Goal: Task Accomplishment & Management: Use online tool/utility

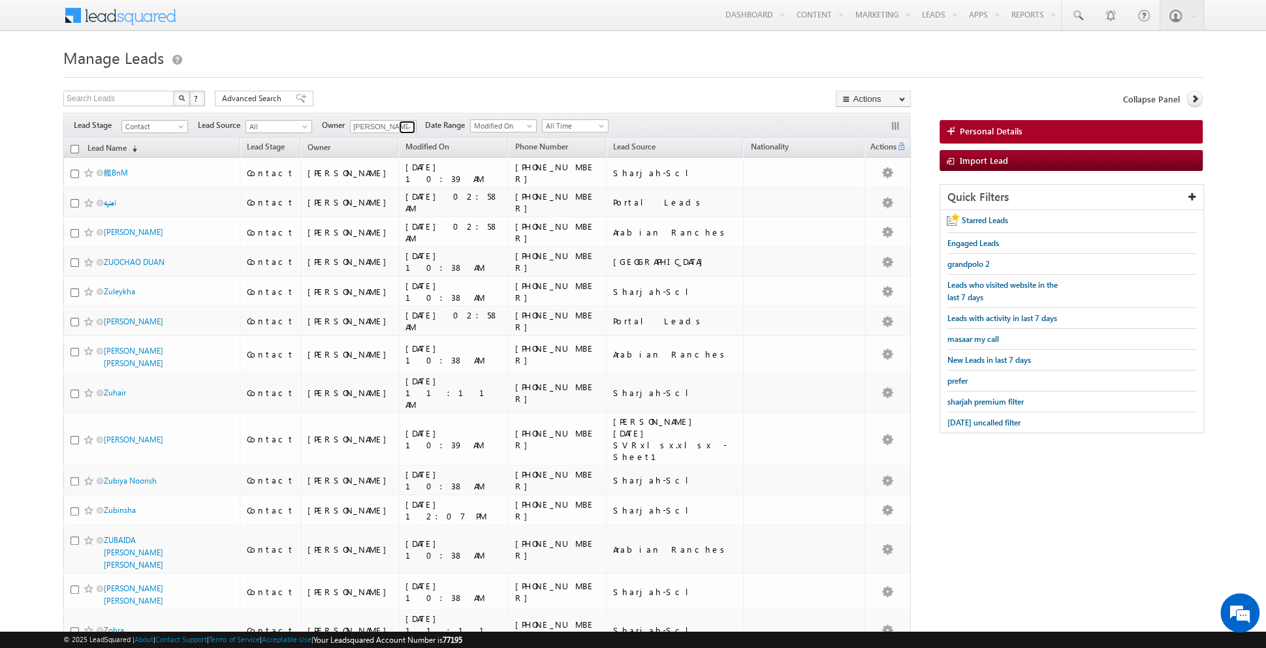
click at [399, 124] on link at bounding box center [407, 127] width 16 height 13
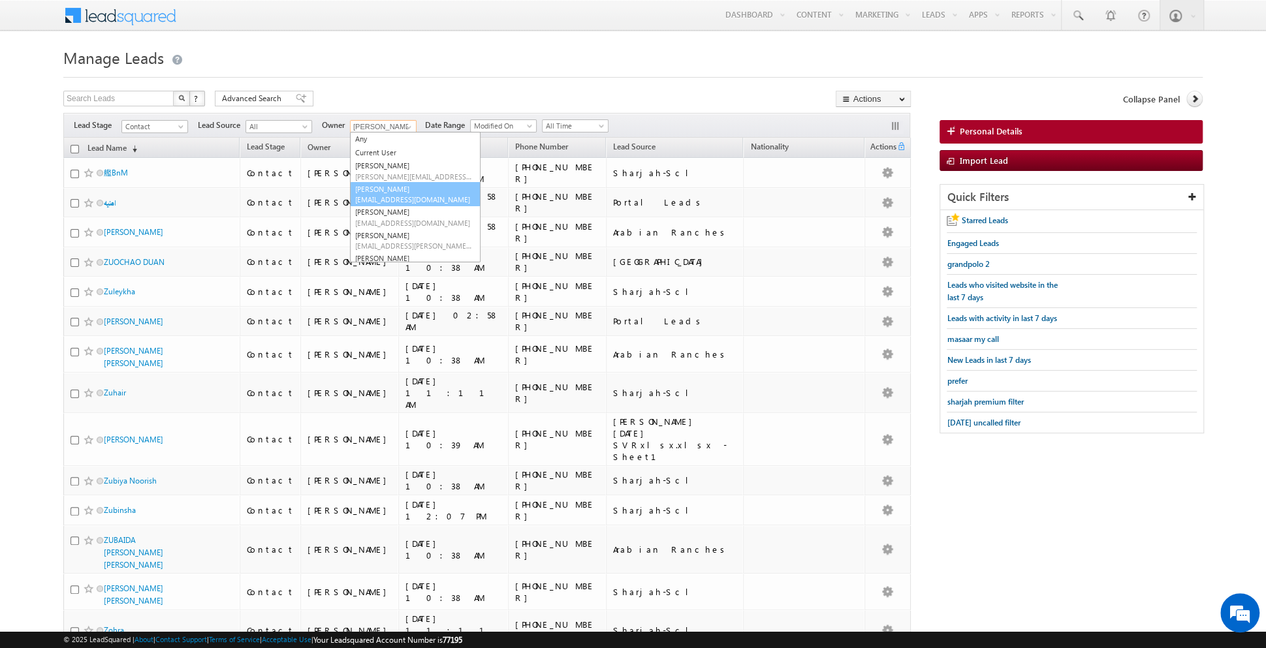
click at [393, 197] on span "asma.kazi@indglobal.ae" at bounding box center [414, 200] width 118 height 10
type input "[PERSON_NAME]"
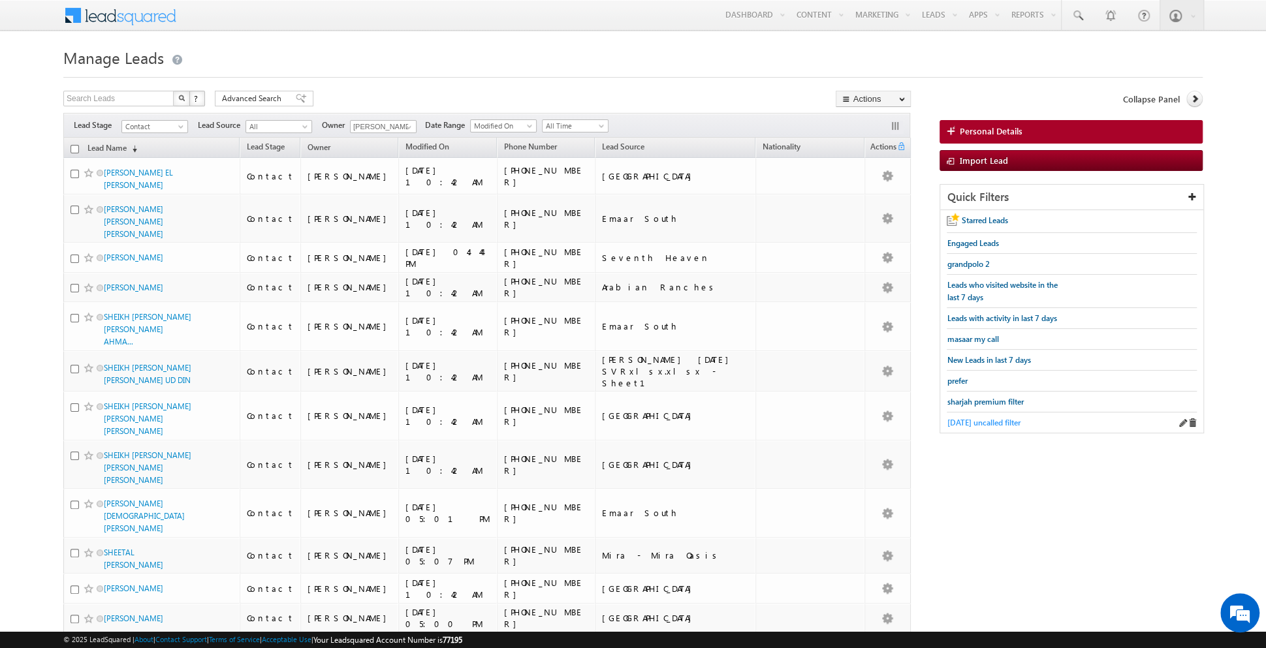
click at [984, 421] on span "[DATE] uncalled filter" at bounding box center [983, 423] width 73 height 10
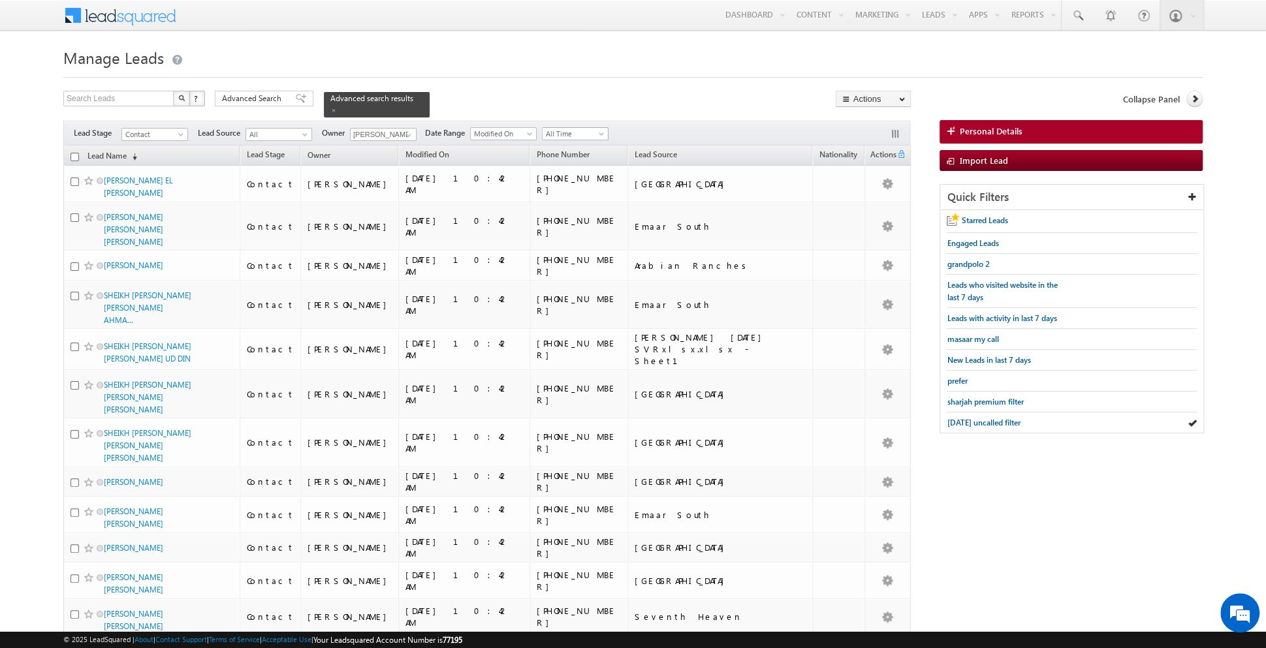
click at [597, 133] on span at bounding box center [602, 136] width 10 height 10
click at [561, 182] on link "[DATE]" at bounding box center [570, 188] width 66 height 12
click at [296, 99] on span at bounding box center [301, 98] width 10 height 9
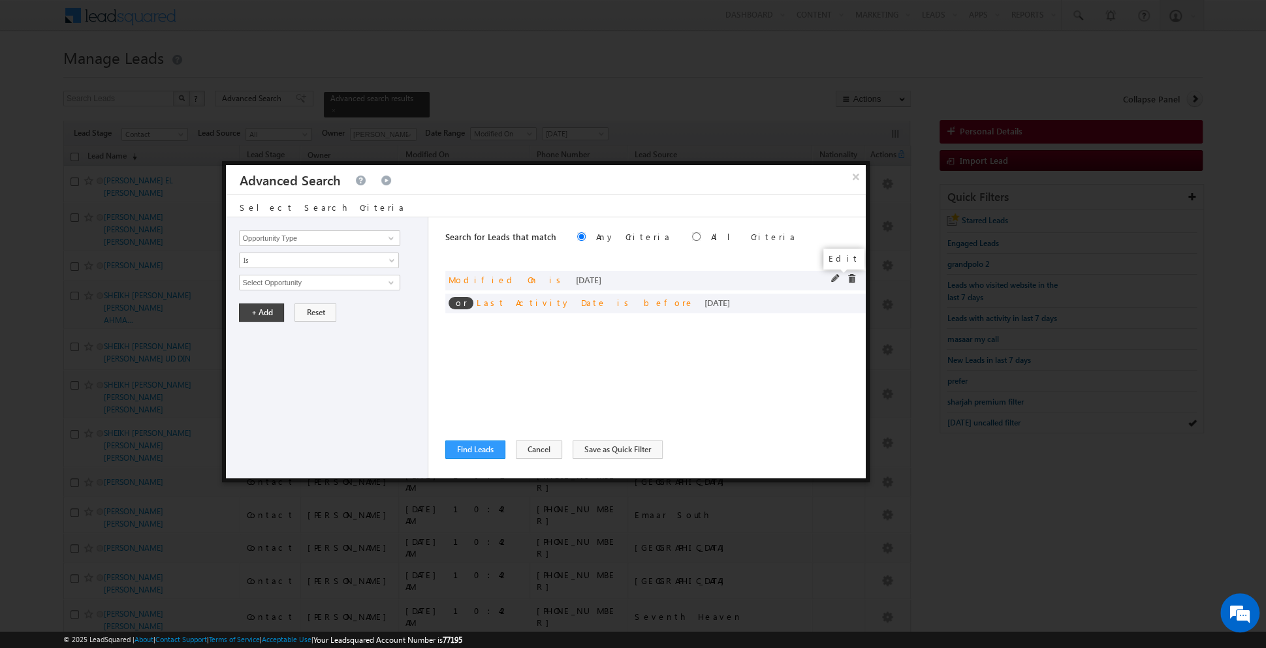
click at [832, 274] on span at bounding box center [835, 278] width 9 height 9
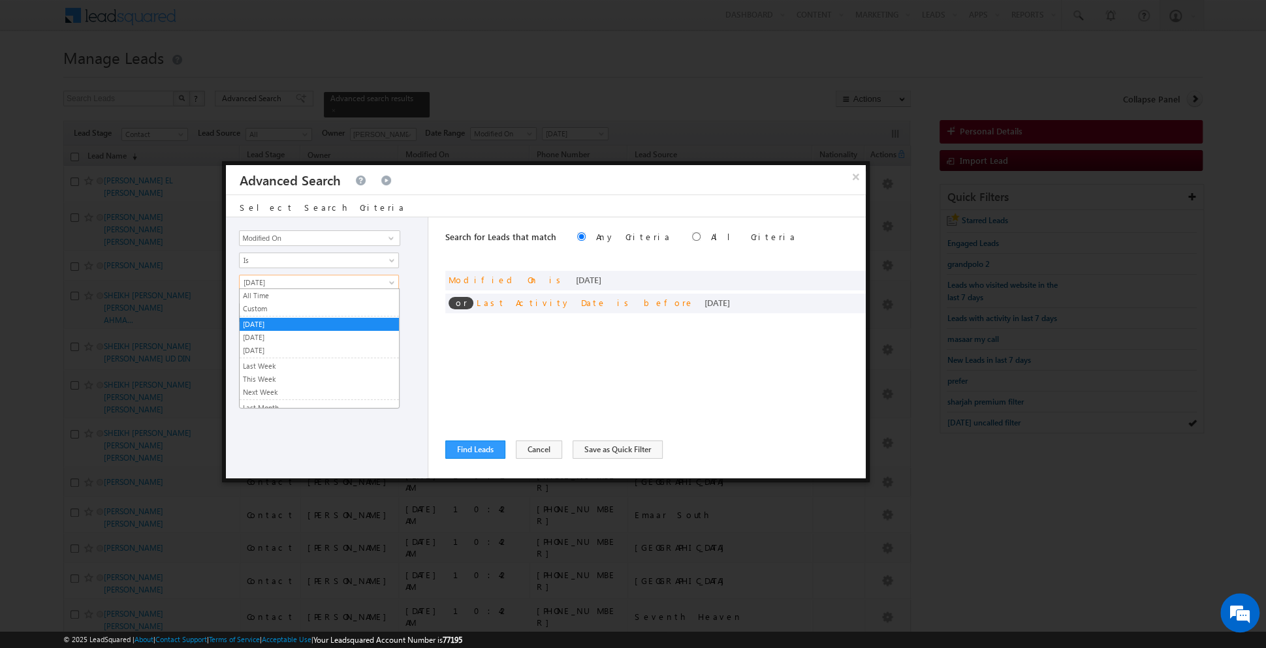
click at [390, 281] on span at bounding box center [393, 285] width 10 height 10
click at [300, 332] on link "[DATE]" at bounding box center [319, 338] width 159 height 12
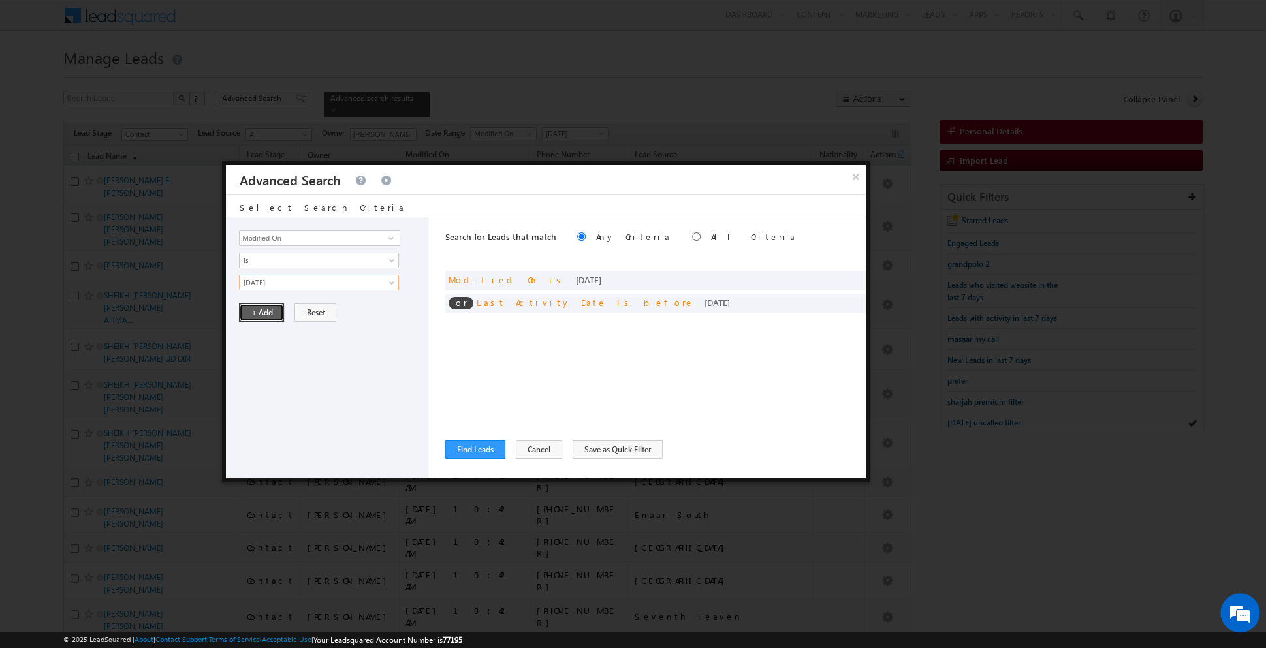
click at [256, 313] on button "+ Add" at bounding box center [261, 313] width 45 height 18
click at [475, 454] on button "Find Leads" at bounding box center [475, 450] width 60 height 18
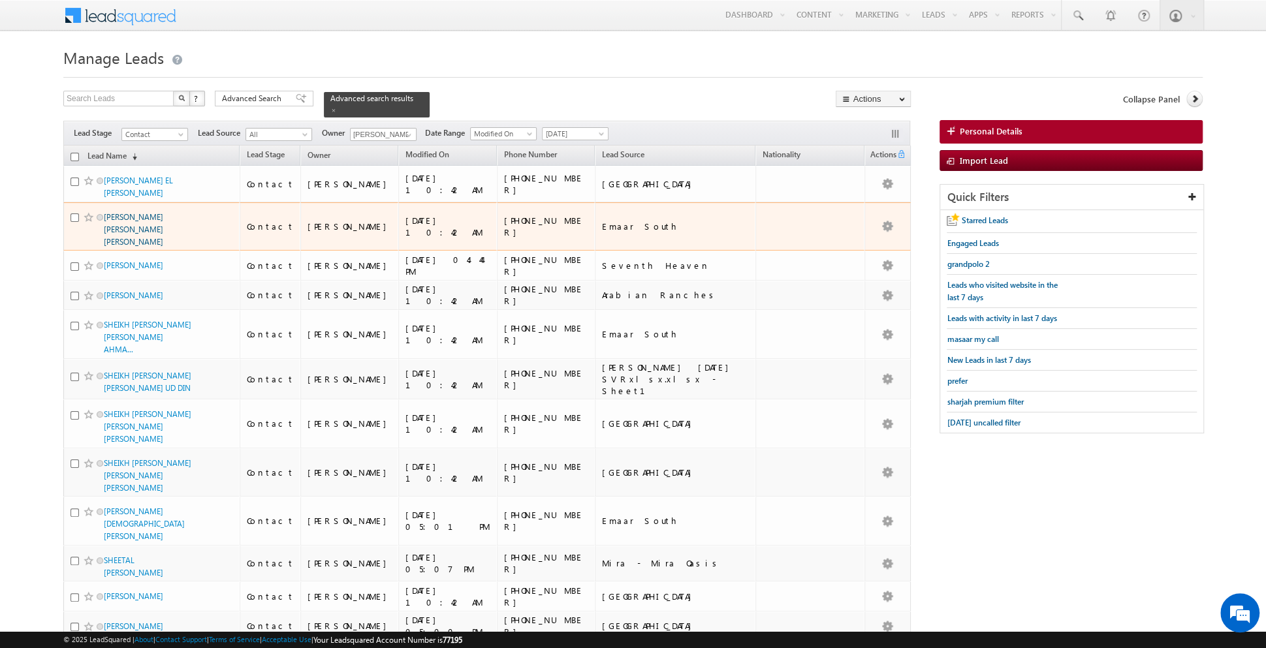
click at [131, 212] on link "[PERSON_NAME] [PERSON_NAME] [PERSON_NAME]" at bounding box center [133, 229] width 59 height 35
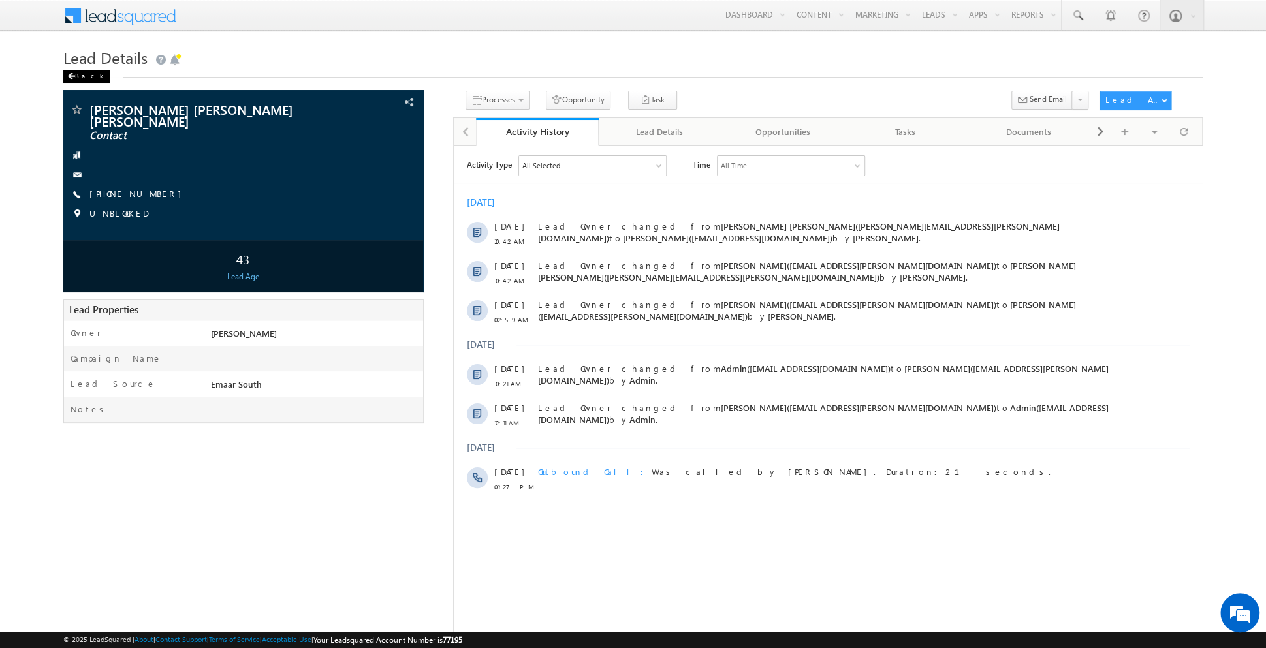
click at [78, 75] on div "Back" at bounding box center [86, 76] width 46 height 13
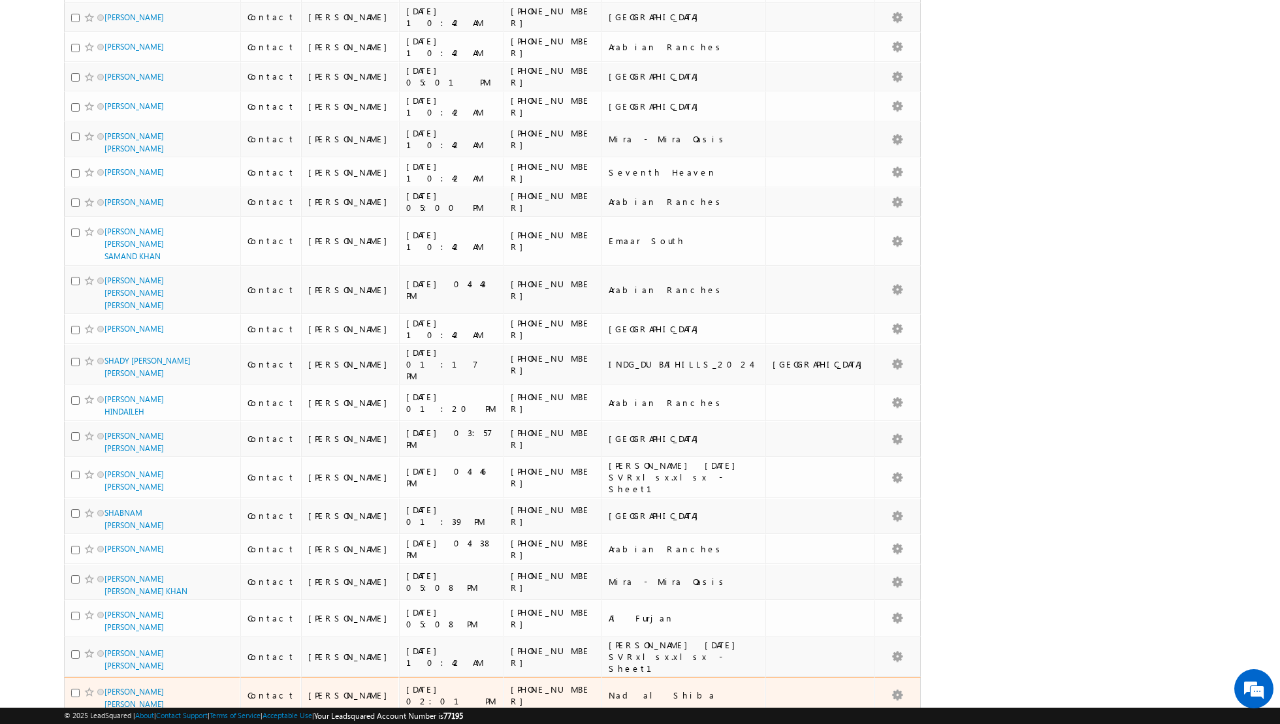
scroll to position [3020, 0]
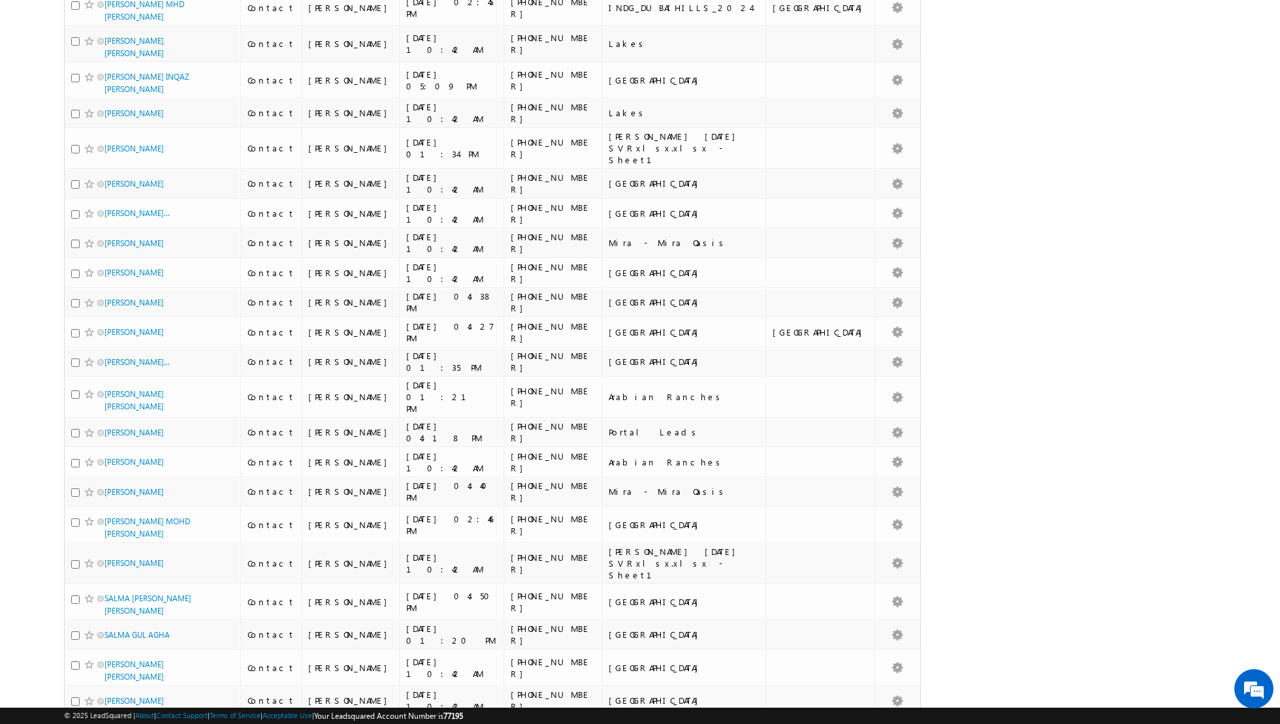
scroll to position [6344, 0]
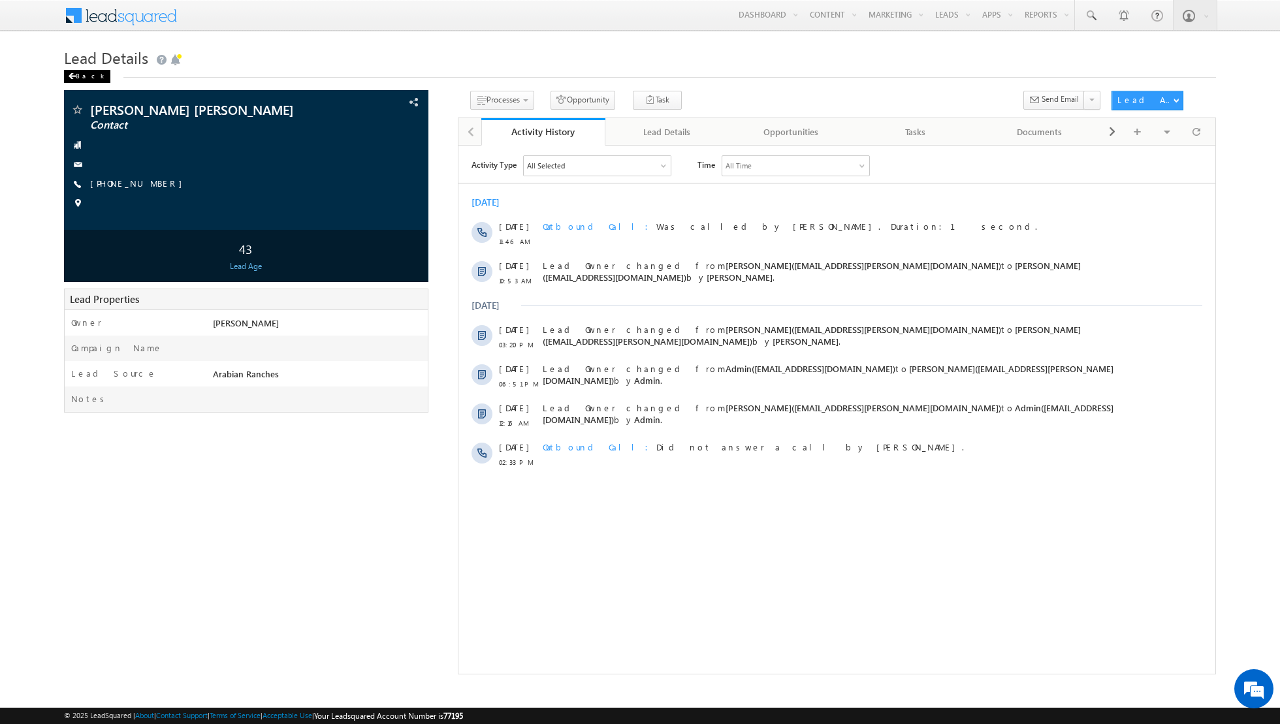
click at [80, 76] on div "Back" at bounding box center [87, 76] width 46 height 13
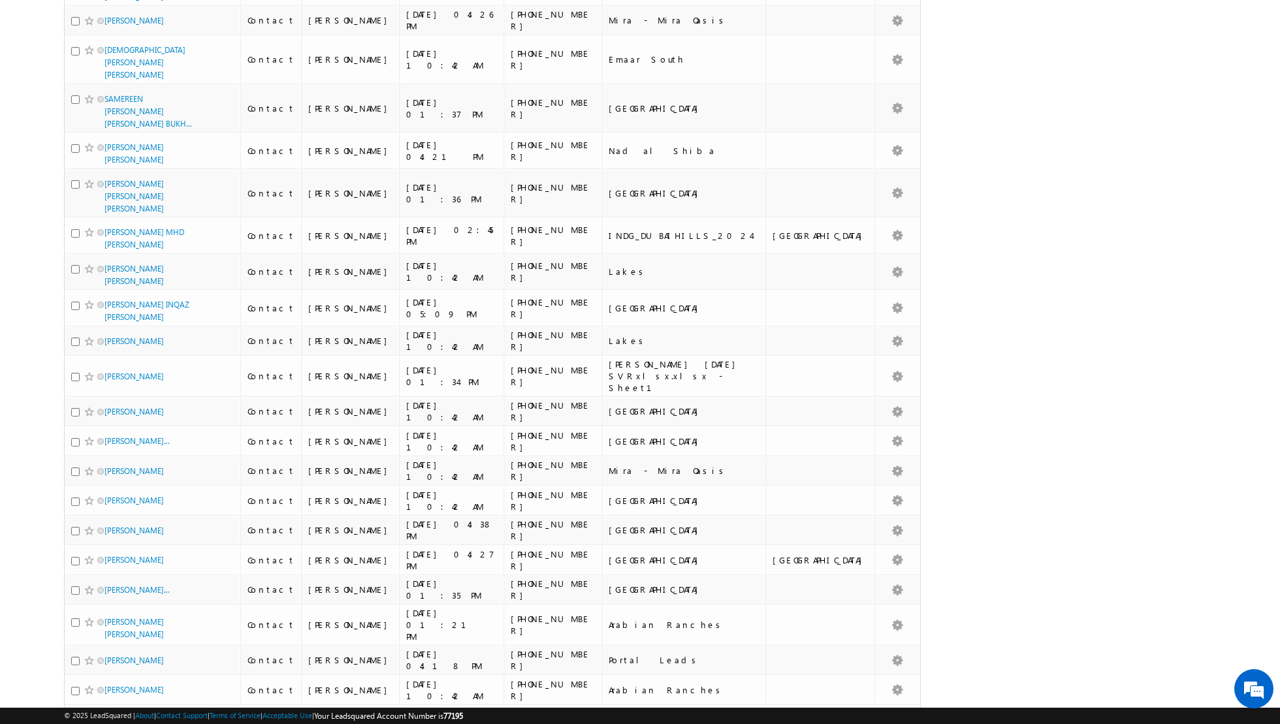
scroll to position [6346, 0]
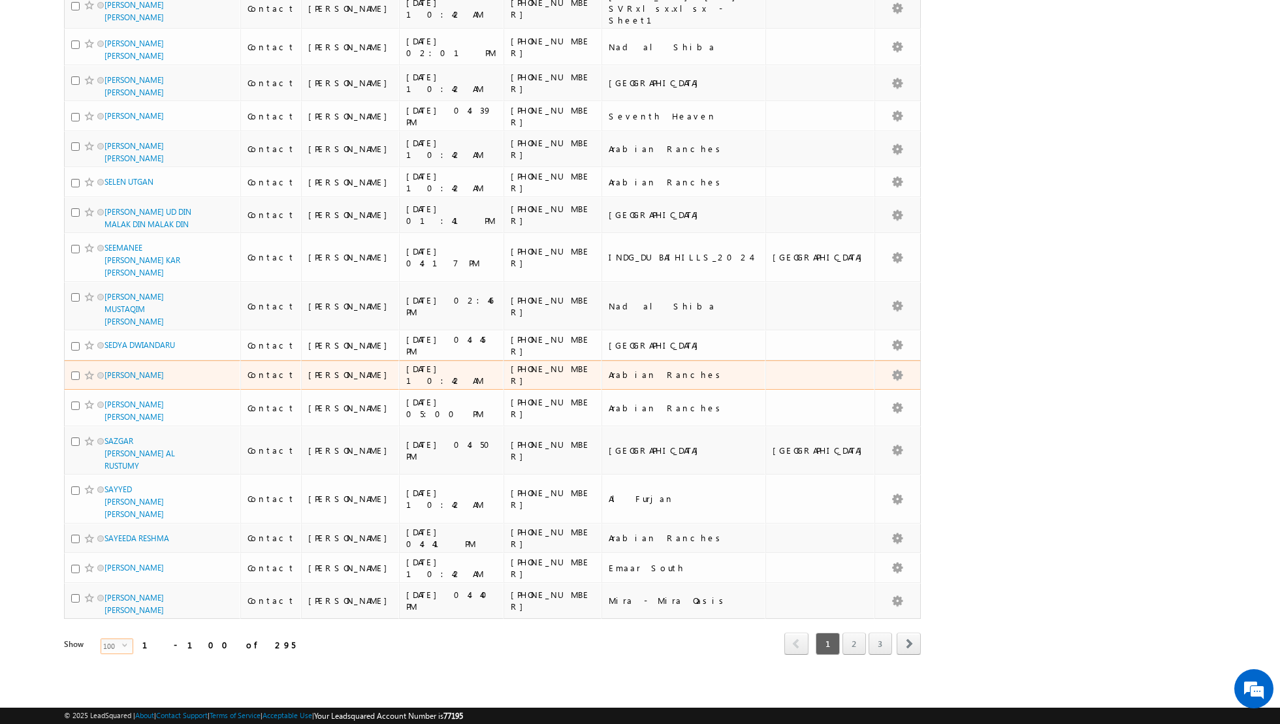
scroll to position [3020, 0]
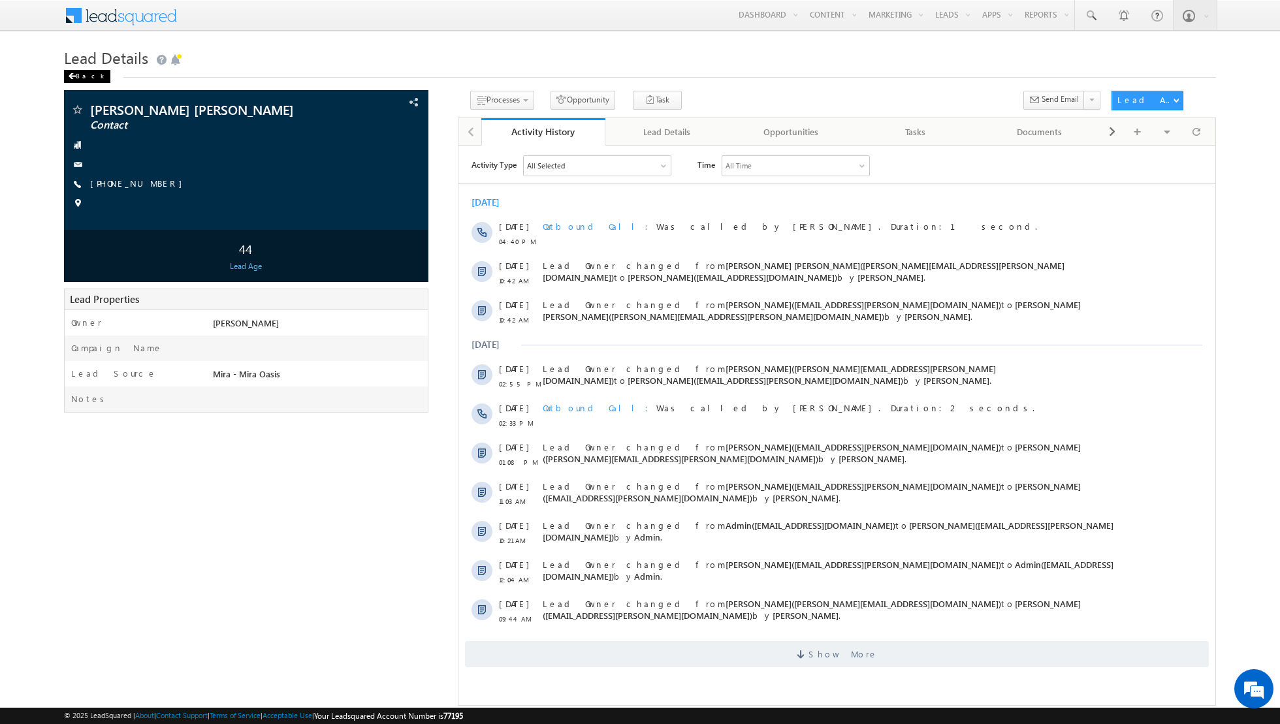
click at [78, 81] on div "Back" at bounding box center [87, 76] width 46 height 13
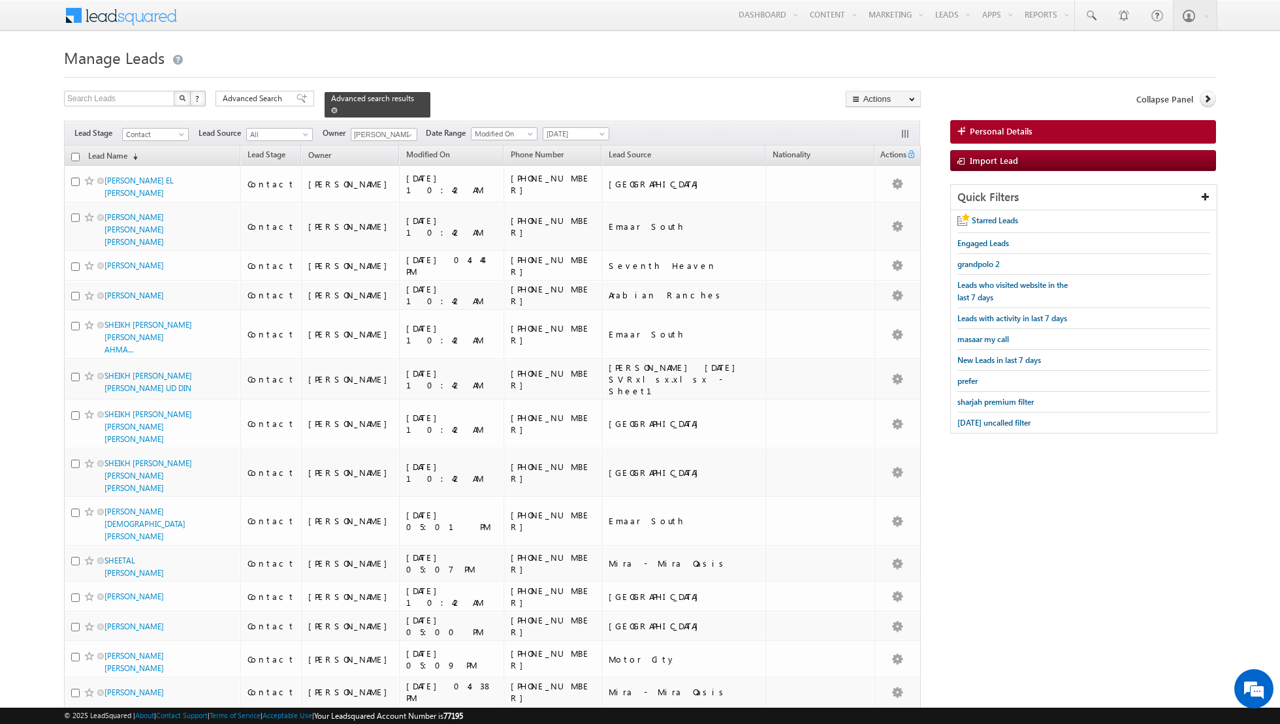
click at [331, 110] on span at bounding box center [334, 110] width 7 height 7
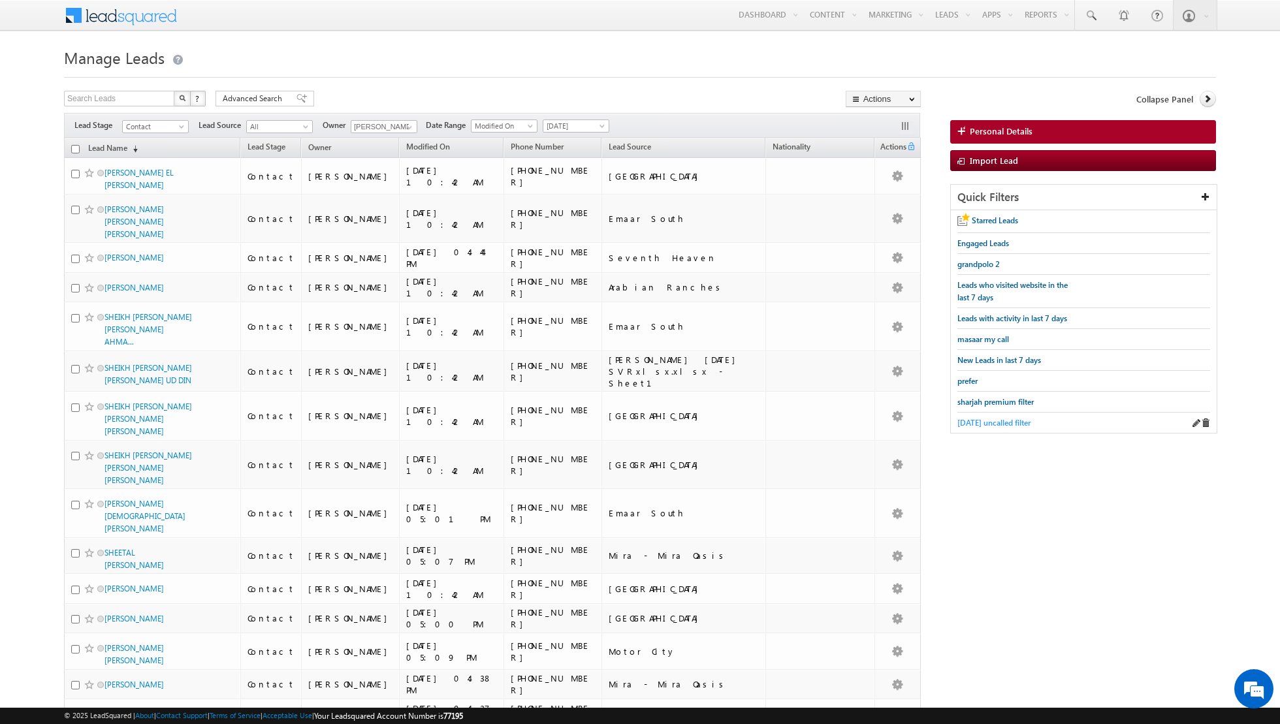
click at [997, 419] on span "[DATE] uncalled filter" at bounding box center [993, 423] width 73 height 10
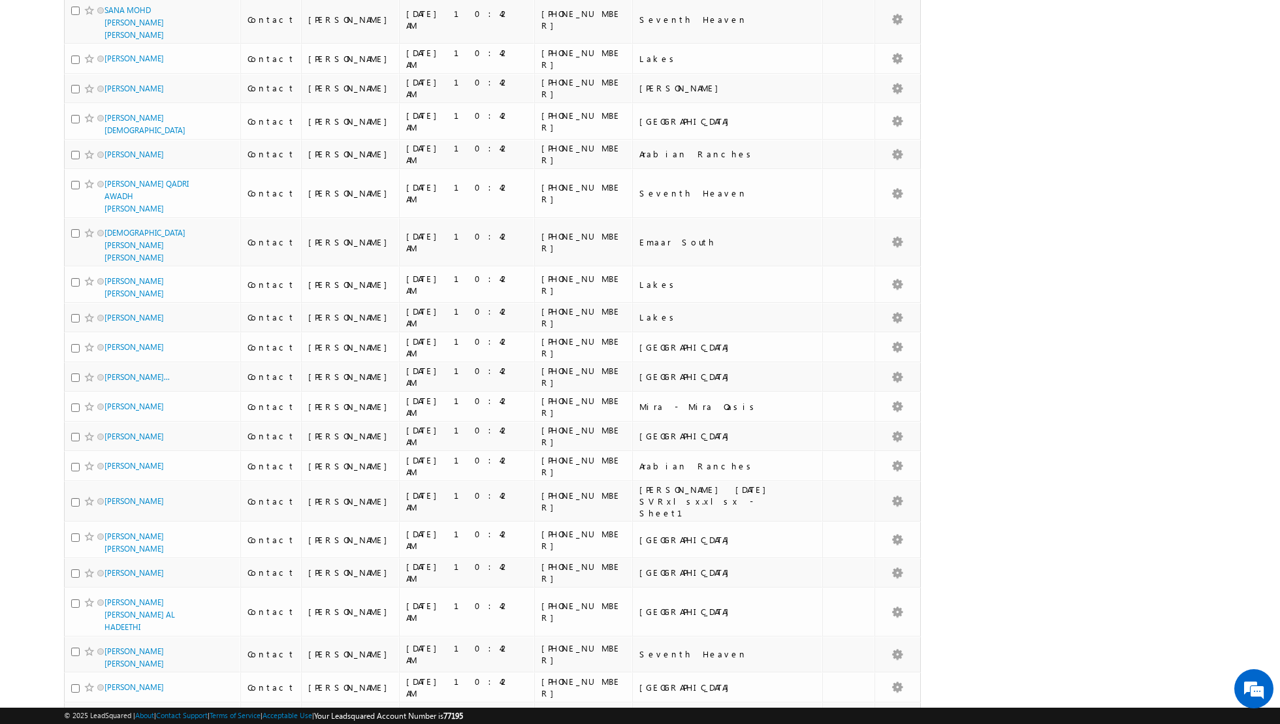
scroll to position [2573, 0]
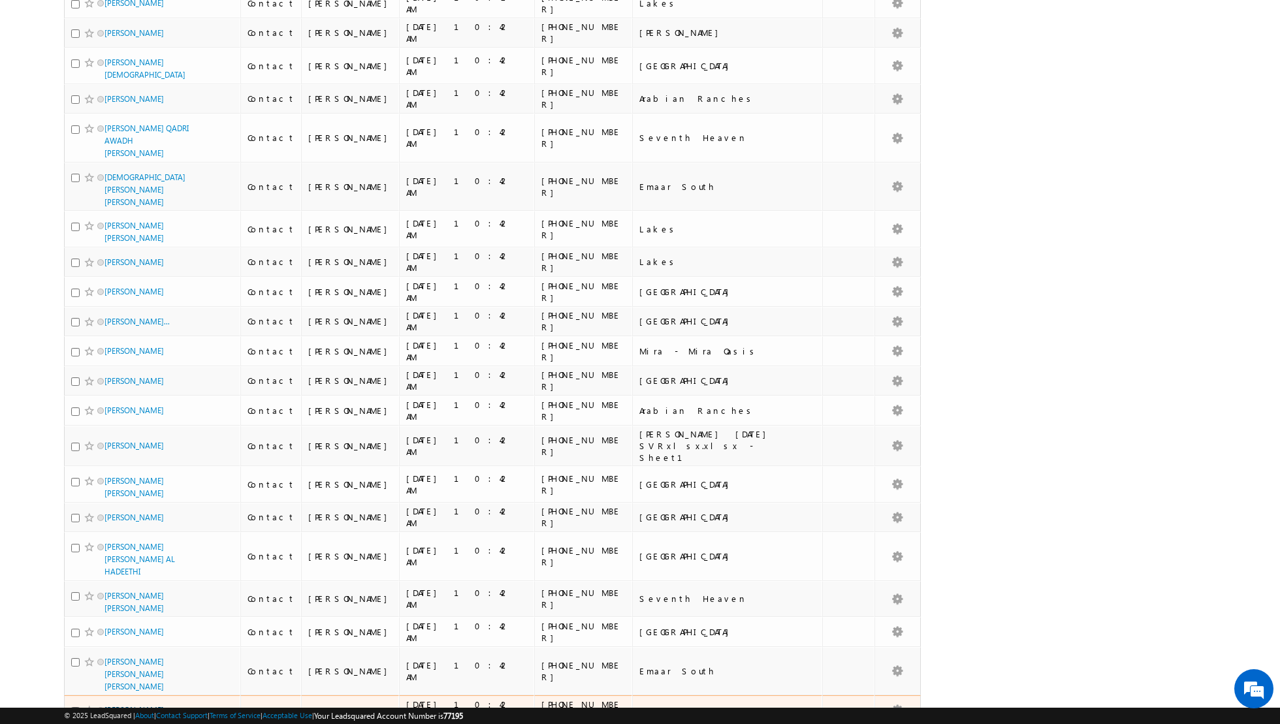
click at [141, 705] on link "[PERSON_NAME]" at bounding box center [133, 710] width 59 height 10
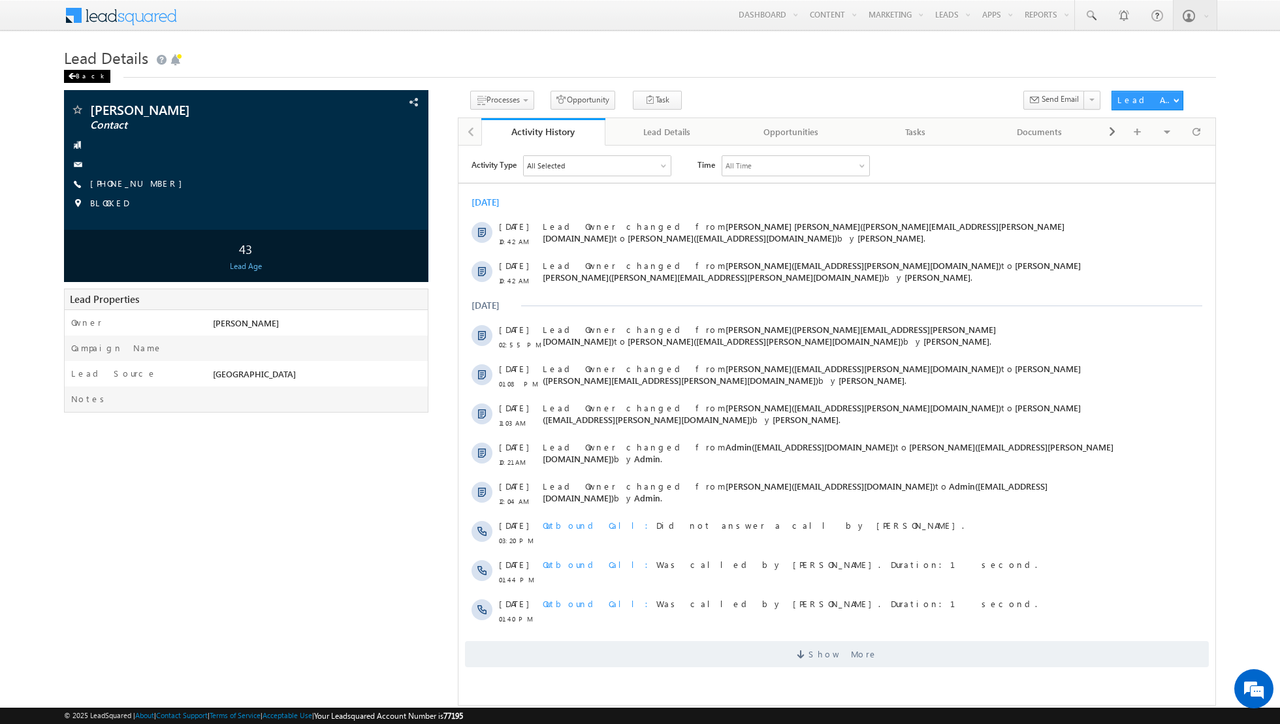
click at [71, 72] on div "Back" at bounding box center [87, 76] width 46 height 13
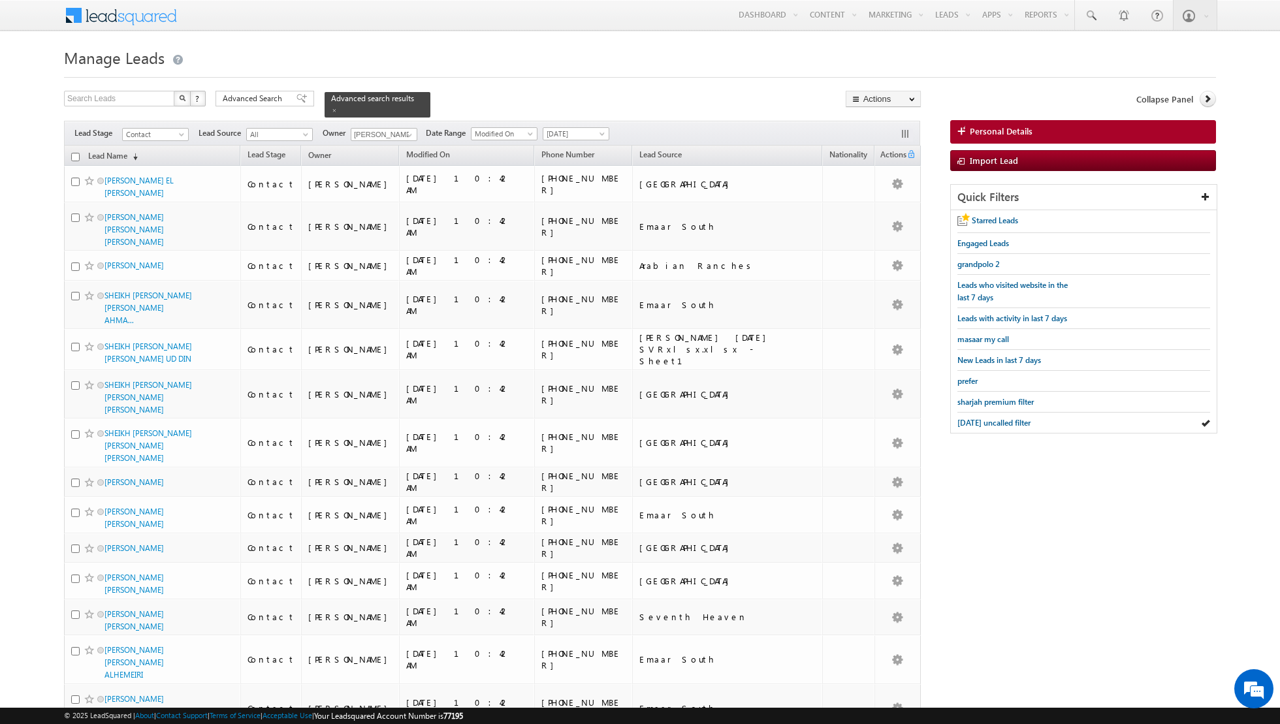
click at [72, 157] on input "checkbox" at bounding box center [75, 157] width 8 height 8
checkbox input "true"
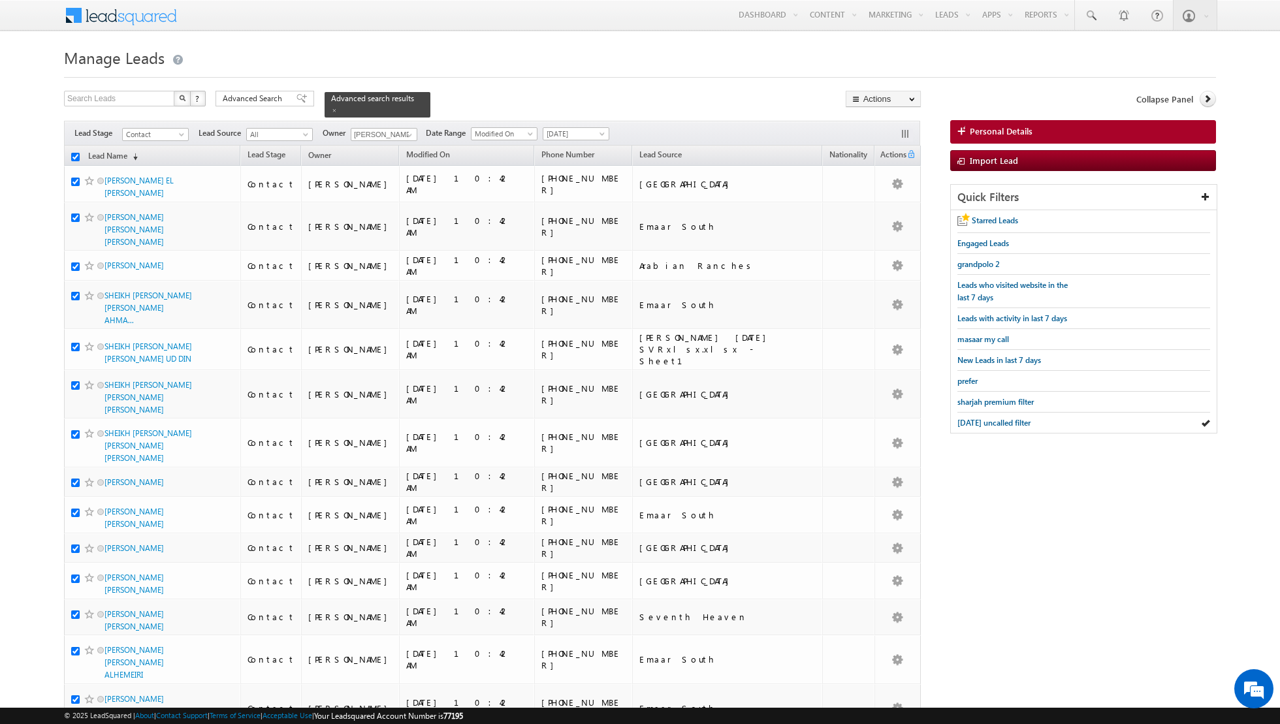
checkbox input "true"
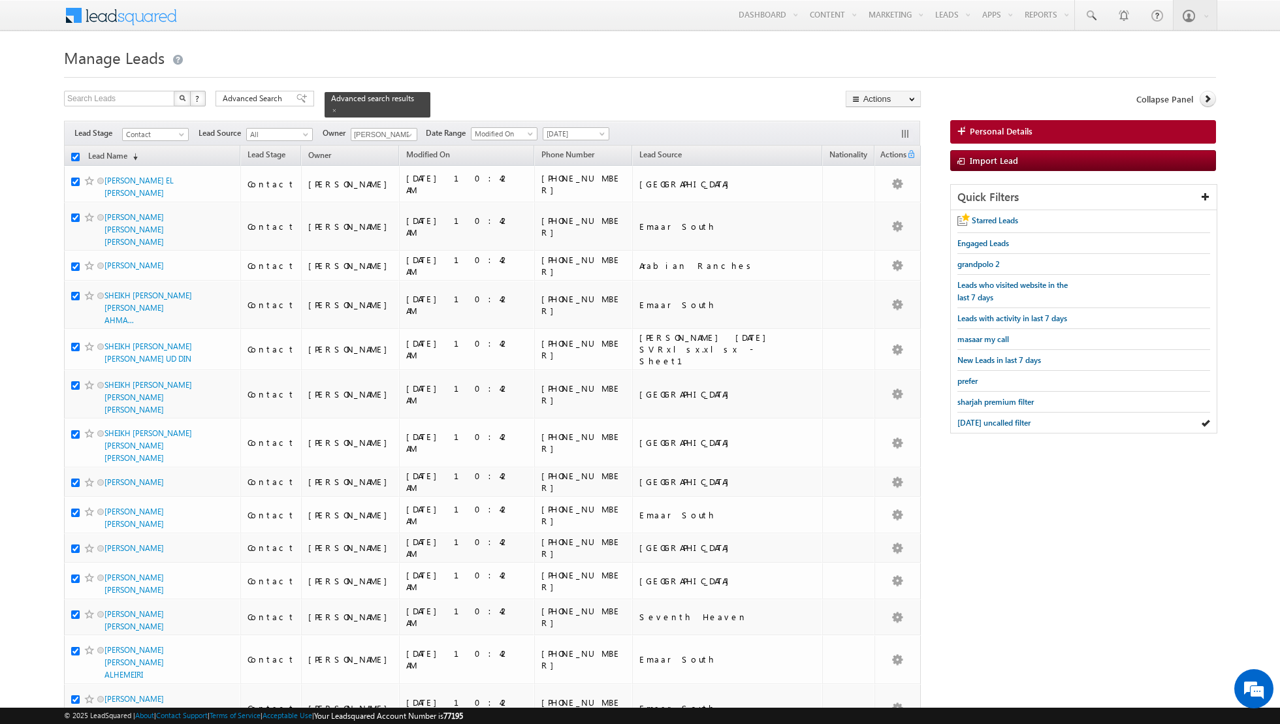
checkbox input "true"
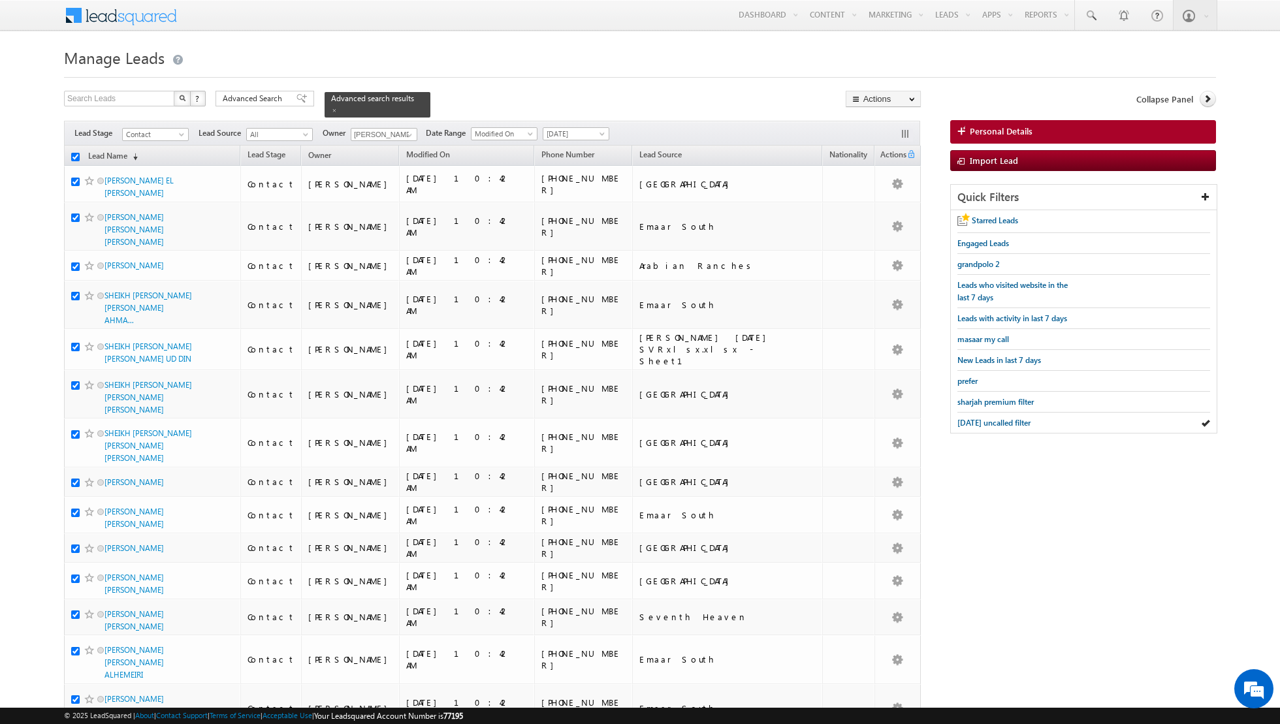
checkbox input "true"
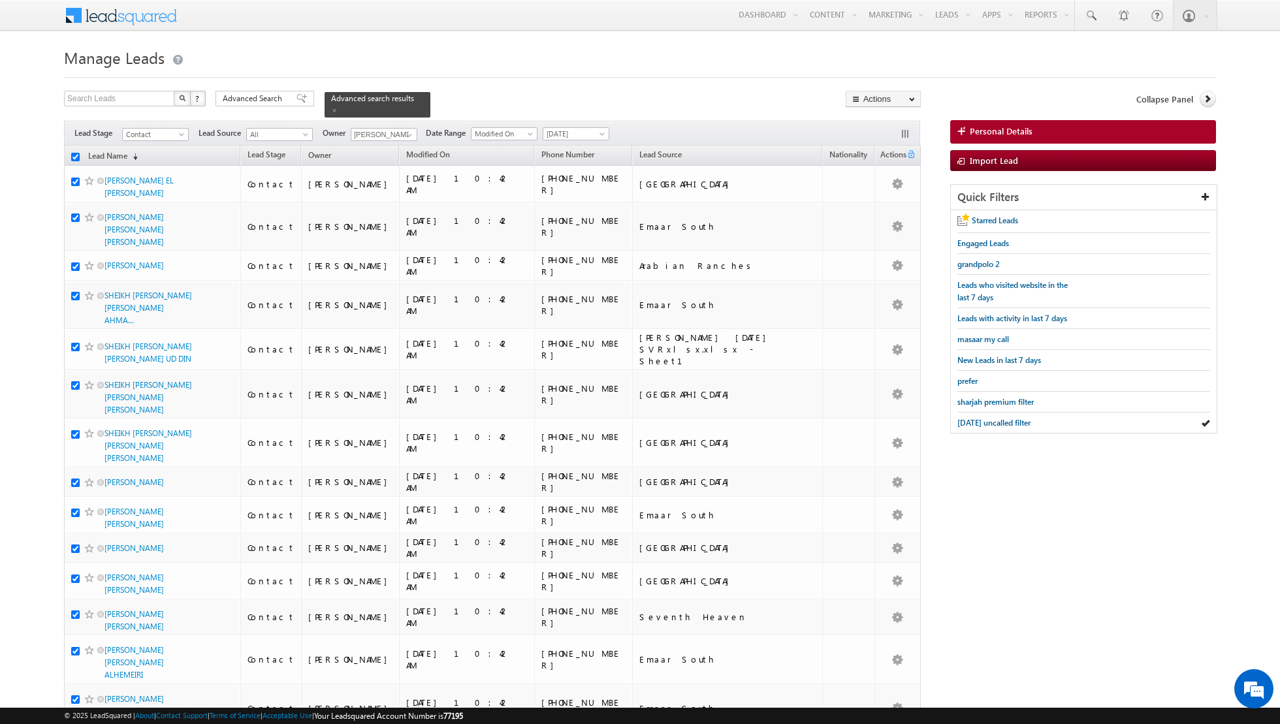
checkbox input "true"
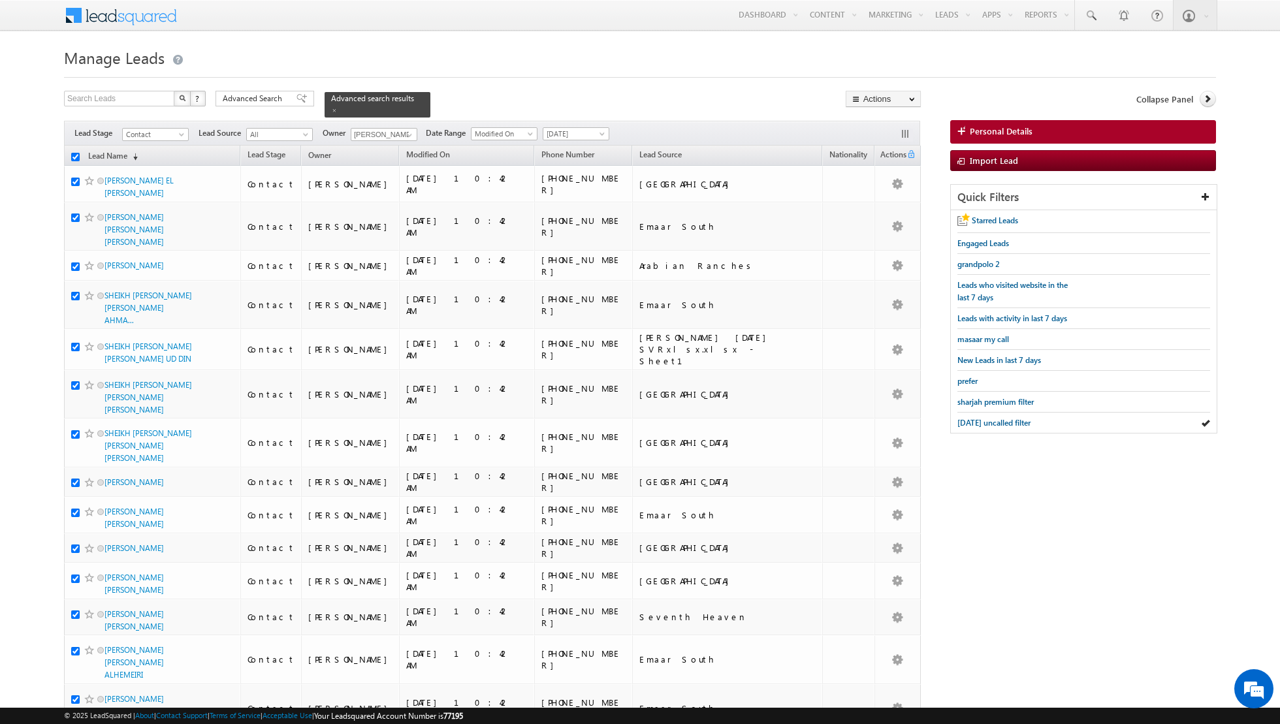
checkbox input "true"
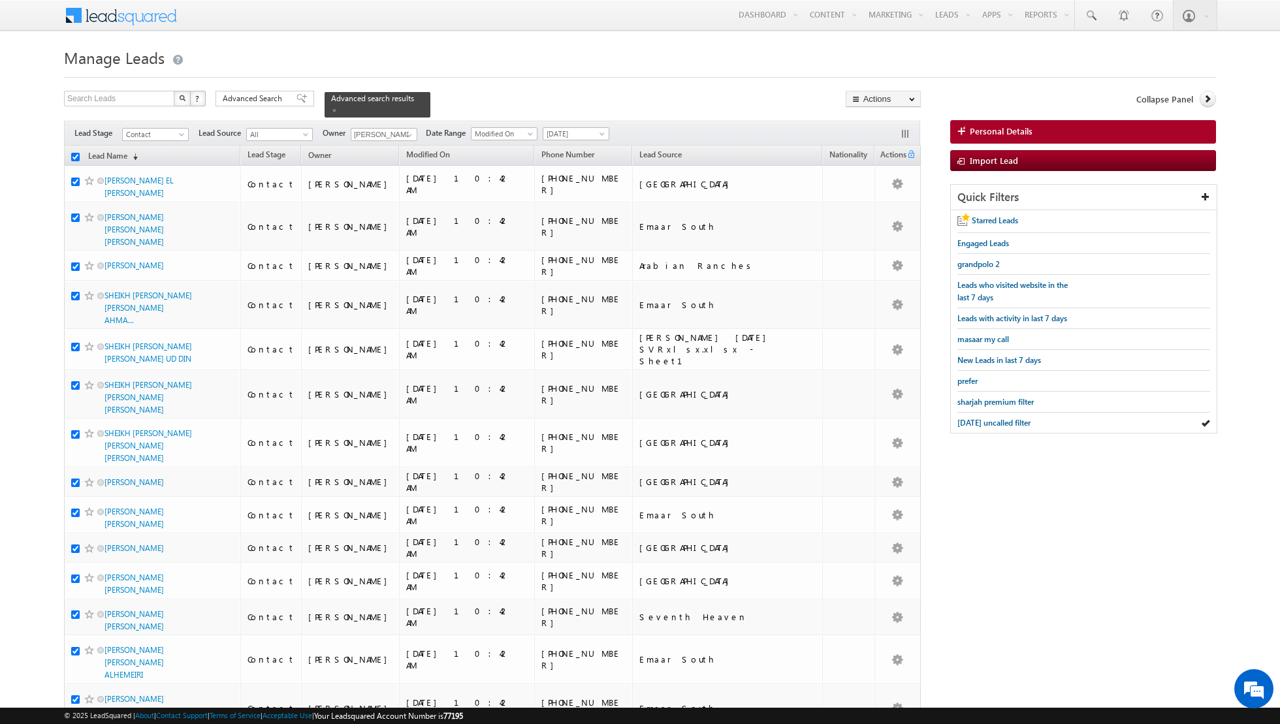
checkbox input "true"
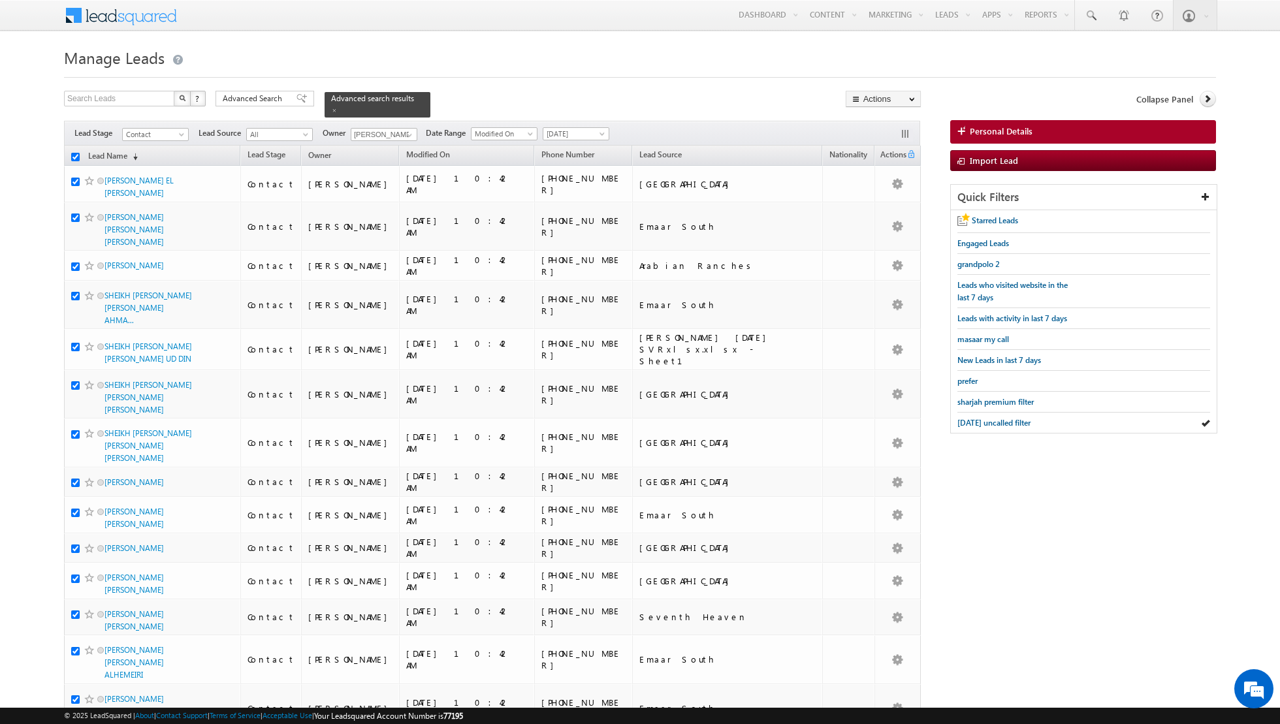
checkbox input "true"
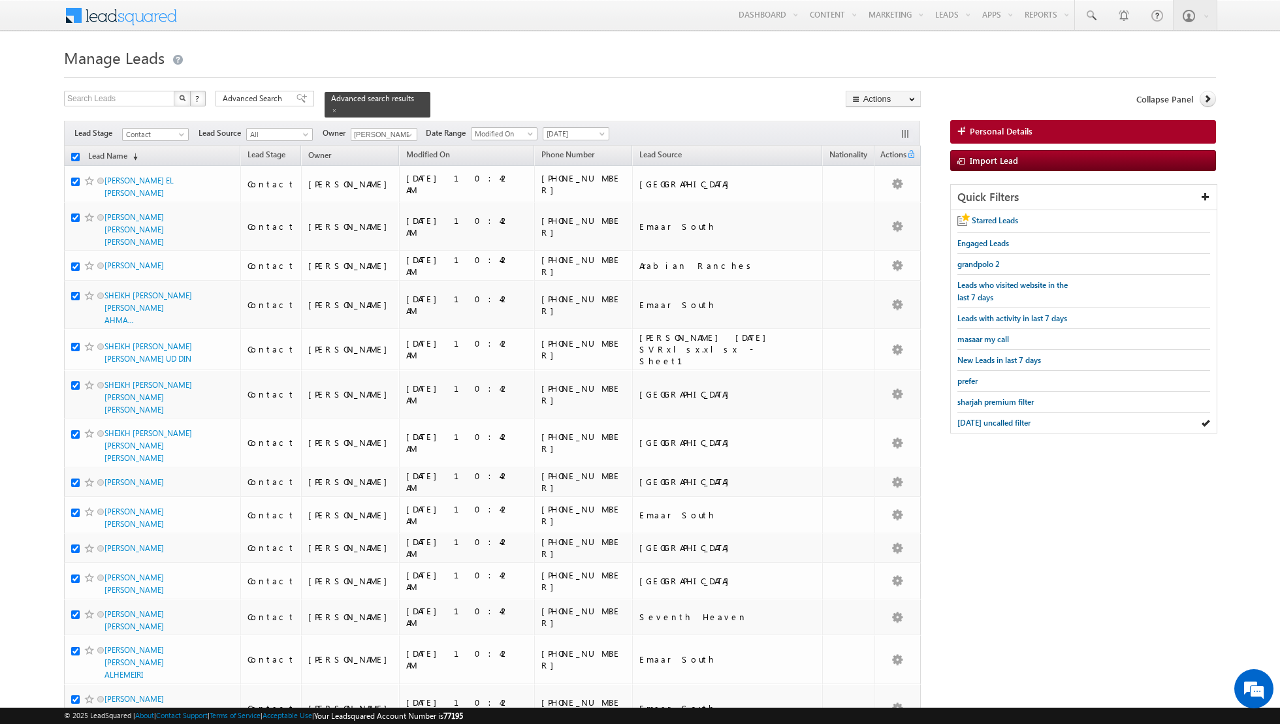
checkbox input "true"
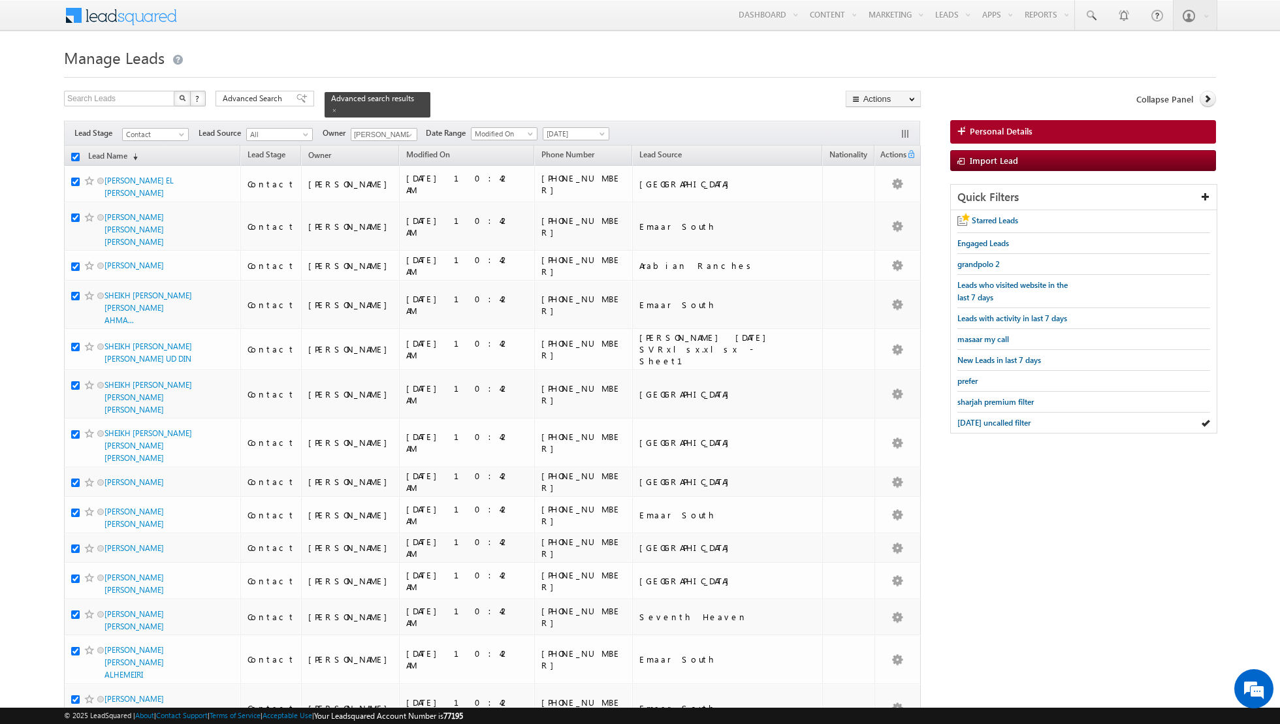
checkbox input "true"
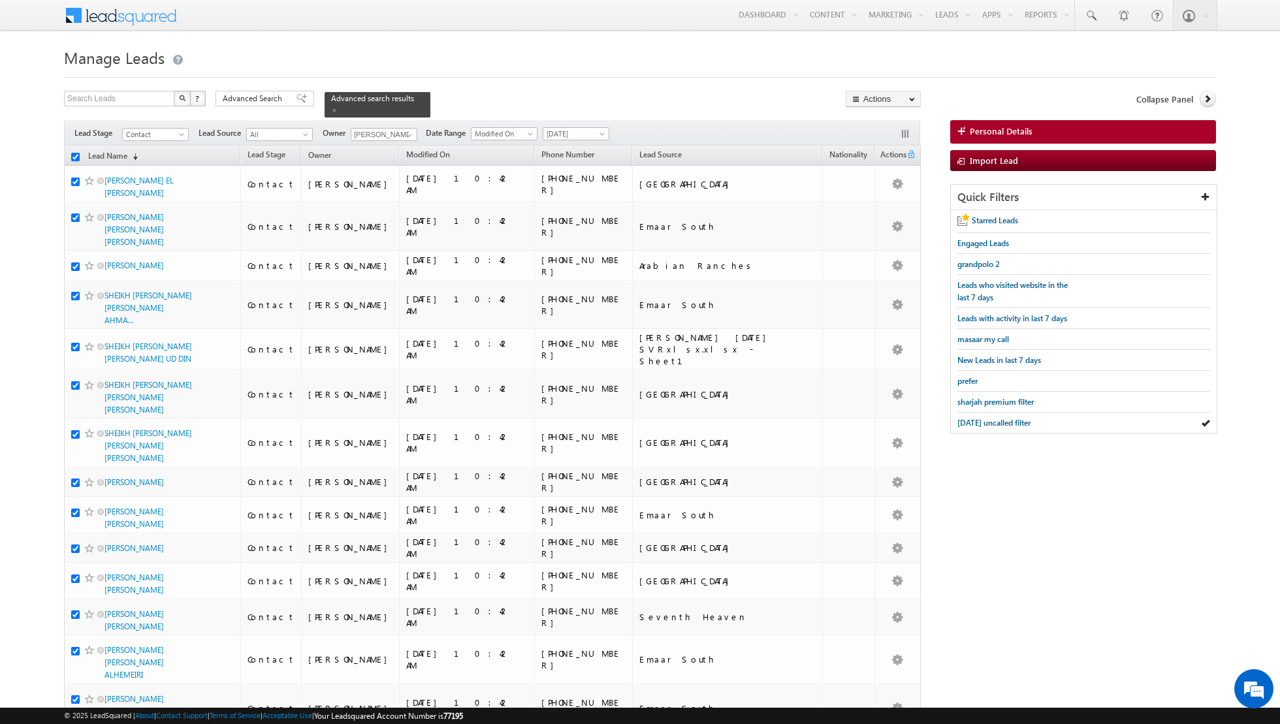
checkbox input "true"
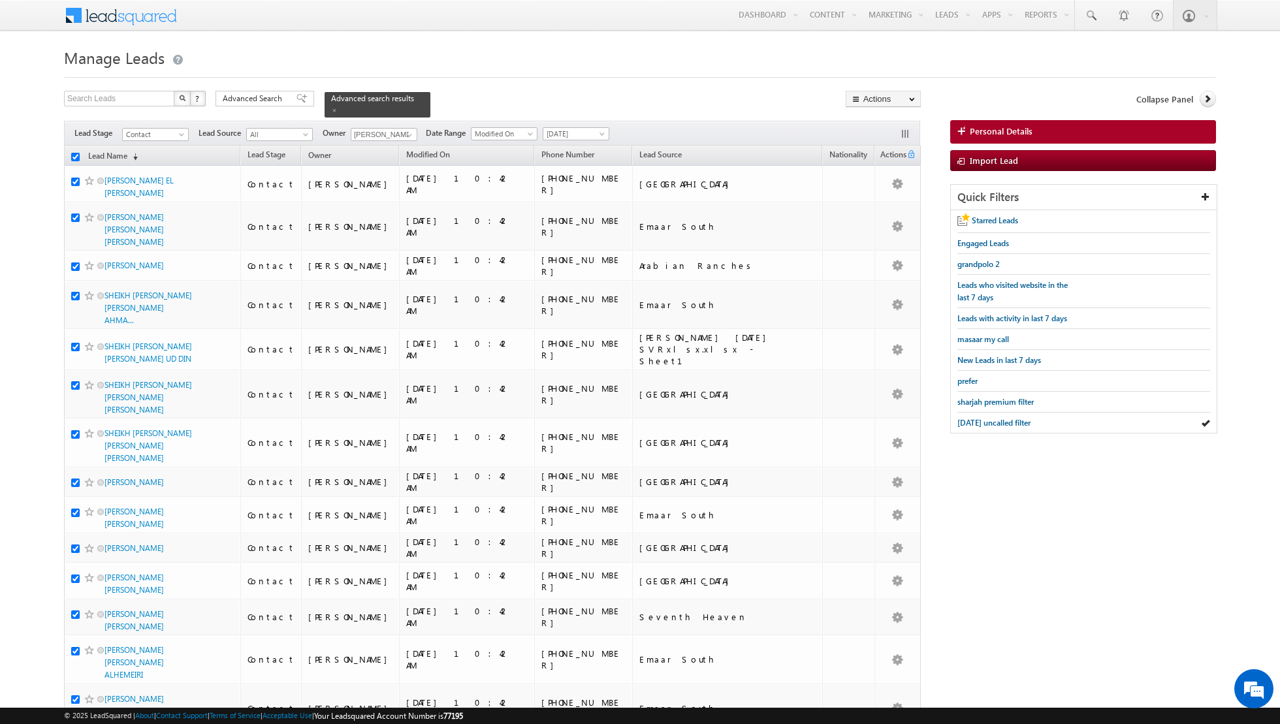
checkbox input "true"
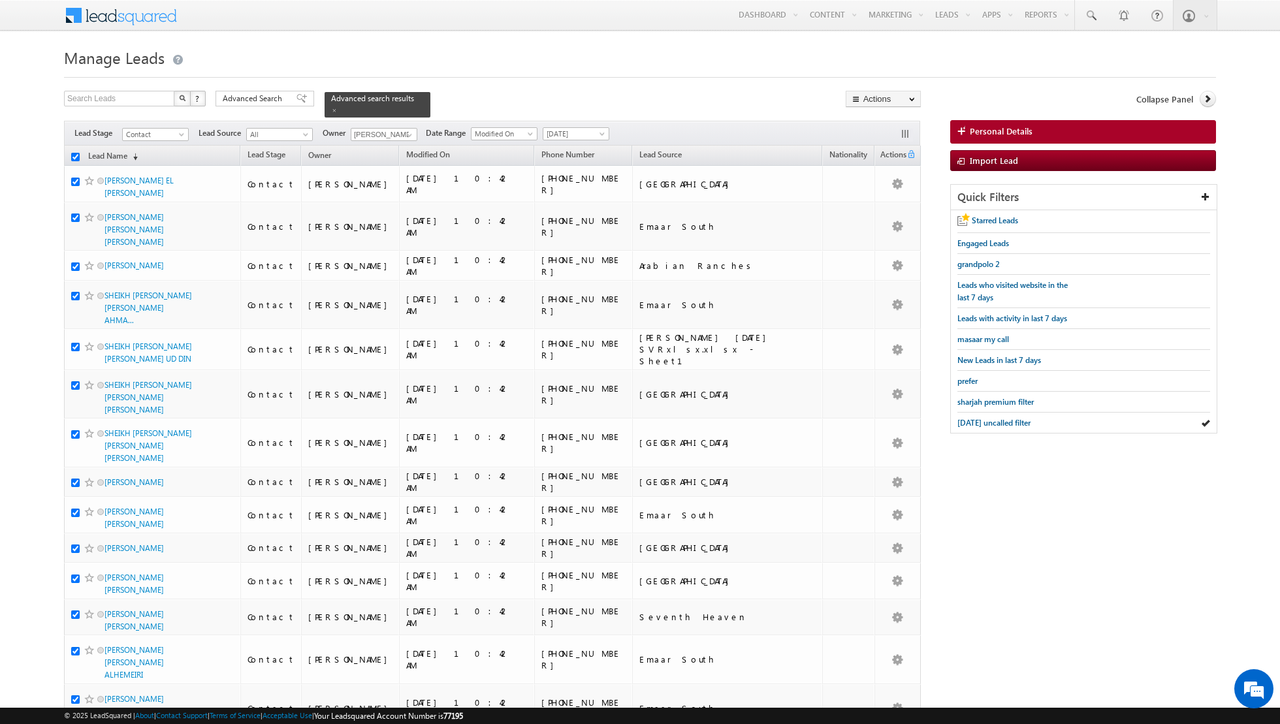
checkbox input "true"
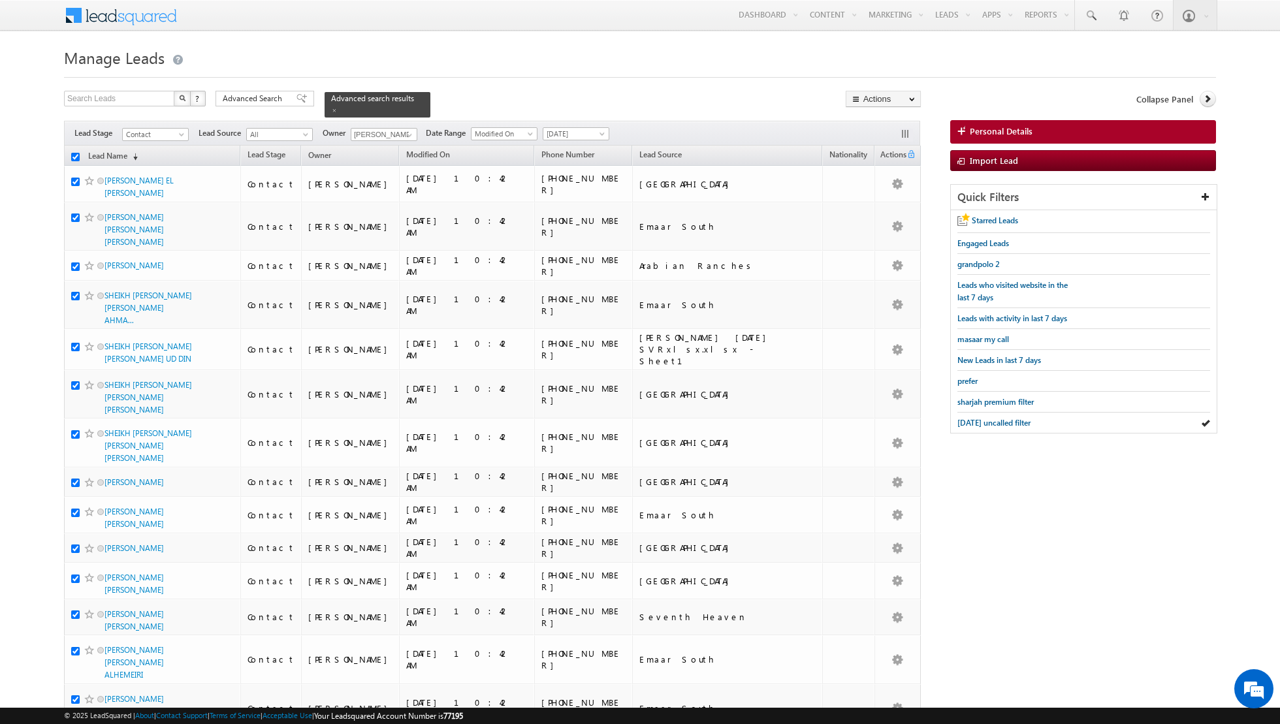
checkbox input "true"
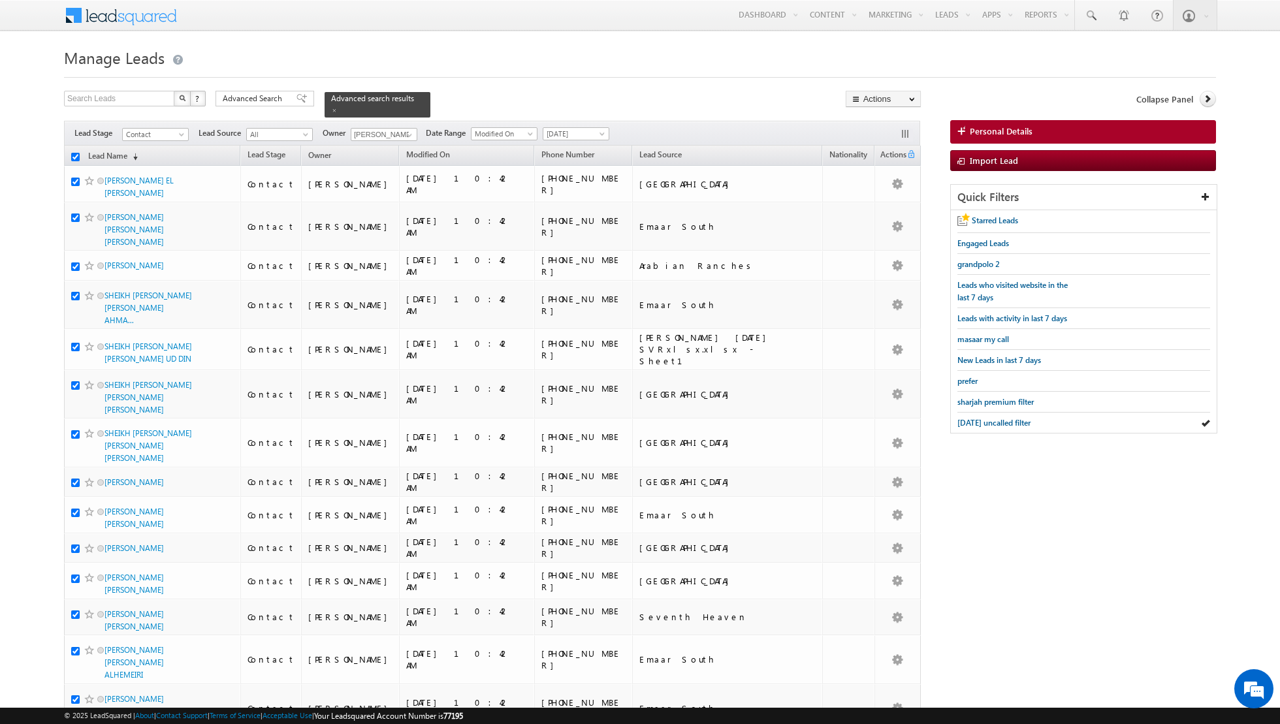
checkbox input "true"
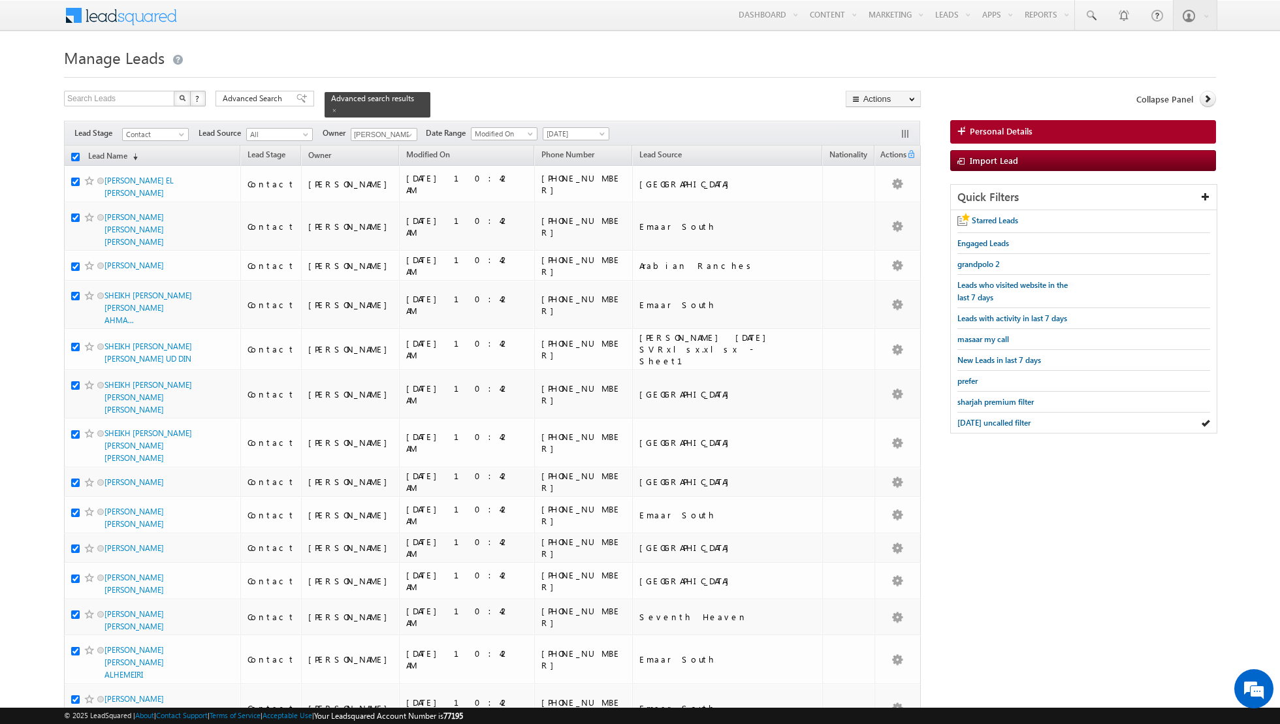
checkbox input "true"
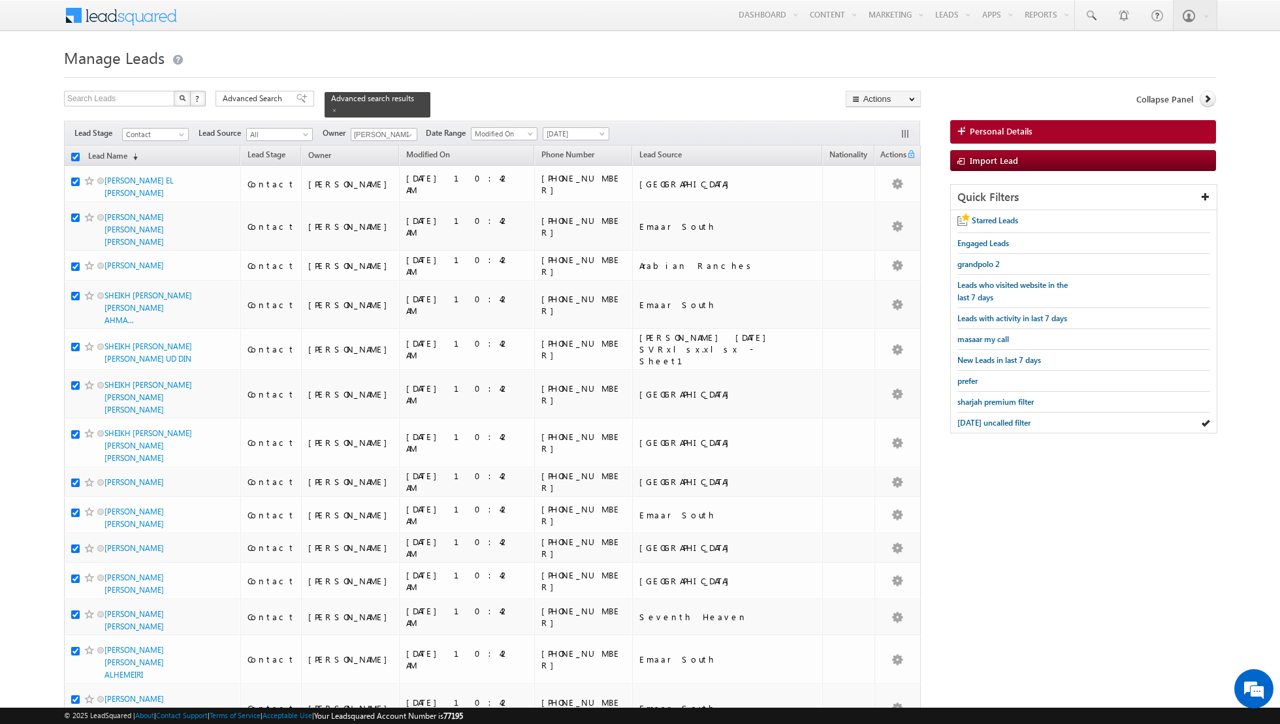
checkbox input "true"
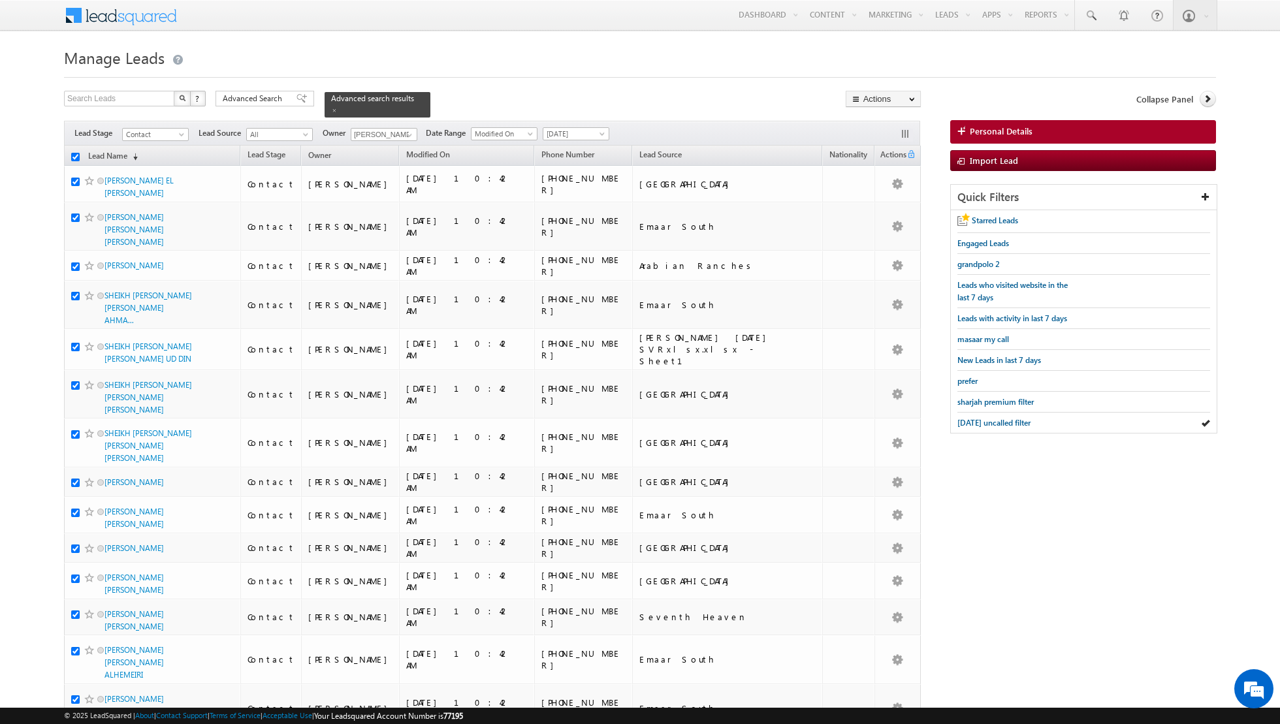
checkbox input "true"
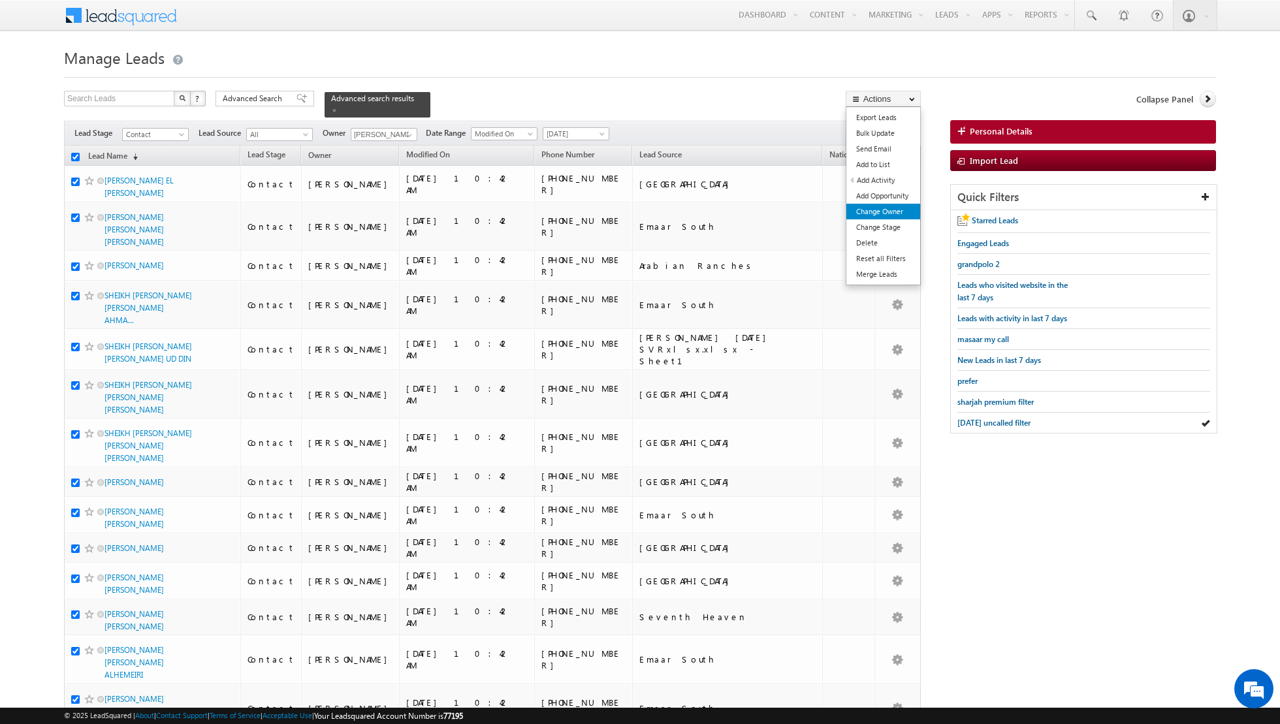
click at [878, 210] on link "Change Owner" at bounding box center [883, 212] width 74 height 16
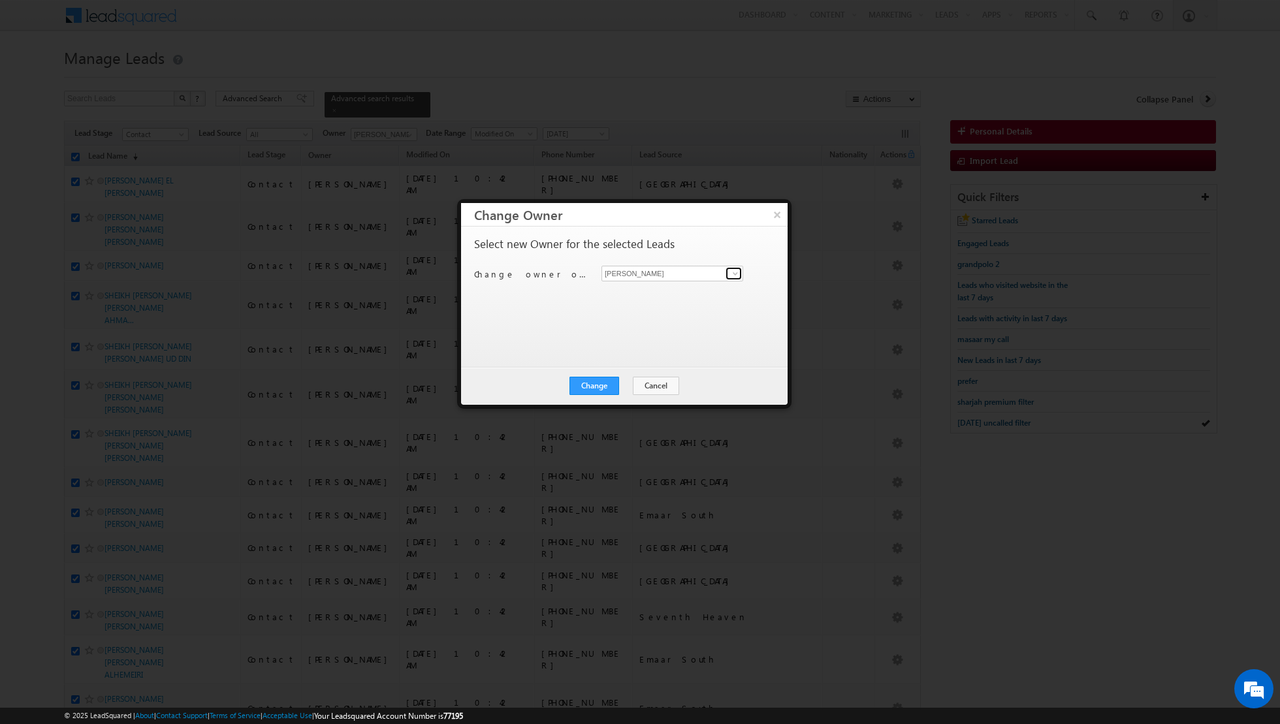
click at [732, 273] on span at bounding box center [735, 273] width 10 height 10
click at [678, 293] on span "[EMAIL_ADDRESS][DOMAIN_NAME]" at bounding box center [665, 298] width 118 height 10
type input "[PERSON_NAME]"
click at [588, 385] on button "Change" at bounding box center [594, 386] width 50 height 18
click at [634, 379] on button "Close" at bounding box center [626, 386] width 42 height 18
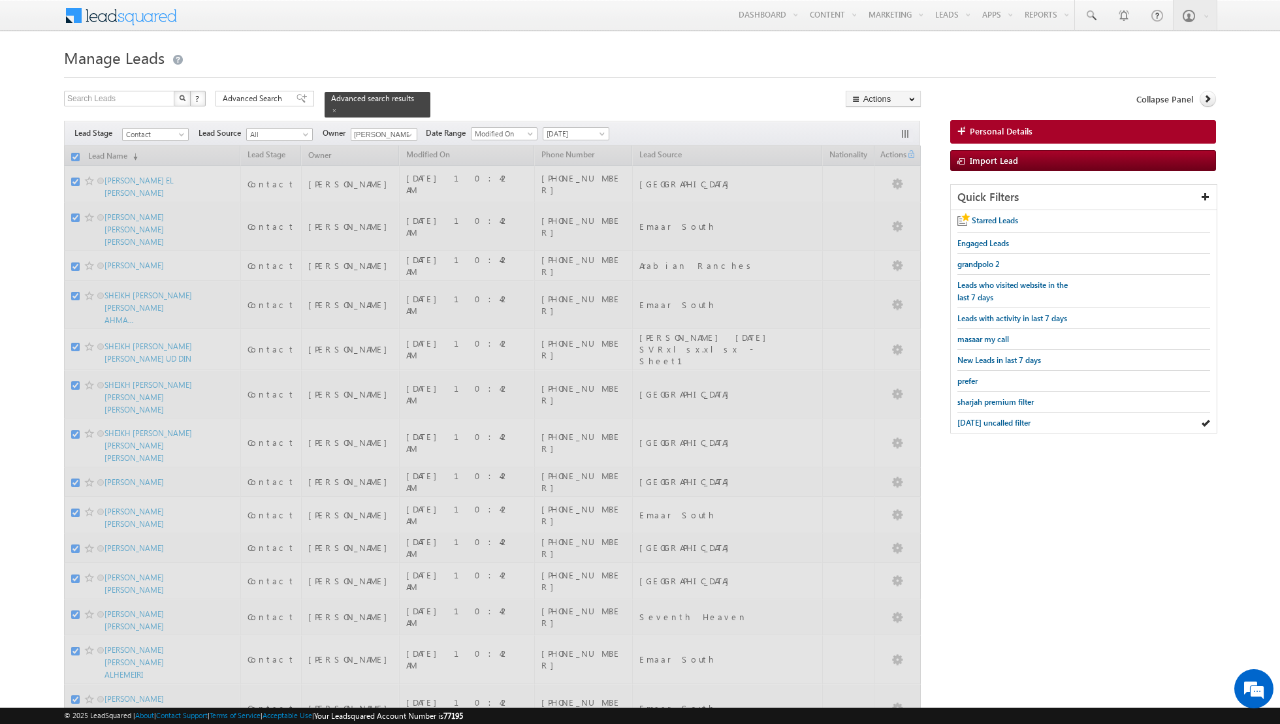
checkbox input "false"
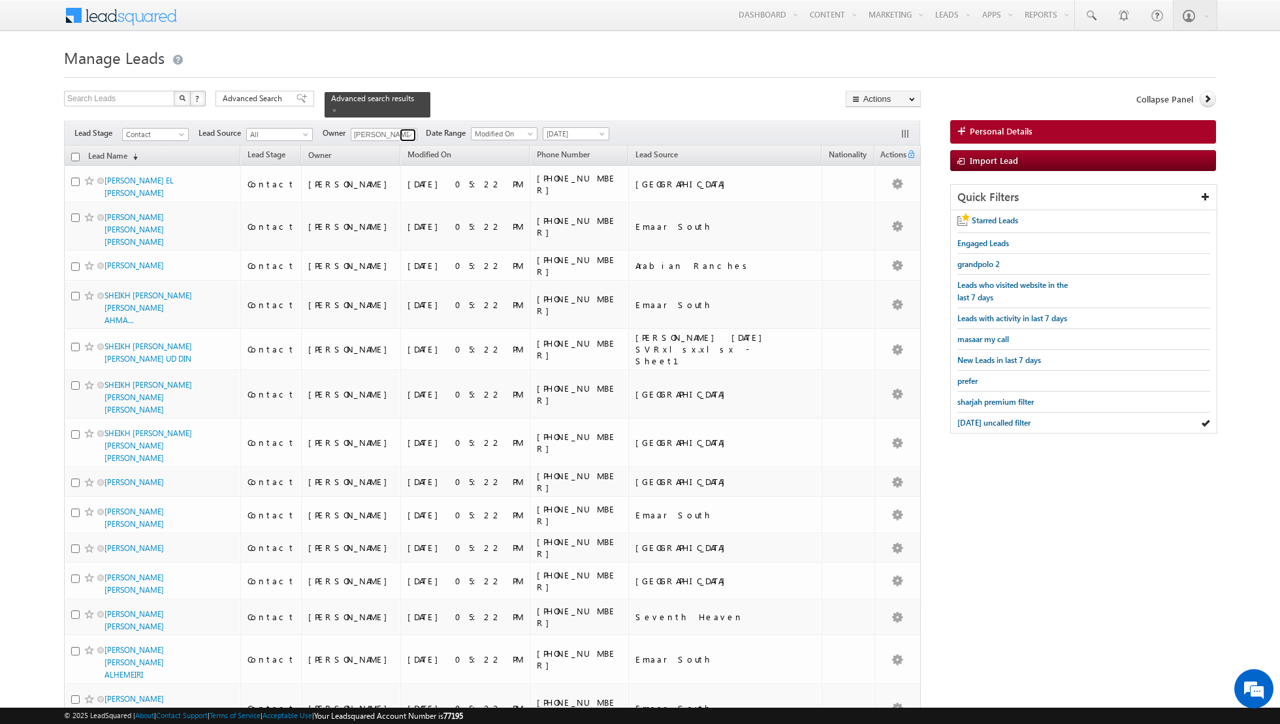
click at [404, 134] on span at bounding box center [409, 135] width 10 height 10
click at [381, 224] on link "[PERSON_NAME] [PERSON_NAME][EMAIL_ADDRESS][DOMAIN_NAME]" at bounding box center [416, 225] width 131 height 25
type input "[PERSON_NAME]"
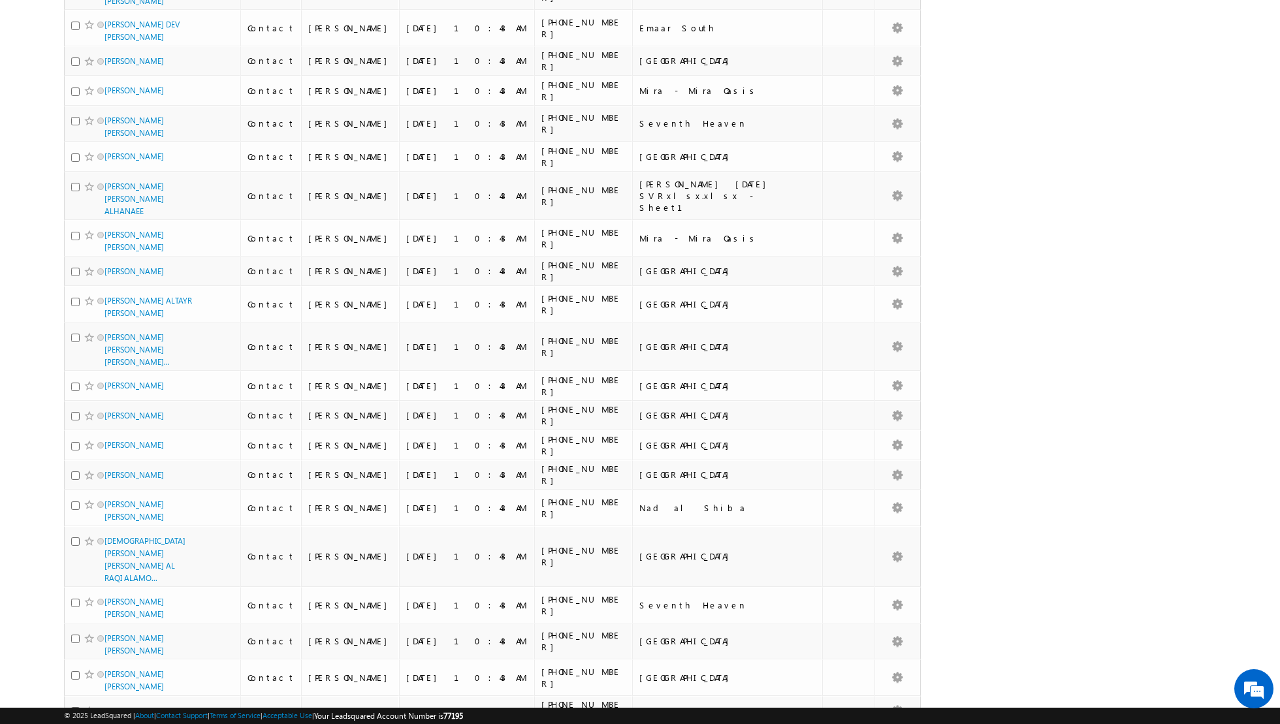
scroll to position [1546, 0]
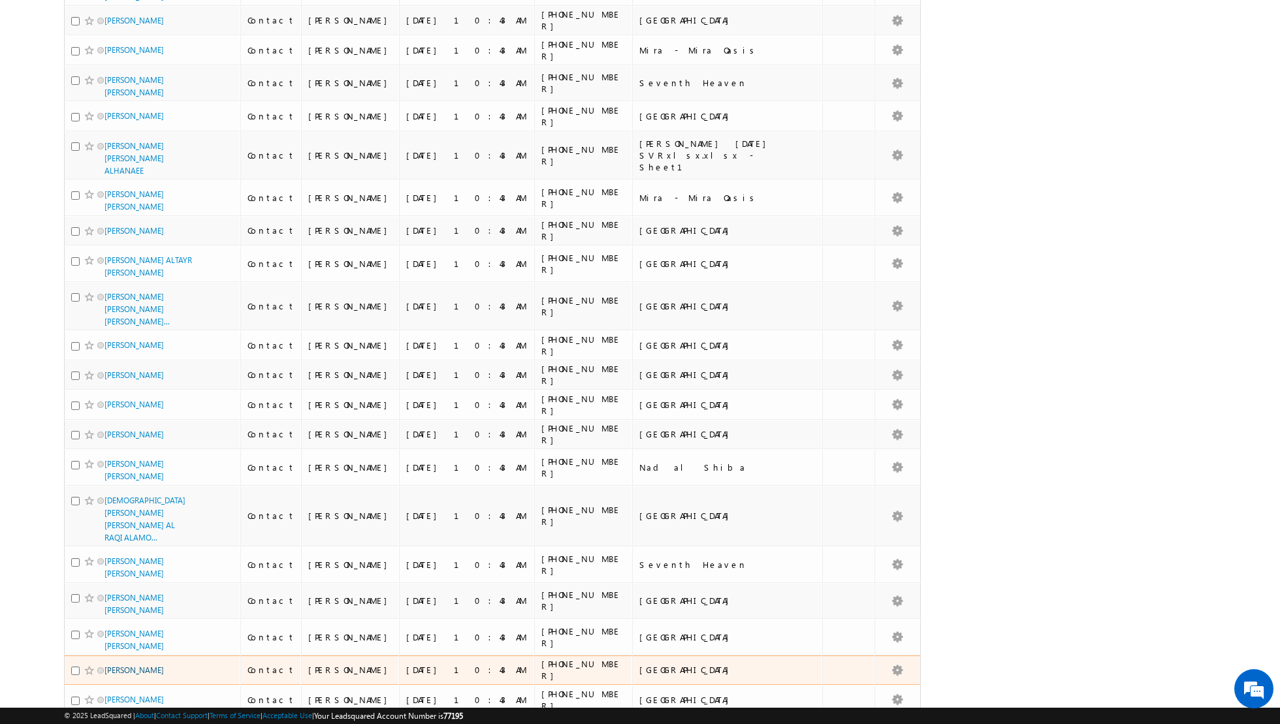
click at [122, 665] on link "MOHAMMAD KHALIL M SAEED" at bounding box center [133, 670] width 59 height 10
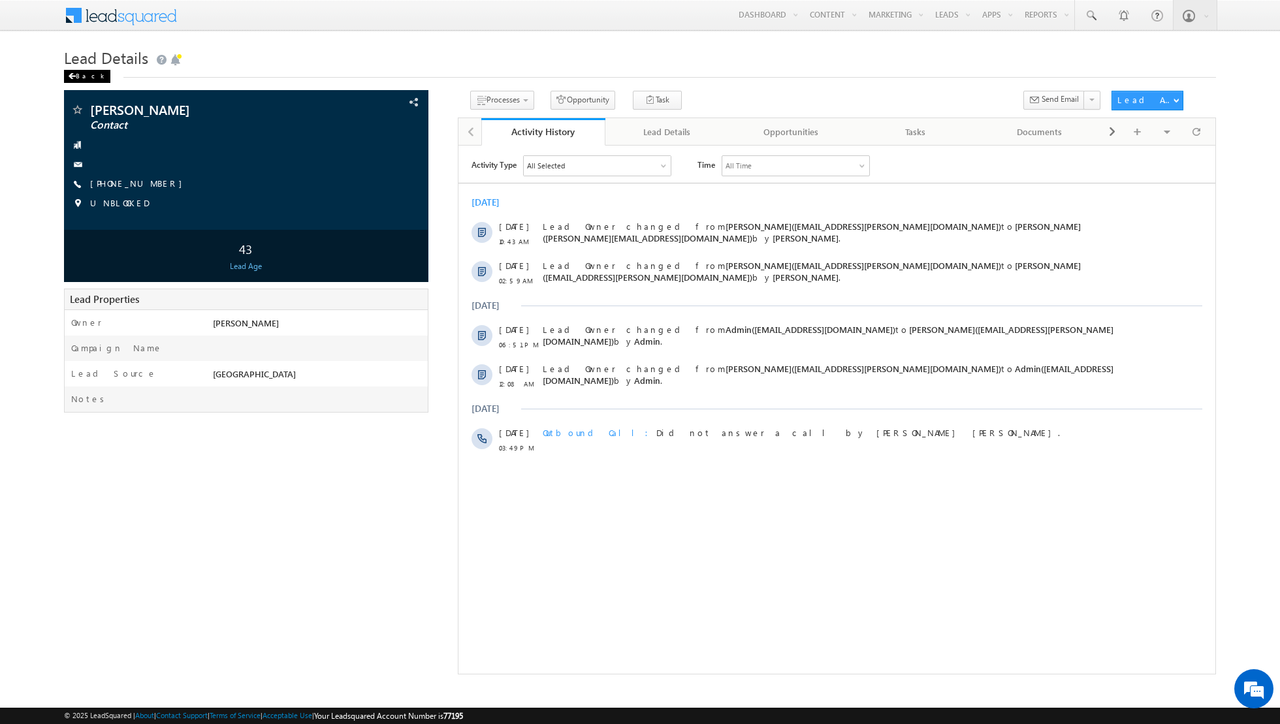
click at [74, 76] on span at bounding box center [72, 76] width 8 height 7
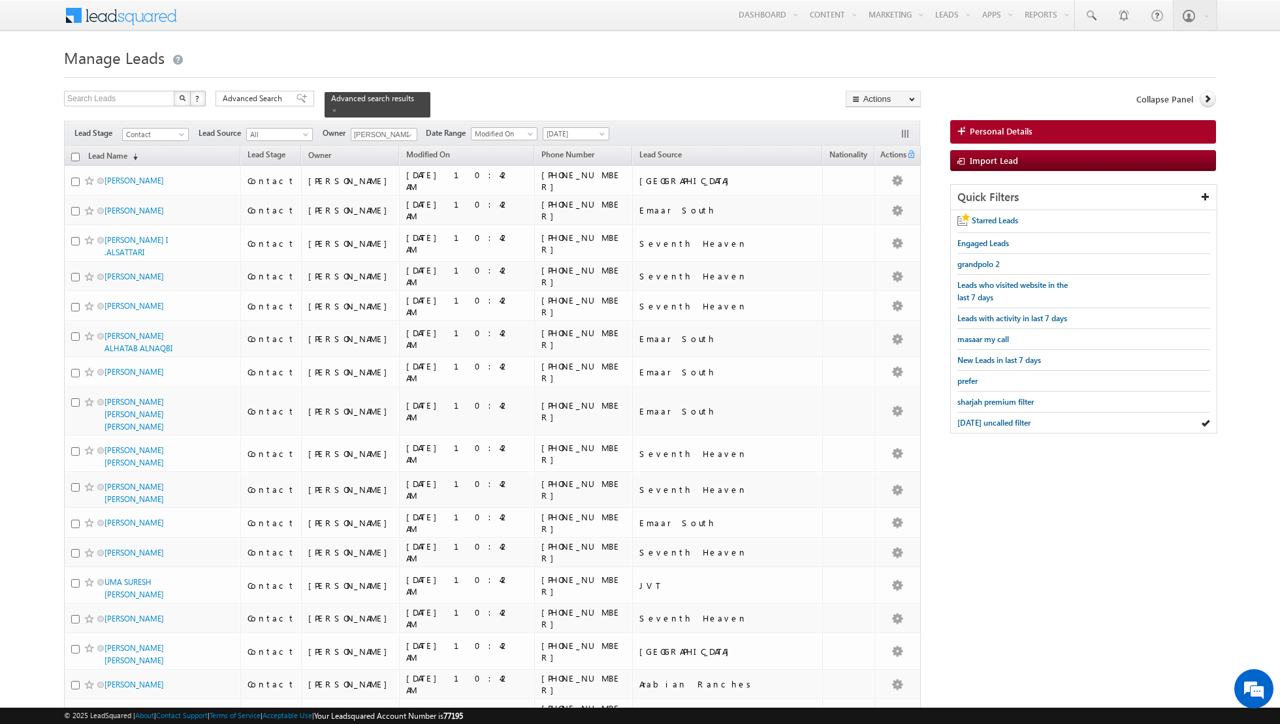
click at [75, 157] on input "checkbox" at bounding box center [75, 157] width 8 height 8
checkbox input "true"
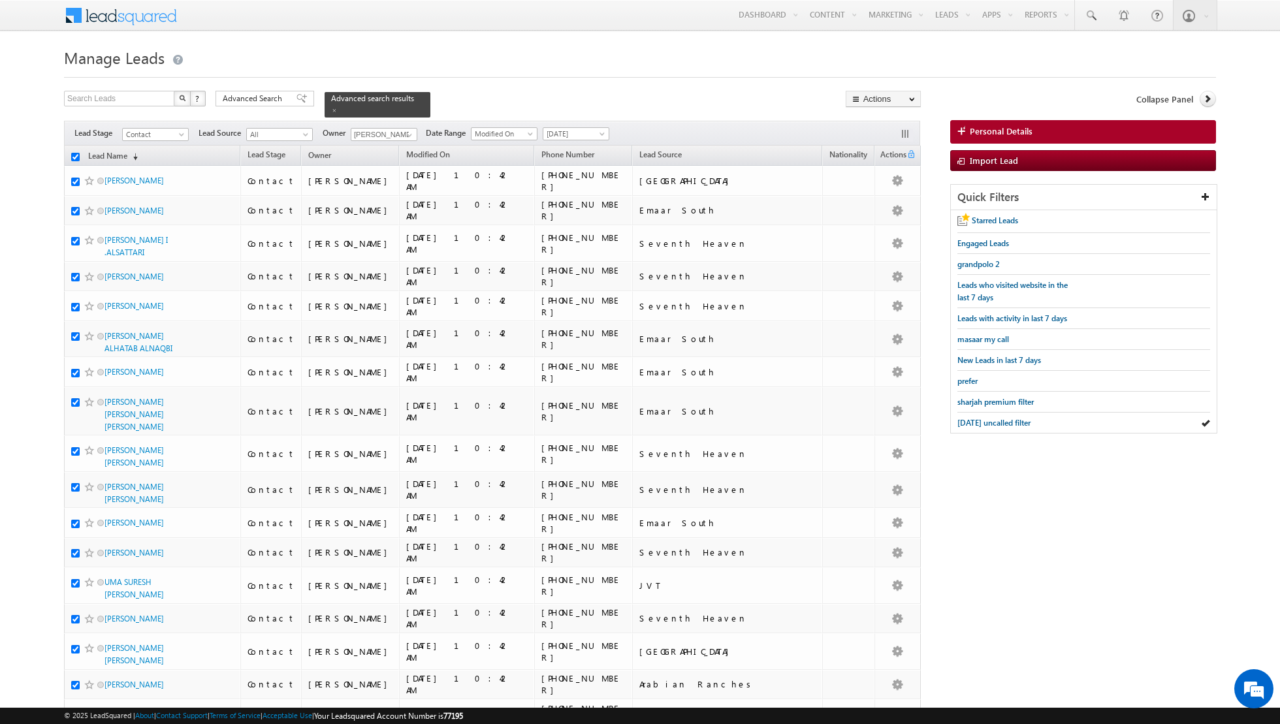
checkbox input "true"
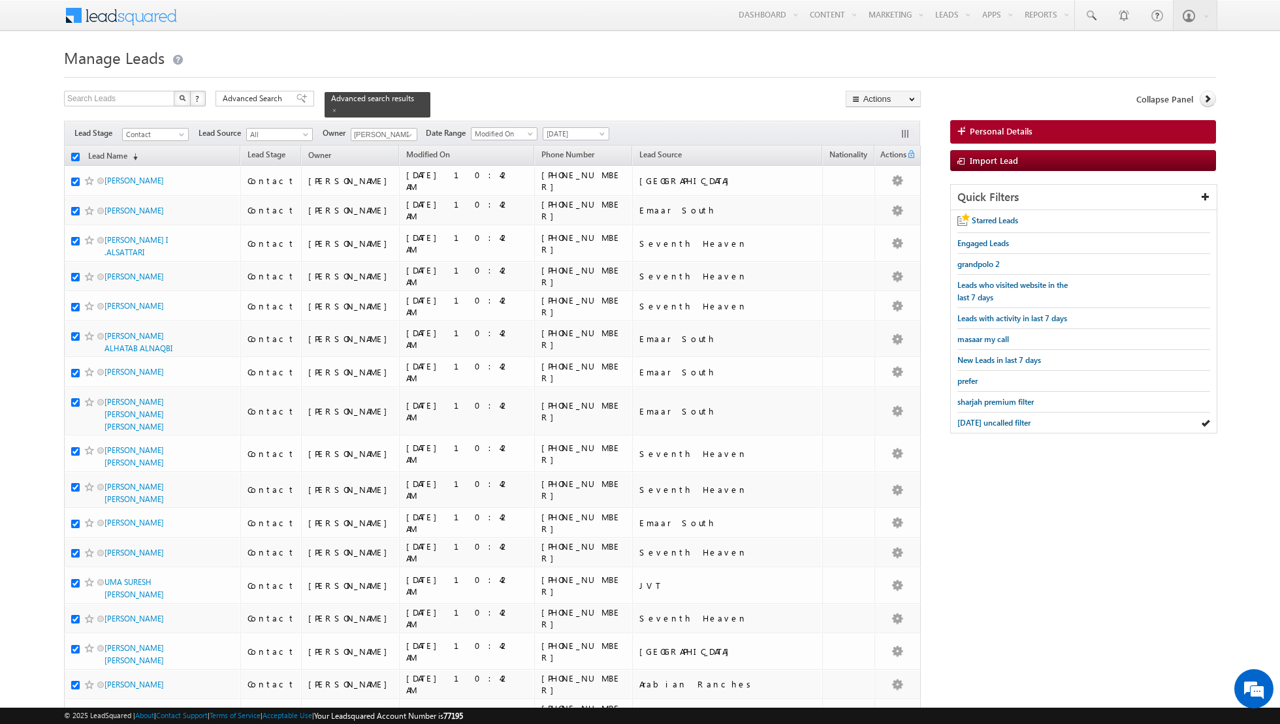
checkbox input "true"
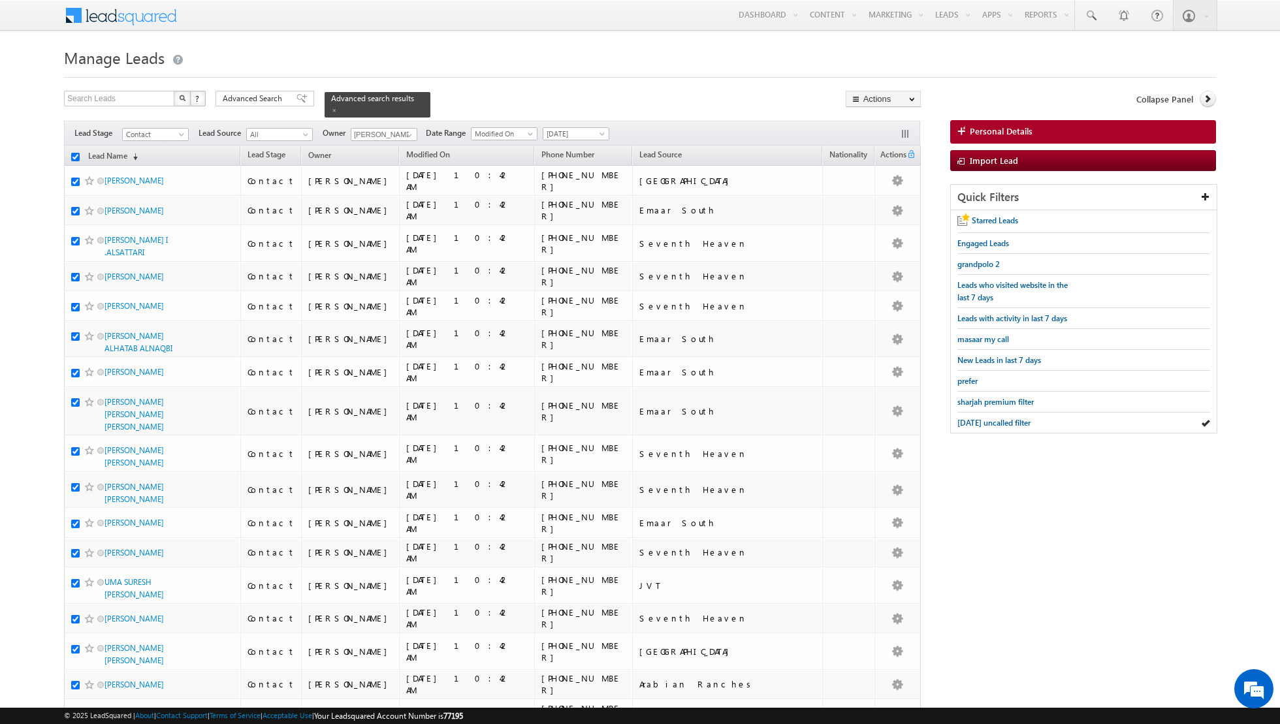
checkbox input "true"
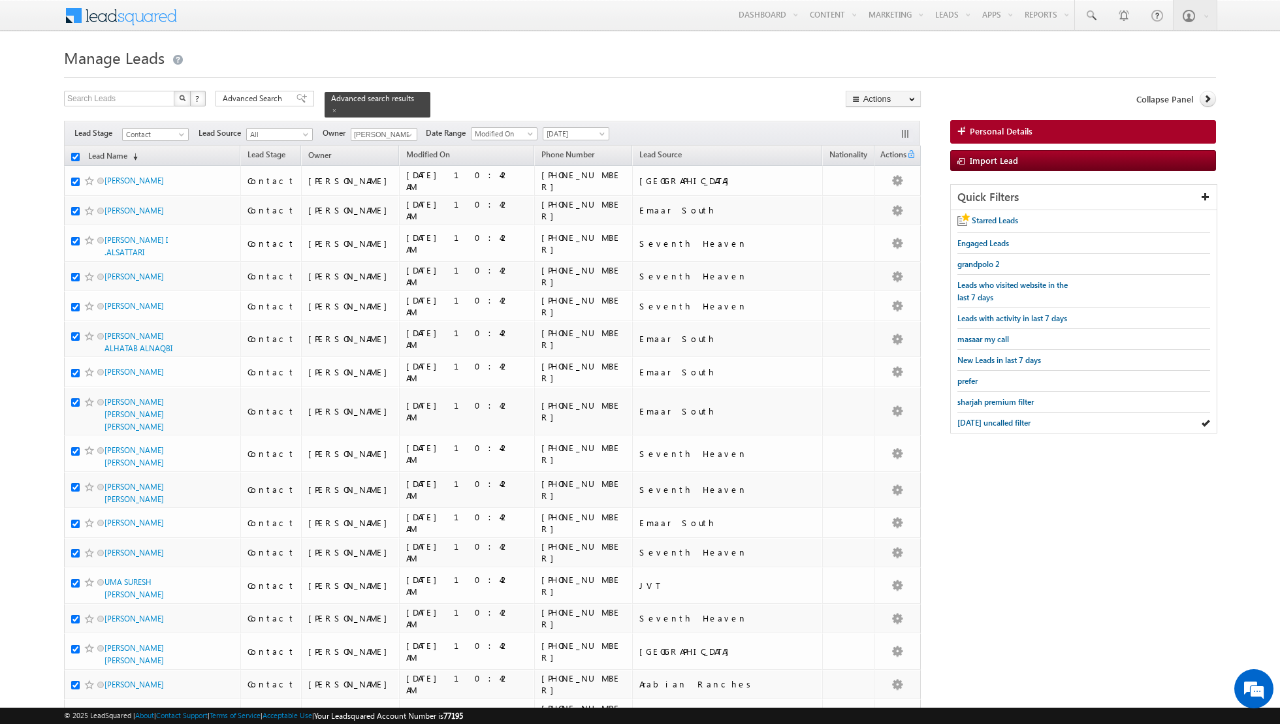
checkbox input "true"
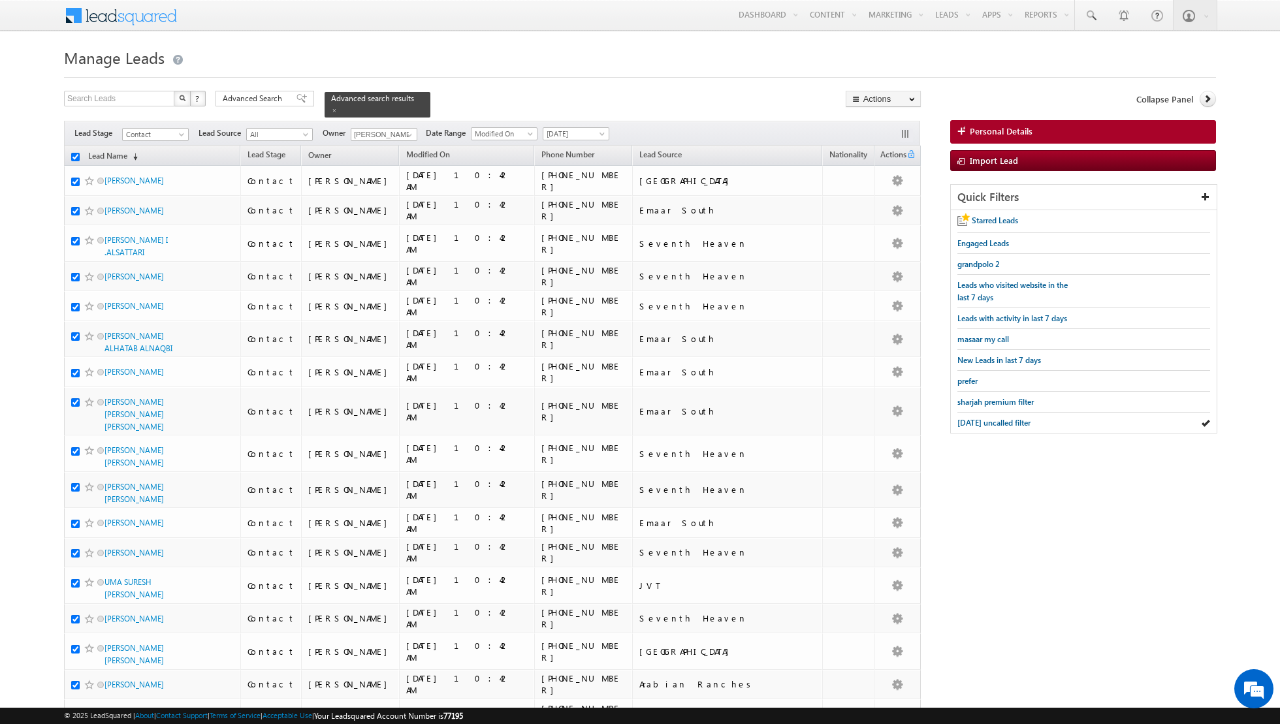
checkbox input "true"
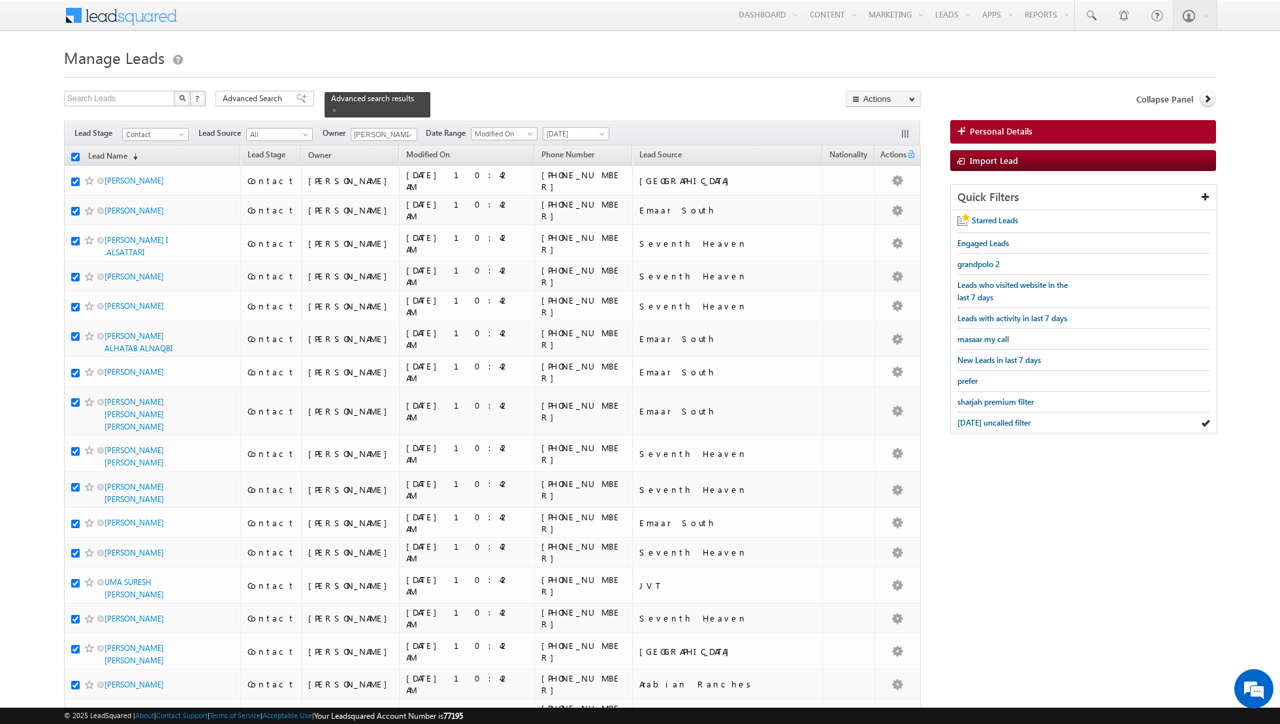
checkbox input "true"
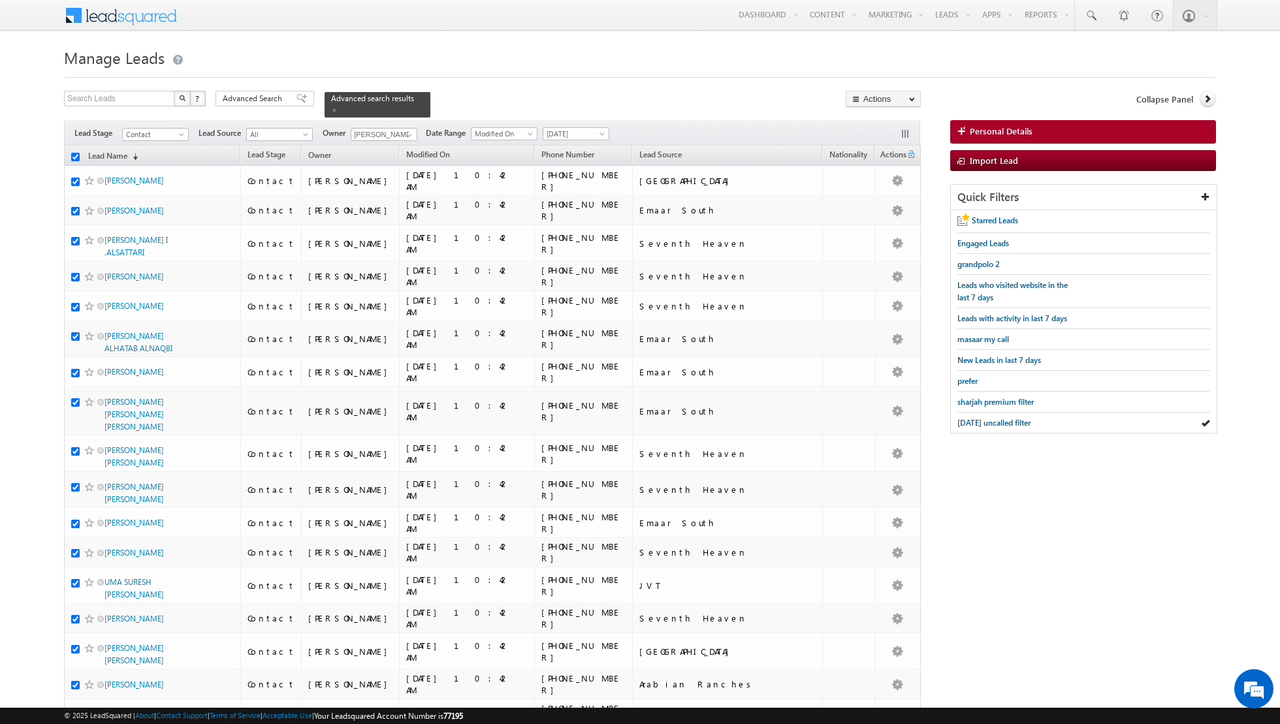
checkbox input "true"
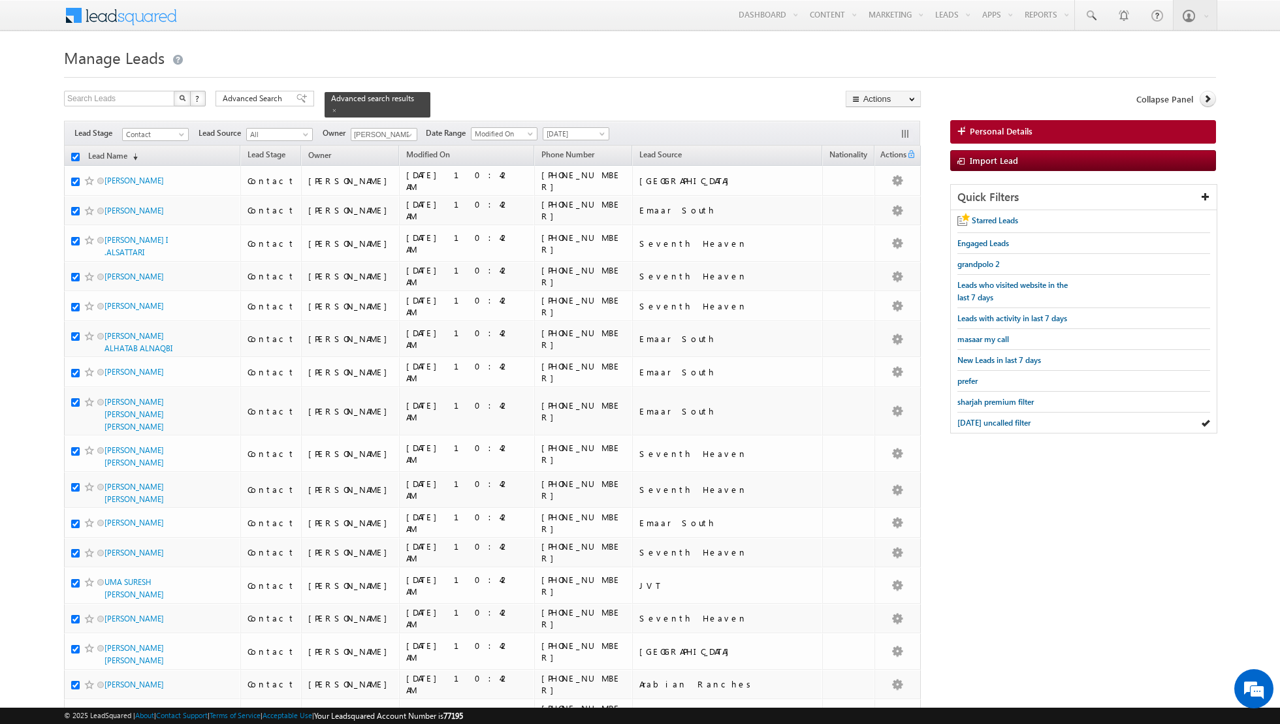
checkbox input "true"
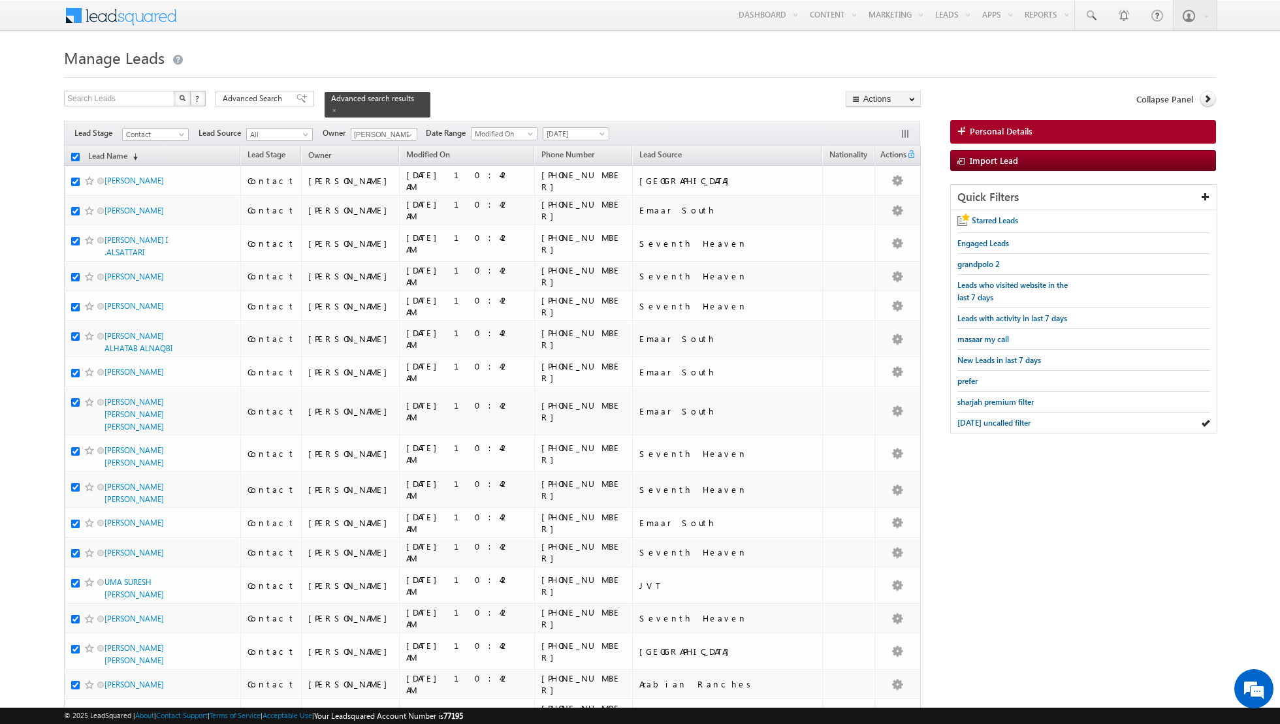
checkbox input "true"
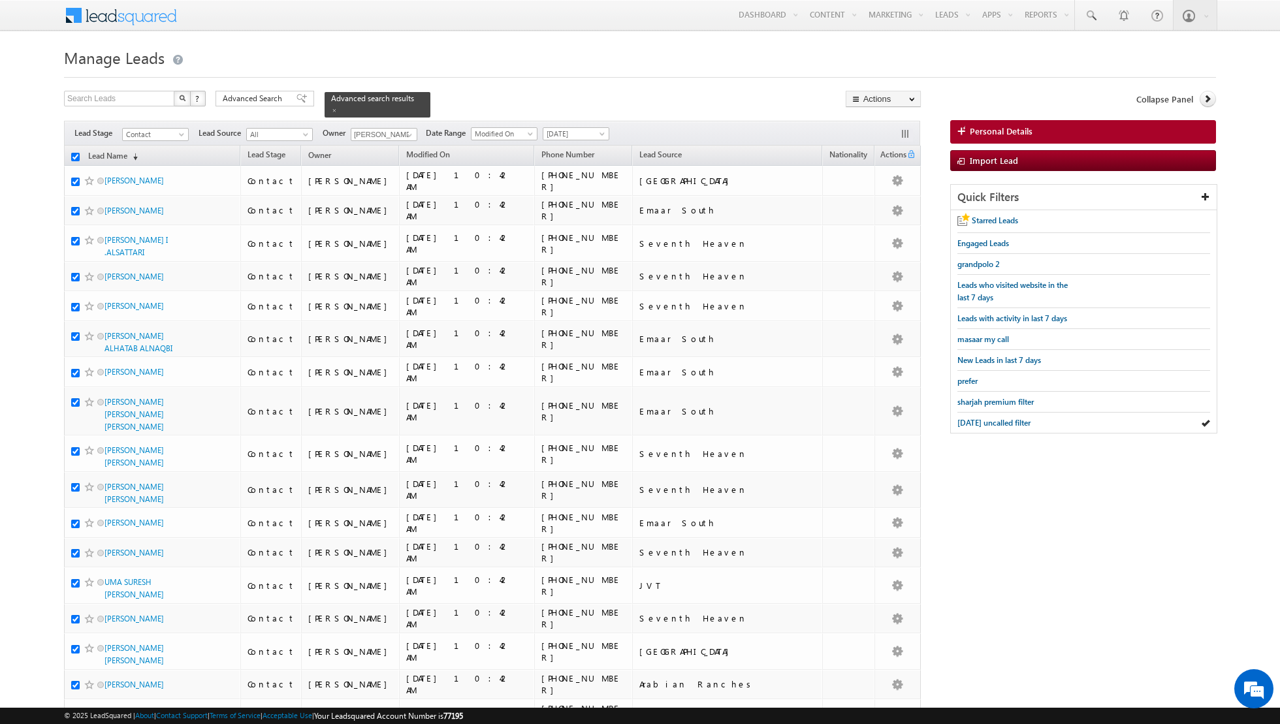
checkbox input "true"
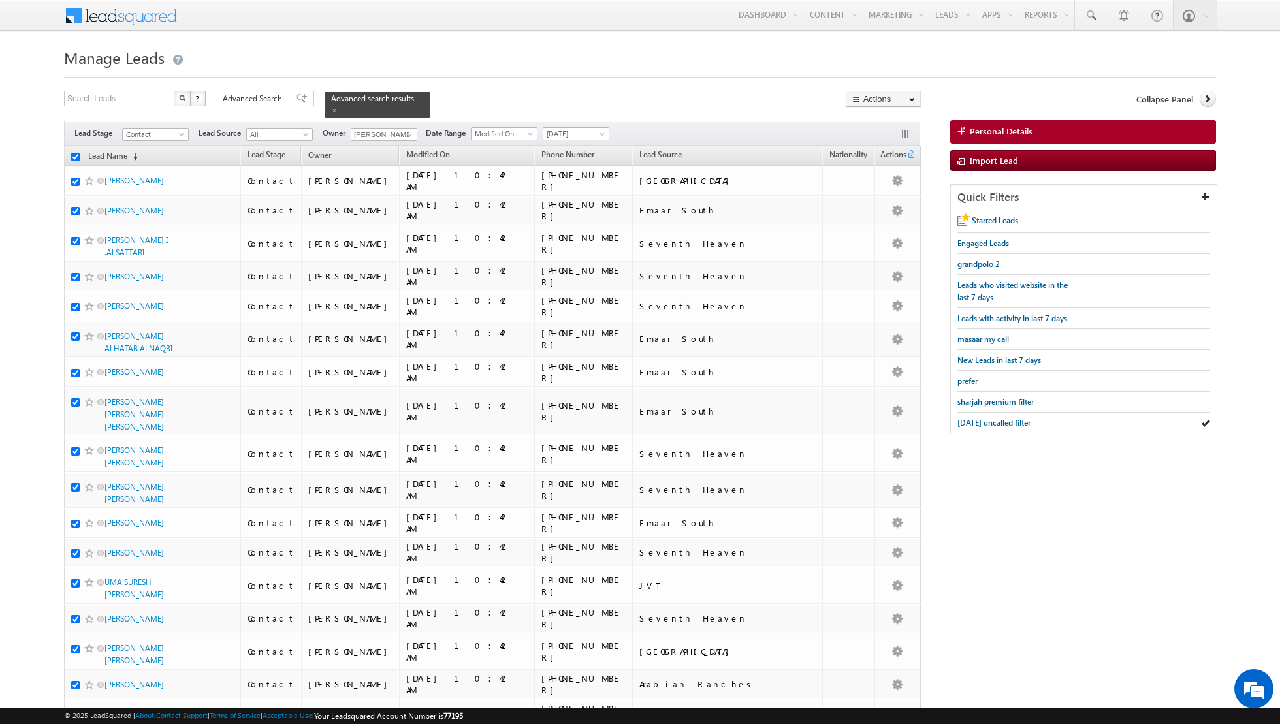
checkbox input "true"
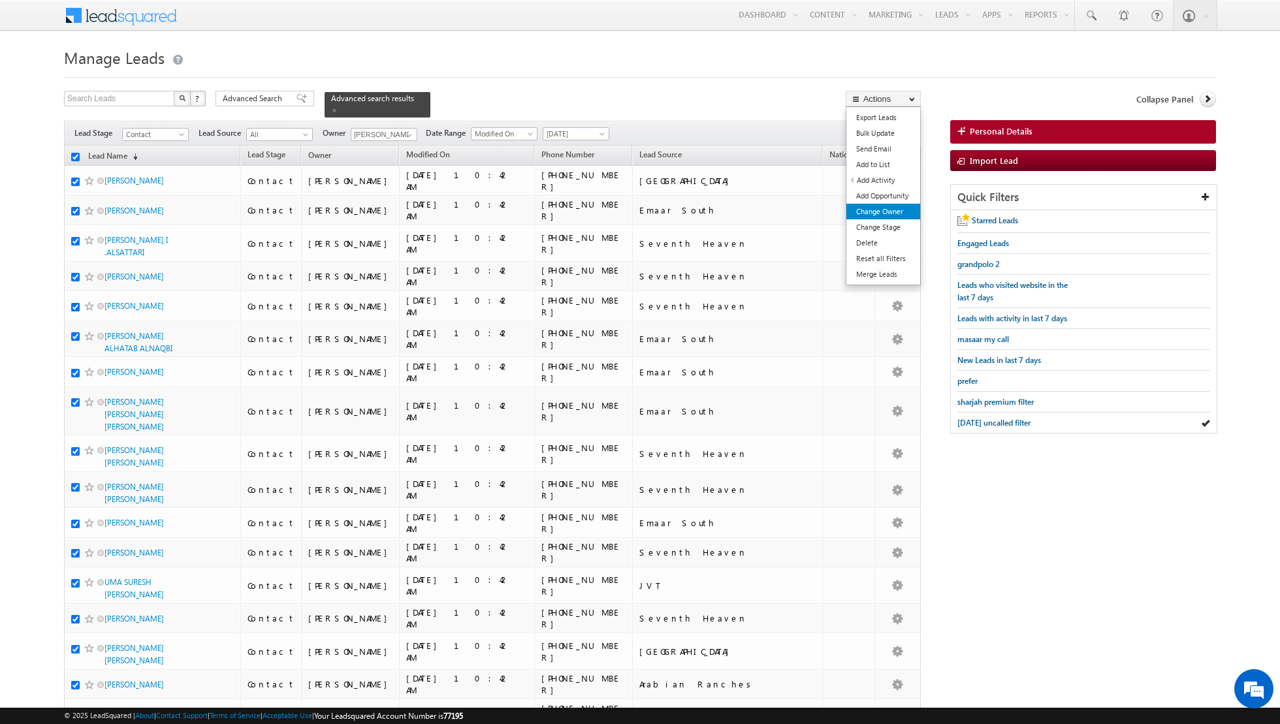
click at [879, 215] on link "Change Owner" at bounding box center [883, 212] width 74 height 16
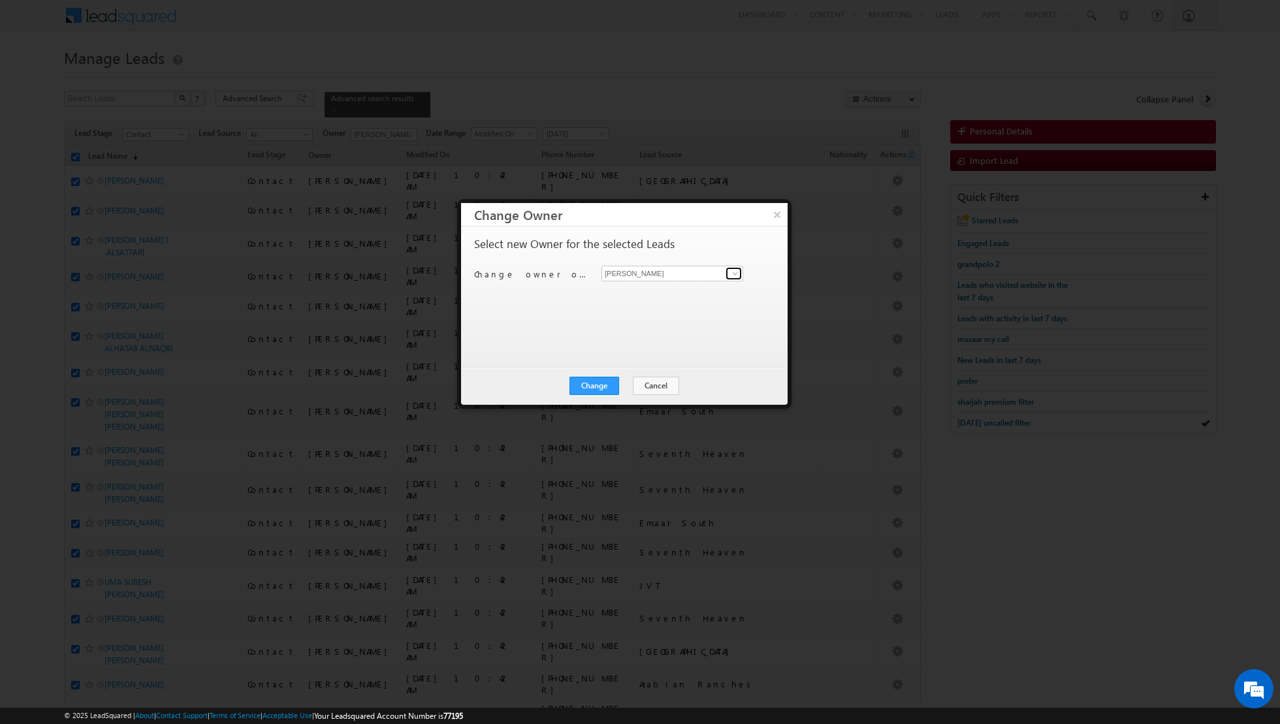
click at [738, 273] on span at bounding box center [735, 273] width 10 height 10
click at [685, 300] on span "[EMAIL_ADDRESS][DOMAIN_NAME]" at bounding box center [665, 298] width 118 height 10
type input "[PERSON_NAME]"
click at [601, 381] on button "Change" at bounding box center [594, 386] width 50 height 18
click at [627, 381] on button "Close" at bounding box center [626, 386] width 42 height 18
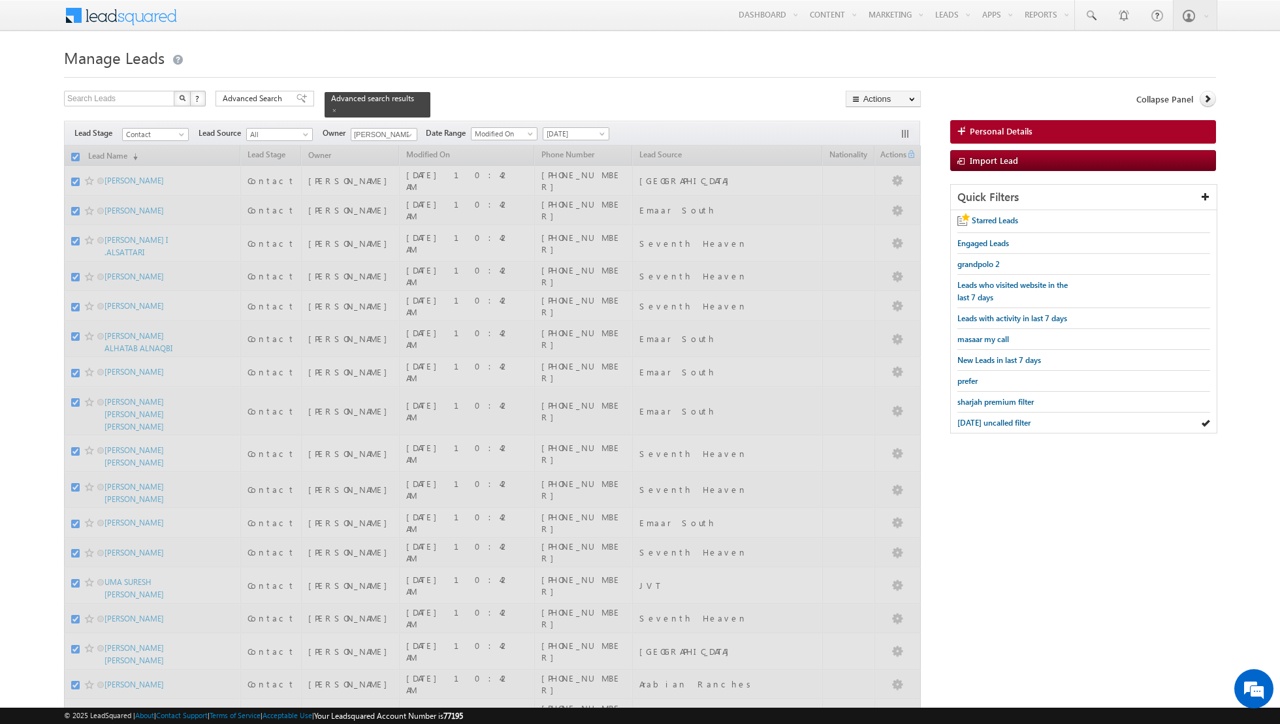
checkbox input "false"
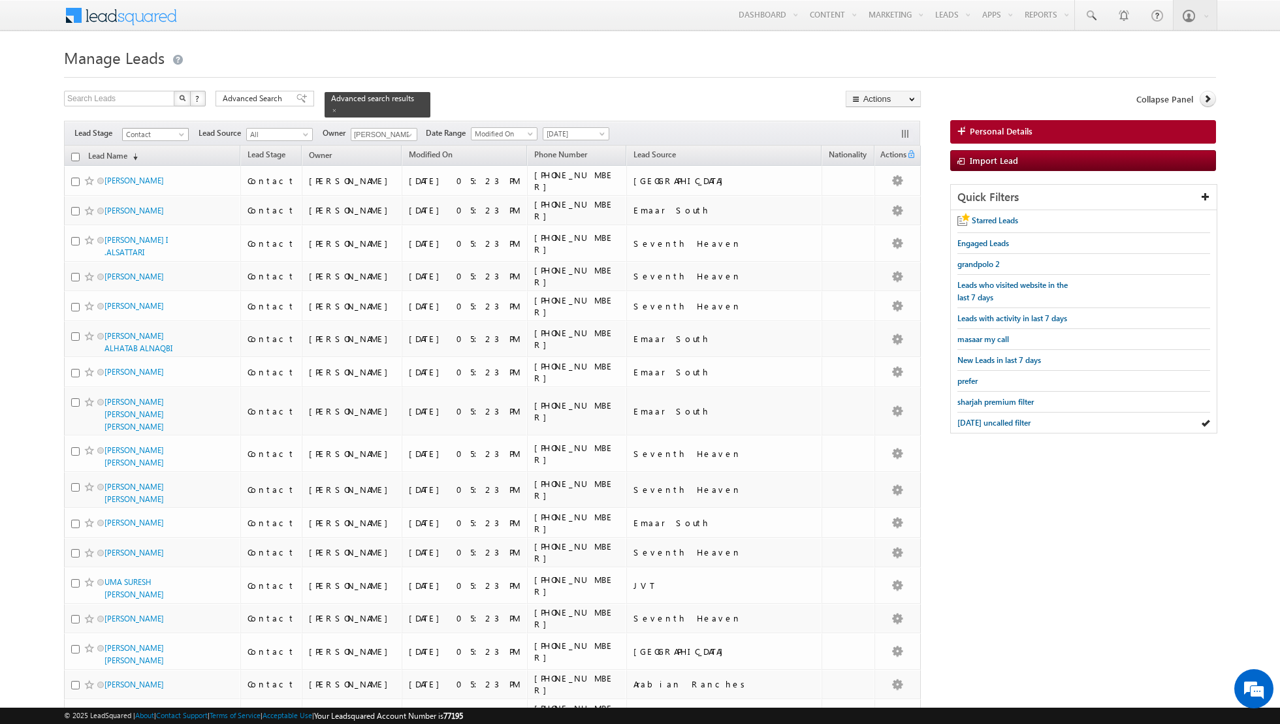
click at [181, 134] on span at bounding box center [183, 137] width 10 height 10
click at [407, 133] on span at bounding box center [409, 135] width 10 height 10
click at [386, 149] on link "Any" at bounding box center [416, 147] width 131 height 15
type input "Any"
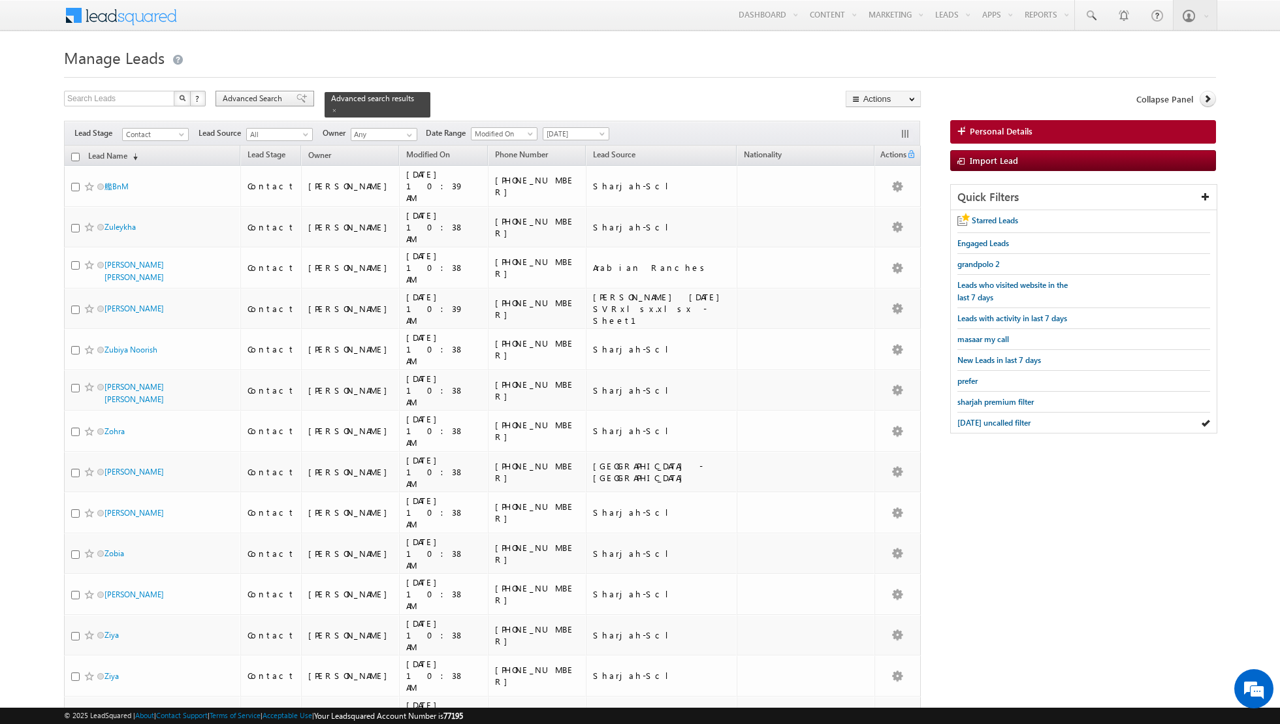
click at [296, 95] on span at bounding box center [301, 98] width 10 height 9
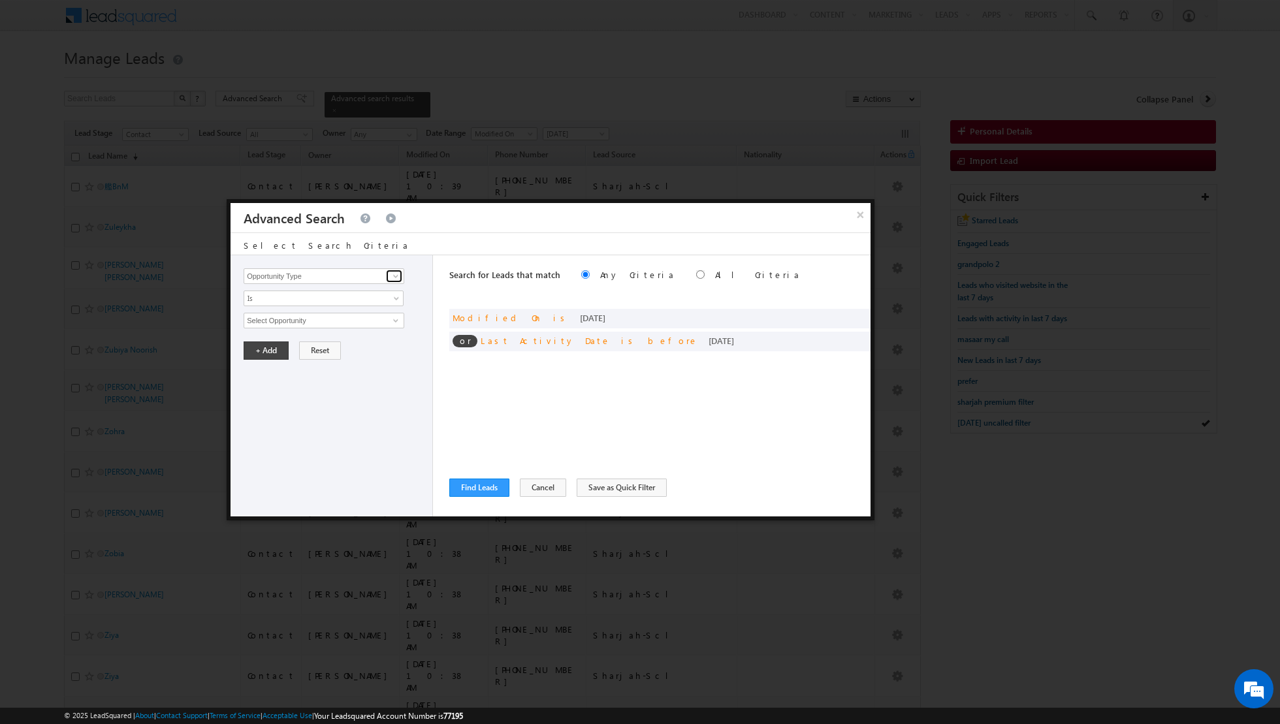
click at [395, 275] on span at bounding box center [395, 276] width 10 height 10
click at [317, 304] on link "Owner" at bounding box center [324, 302] width 161 height 15
type input "Owner"
click at [352, 298] on span "Is" at bounding box center [315, 298] width 142 height 12
click at [310, 324] on link "Is Not" at bounding box center [323, 325] width 159 height 12
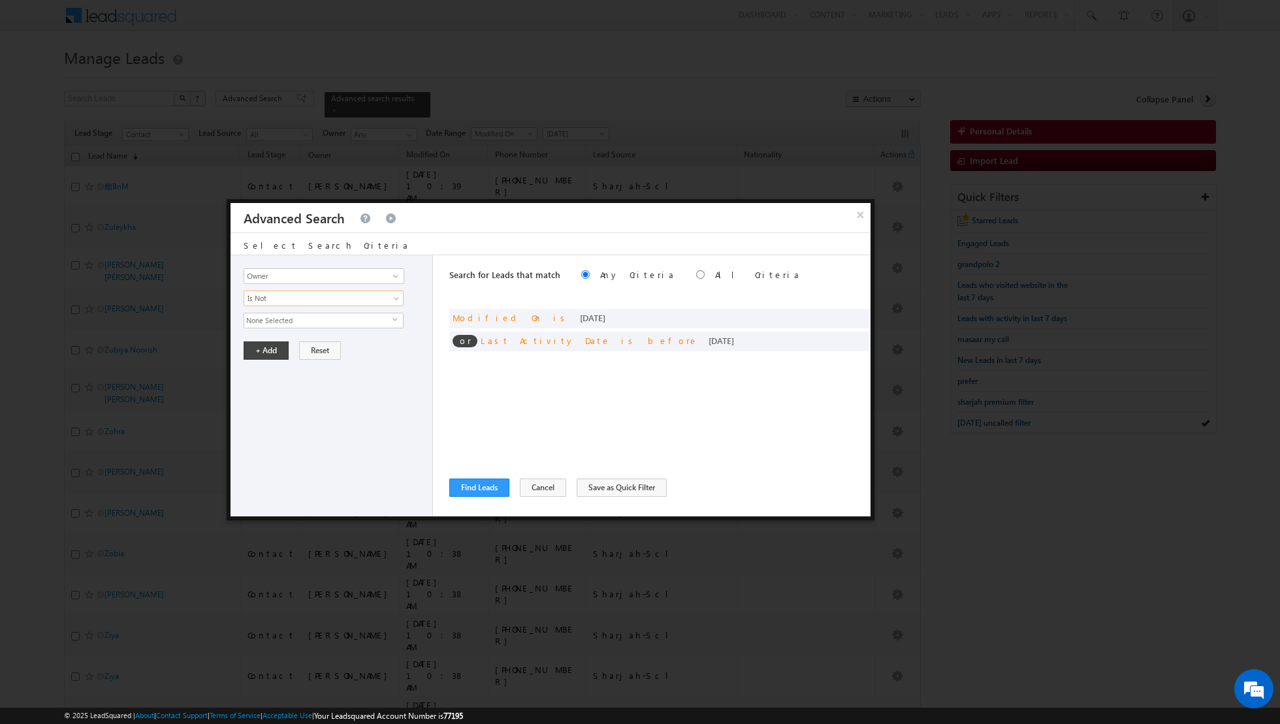
click at [340, 318] on span "None Selected" at bounding box center [318, 320] width 148 height 14
click at [275, 356] on label "Current User" at bounding box center [279, 361] width 71 height 20
click at [256, 356] on input "Current User" at bounding box center [251, 358] width 8 height 8
checkbox input "true"
click at [296, 484] on div "Opportunity Type Lead Activity Task Sales Group Prospect Id Address 1 Address 2…" at bounding box center [331, 385] width 202 height 261
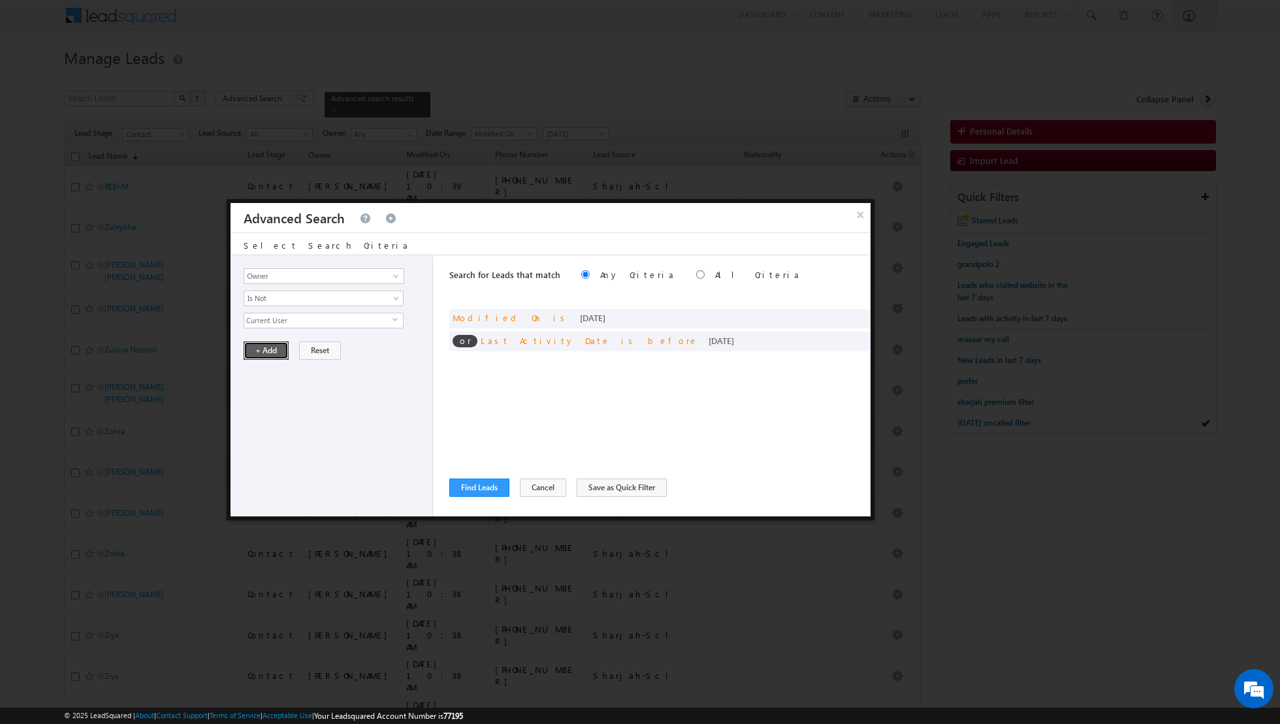
click at [265, 347] on button "+ Add" at bounding box center [266, 350] width 45 height 18
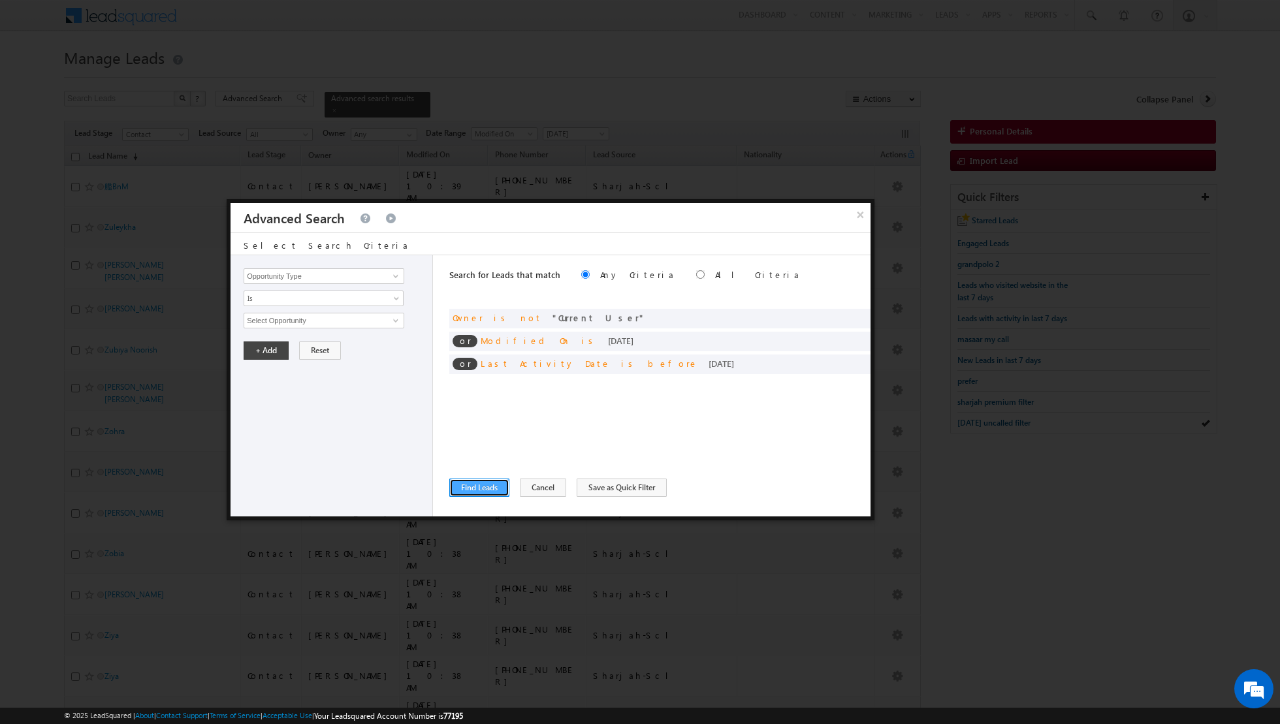
click at [475, 484] on button "Find Leads" at bounding box center [479, 488] width 60 height 18
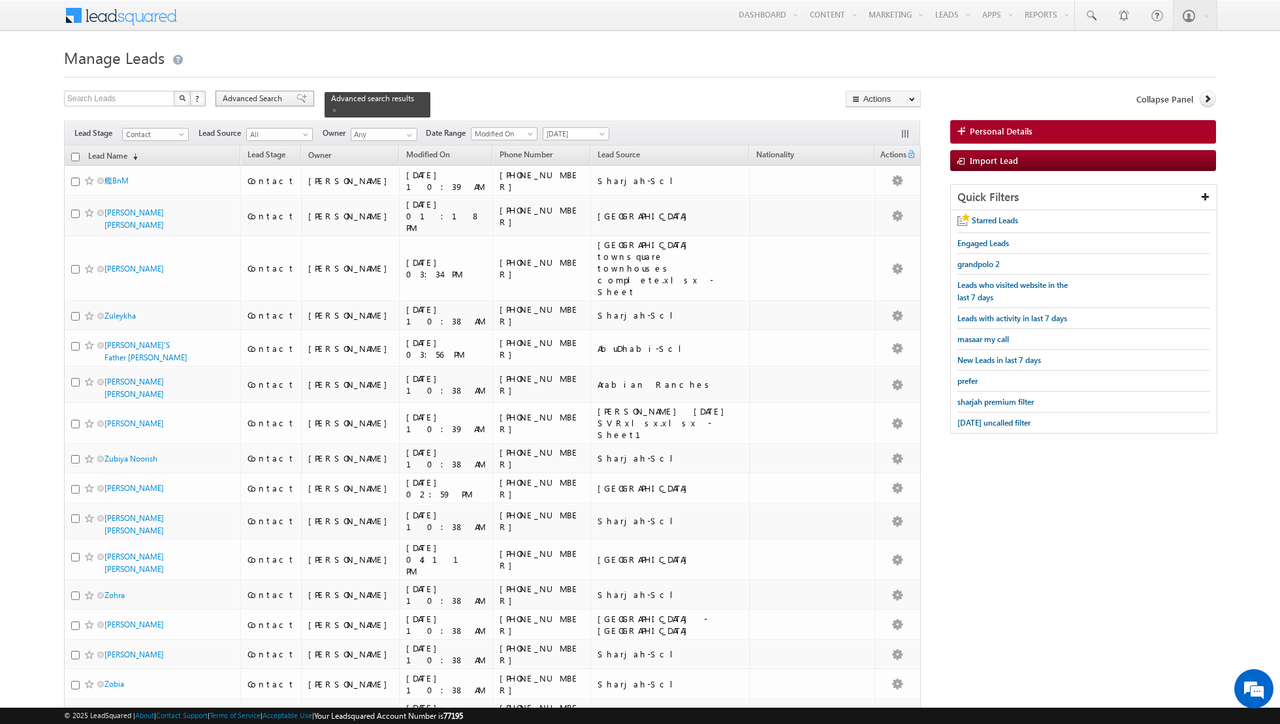
click at [296, 102] on span at bounding box center [301, 98] width 10 height 9
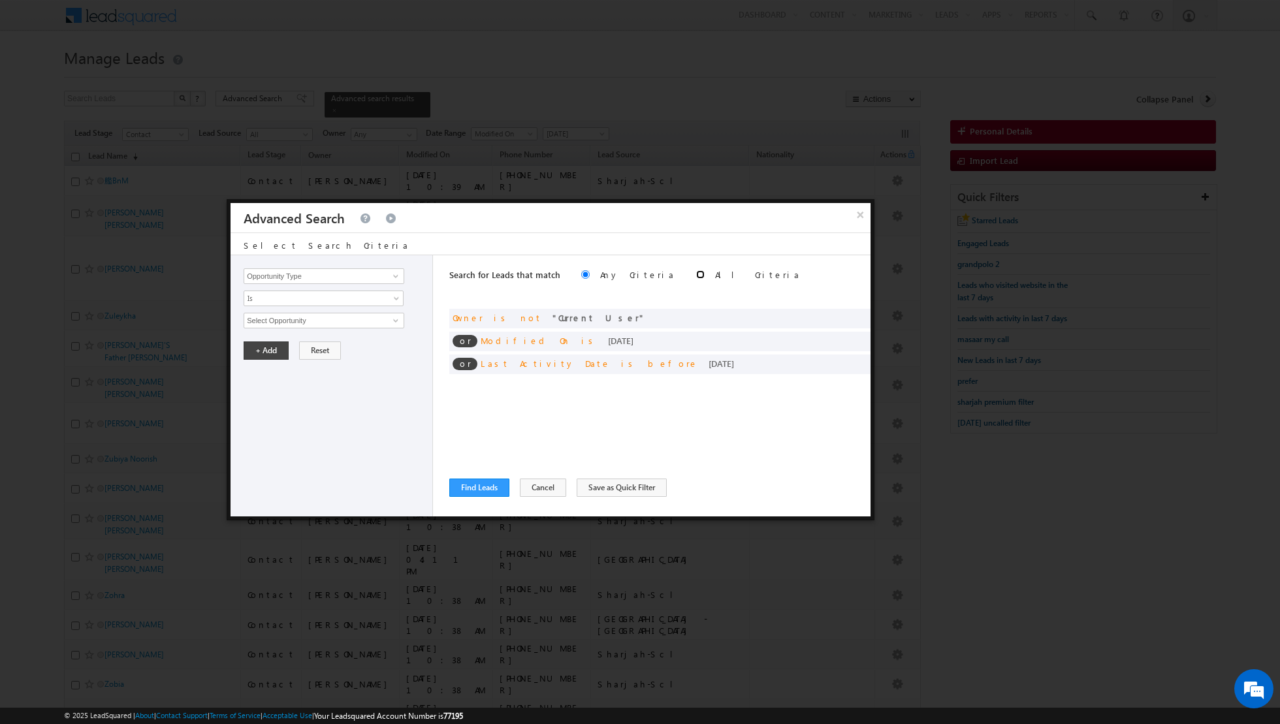
click at [696, 274] on input "radio" at bounding box center [700, 274] width 8 height 8
radio input "true"
click at [477, 480] on button "Find Leads" at bounding box center [479, 488] width 60 height 18
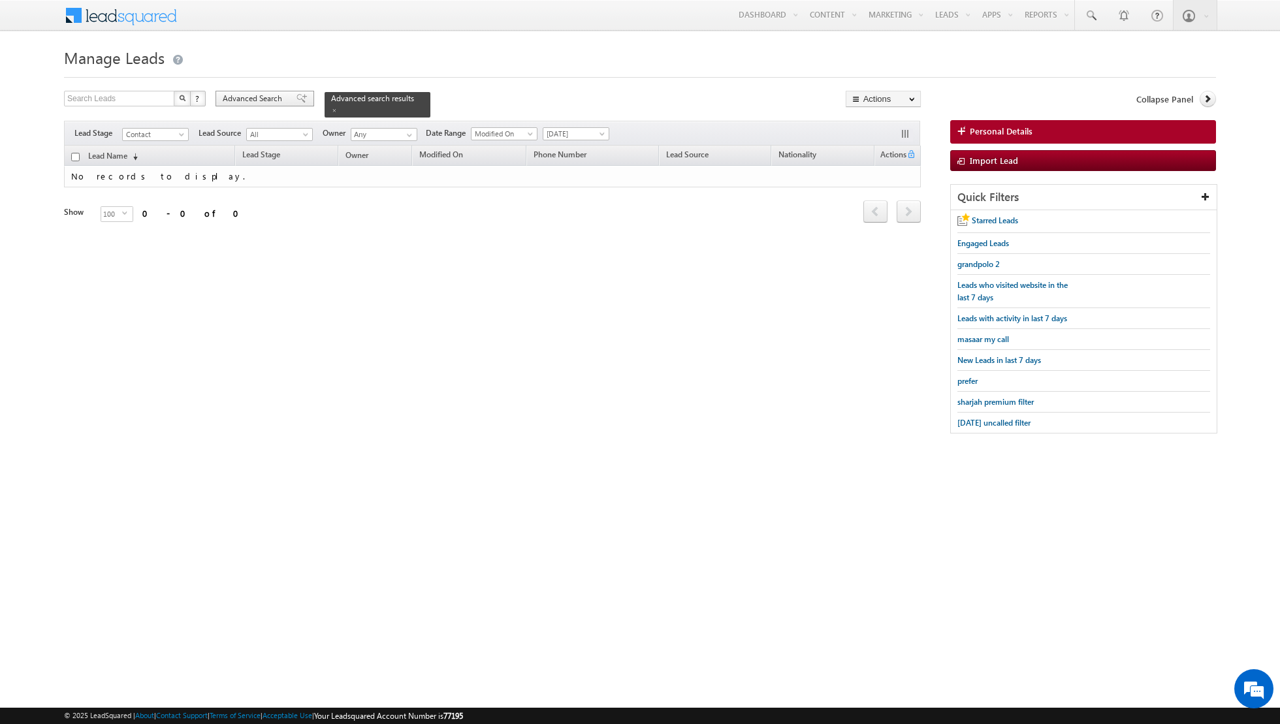
click at [296, 100] on span at bounding box center [301, 98] width 10 height 9
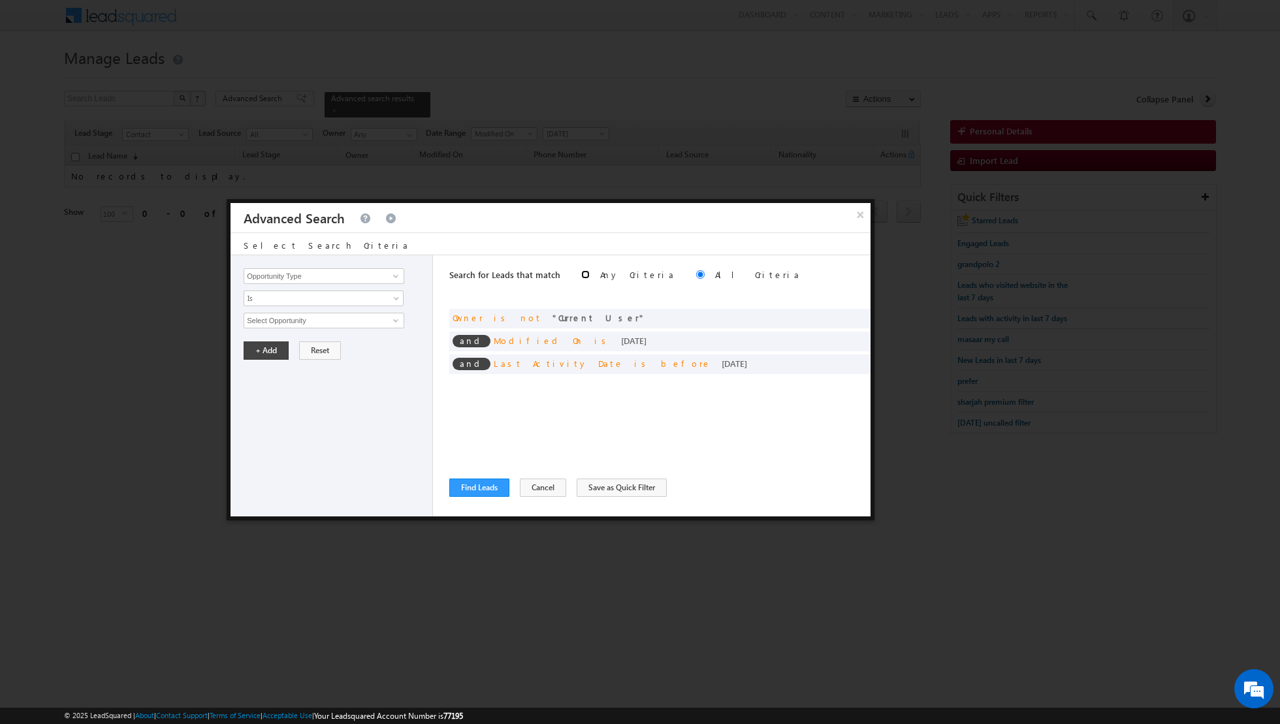
click at [581, 276] on input "radio" at bounding box center [585, 274] width 8 height 8
radio input "true"
click at [476, 490] on button "Find Leads" at bounding box center [479, 488] width 60 height 18
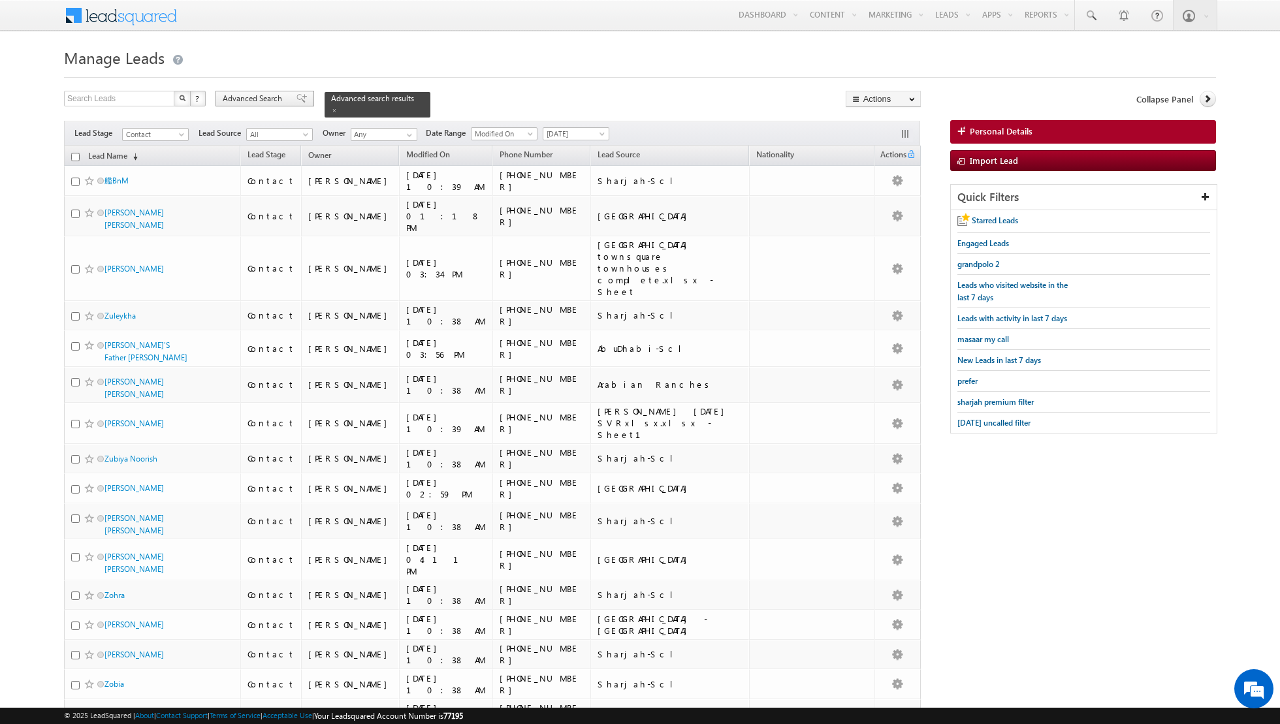
click at [278, 104] on div "Advanced Search" at bounding box center [264, 99] width 99 height 16
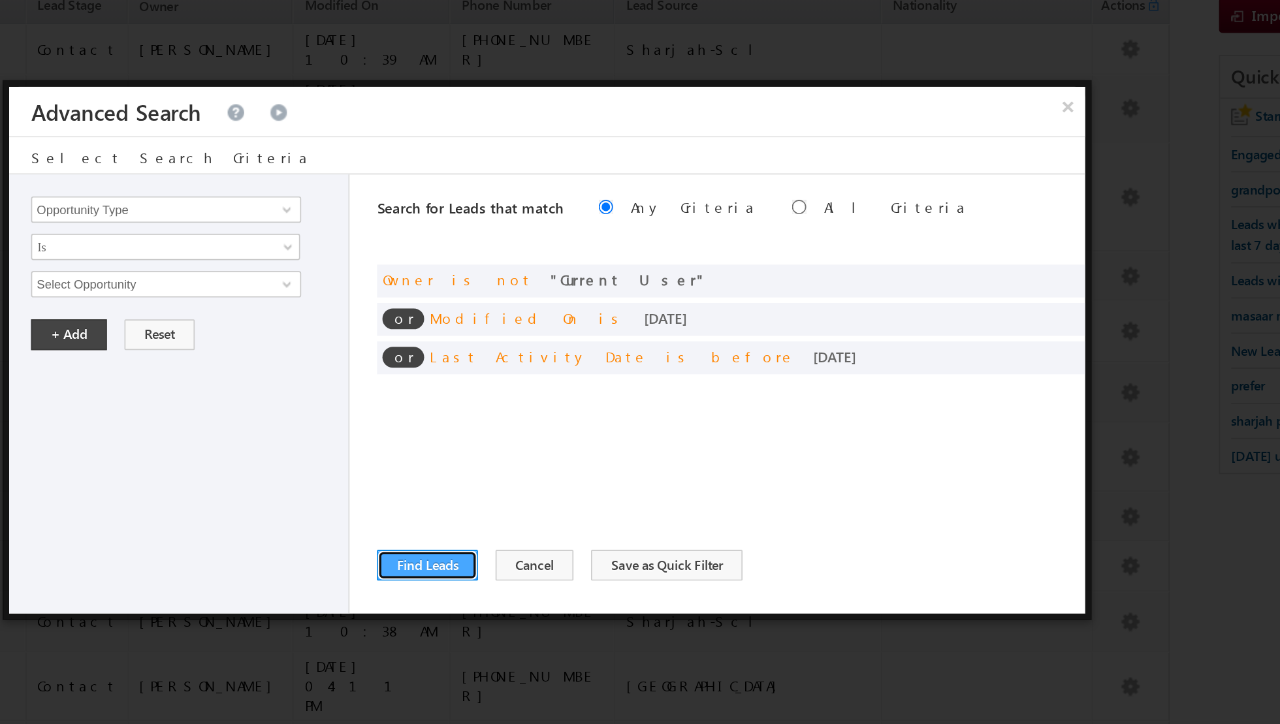
click at [476, 486] on button "Find Leads" at bounding box center [479, 488] width 60 height 18
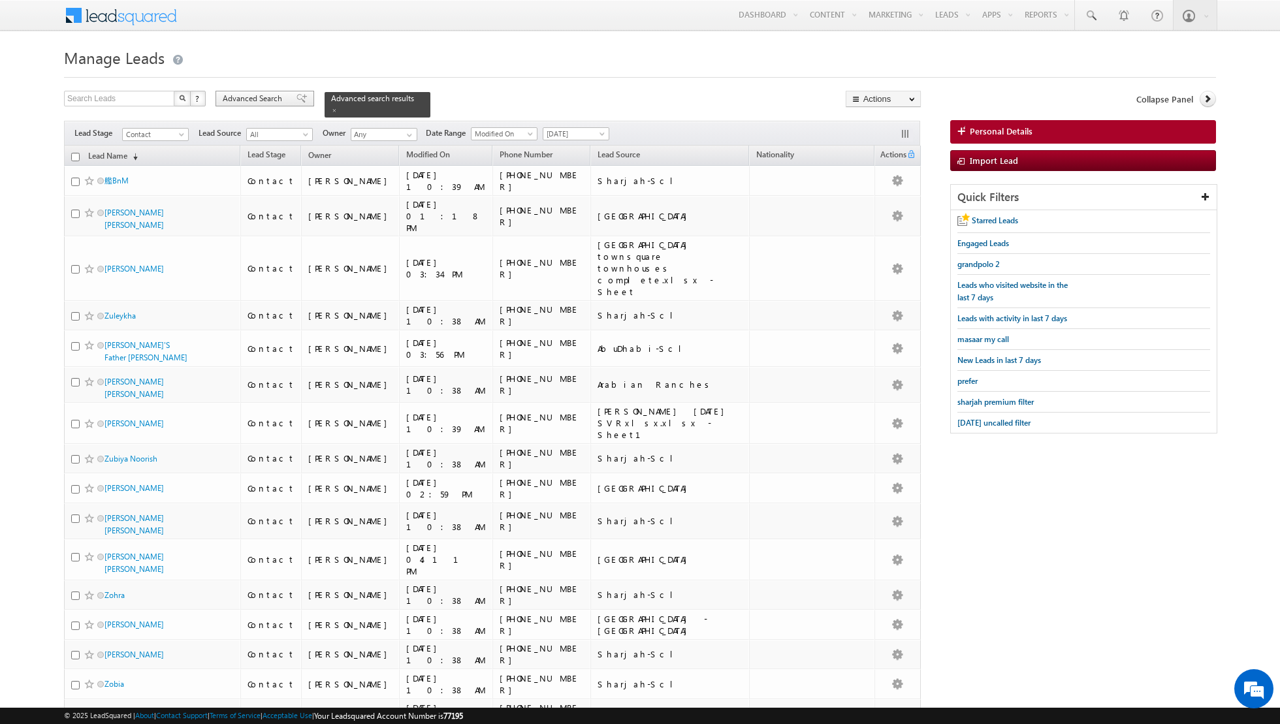
click at [253, 103] on span "Advanced Search" at bounding box center [254, 99] width 63 height 12
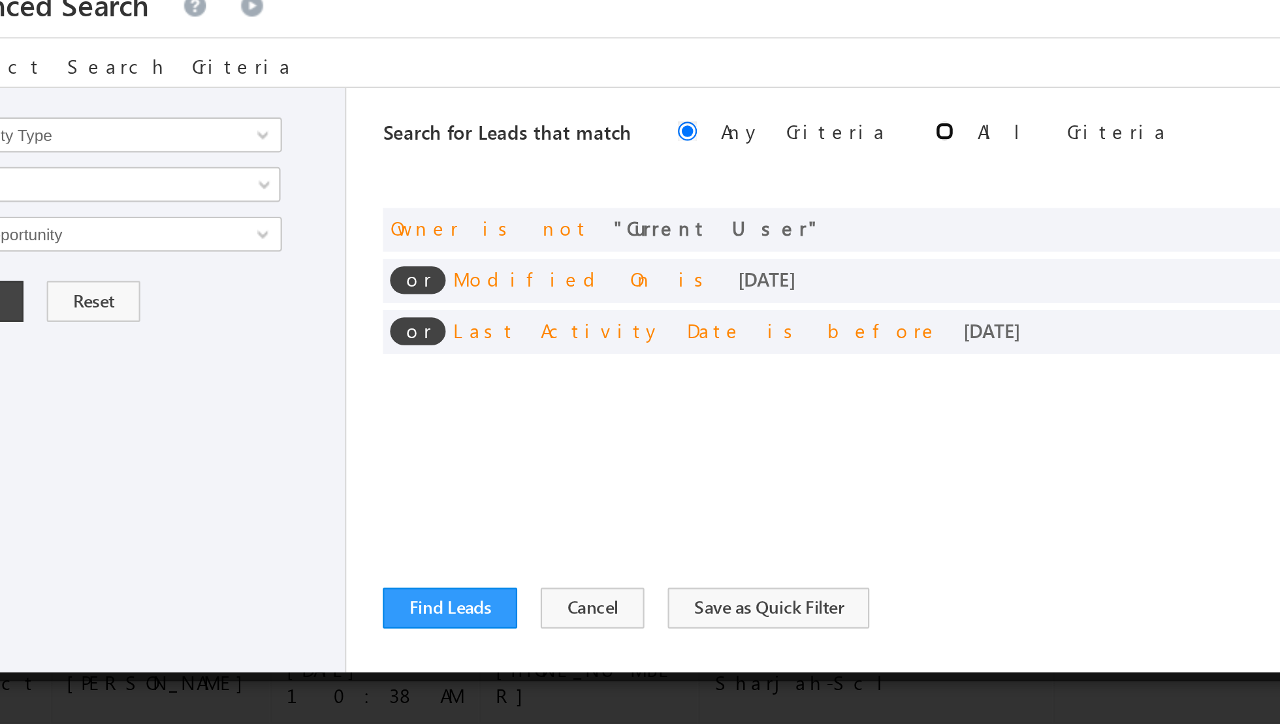
click at [696, 274] on input "radio" at bounding box center [700, 274] width 8 height 8
radio input "true"
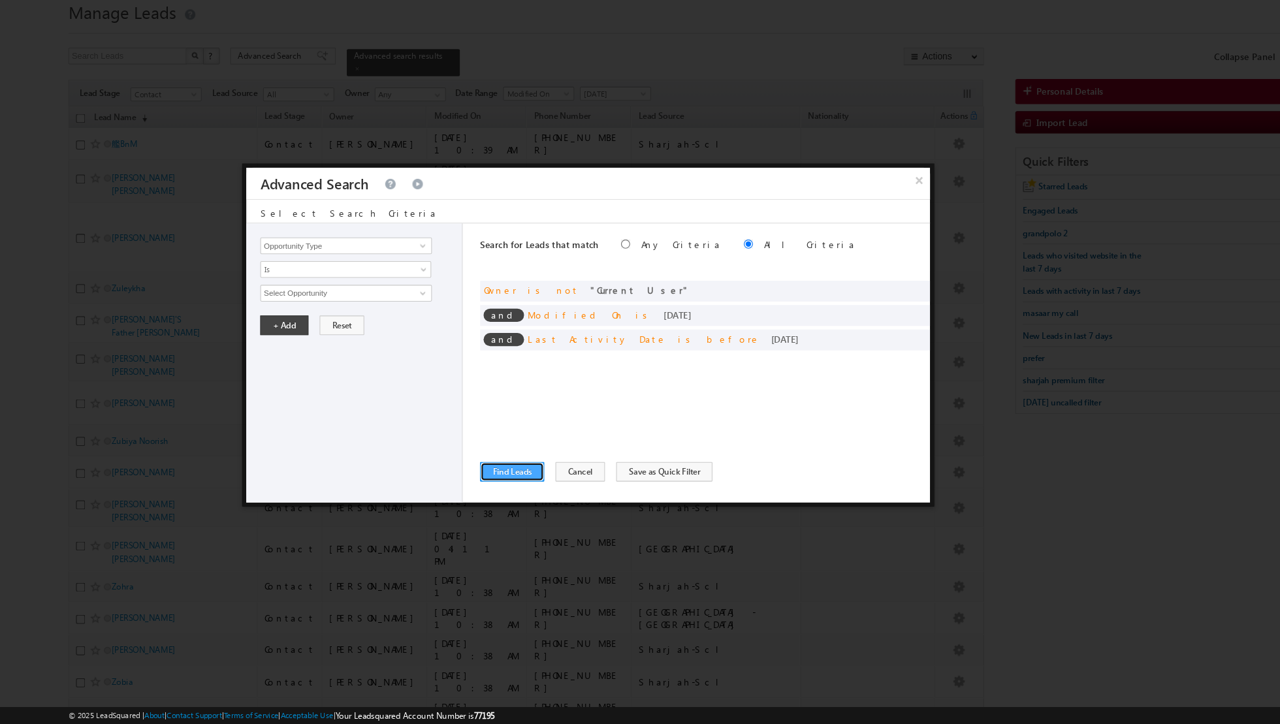
click at [469, 492] on button "Find Leads" at bounding box center [479, 488] width 60 height 18
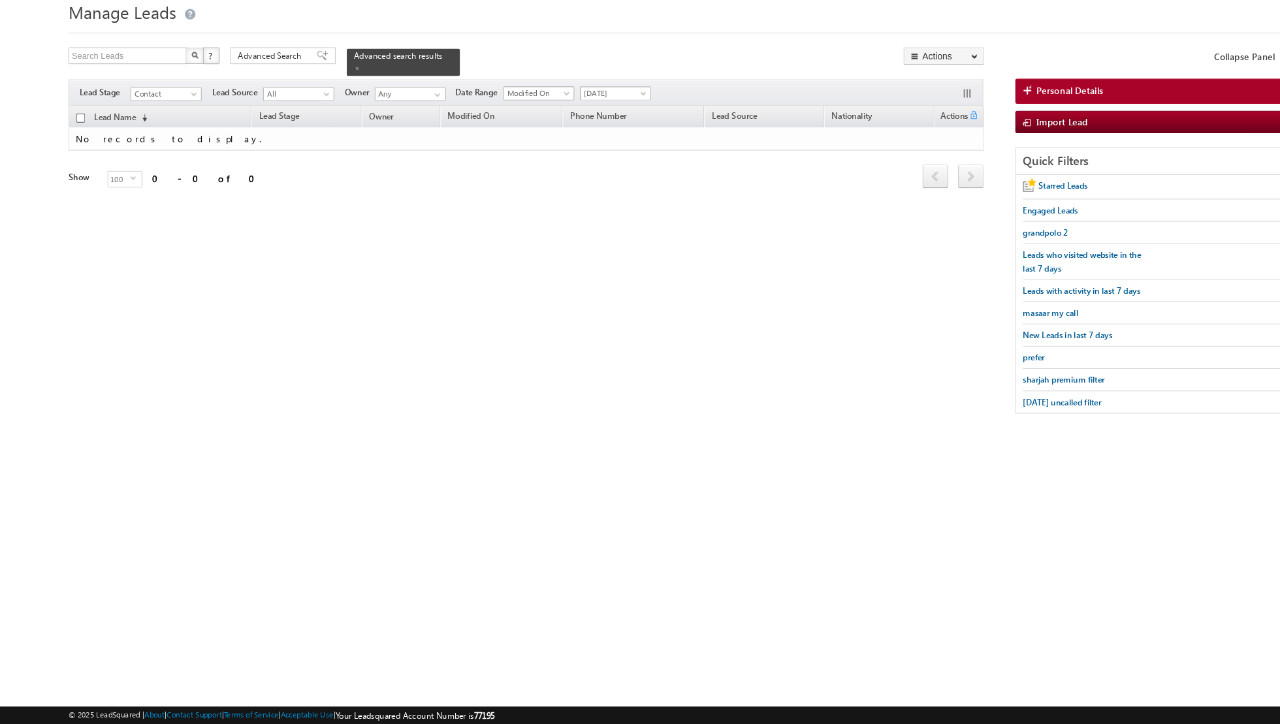
click at [588, 131] on span "[DATE]" at bounding box center [574, 134] width 62 height 12
click at [569, 142] on link "All Time" at bounding box center [570, 146] width 66 height 12
click at [266, 102] on span "Advanced Search" at bounding box center [254, 99] width 63 height 12
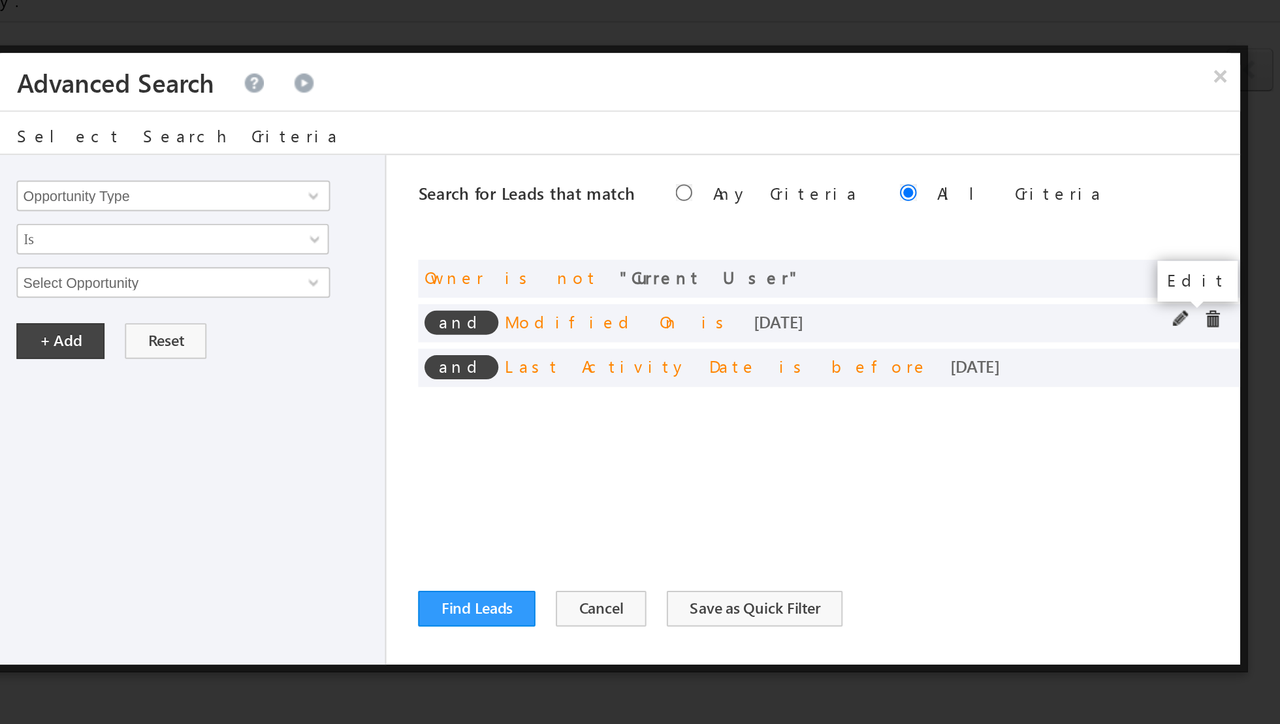
click at [838, 339] on span at bounding box center [840, 339] width 9 height 9
click at [581, 373] on div "and Last Activity Date is before yesterday" at bounding box center [659, 364] width 421 height 20
click at [837, 341] on span at bounding box center [840, 339] width 9 height 9
click at [358, 322] on span "[DATE]" at bounding box center [315, 321] width 142 height 12
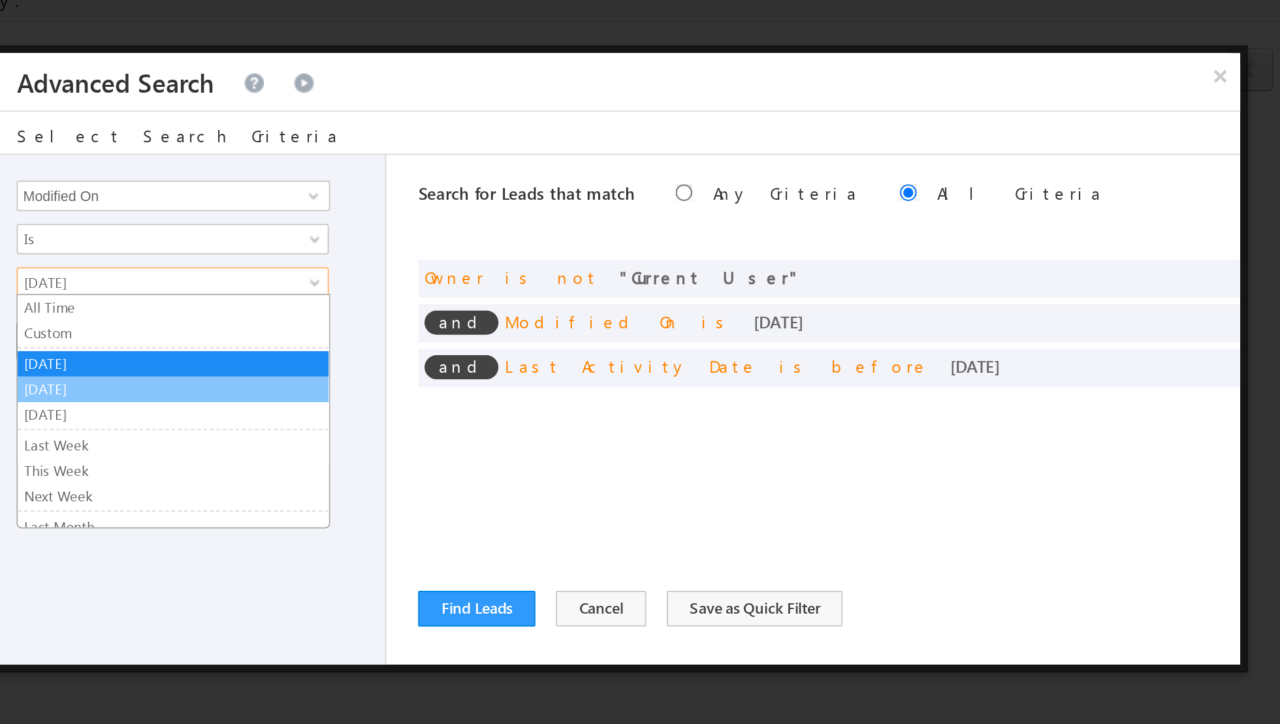
click at [309, 370] on link "[DATE]" at bounding box center [323, 376] width 159 height 12
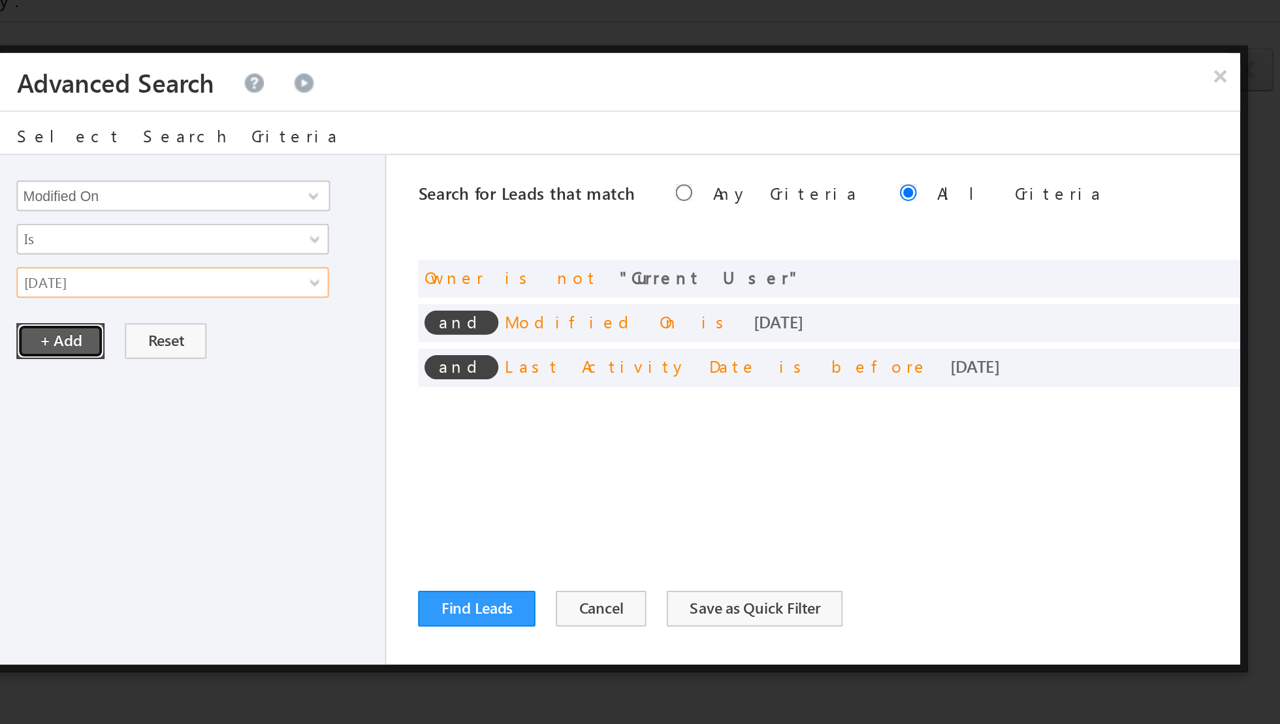
click at [275, 354] on button "+ Add" at bounding box center [266, 350] width 45 height 18
click at [840, 365] on span at bounding box center [840, 362] width 9 height 9
click at [277, 322] on span "[DATE]" at bounding box center [315, 321] width 142 height 12
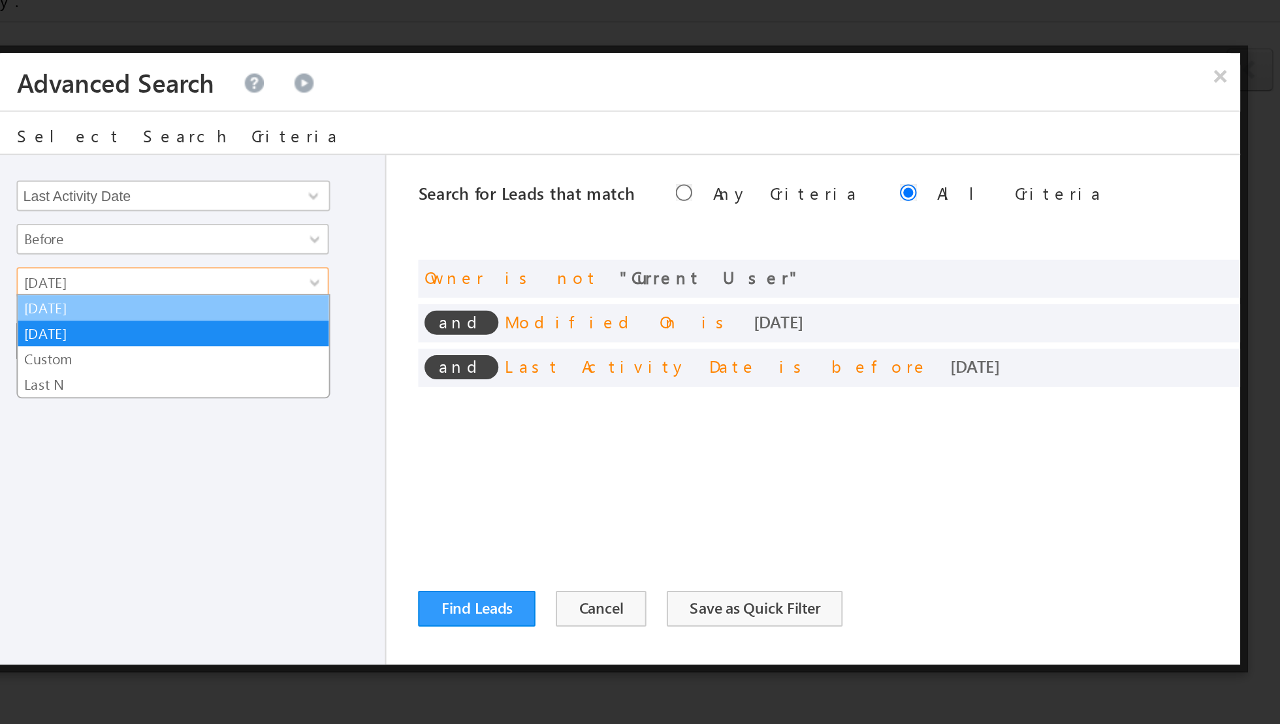
click at [263, 336] on link "[DATE]" at bounding box center [323, 334] width 159 height 12
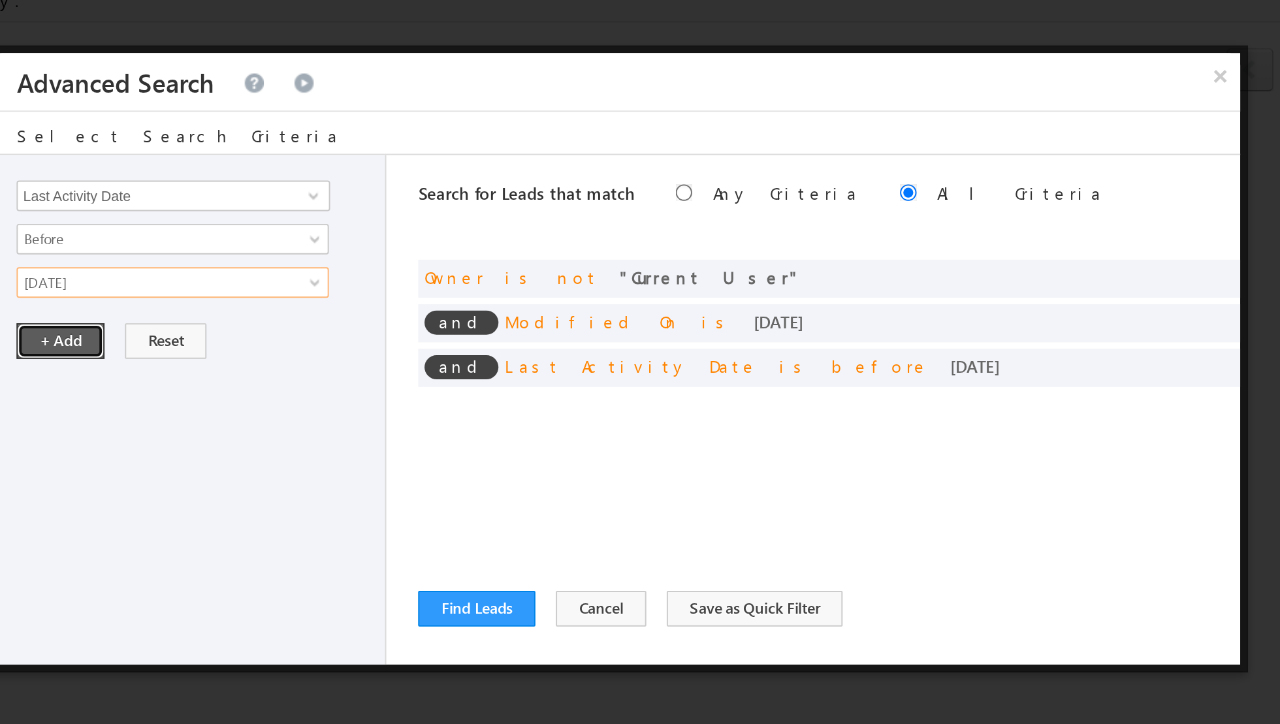
click at [264, 351] on button "+ Add" at bounding box center [266, 350] width 45 height 18
click at [485, 488] on button "Find Leads" at bounding box center [479, 488] width 60 height 18
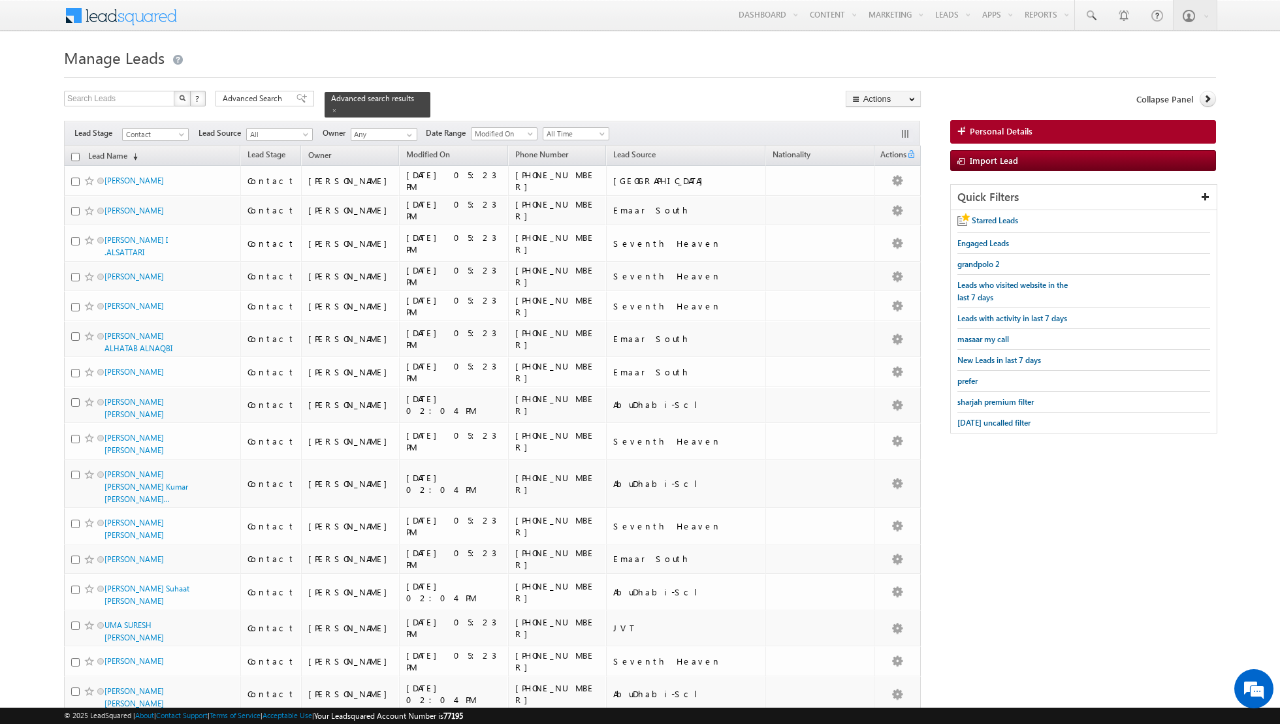
click at [78, 154] on input "checkbox" at bounding box center [75, 157] width 8 height 8
checkbox input "true"
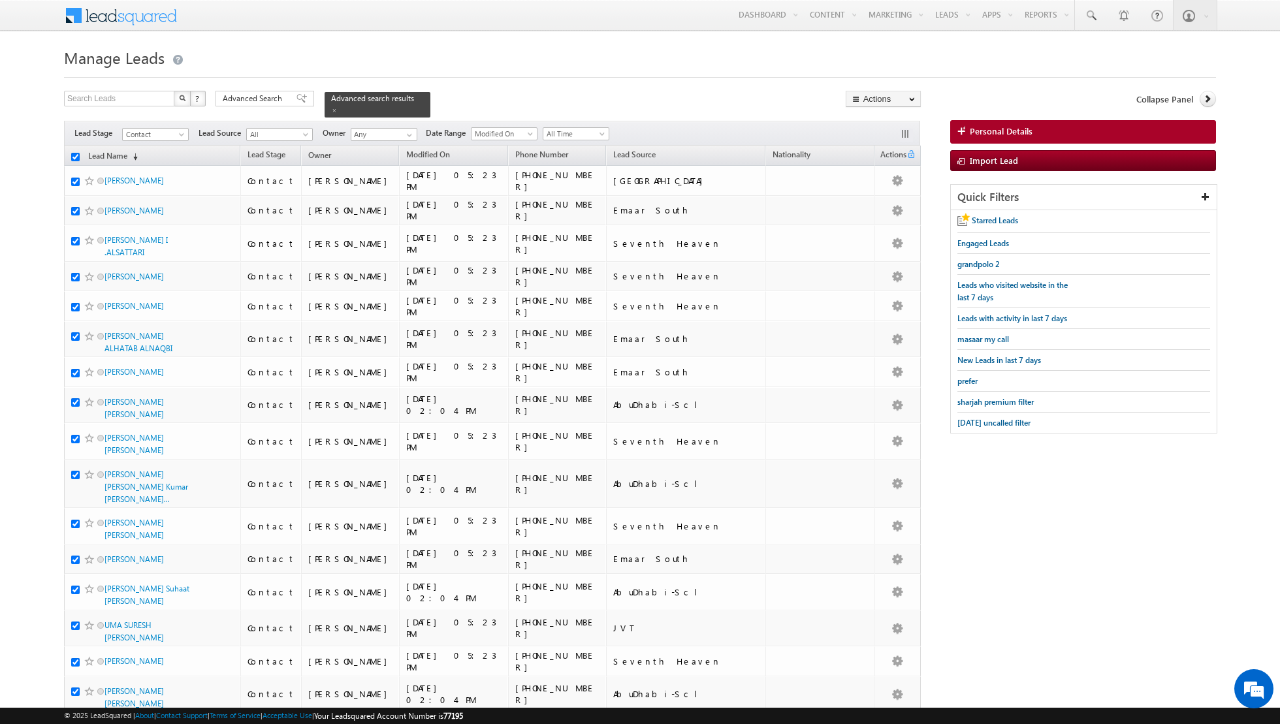
checkbox input "true"
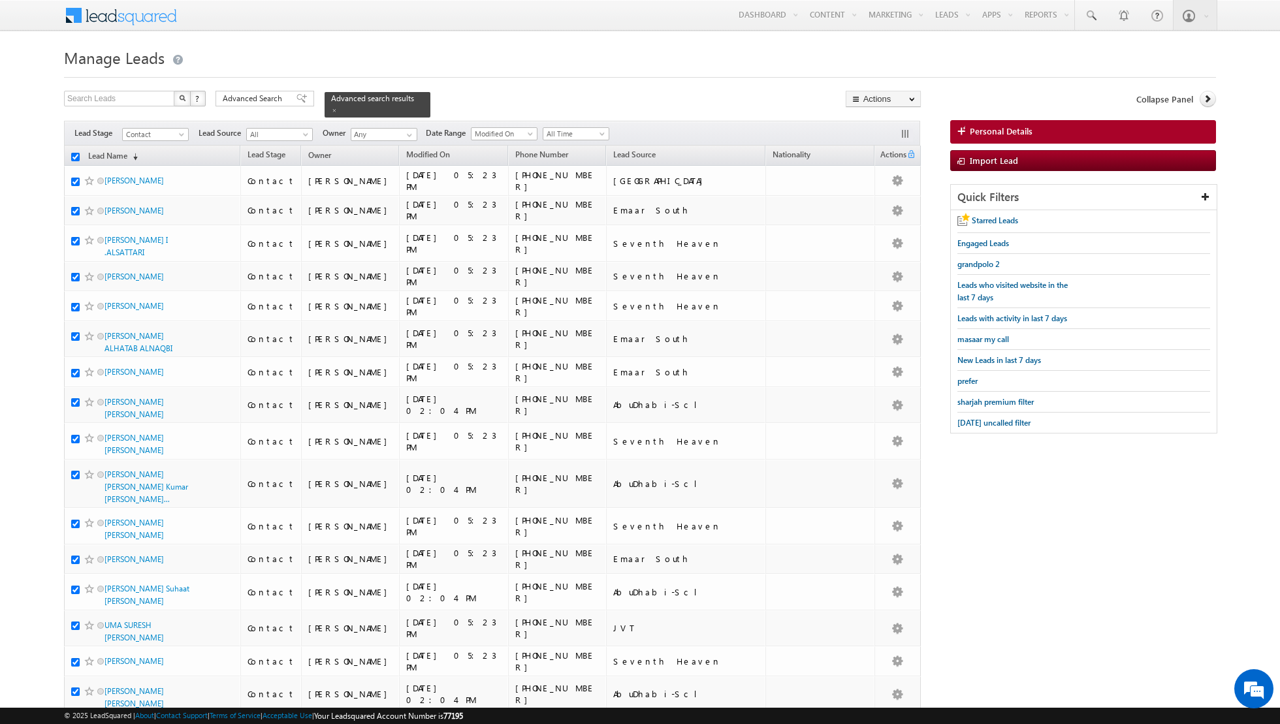
checkbox input "true"
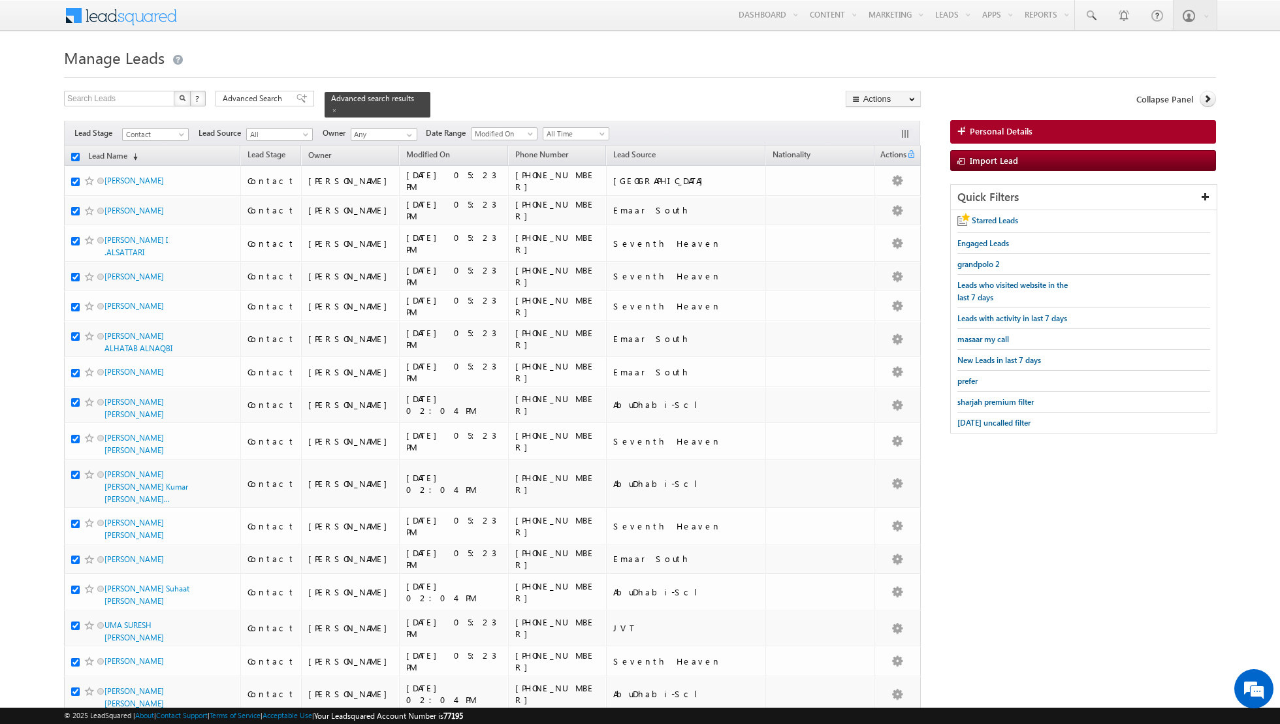
checkbox input "true"
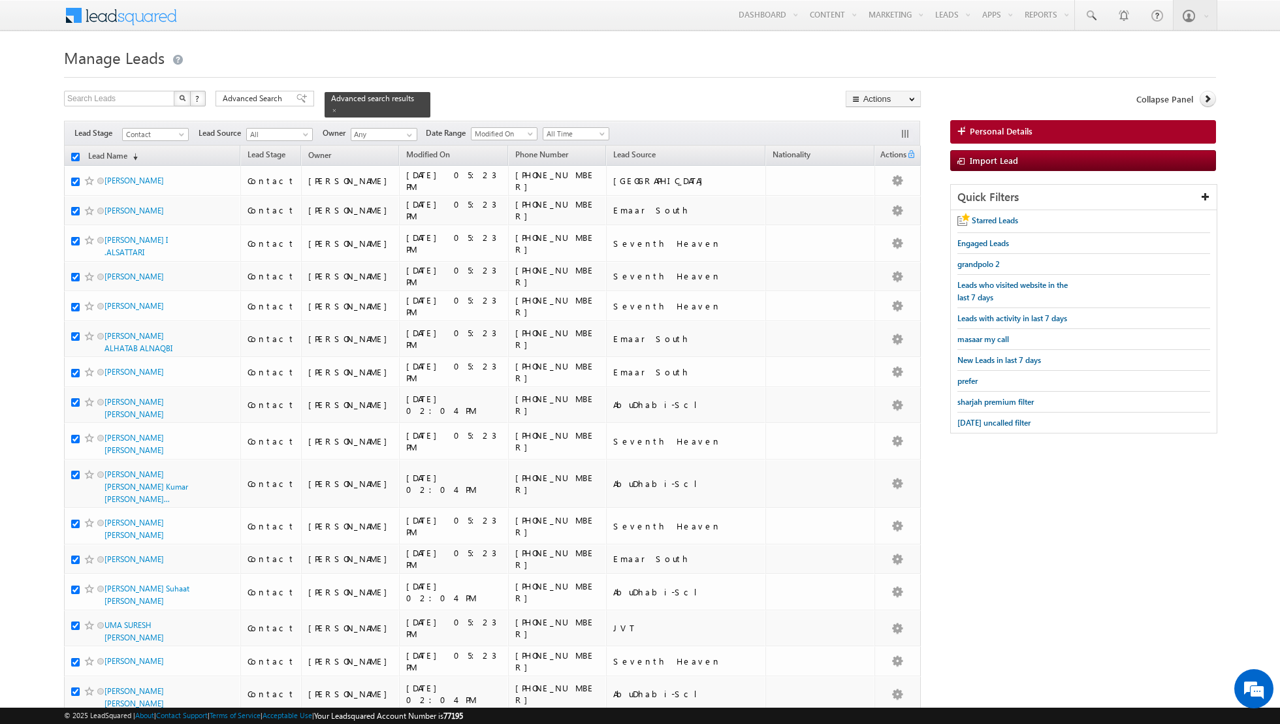
checkbox input "true"
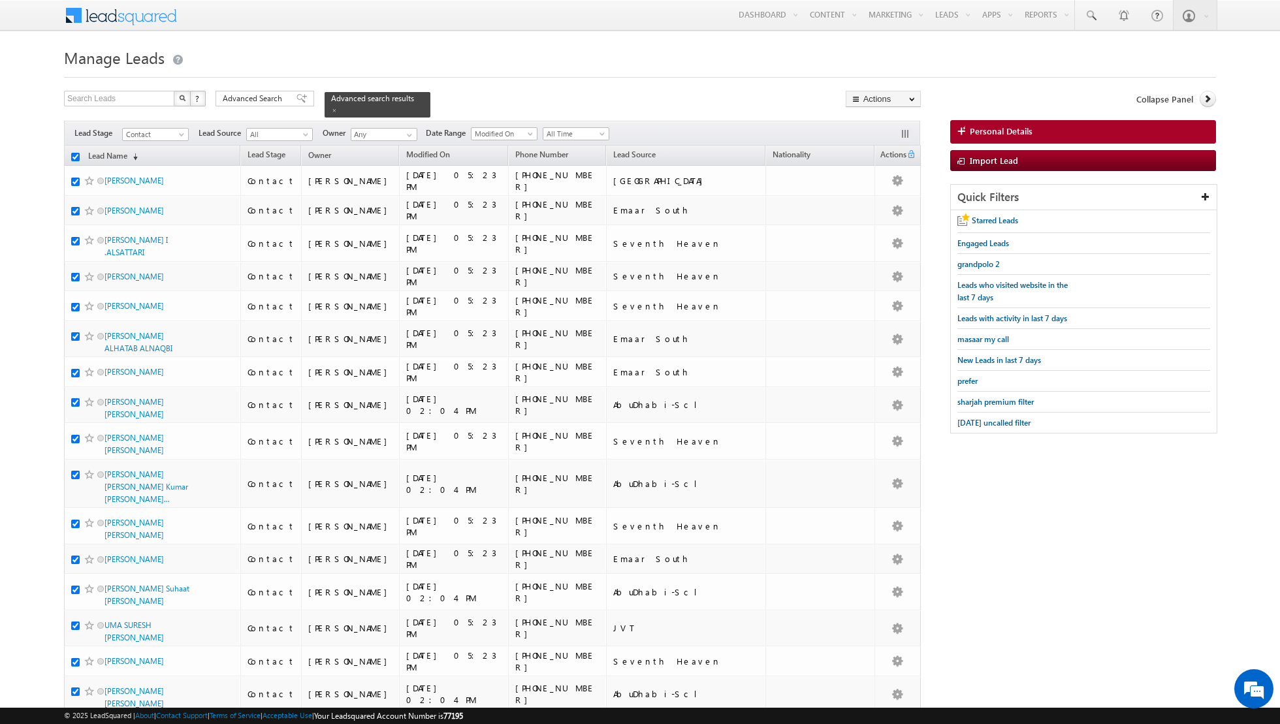
checkbox input "true"
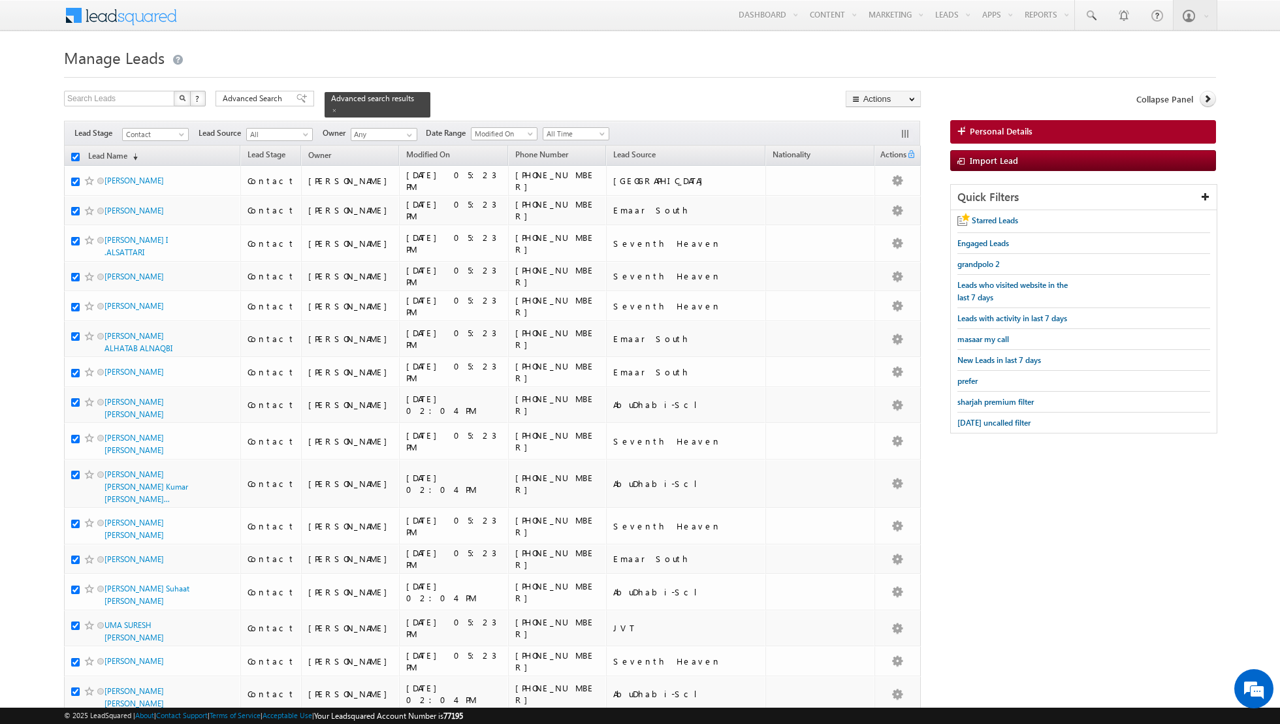
checkbox input "true"
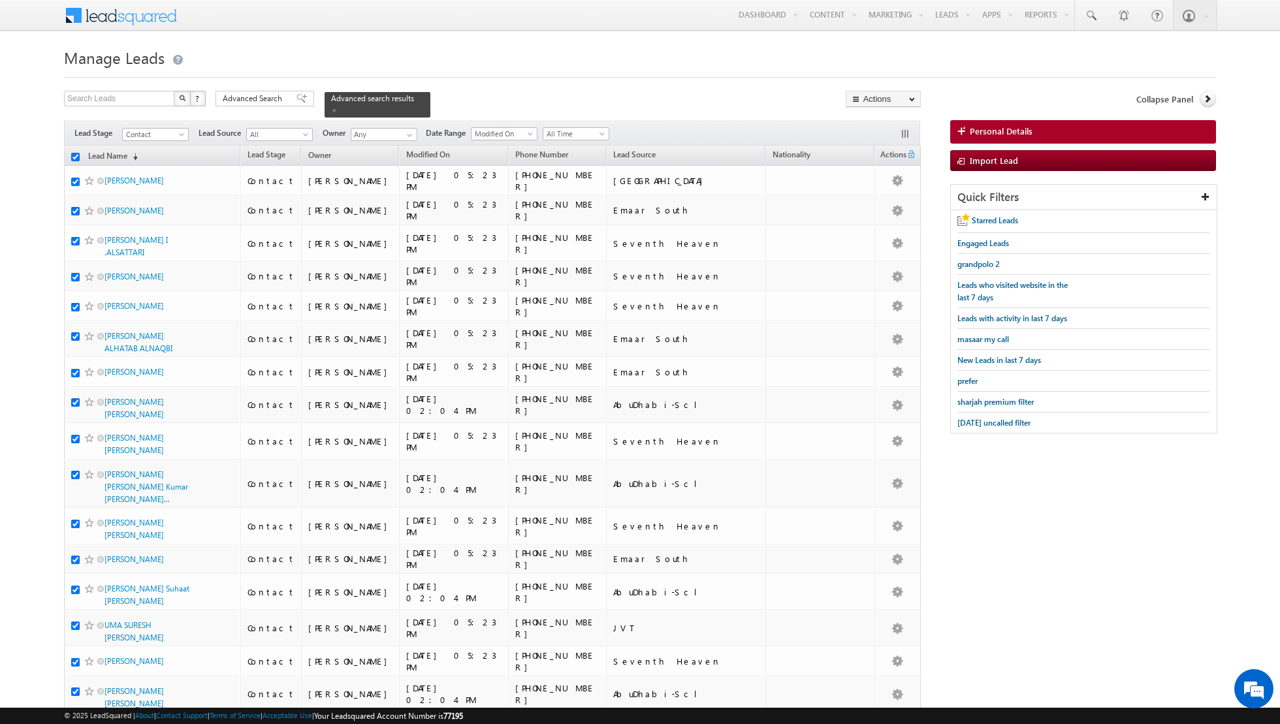
checkbox input "true"
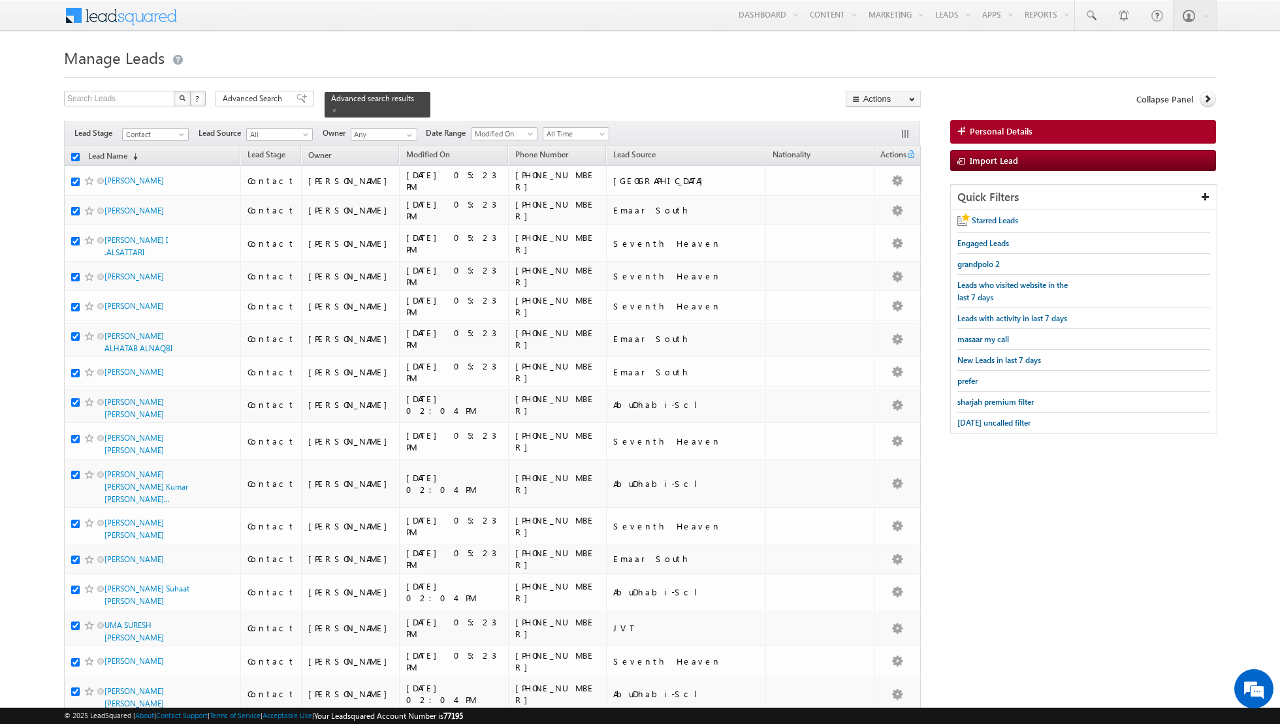
checkbox input "true"
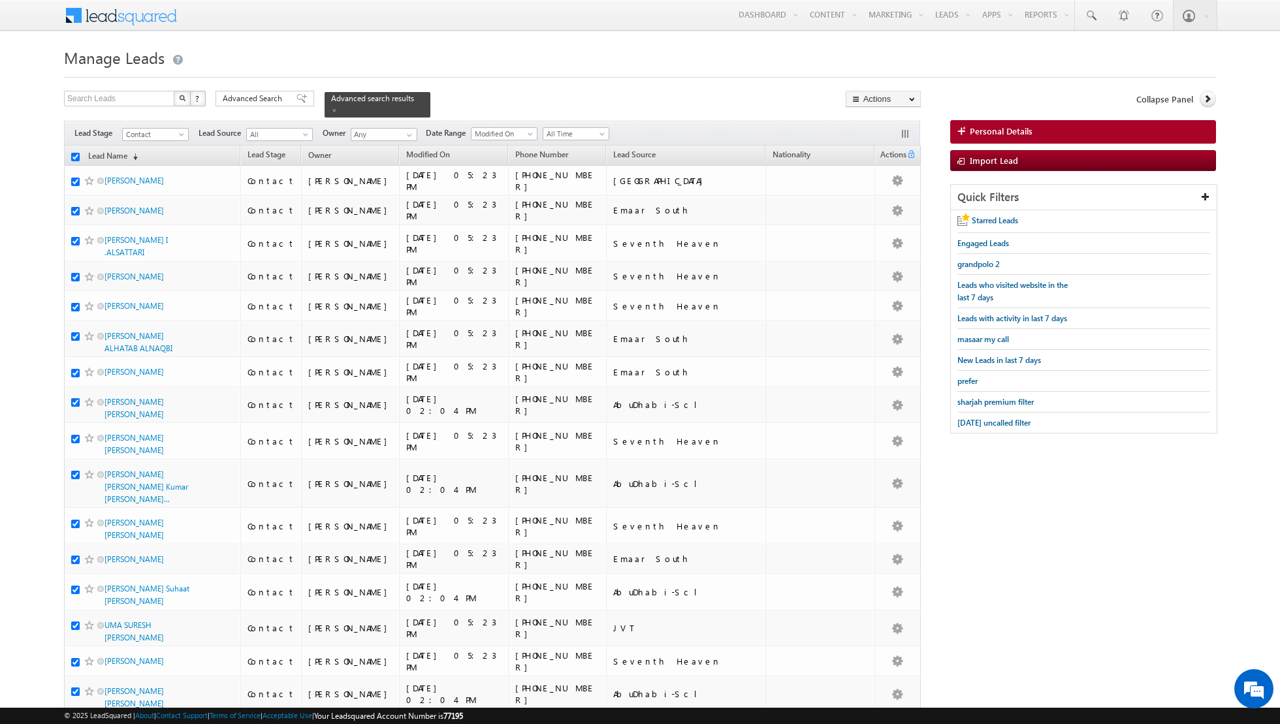
checkbox input "true"
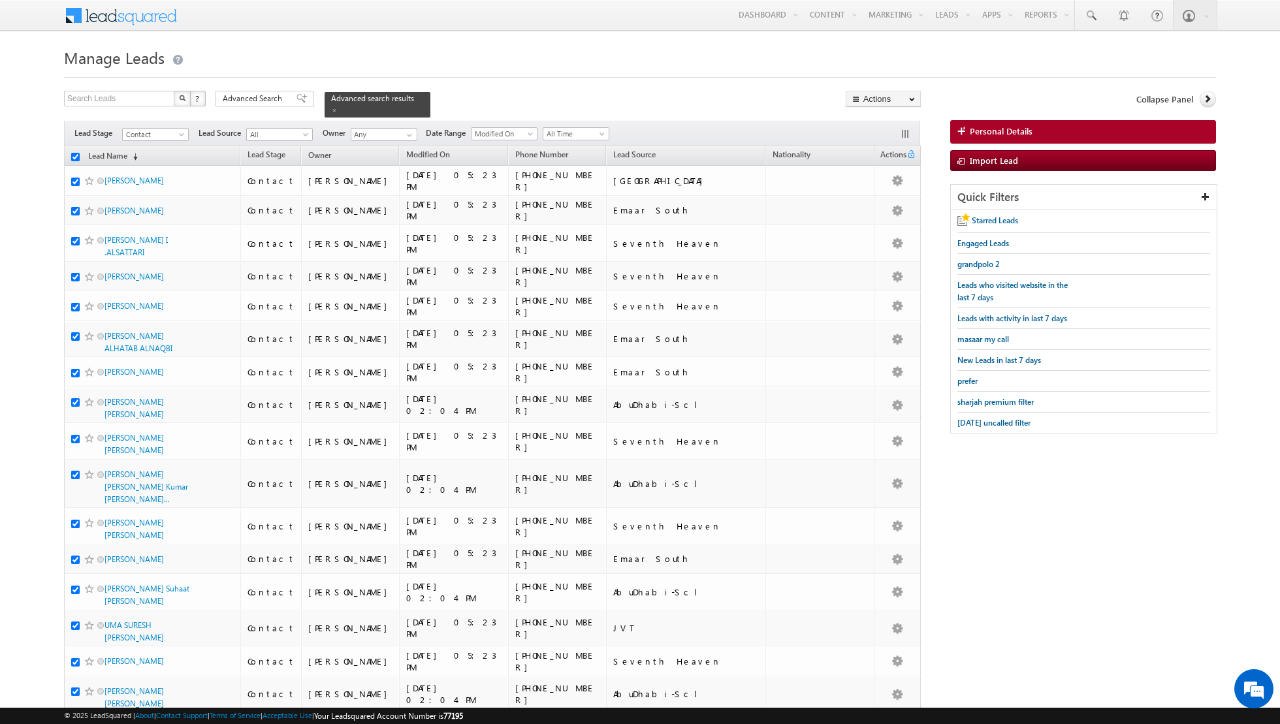
checkbox input "true"
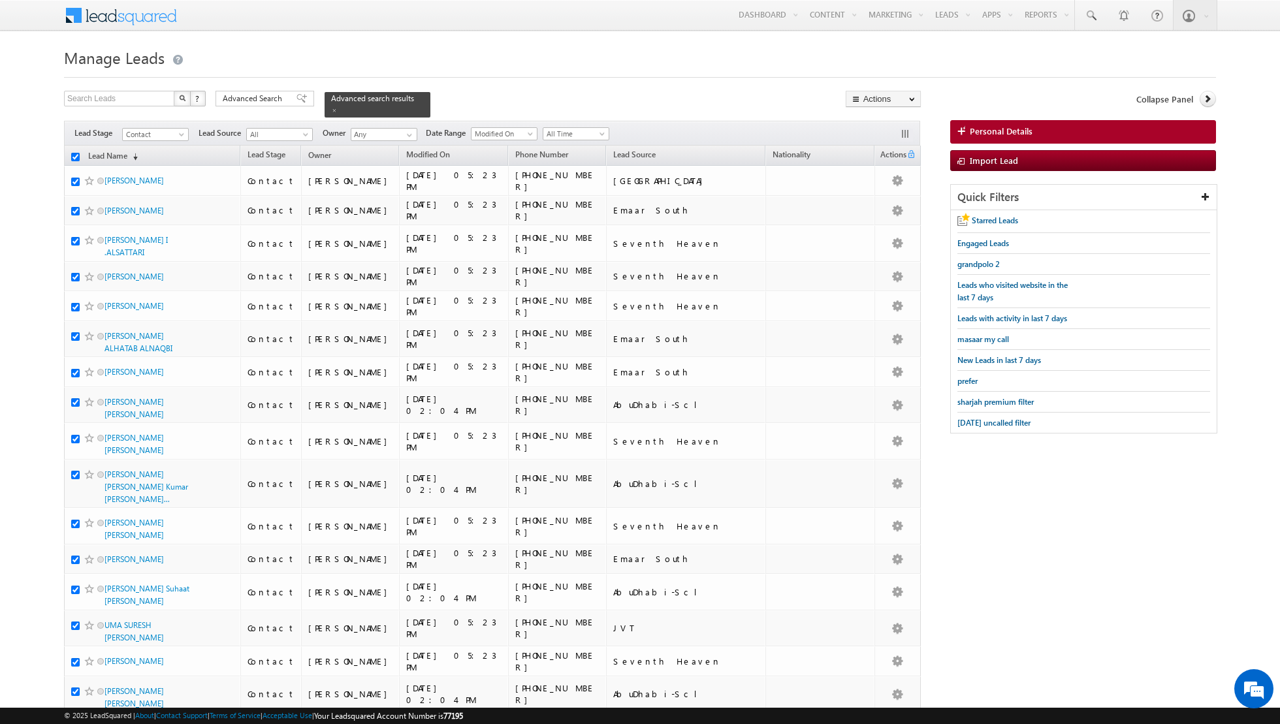
checkbox input "true"
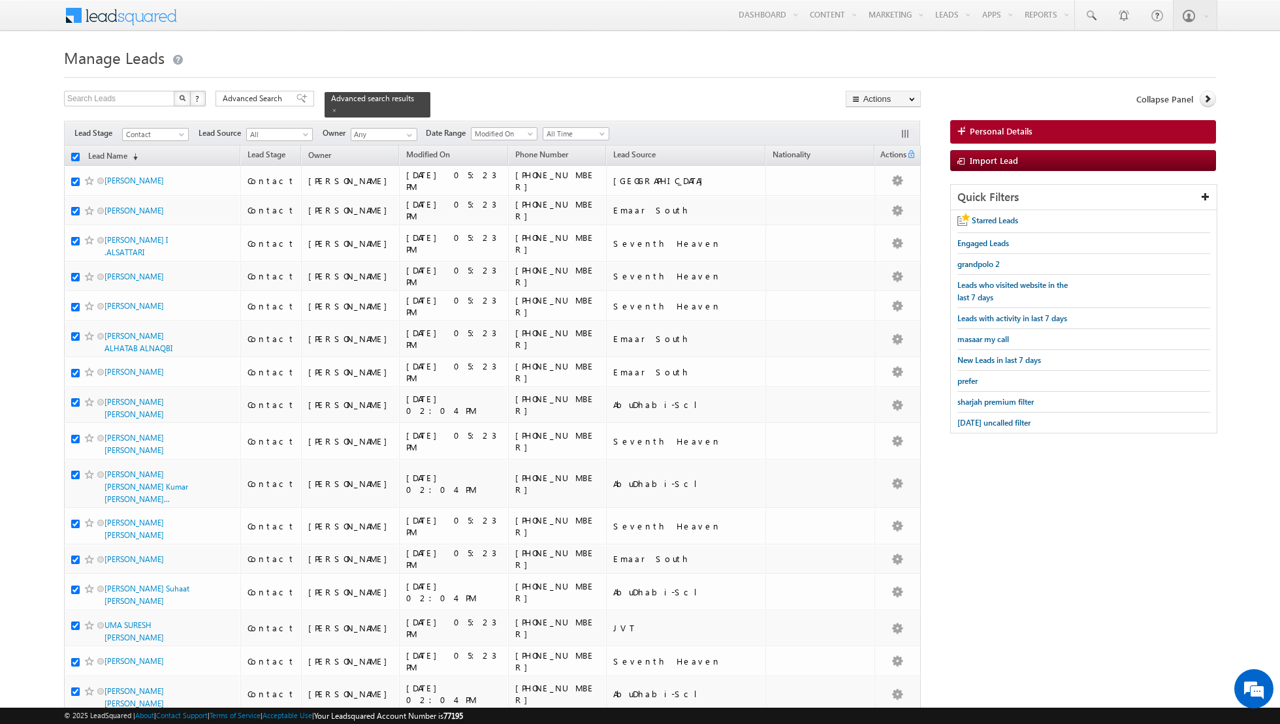
checkbox input "true"
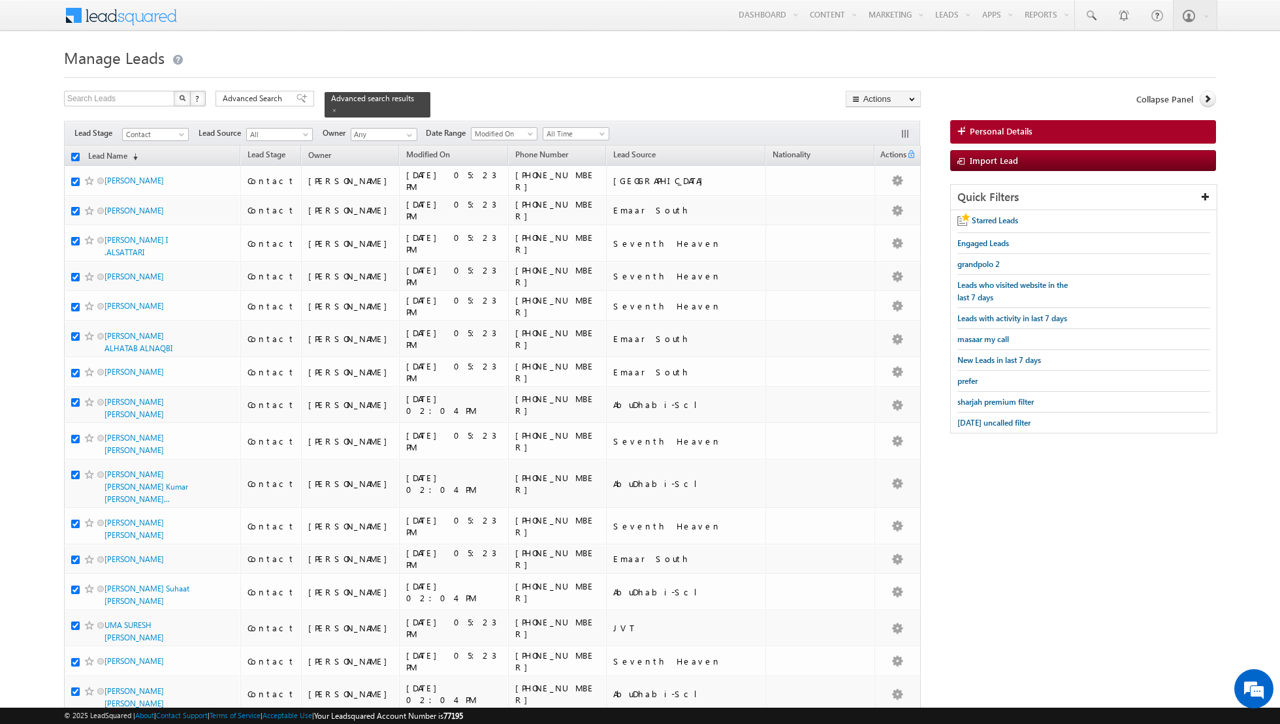
checkbox input "true"
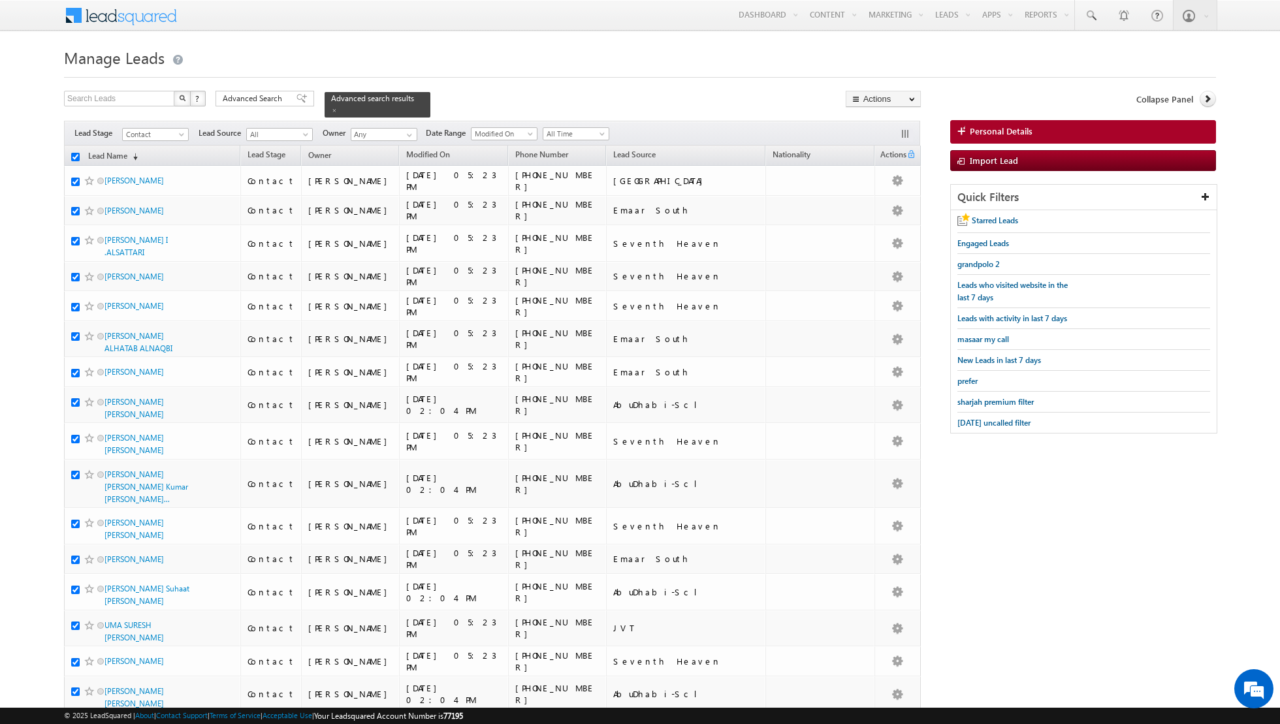
checkbox input "true"
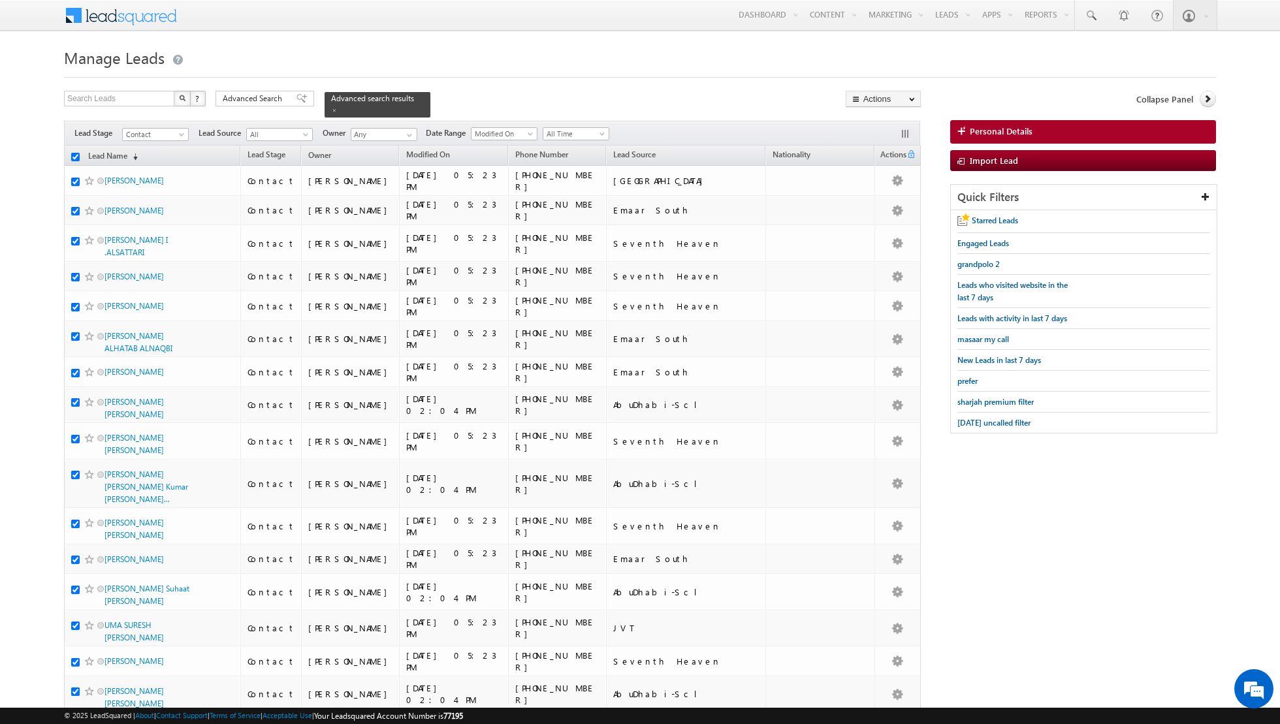
checkbox input "true"
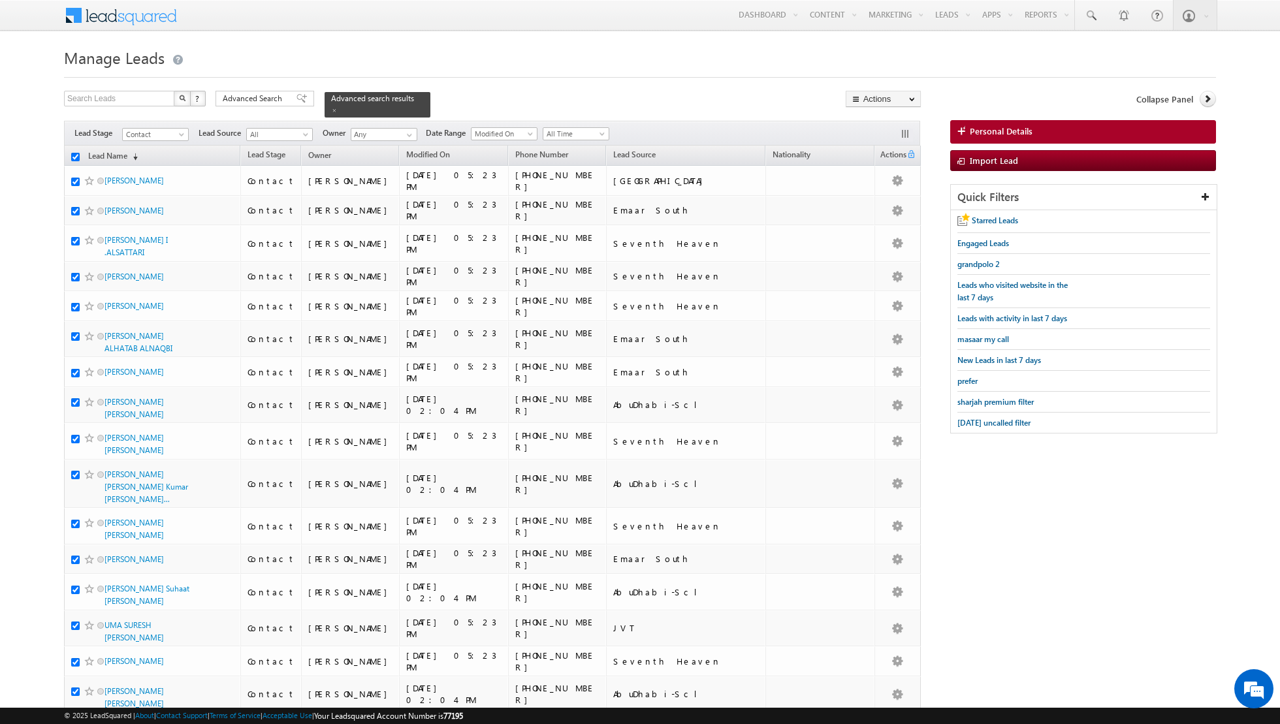
checkbox input "true"
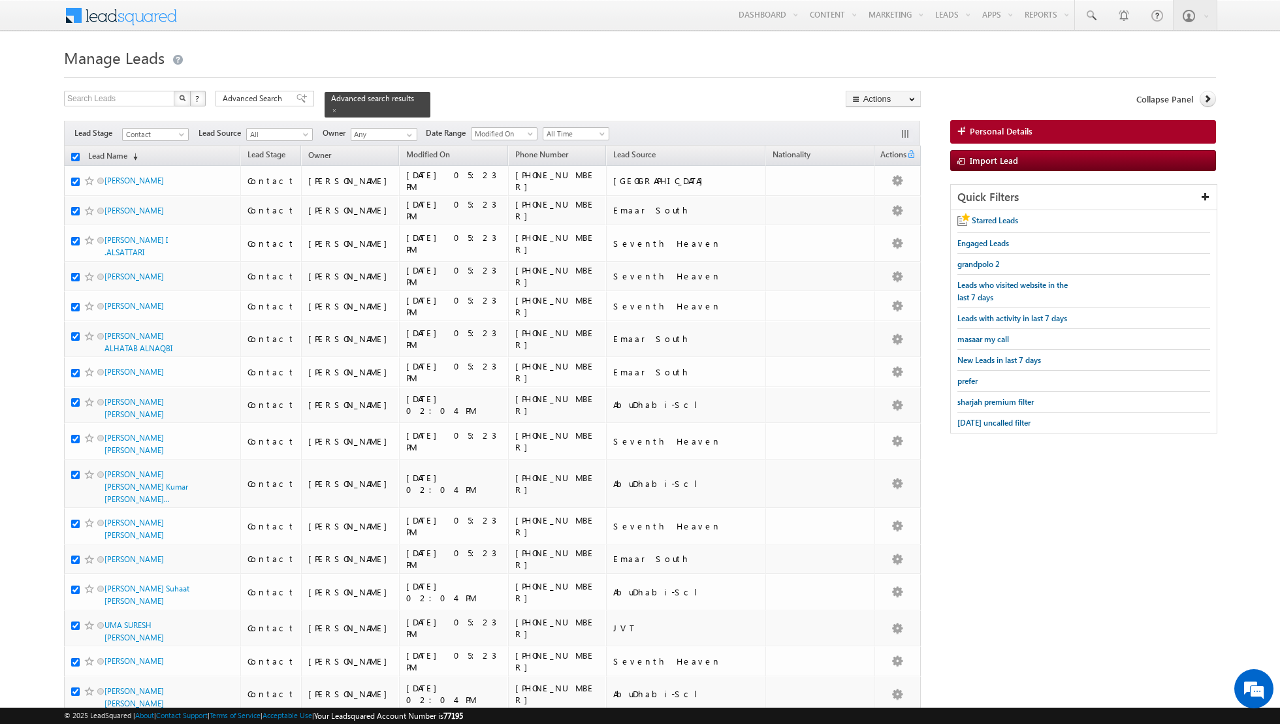
checkbox input "true"
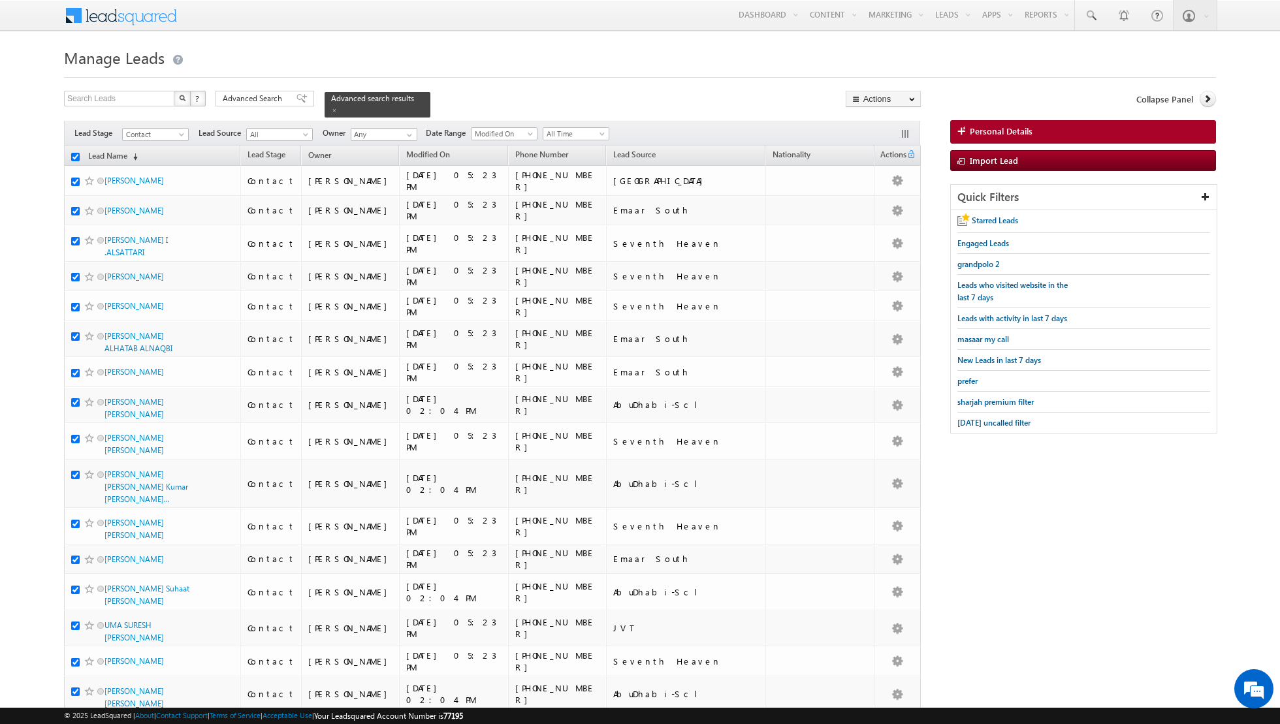
checkbox input "true"
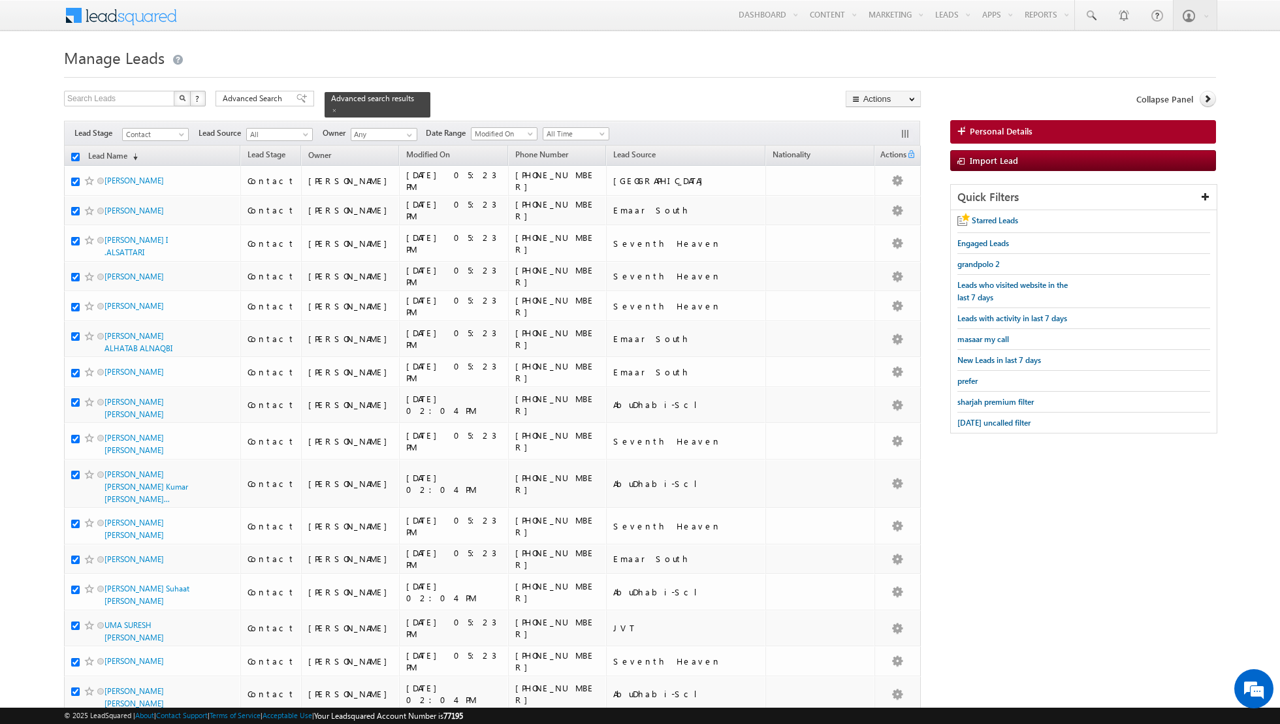
checkbox input "true"
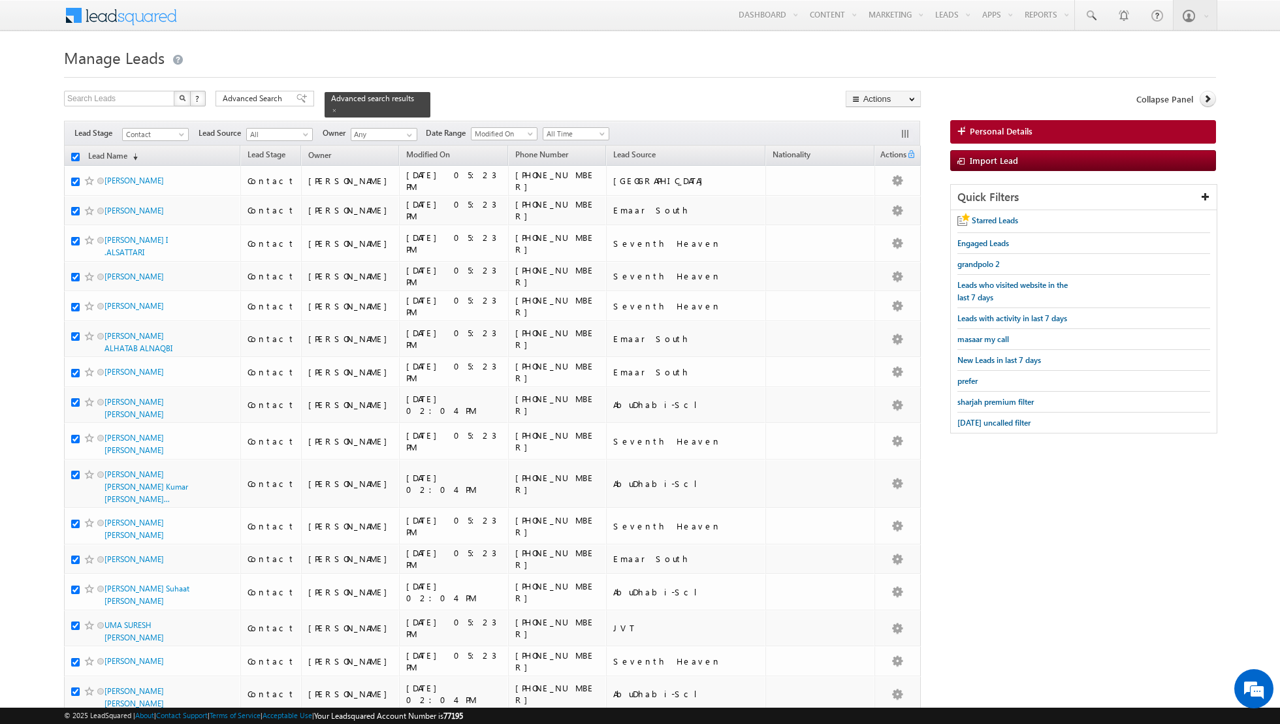
checkbox input "true"
click at [877, 136] on link "Bulk Update" at bounding box center [883, 133] width 74 height 16
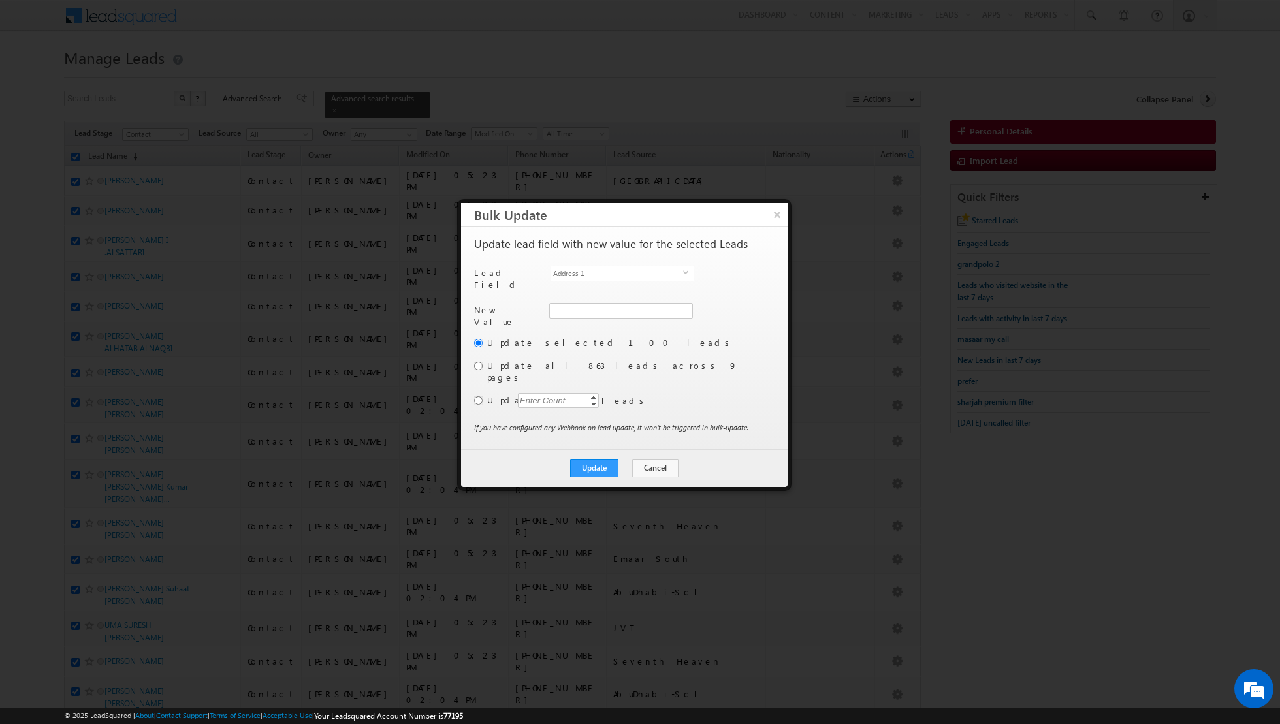
click at [625, 271] on span "Address 1" at bounding box center [617, 273] width 132 height 14
click at [481, 362] on input "radio" at bounding box center [478, 366] width 8 height 8
radio input "true"
click at [610, 459] on button "Update" at bounding box center [594, 468] width 48 height 18
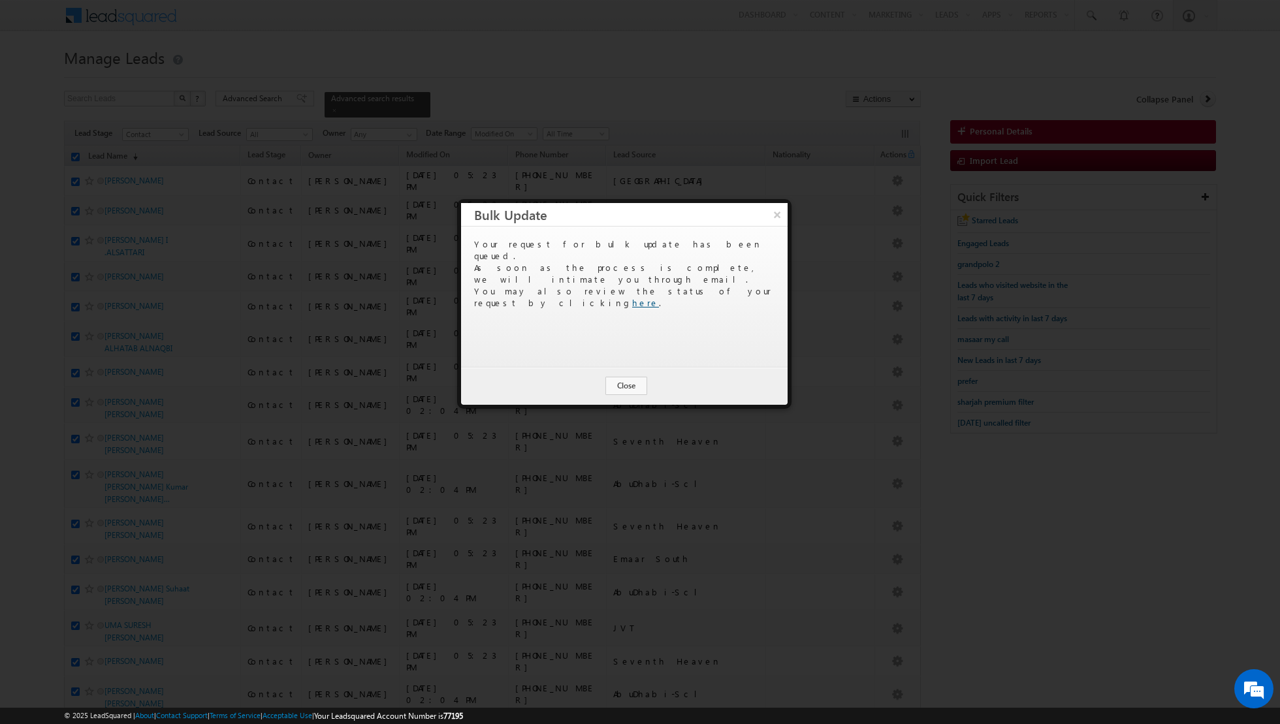
click at [659, 297] on link "here" at bounding box center [645, 302] width 27 height 11
click at [628, 383] on button "Close" at bounding box center [626, 386] width 42 height 18
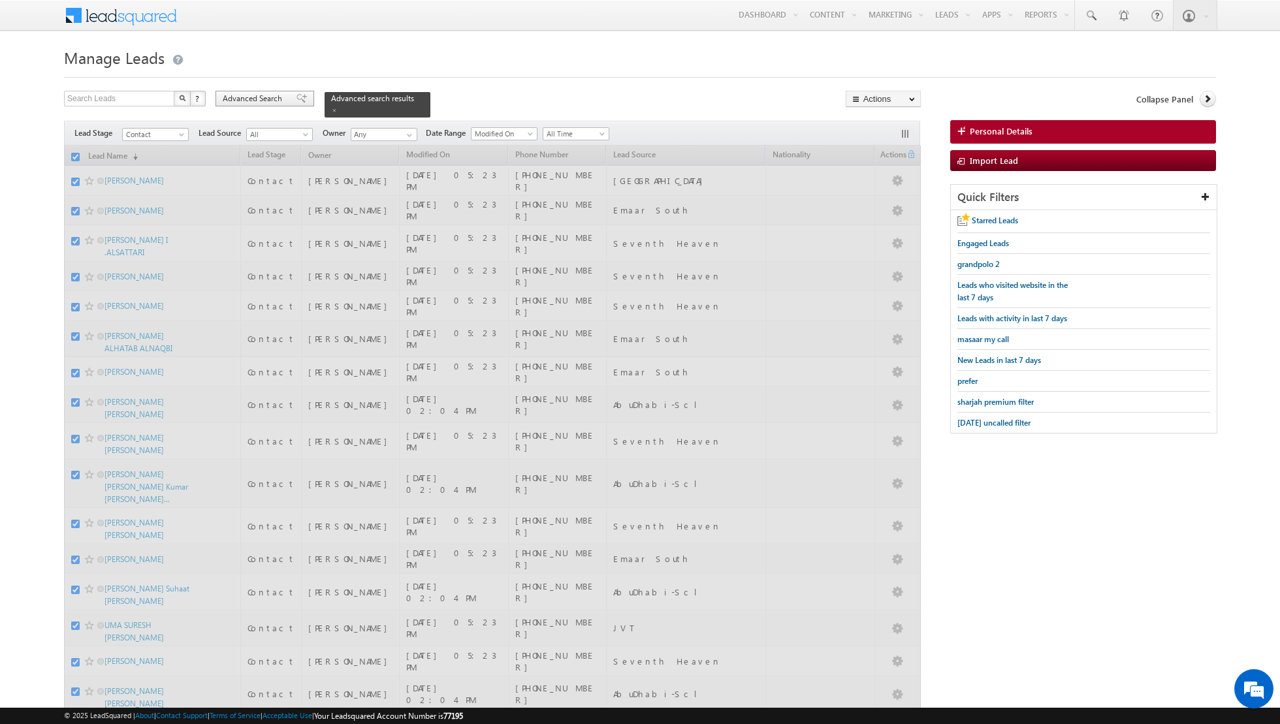
click at [278, 101] on span "Advanced Search" at bounding box center [254, 99] width 63 height 12
checkbox input "false"
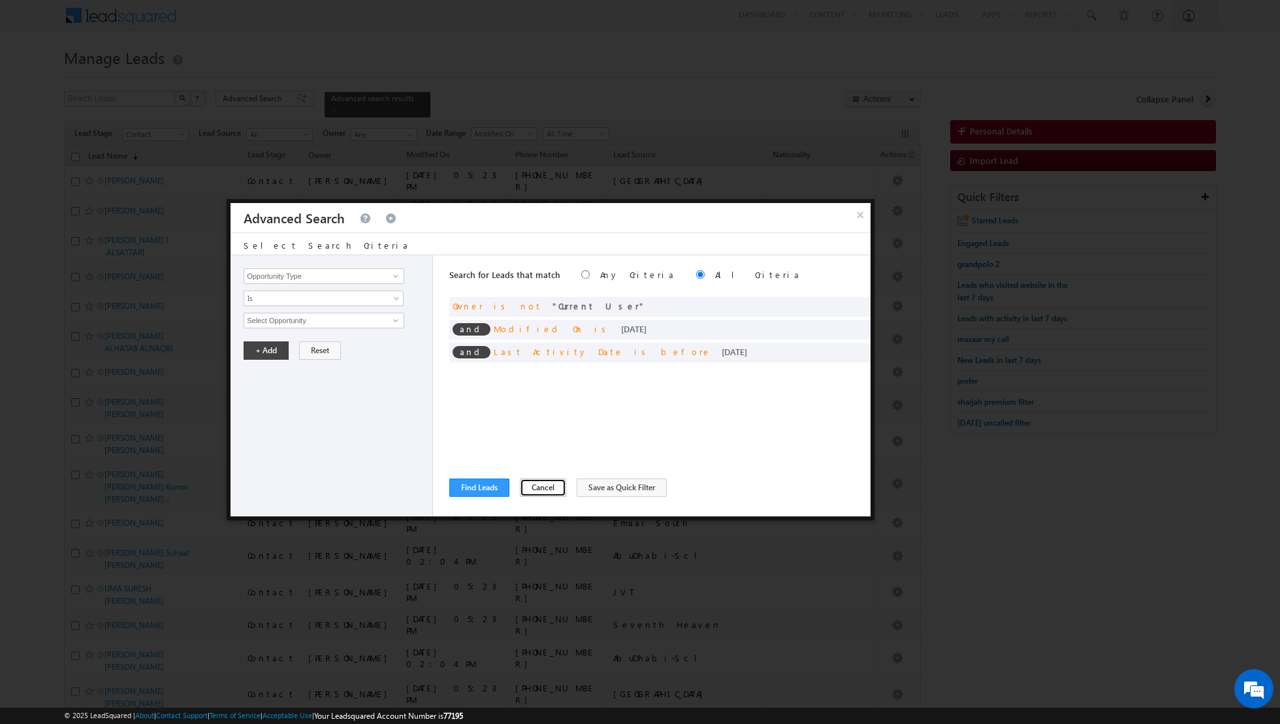
click at [533, 486] on button "Cancel" at bounding box center [543, 488] width 46 height 18
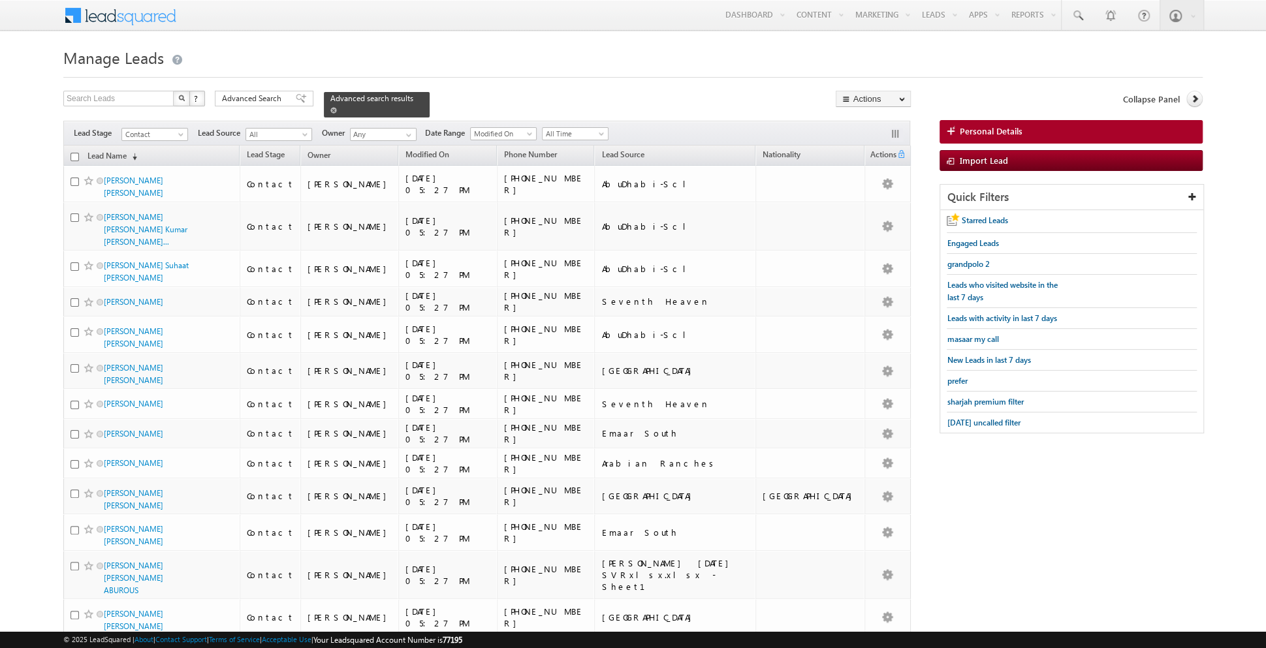
click at [330, 110] on span at bounding box center [333, 110] width 7 height 7
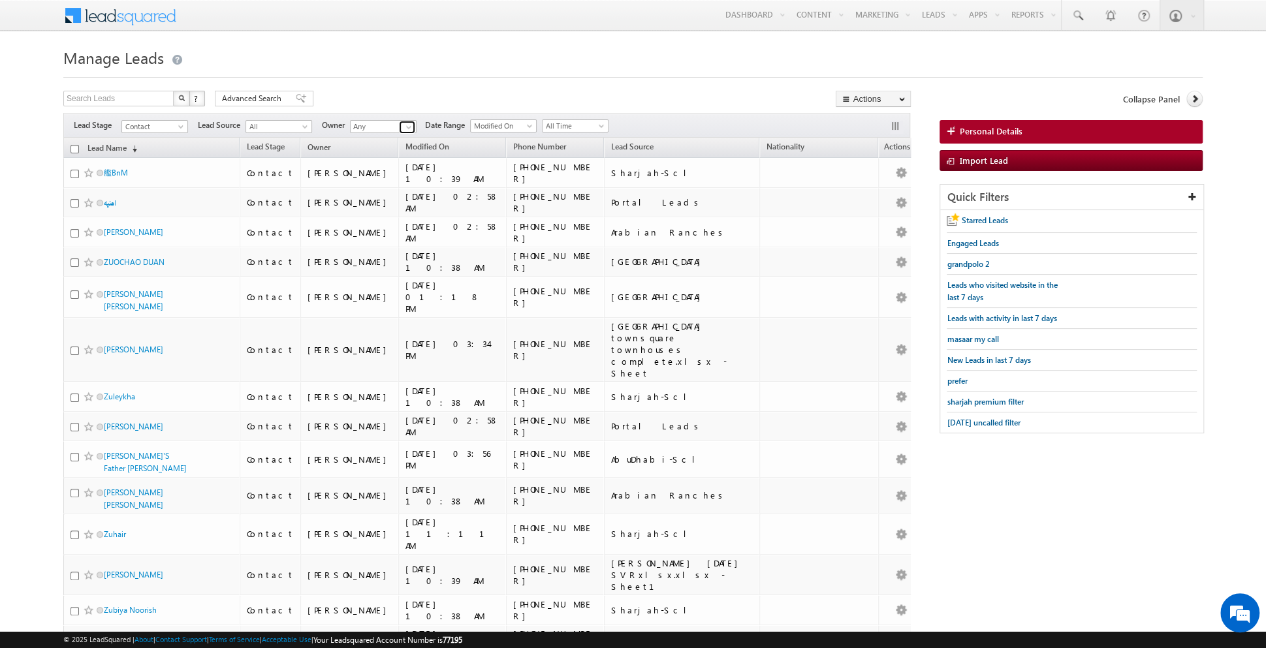
click at [403, 124] on span at bounding box center [408, 127] width 10 height 10
click at [405, 93] on div "Search Leads X ? 11035 results found Advanced Search Advanced Search Advanced s…" at bounding box center [486, 100] width 847 height 19
click at [296, 98] on span at bounding box center [301, 98] width 10 height 9
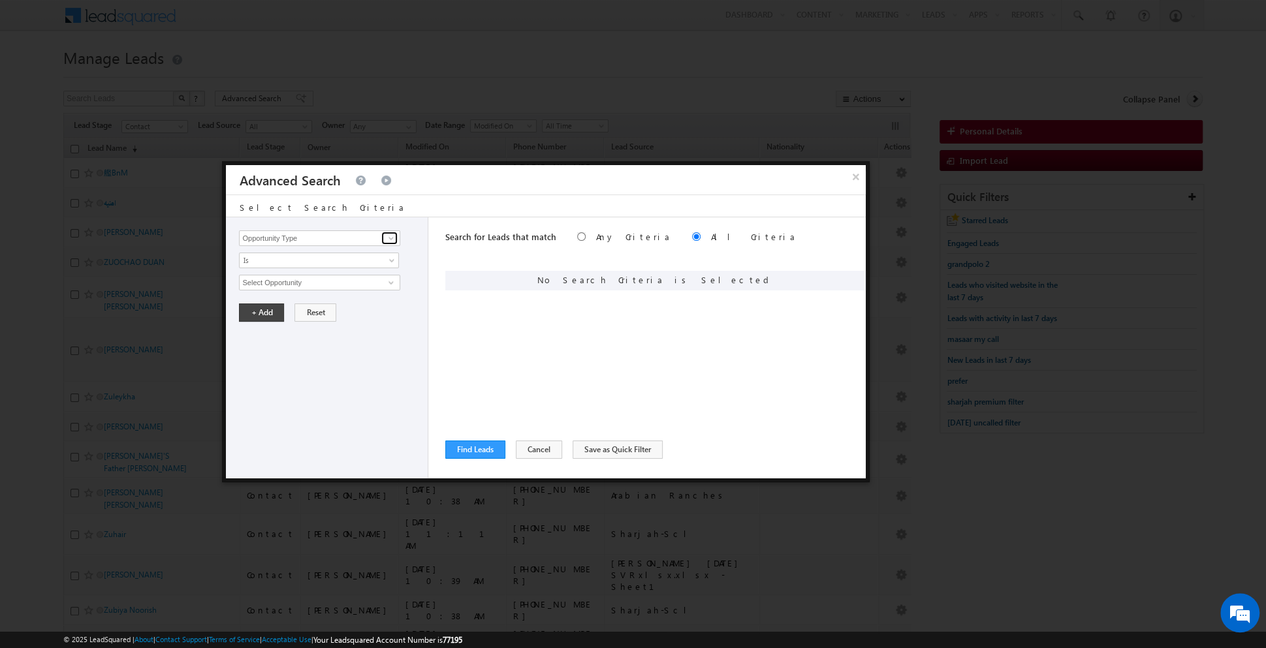
click at [389, 239] on span at bounding box center [391, 238] width 10 height 10
click at [339, 268] on link "Lead Source" at bounding box center [319, 264] width 161 height 15
type input "Lead Source"
click at [351, 279] on span "None Selected" at bounding box center [314, 282] width 148 height 14
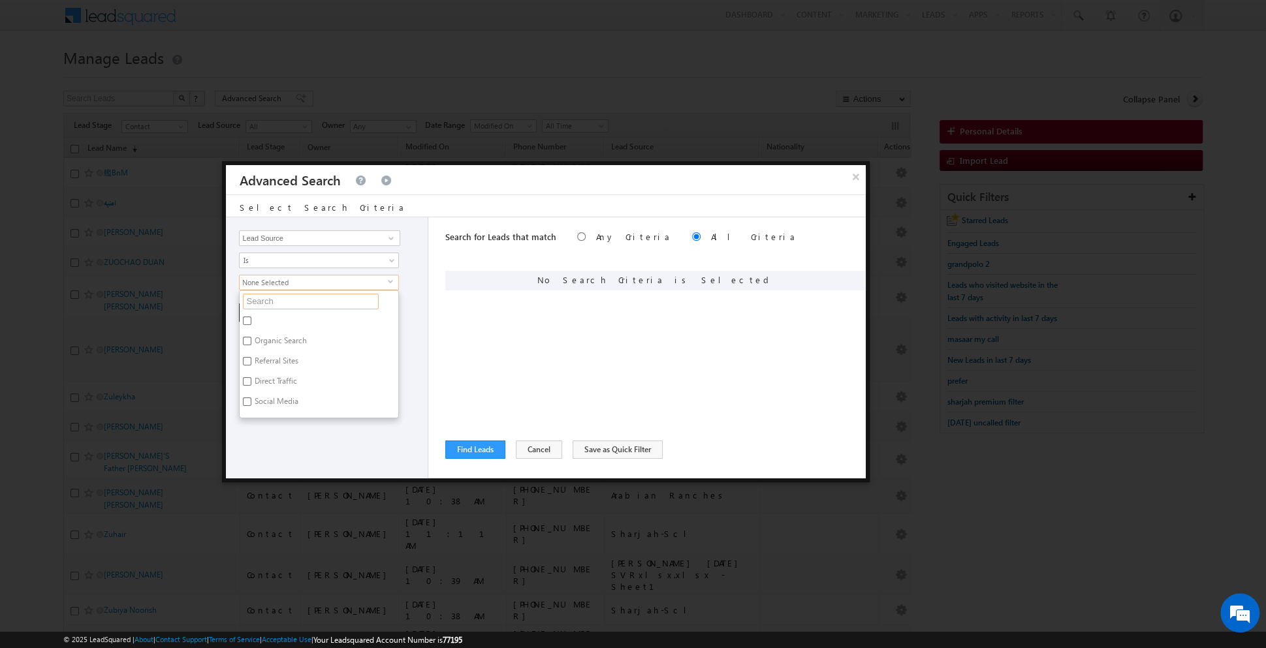
click at [315, 304] on input "text" at bounding box center [311, 302] width 136 height 16
type input "d"
type input "duba"
click at [270, 317] on label "Dubai-Scl" at bounding box center [270, 323] width 61 height 20
click at [251, 317] on input "Dubai-Scl" at bounding box center [247, 321] width 8 height 8
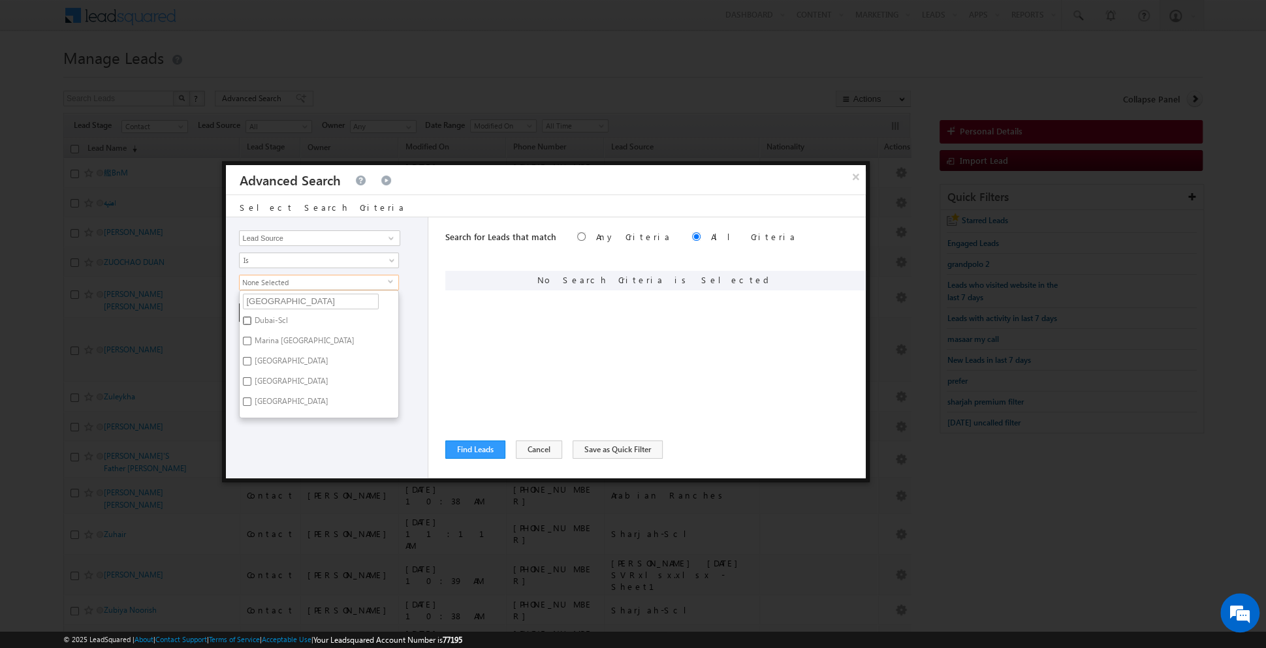
checkbox input "true"
click at [297, 445] on div "Opportunity Type Lead Activity Task Sales Group Prospect Id Address 1 Address 2…" at bounding box center [327, 347] width 202 height 261
click at [253, 309] on button "+ Add" at bounding box center [261, 313] width 45 height 18
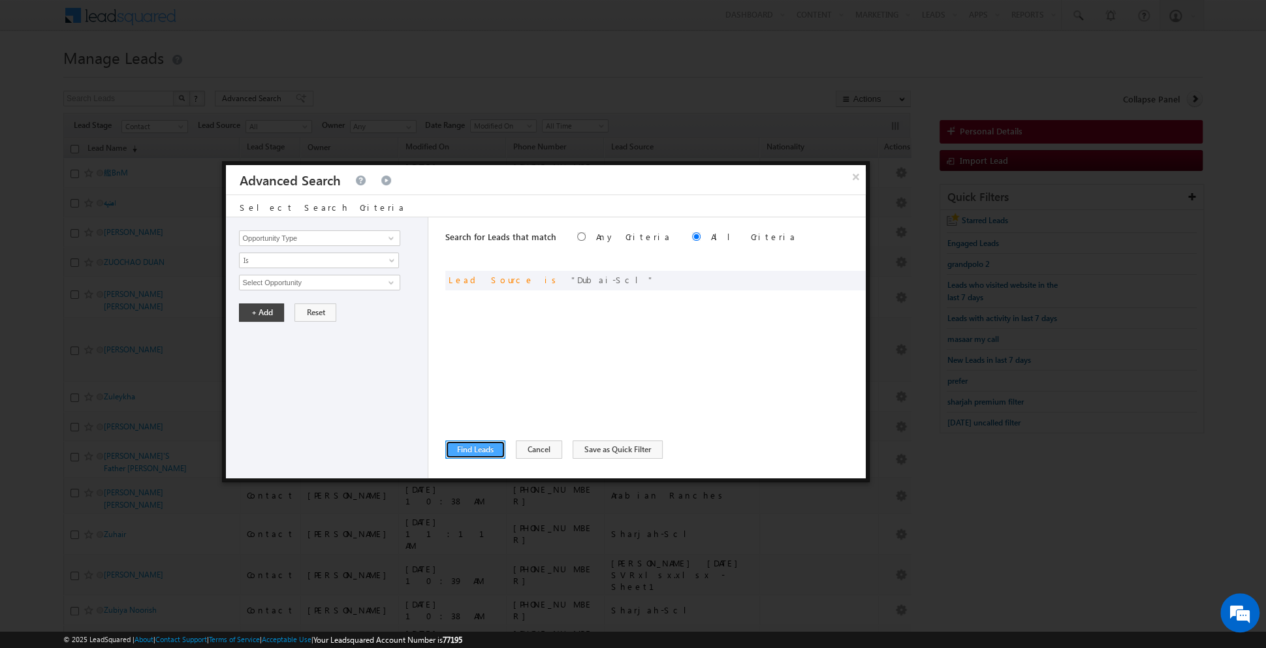
click at [479, 451] on button "Find Leads" at bounding box center [475, 450] width 60 height 18
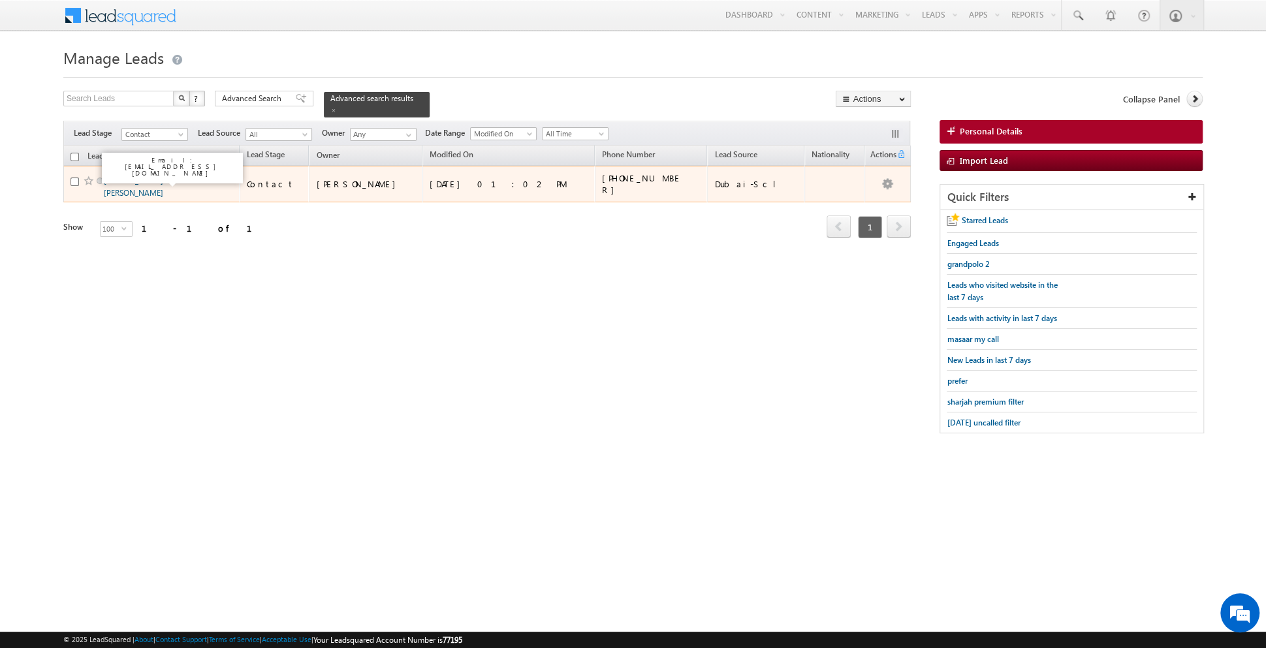
click at [129, 180] on link "[PERSON_NAME] [PERSON_NAME]" at bounding box center [133, 187] width 59 height 22
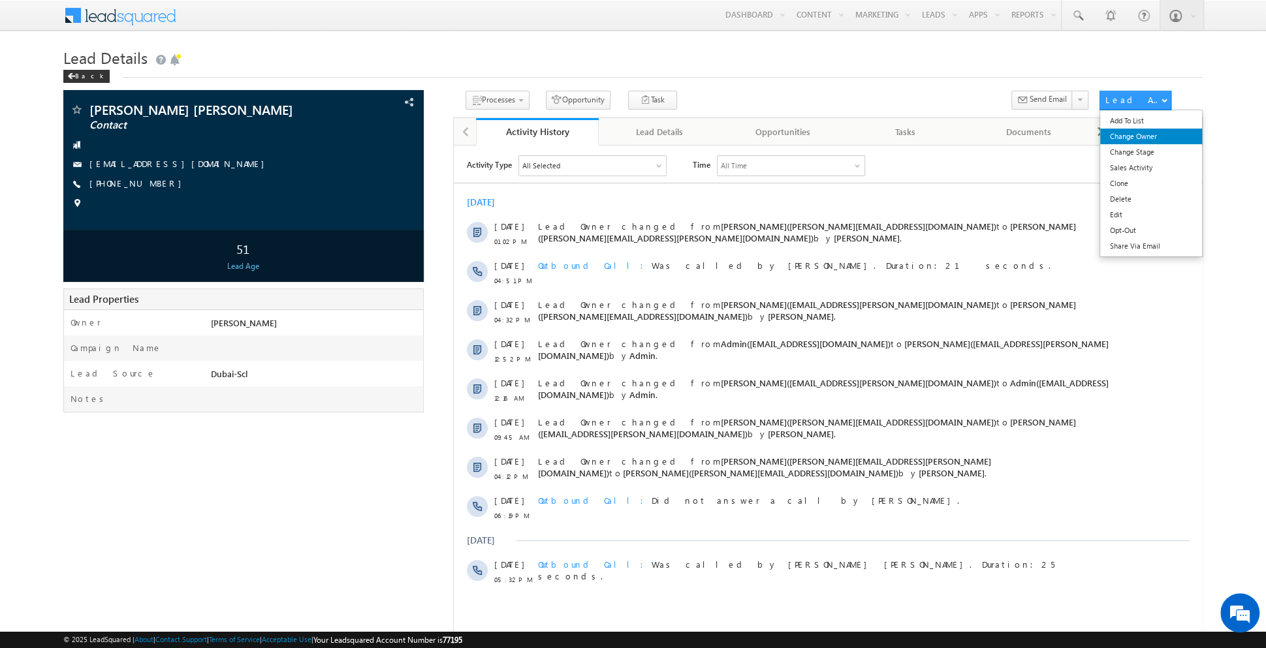
click at [1135, 137] on link "Change Owner" at bounding box center [1151, 137] width 102 height 16
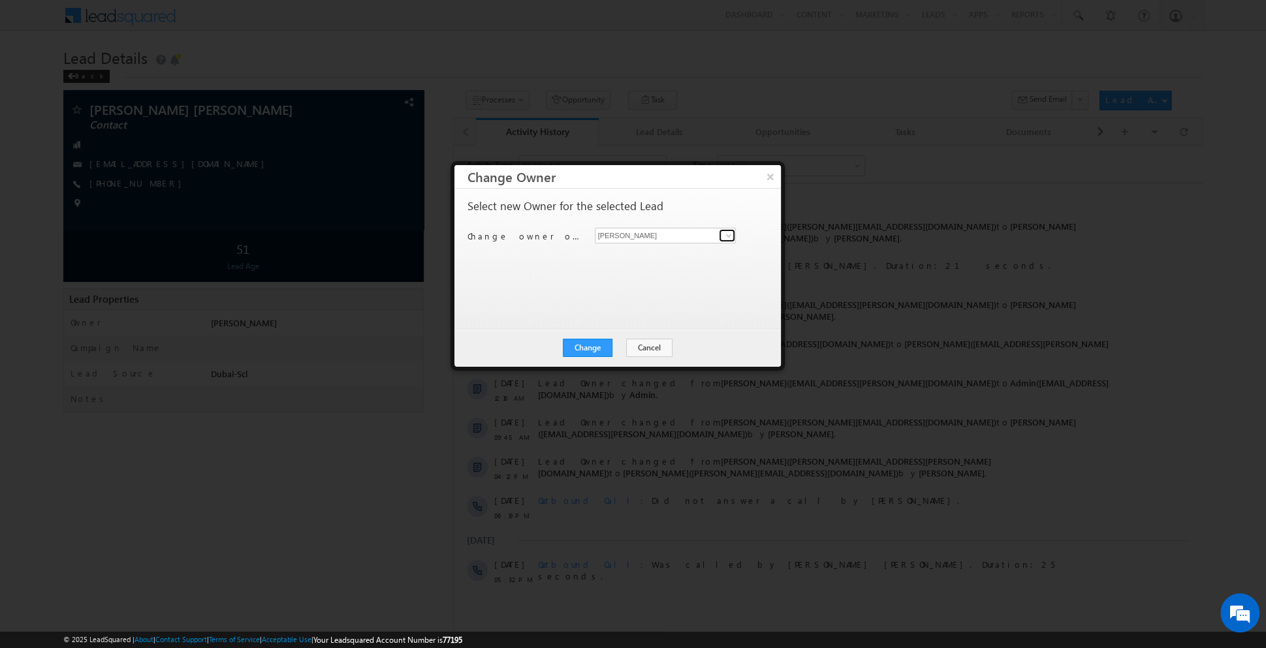
click at [724, 239] on span at bounding box center [728, 235] width 10 height 10
type input "f"
click at [644, 256] on span "[EMAIL_ADDRESS][DOMAIN_NAME]" at bounding box center [659, 260] width 118 height 10
type input "[PERSON_NAME]"
click at [584, 344] on button "Change" at bounding box center [588, 348] width 50 height 18
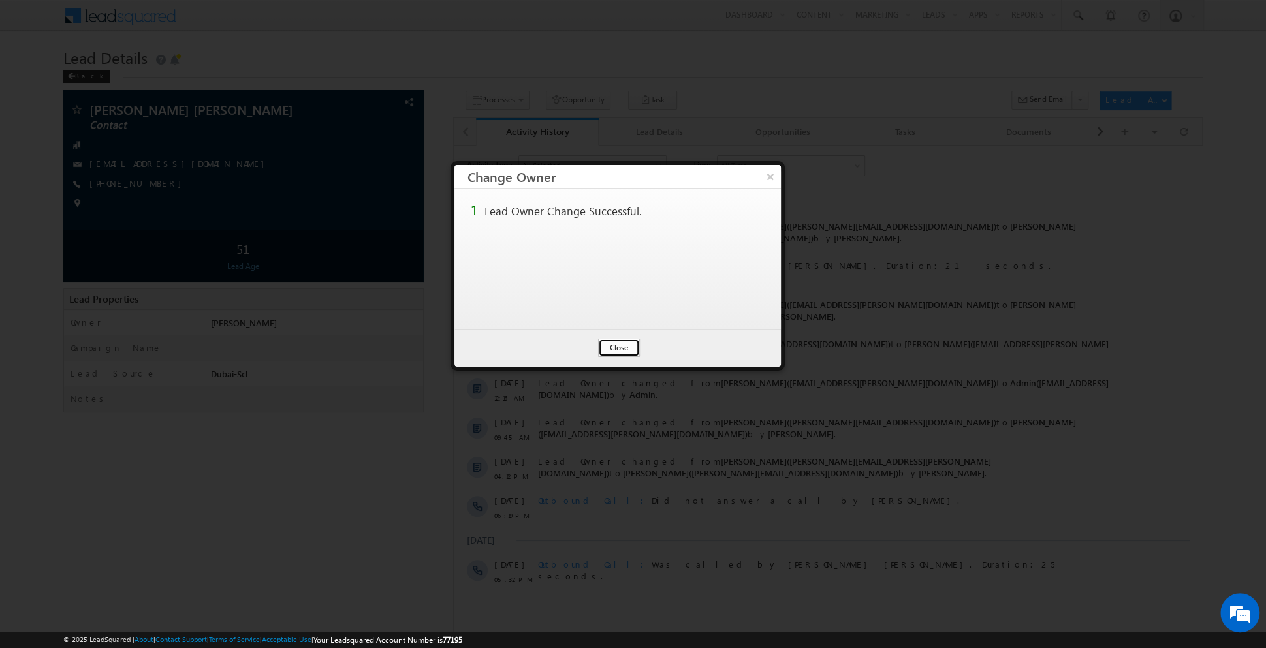
click at [617, 347] on button "Close" at bounding box center [619, 348] width 42 height 18
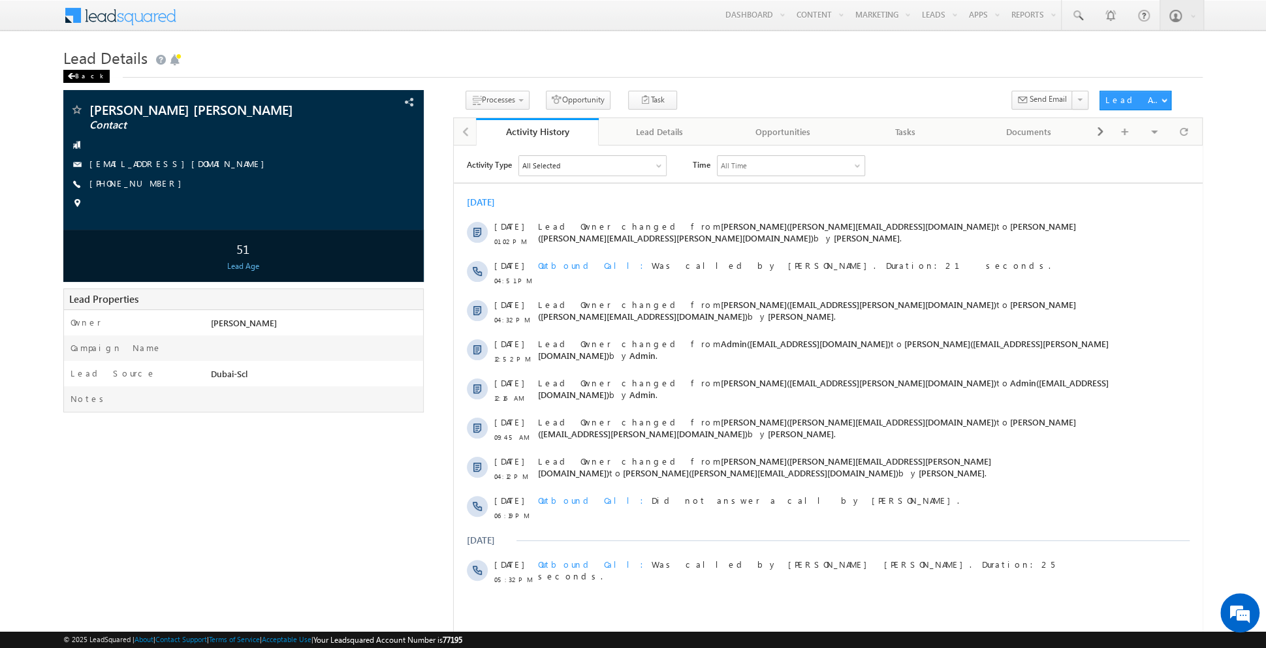
click at [77, 76] on div "Back" at bounding box center [86, 76] width 46 height 13
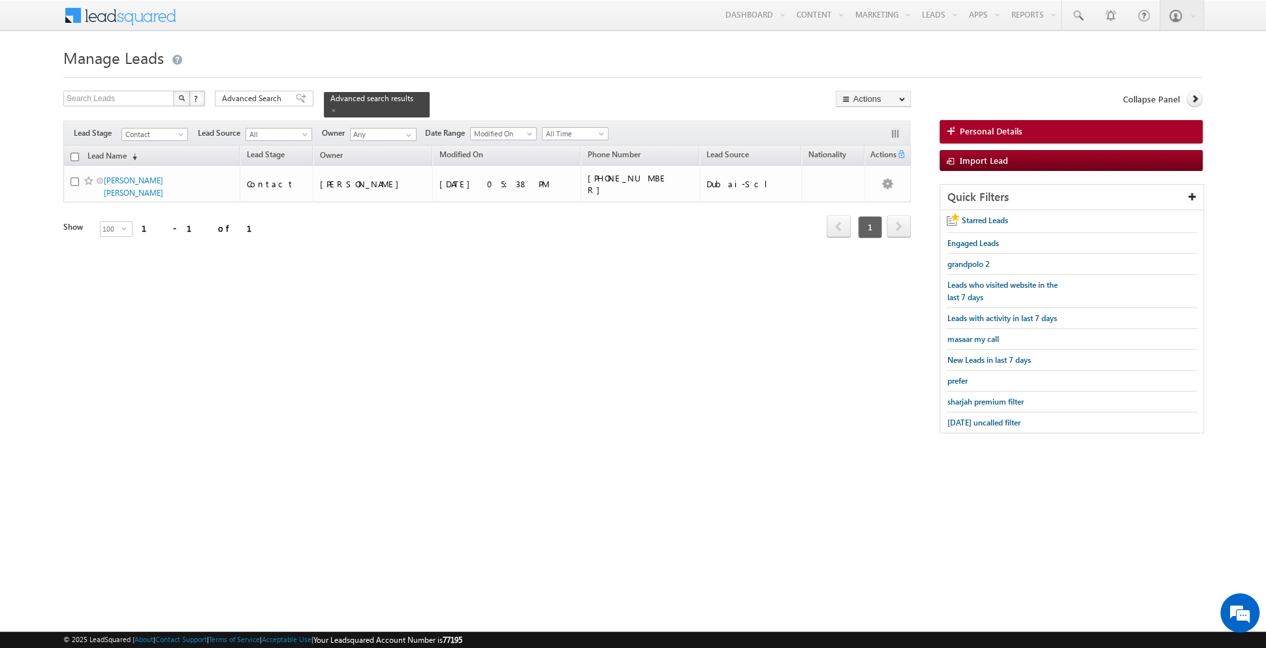
click at [77, 76] on div at bounding box center [632, 73] width 1139 height 8
click at [298, 101] on div "Advanced Search" at bounding box center [264, 99] width 99 height 16
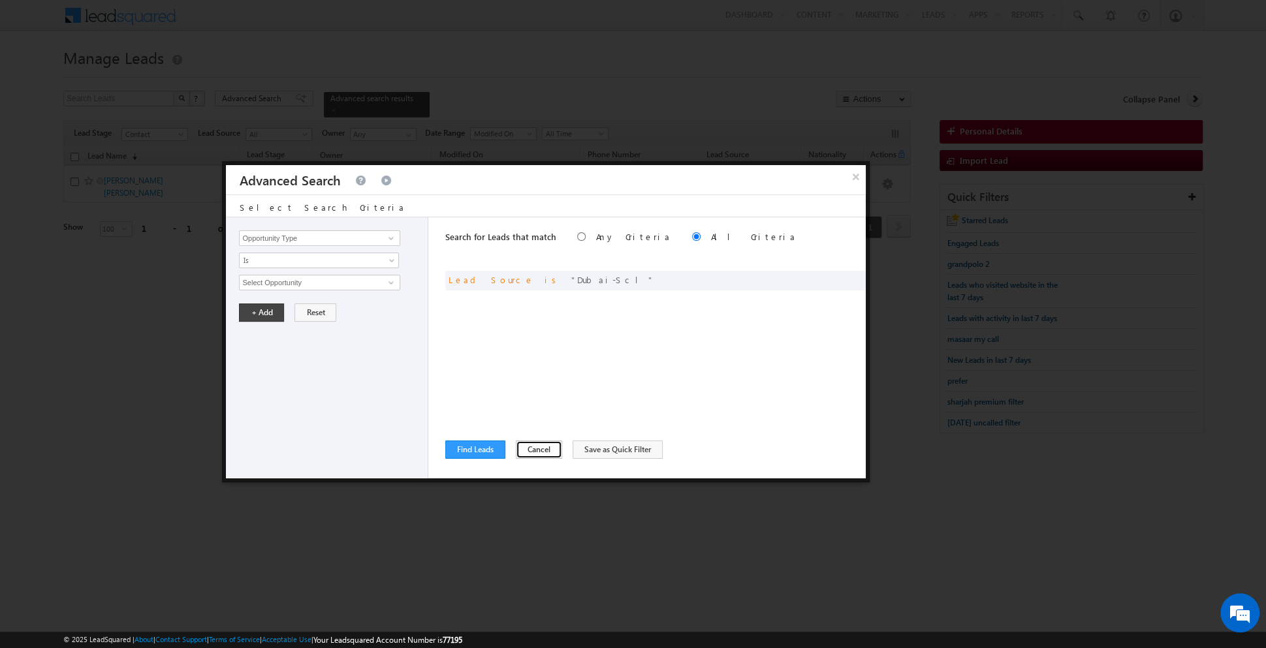
click at [529, 449] on button "Cancel" at bounding box center [539, 450] width 46 height 18
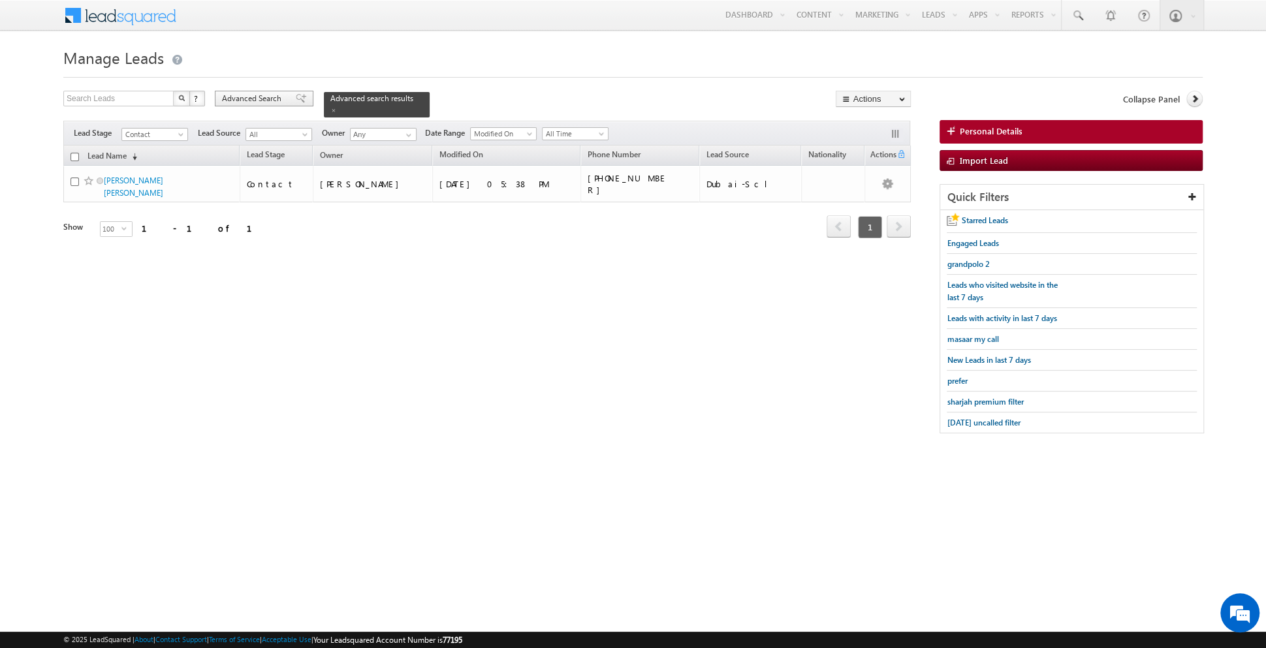
click at [294, 103] on div "Advanced Search" at bounding box center [264, 99] width 99 height 16
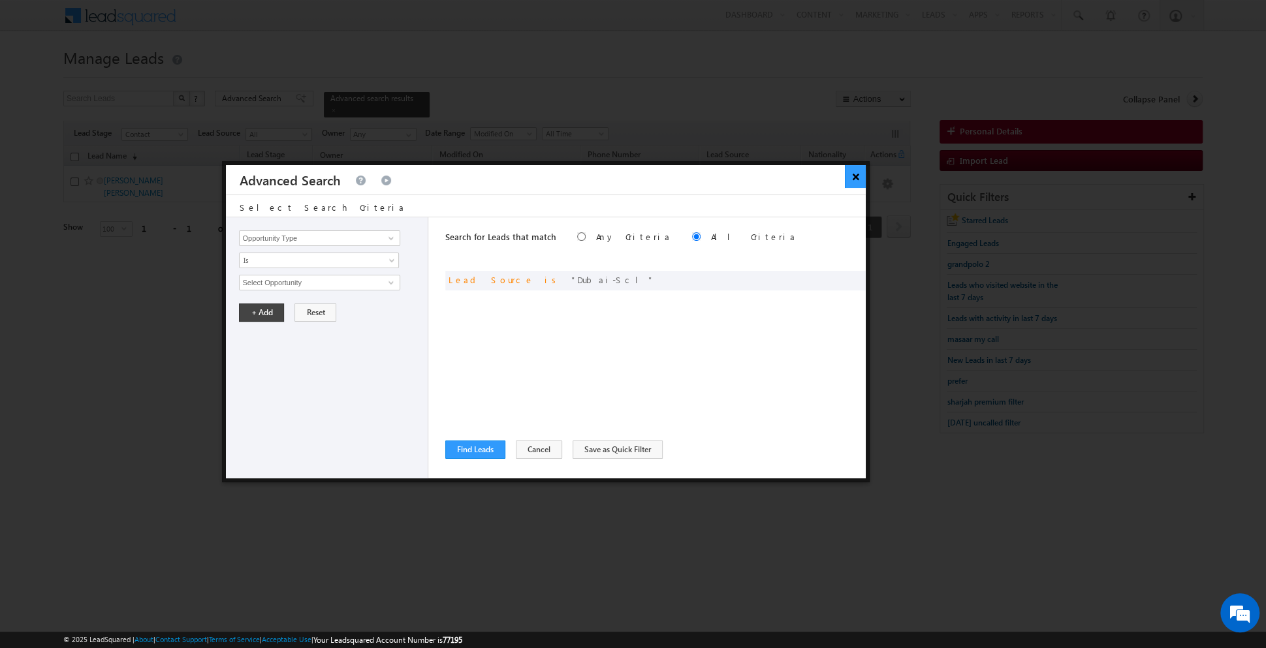
click at [853, 176] on button "×" at bounding box center [856, 176] width 22 height 23
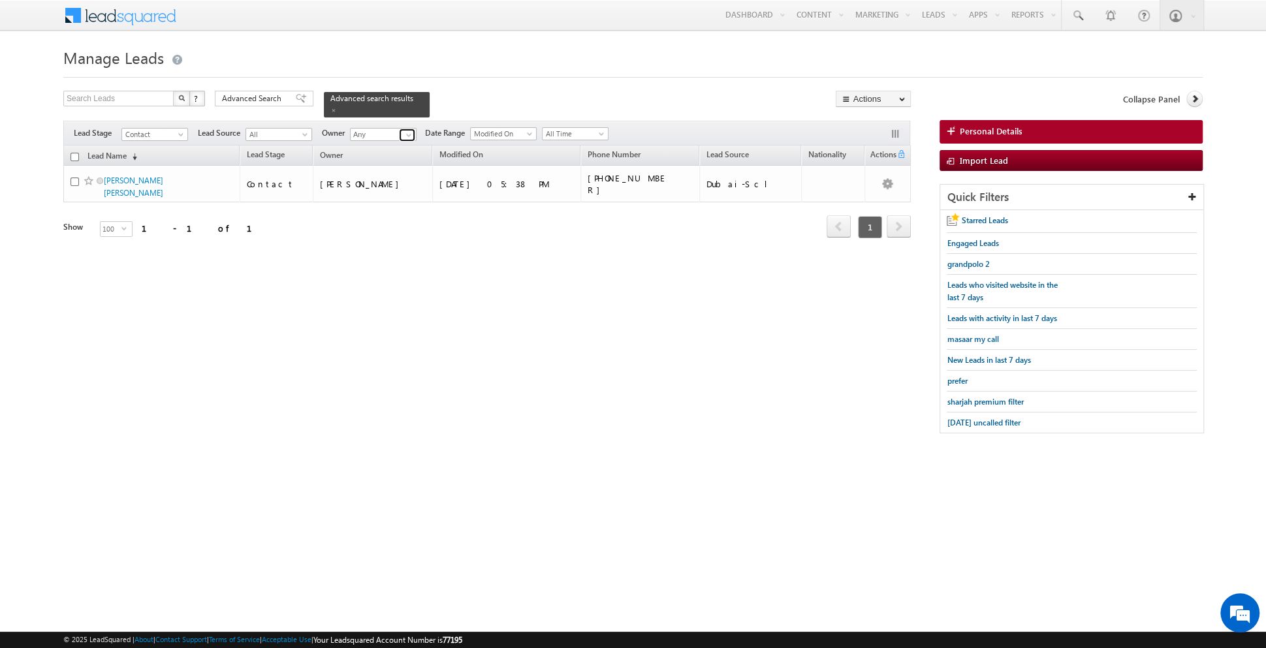
click at [399, 135] on link at bounding box center [407, 135] width 16 height 13
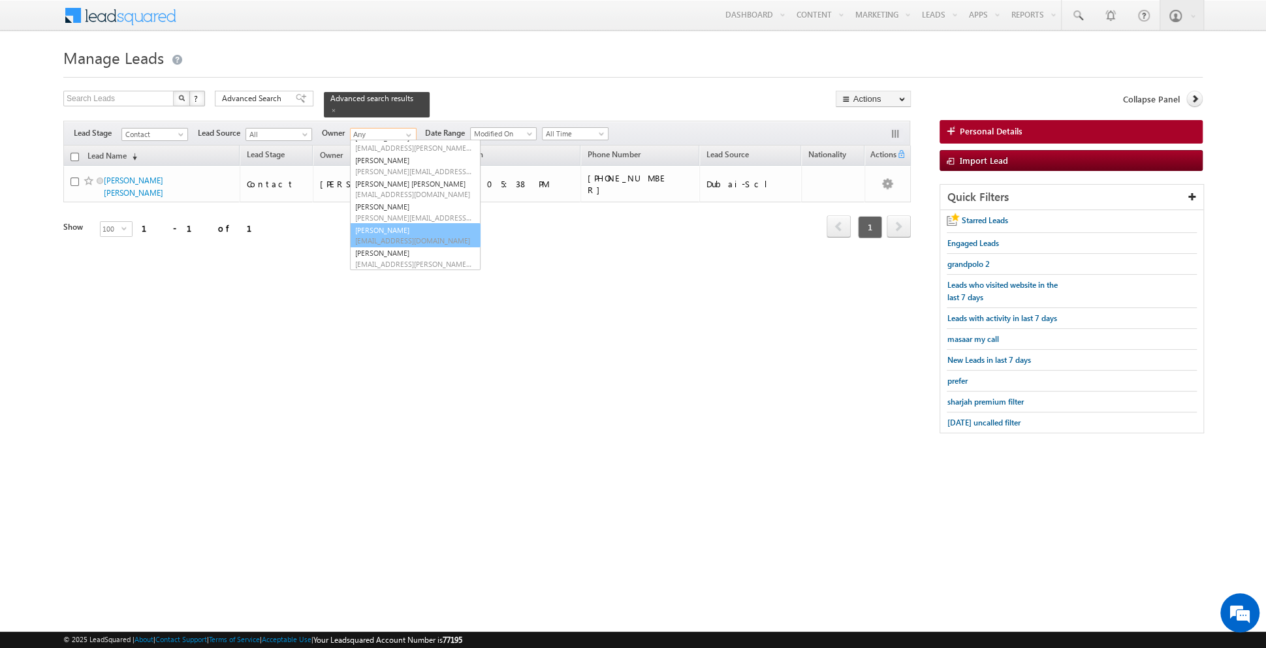
scroll to position [106, 0]
click at [215, 279] on div "Search Leads X ? 1 results found Advanced Search Advanced Search Advanced searc…" at bounding box center [632, 269] width 1139 height 356
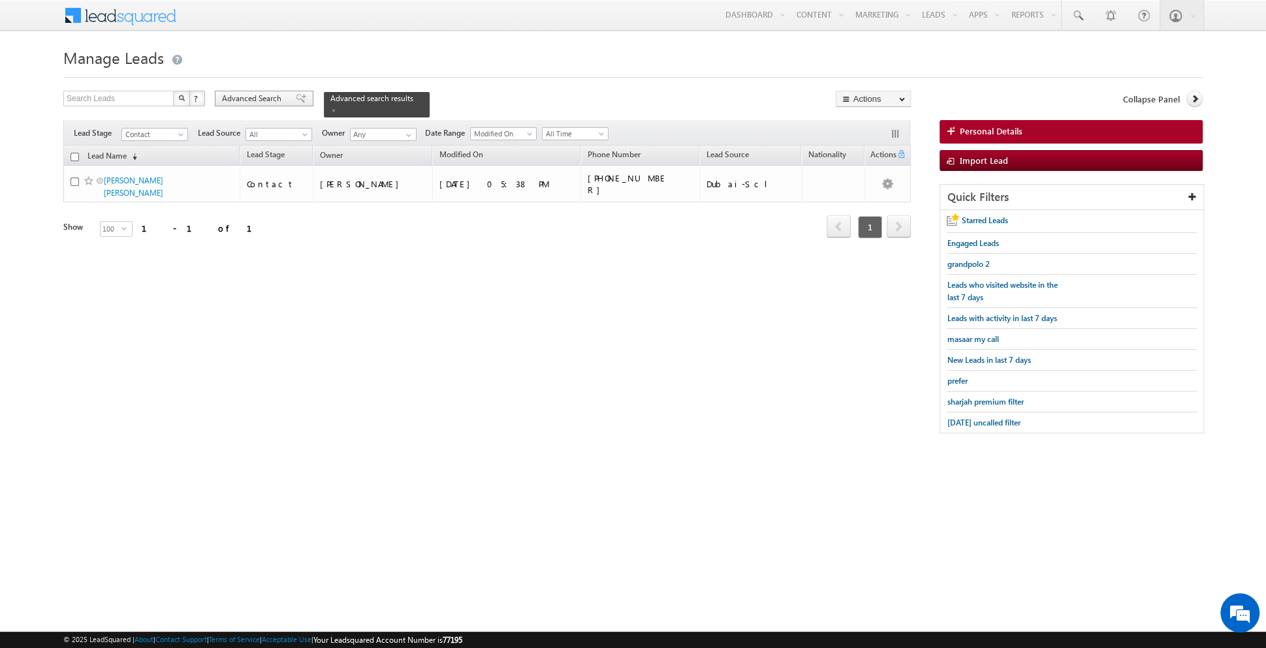
click at [297, 103] on div "Advanced Search" at bounding box center [264, 99] width 99 height 16
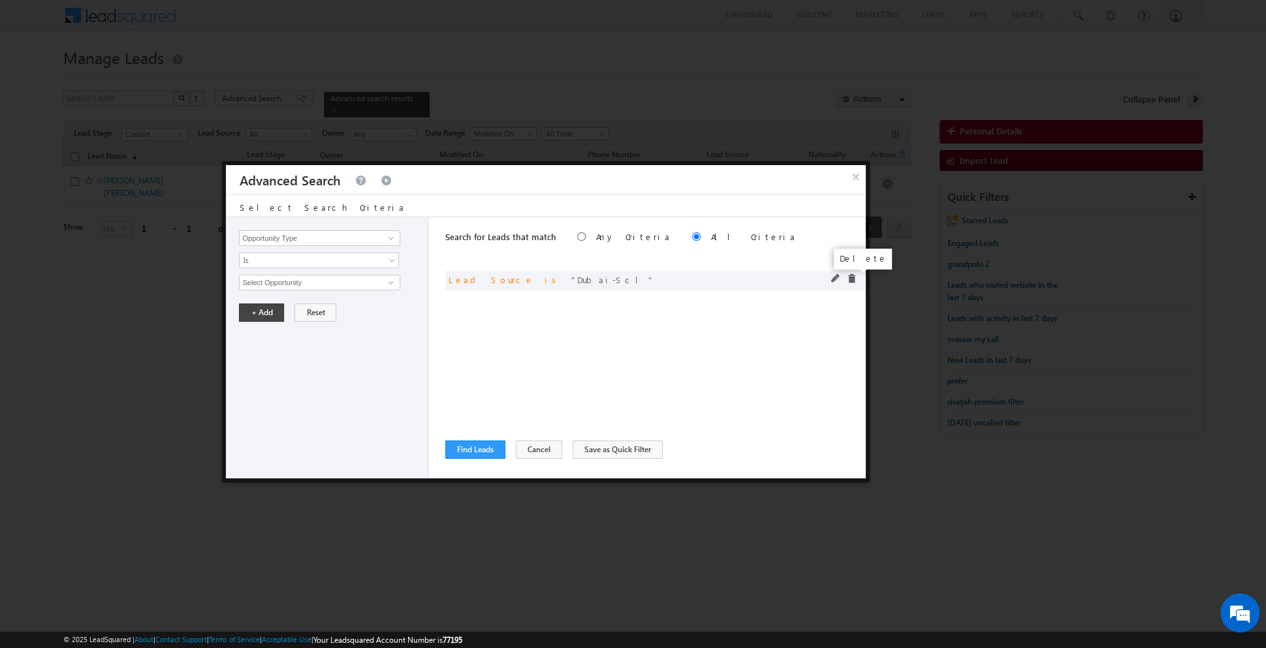
click at [851, 276] on span at bounding box center [851, 278] width 9 height 9
click at [527, 444] on button "Cancel" at bounding box center [539, 450] width 46 height 18
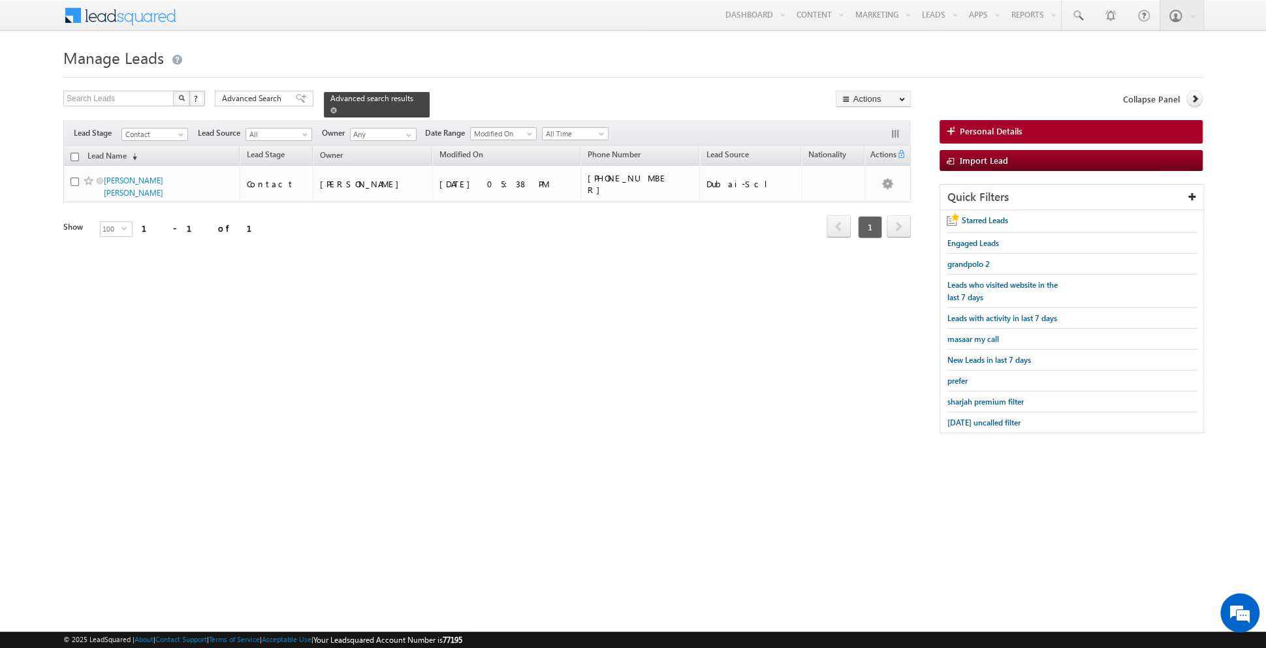
click at [330, 111] on span at bounding box center [333, 110] width 7 height 7
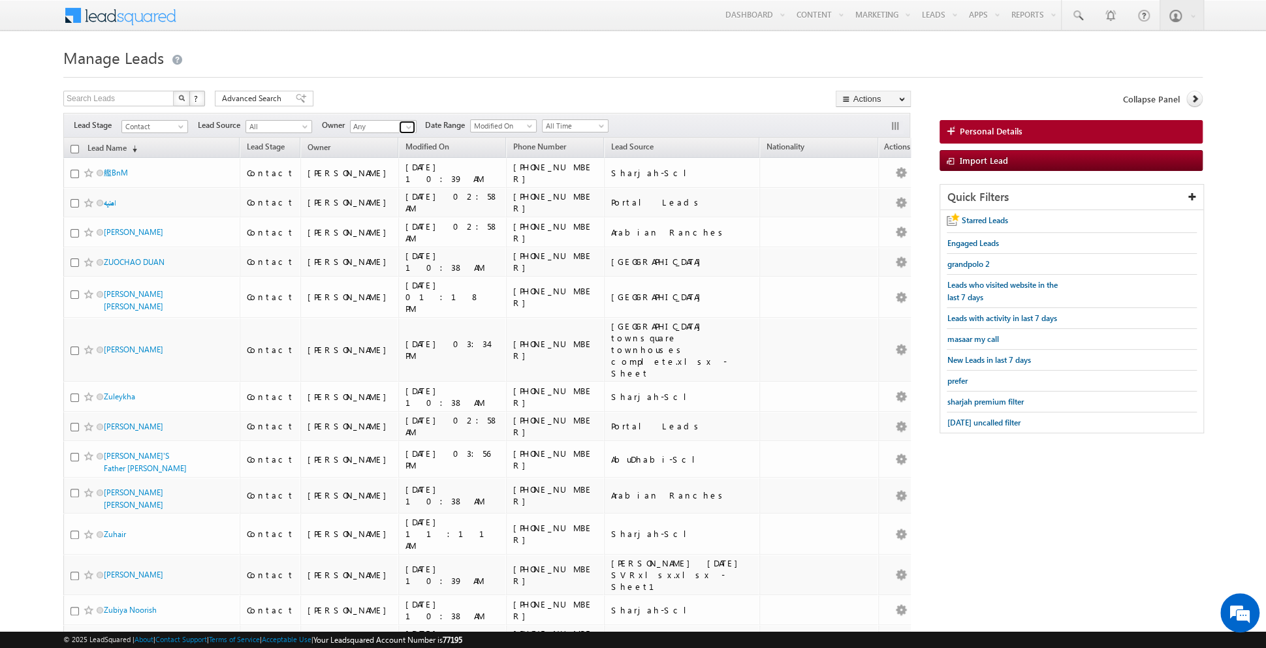
click at [400, 130] on link at bounding box center [407, 127] width 16 height 13
click at [377, 141] on link "[PERSON_NAME] [PERSON_NAME][EMAIL_ADDRESS][PERSON_NAME][DOMAIN_NAME]" at bounding box center [415, 144] width 131 height 25
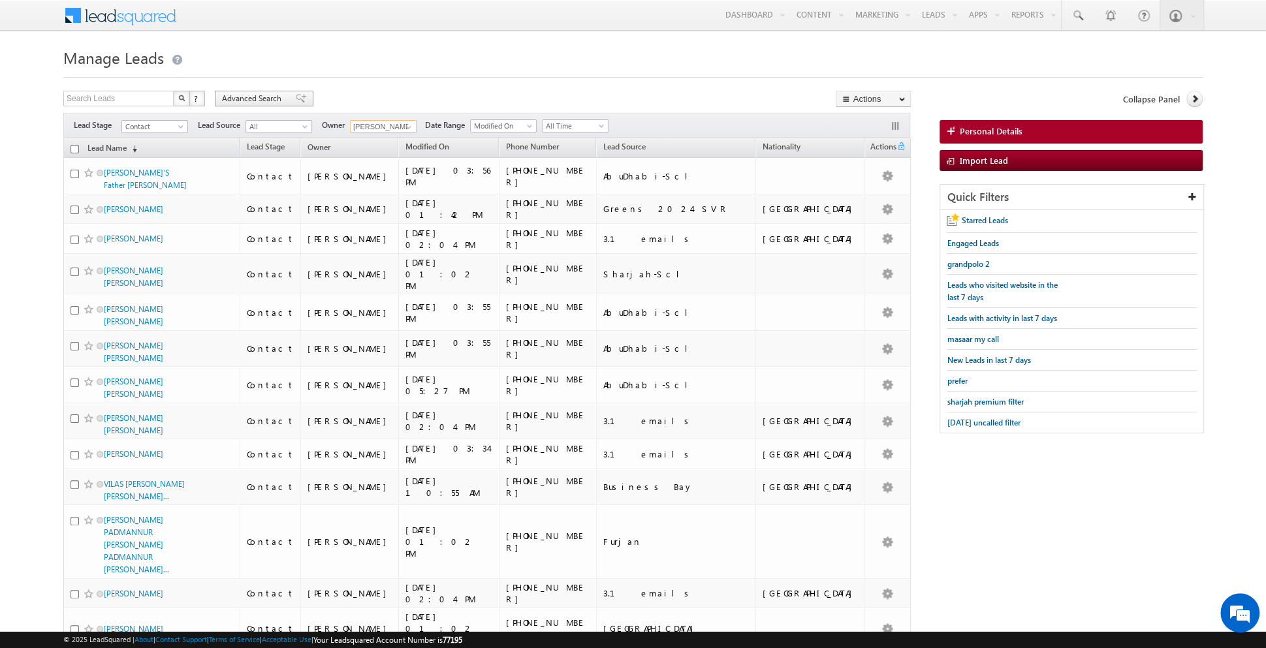
type input "[PERSON_NAME]"
click at [296, 101] on span at bounding box center [301, 98] width 10 height 9
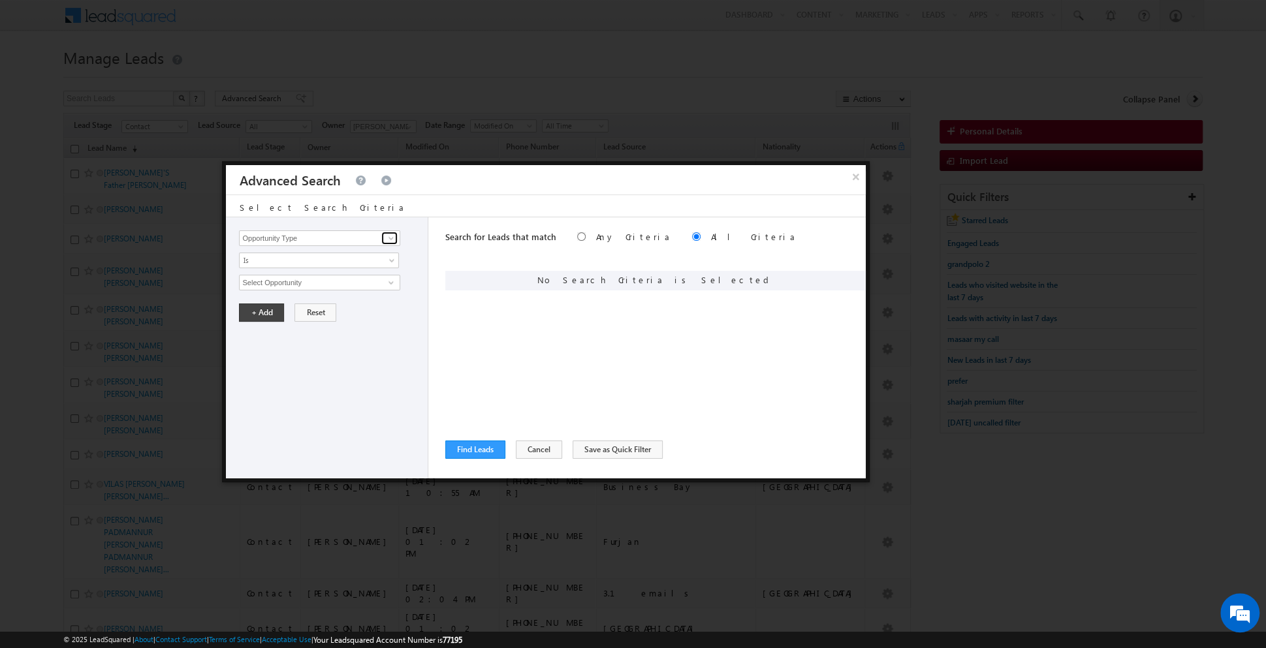
click at [394, 241] on span at bounding box center [391, 238] width 10 height 10
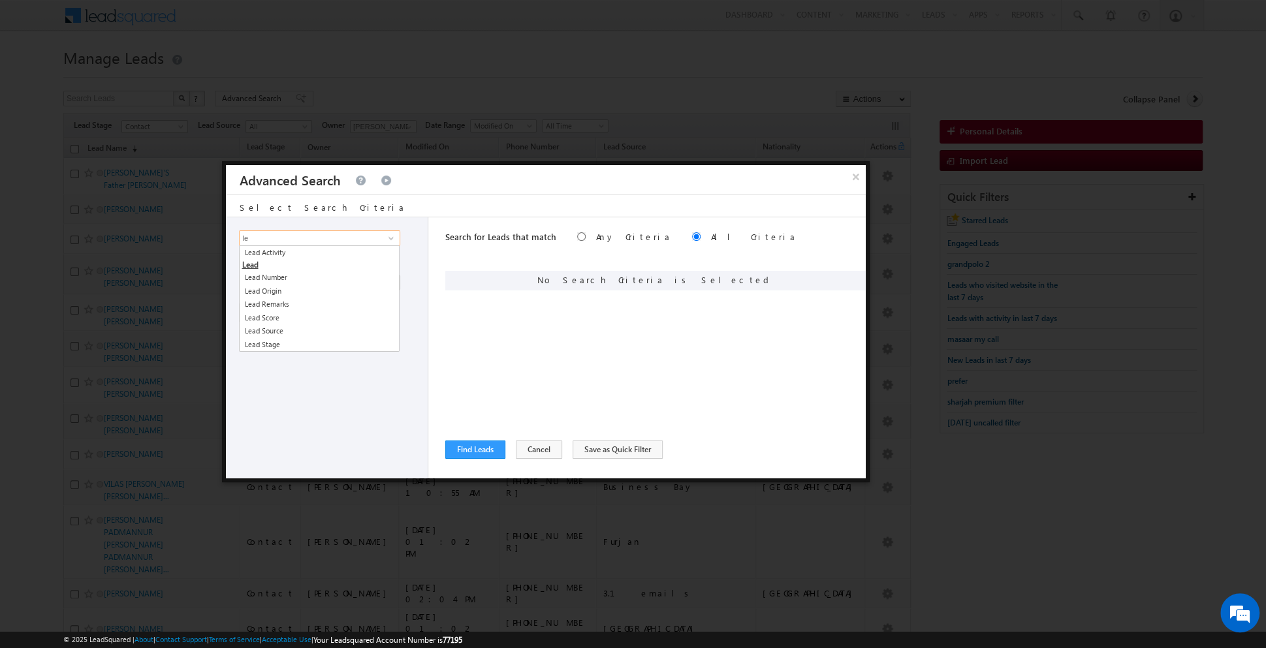
type input "l"
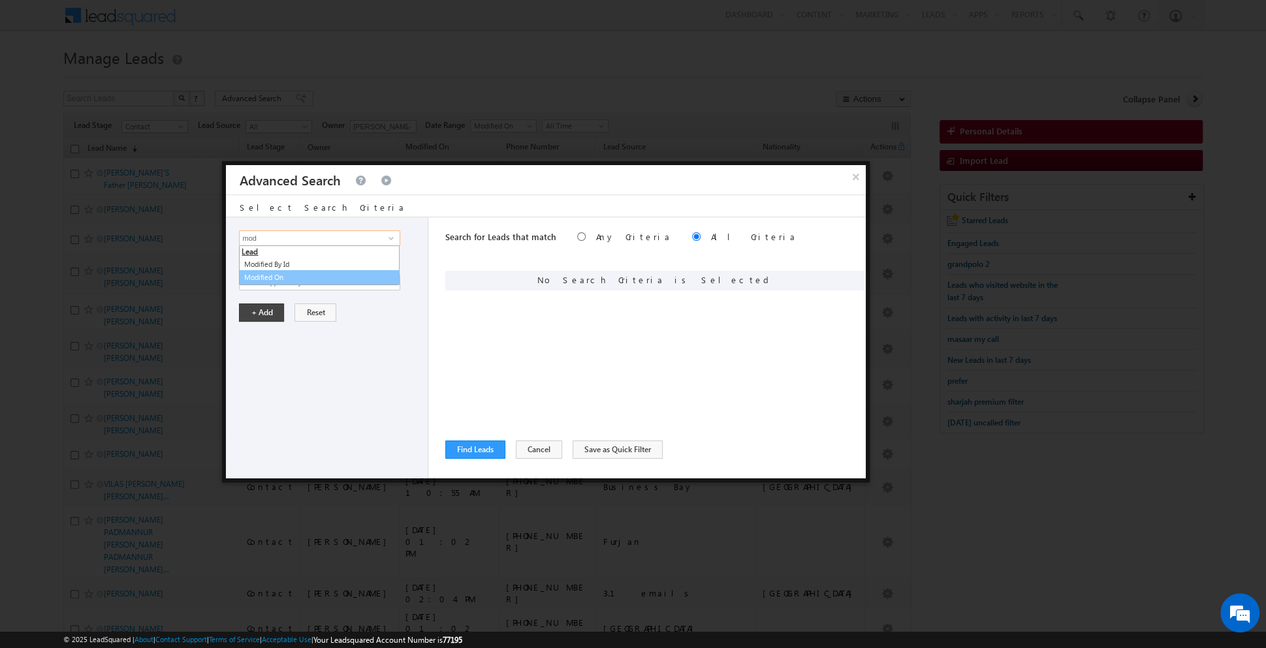
click at [299, 279] on link "Modified On" at bounding box center [319, 277] width 161 height 15
type input "Modified On"
click at [334, 264] on span "Is" at bounding box center [311, 261] width 142 height 12
click at [311, 284] on link "Before" at bounding box center [319, 287] width 159 height 12
click at [328, 281] on span "[DATE]" at bounding box center [311, 283] width 142 height 12
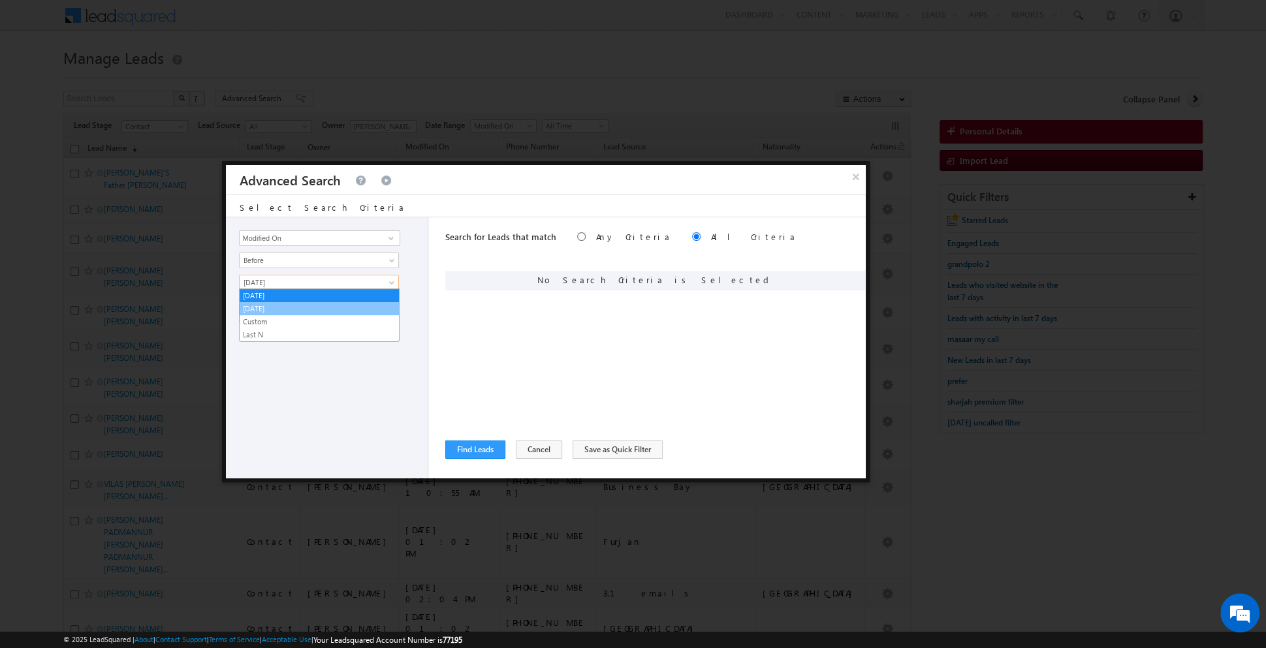
click at [296, 307] on link "[DATE]" at bounding box center [319, 309] width 159 height 12
click at [262, 309] on button "+ Add" at bounding box center [261, 313] width 45 height 18
click at [390, 241] on span at bounding box center [391, 238] width 10 height 10
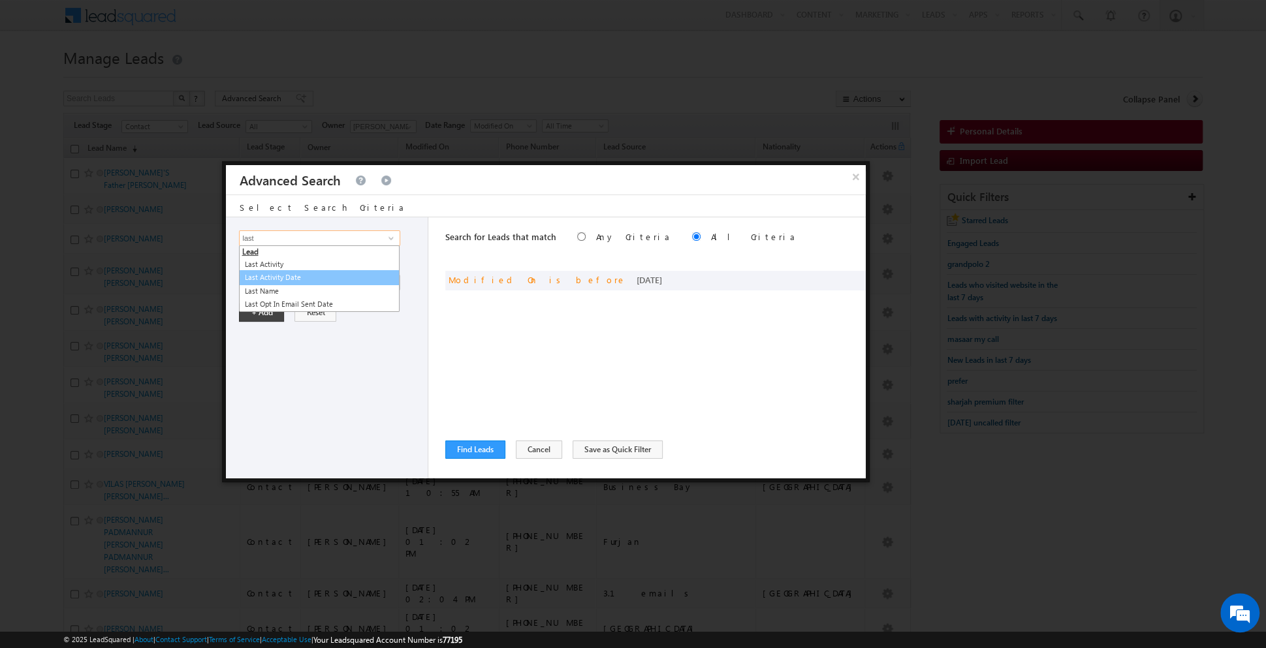
click at [315, 274] on link "Last Activity Date" at bounding box center [319, 277] width 161 height 15
type input "Last Activity Date"
click at [343, 255] on span "Is" at bounding box center [311, 261] width 142 height 12
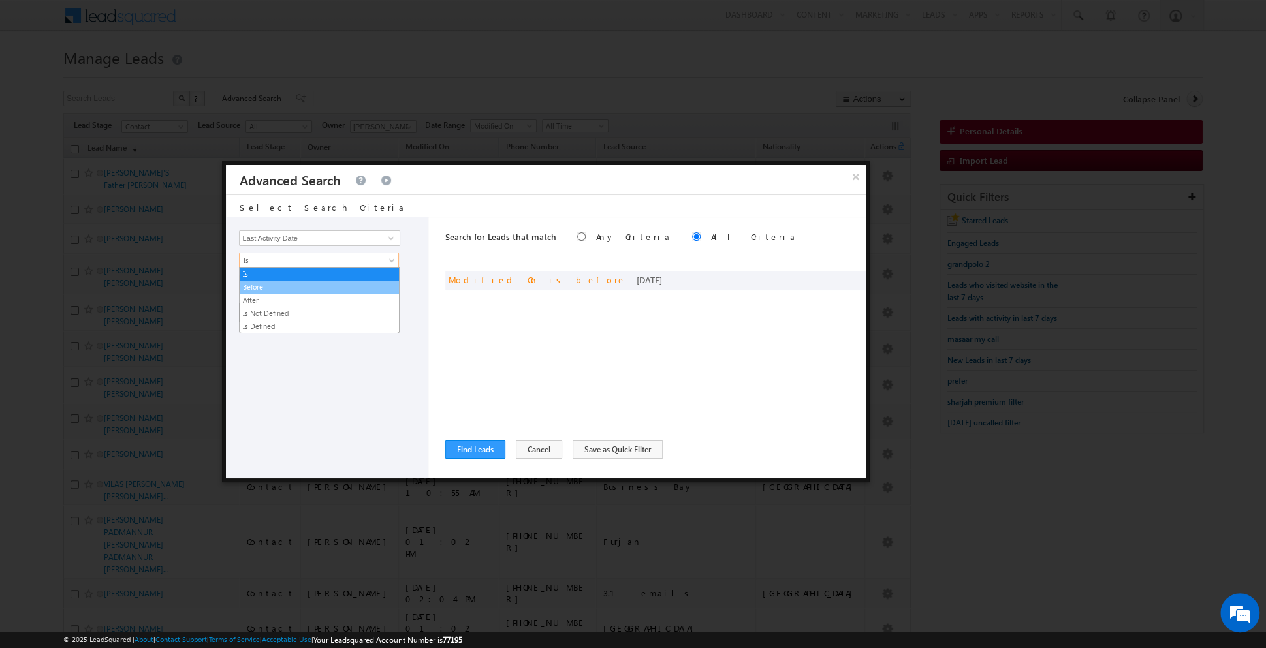
click at [310, 289] on link "Before" at bounding box center [319, 287] width 159 height 12
click at [331, 281] on span "[DATE]" at bounding box center [311, 283] width 142 height 12
click at [304, 309] on link "[DATE]" at bounding box center [319, 309] width 159 height 12
click at [373, 285] on span "[DATE]" at bounding box center [311, 283] width 142 height 12
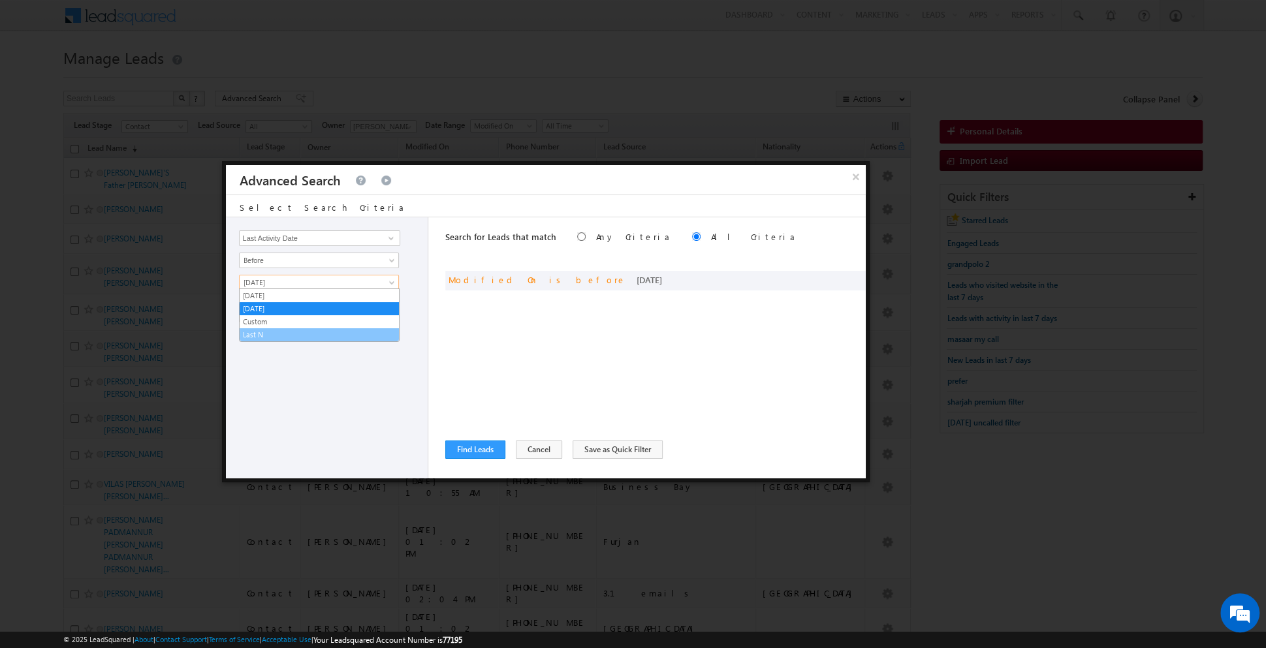
click at [323, 329] on link "Last N" at bounding box center [319, 335] width 159 height 12
click at [337, 301] on input "text" at bounding box center [358, 305] width 82 height 16
type input "4"
click at [249, 341] on button "+ Add" at bounding box center [261, 341] width 45 height 18
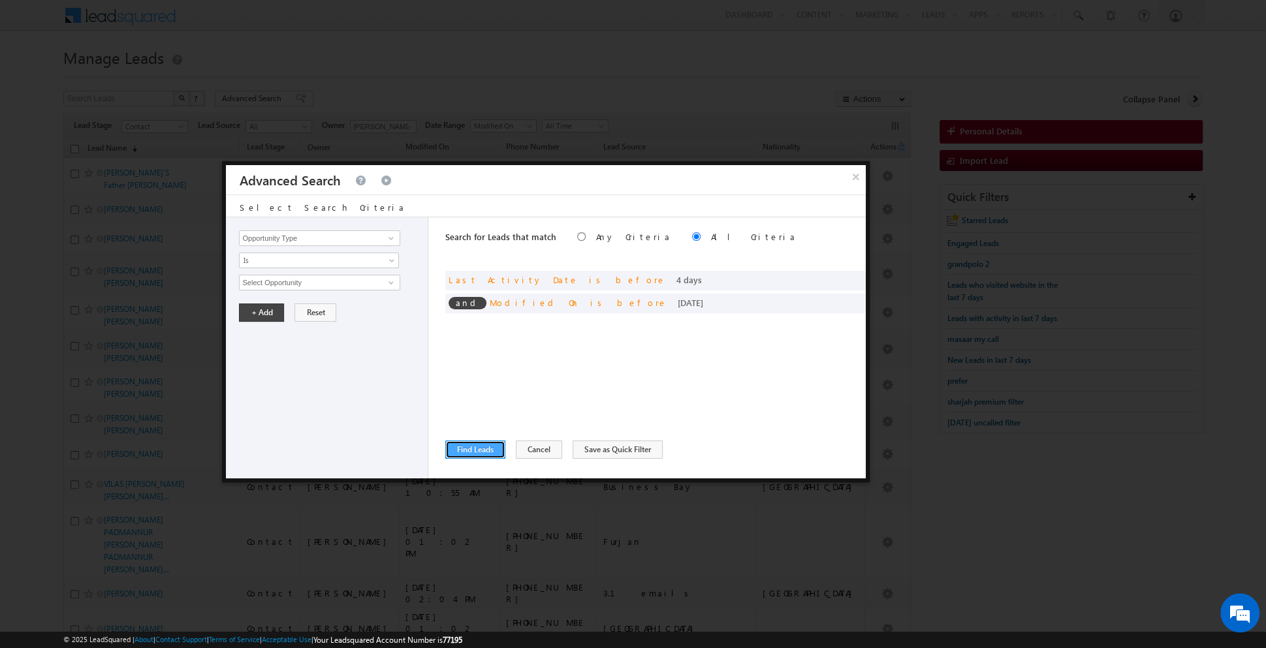
click at [465, 455] on button "Find Leads" at bounding box center [475, 450] width 60 height 18
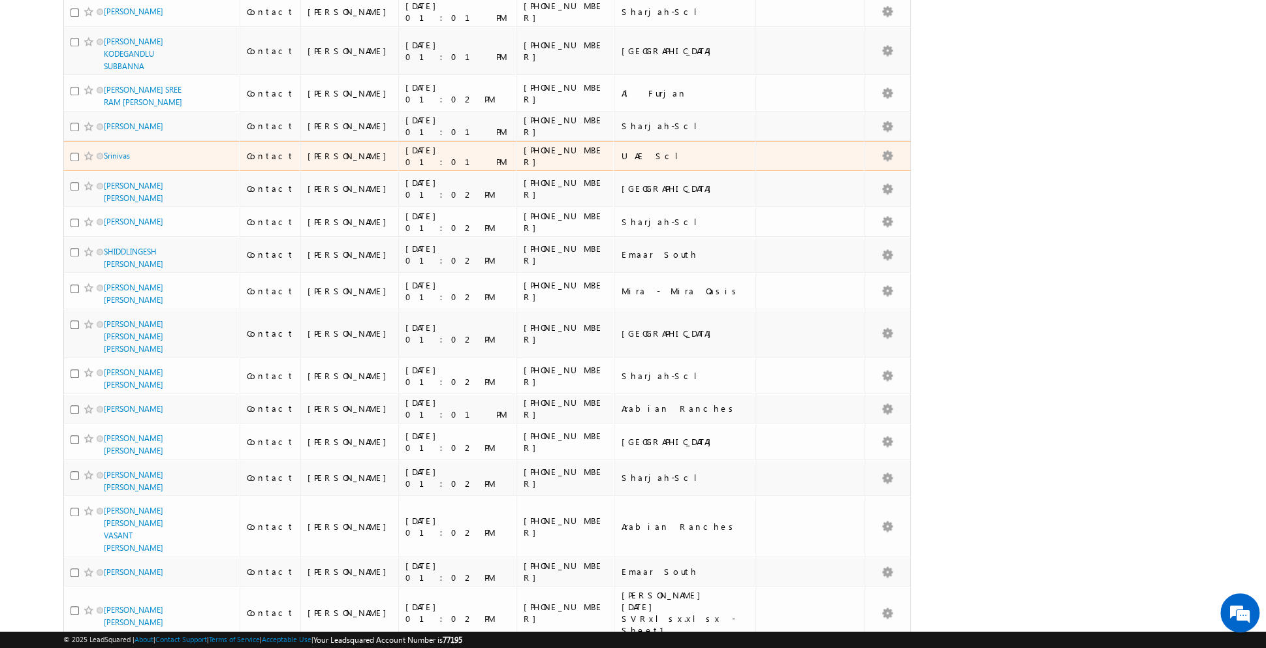
scroll to position [1272, 0]
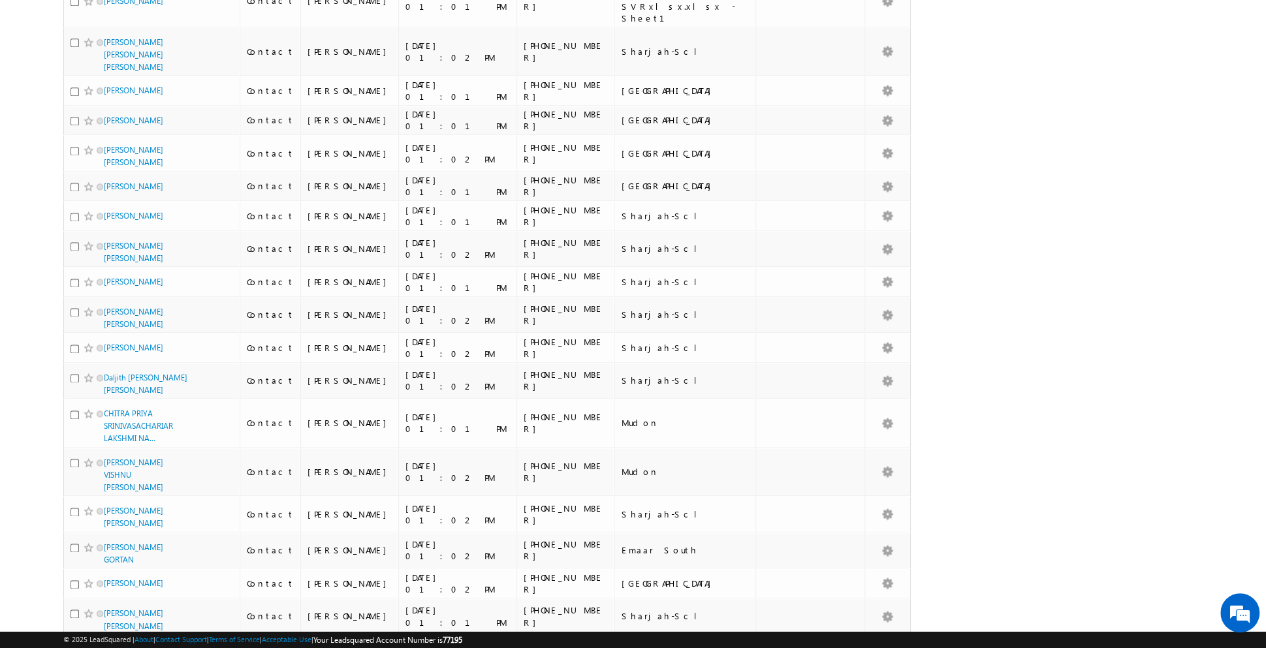
click at [119, 644] on link "ABHIJIT SAMPATRAO PAWAR" at bounding box center [133, 655] width 59 height 22
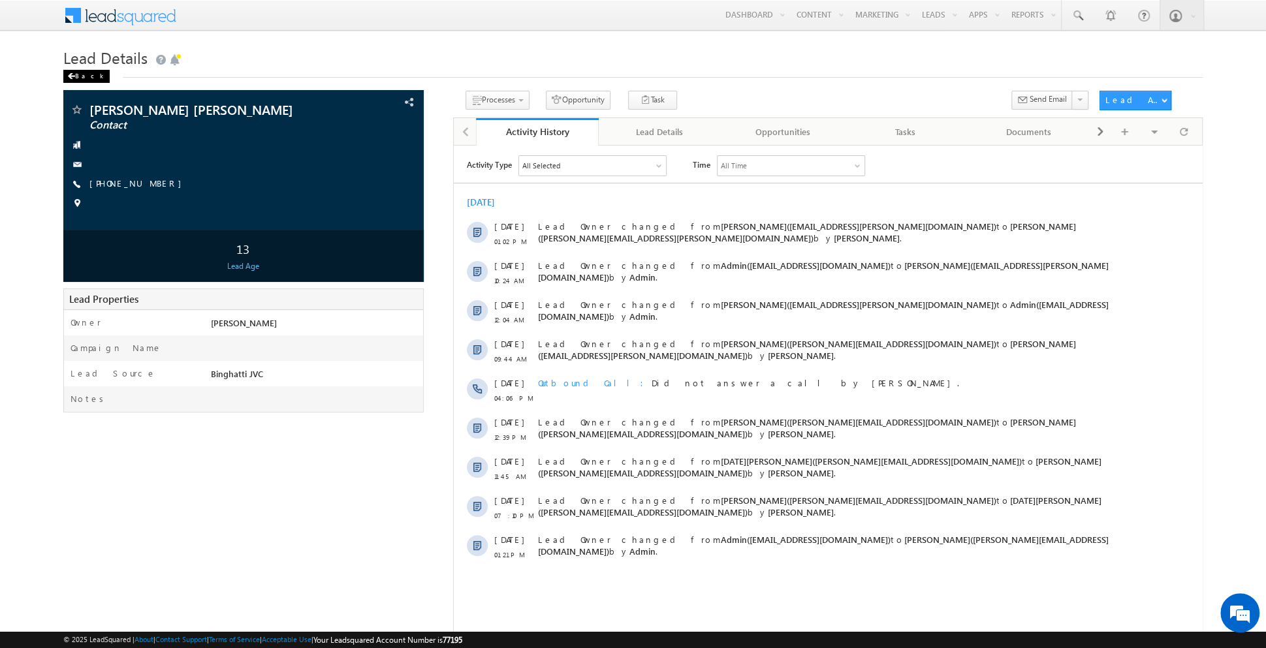
click at [74, 74] on div "Back" at bounding box center [86, 76] width 46 height 13
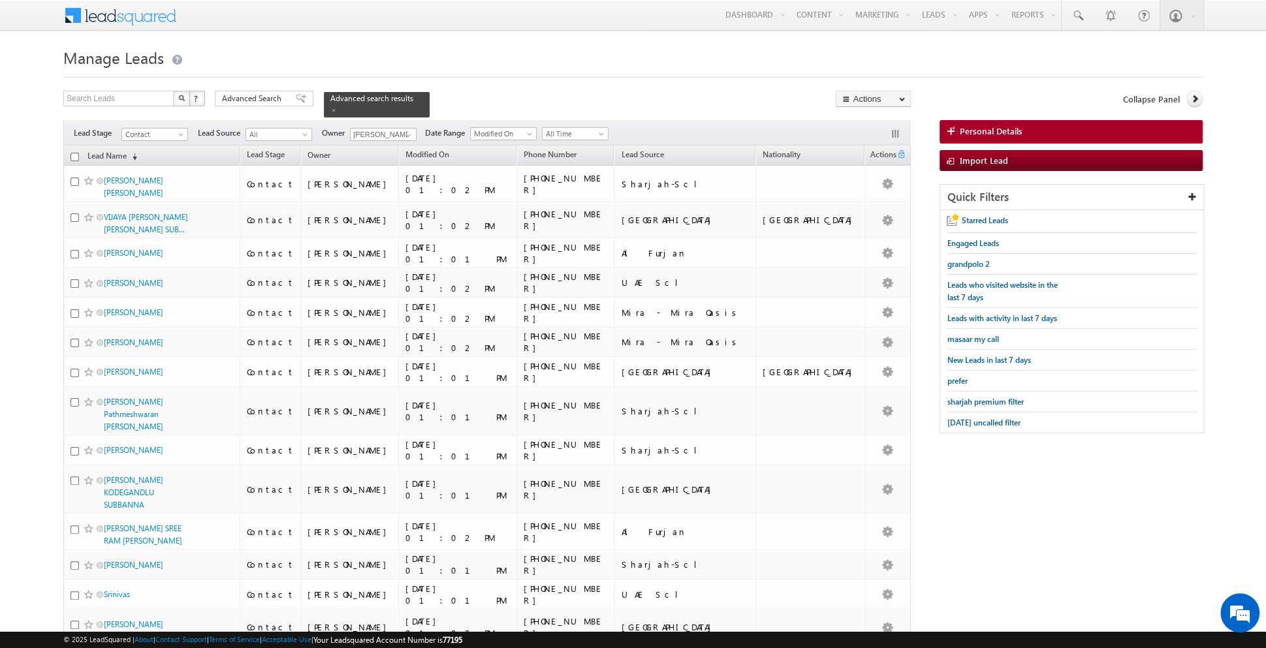
click at [71, 154] on input "checkbox" at bounding box center [75, 157] width 8 height 8
checkbox input "true"
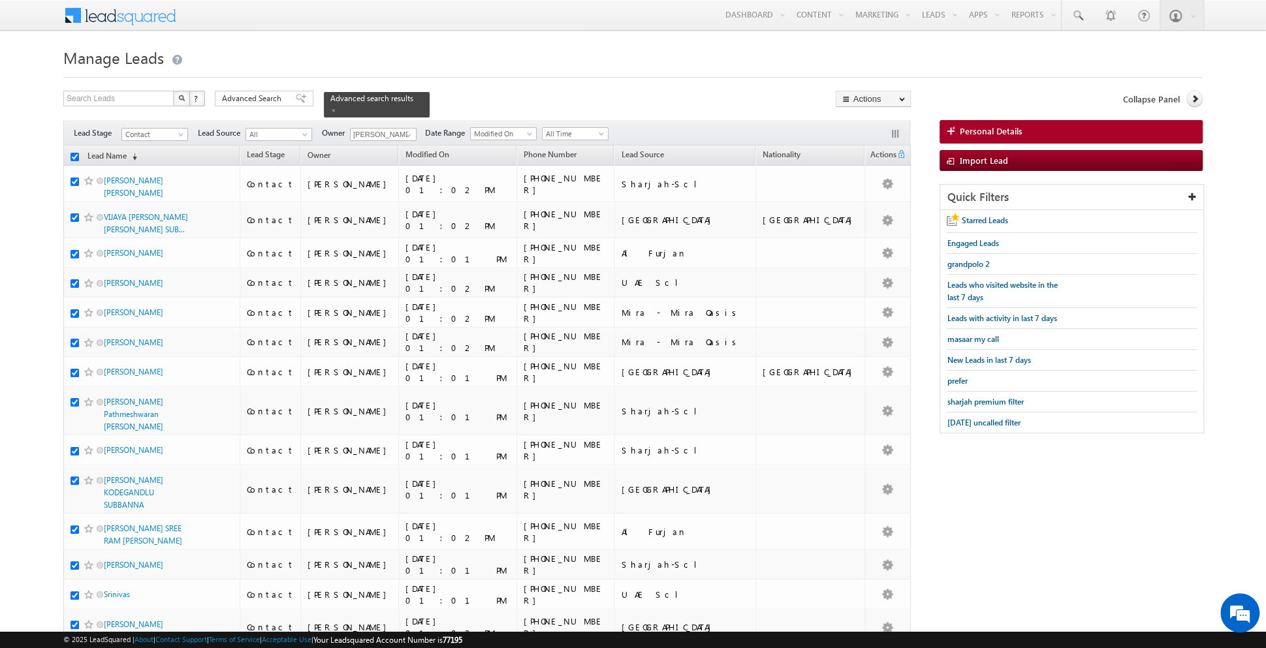
checkbox input "true"
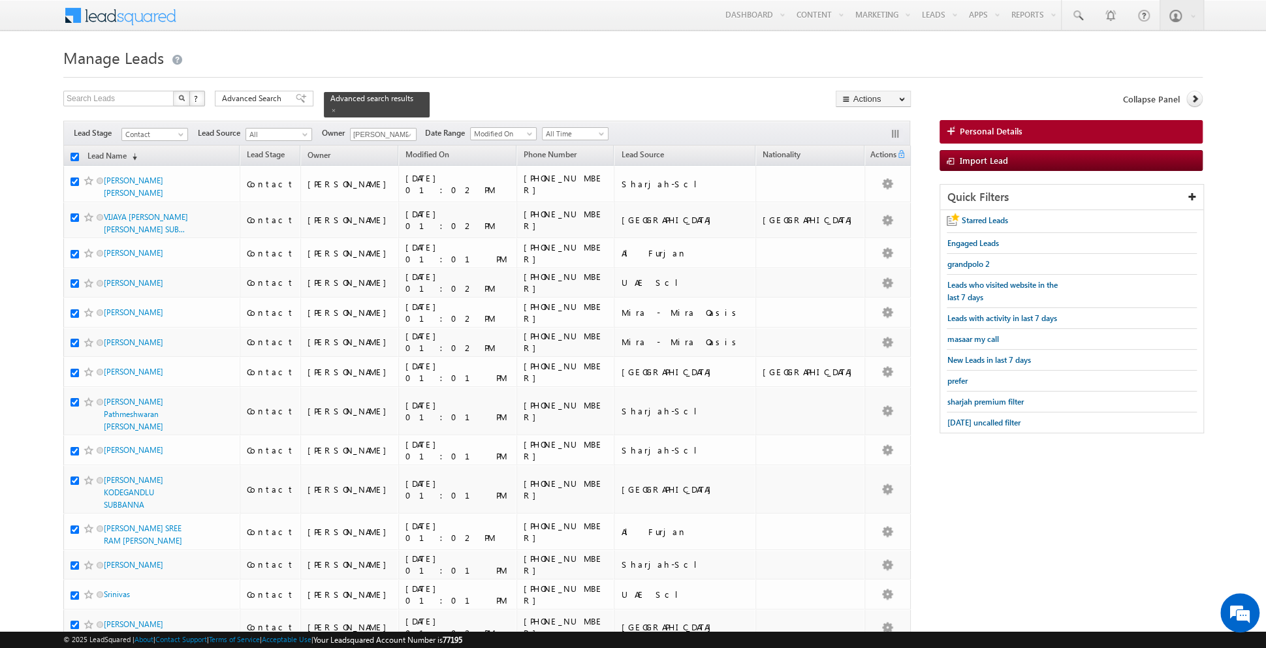
checkbox input "true"
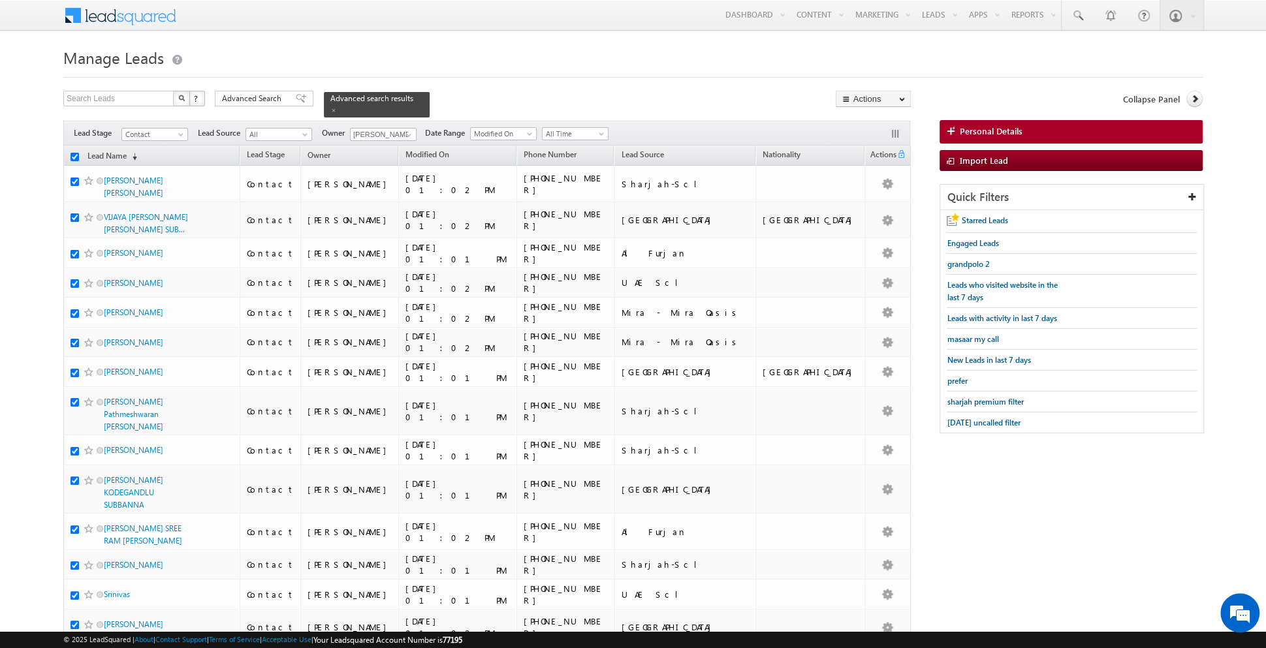
checkbox input "true"
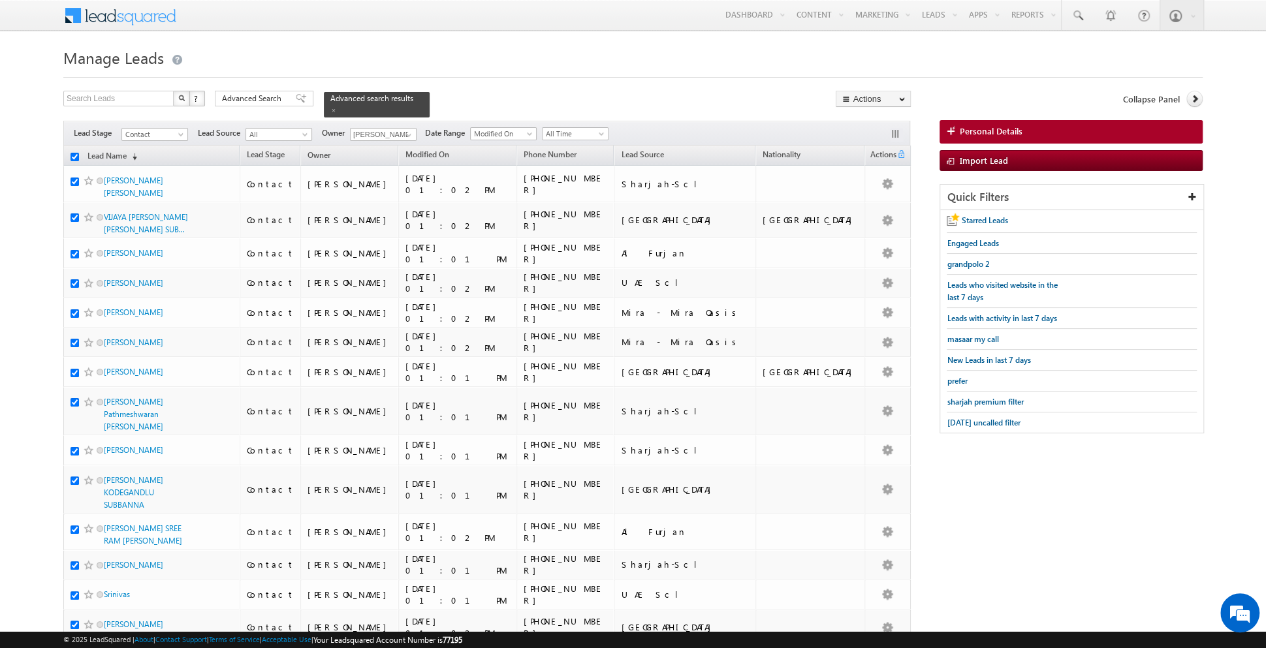
checkbox input "true"
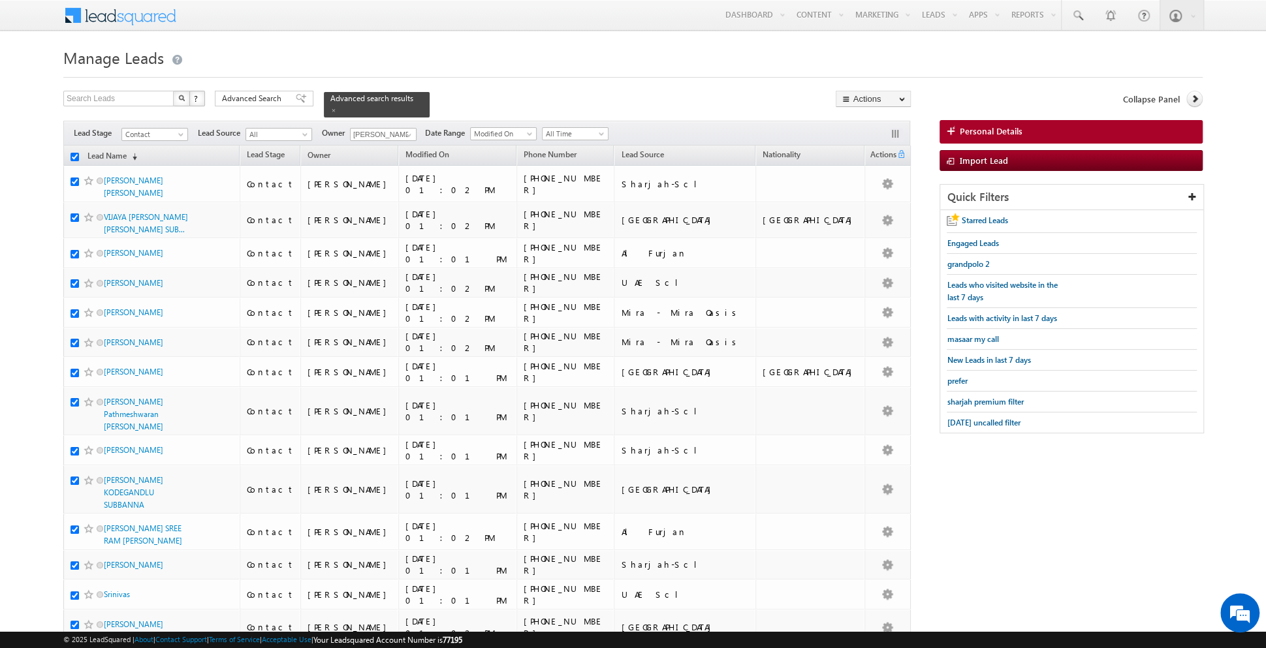
checkbox input "true"
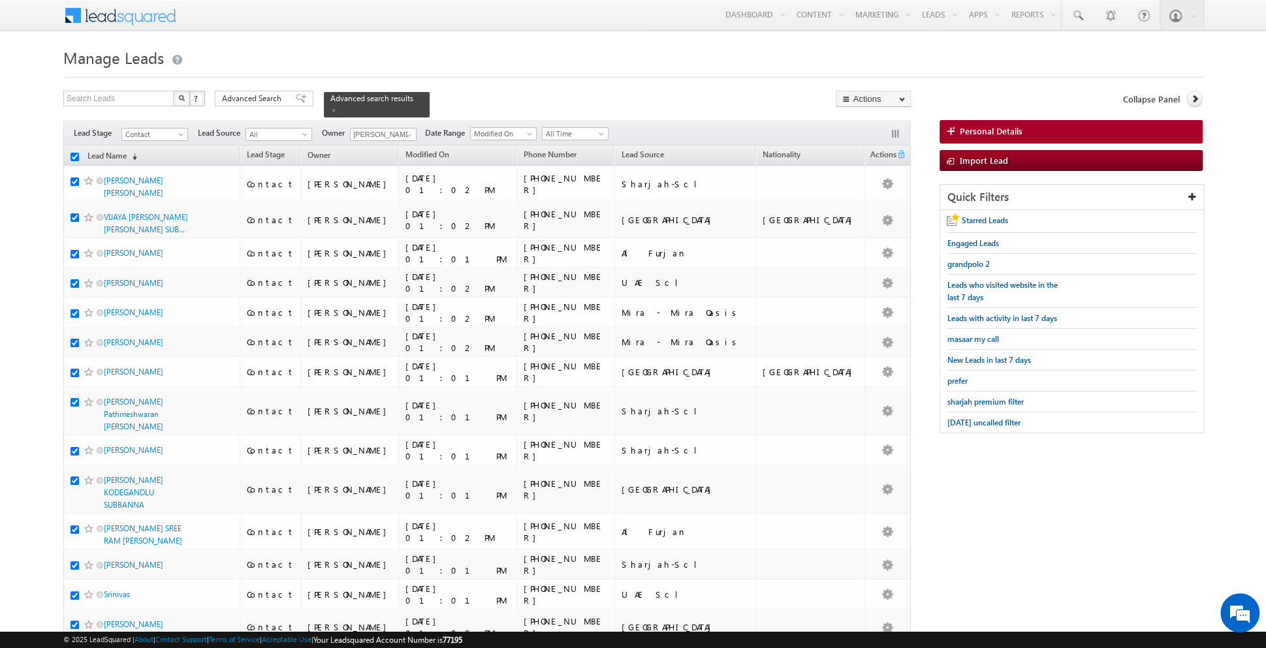
checkbox input "true"
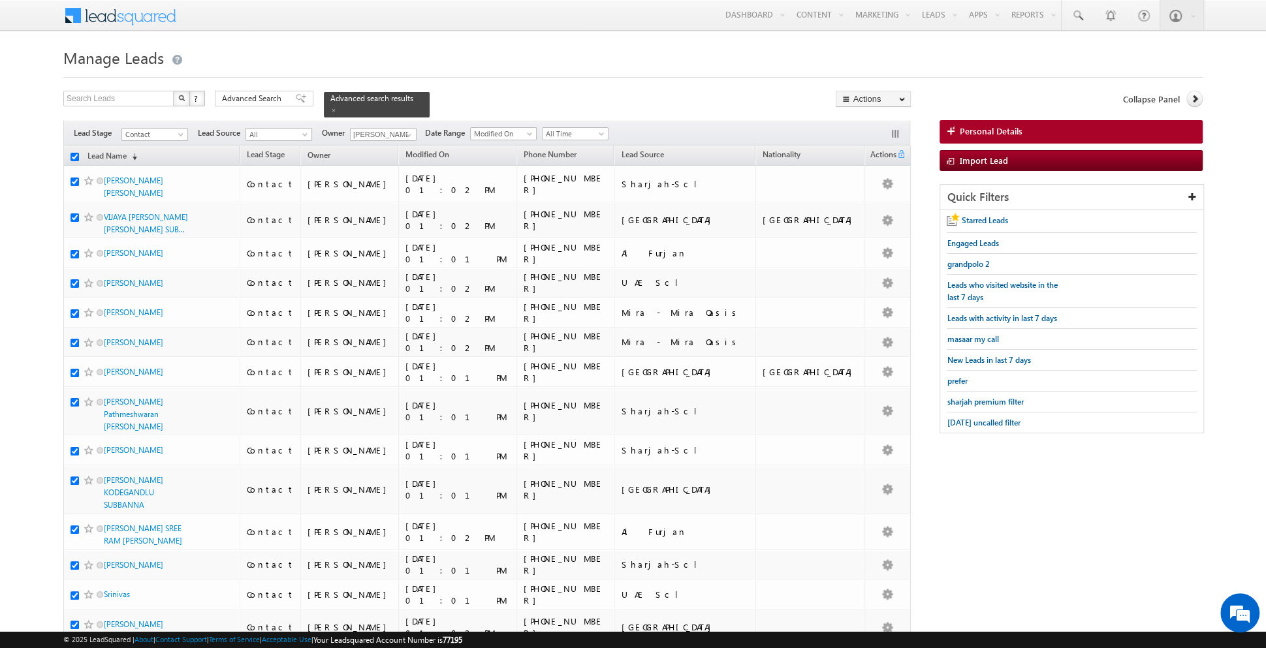
checkbox input "true"
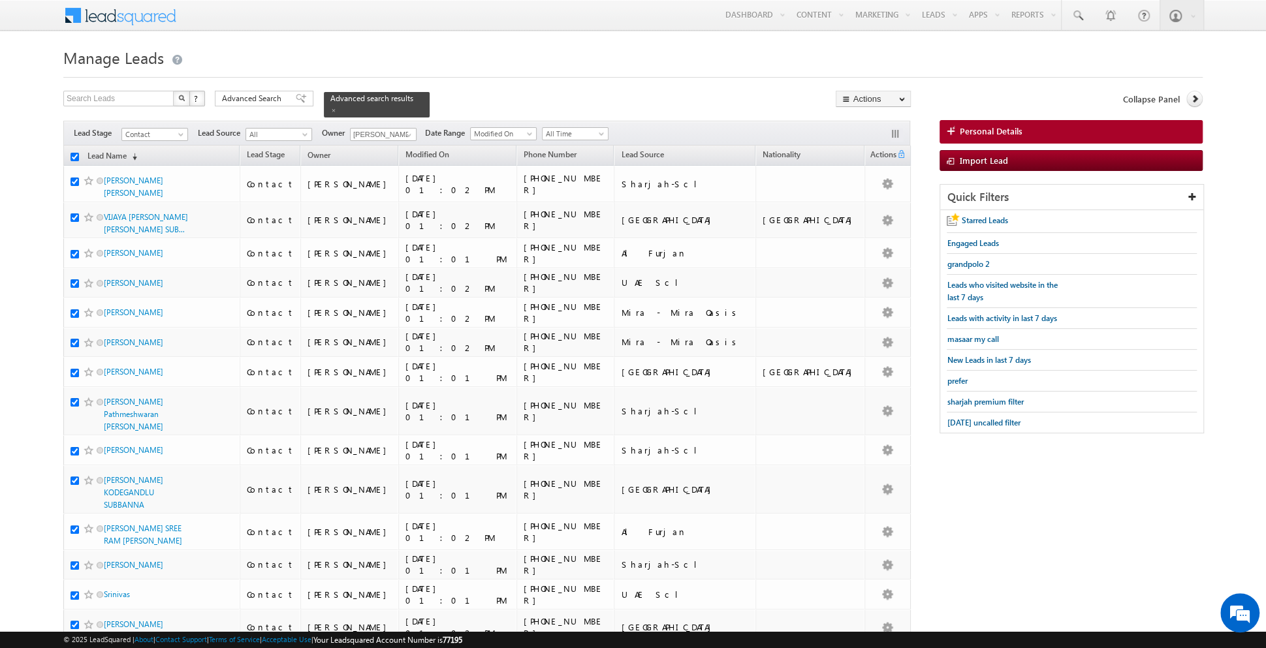
checkbox input "true"
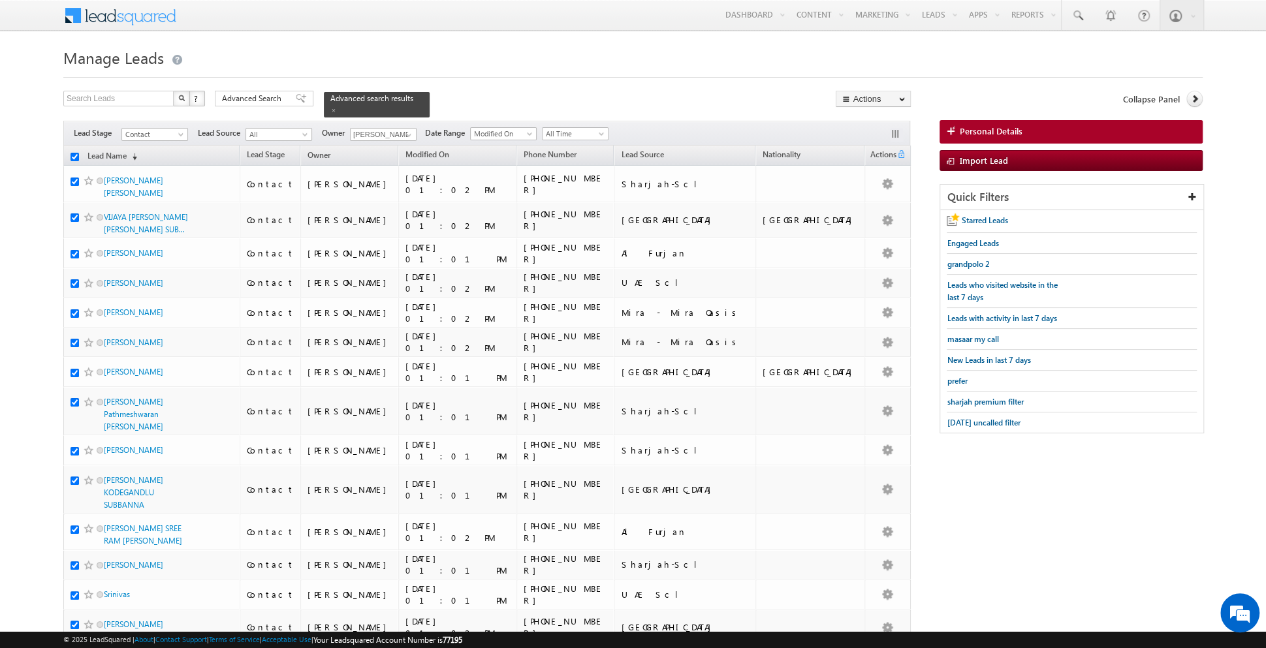
checkbox input "true"
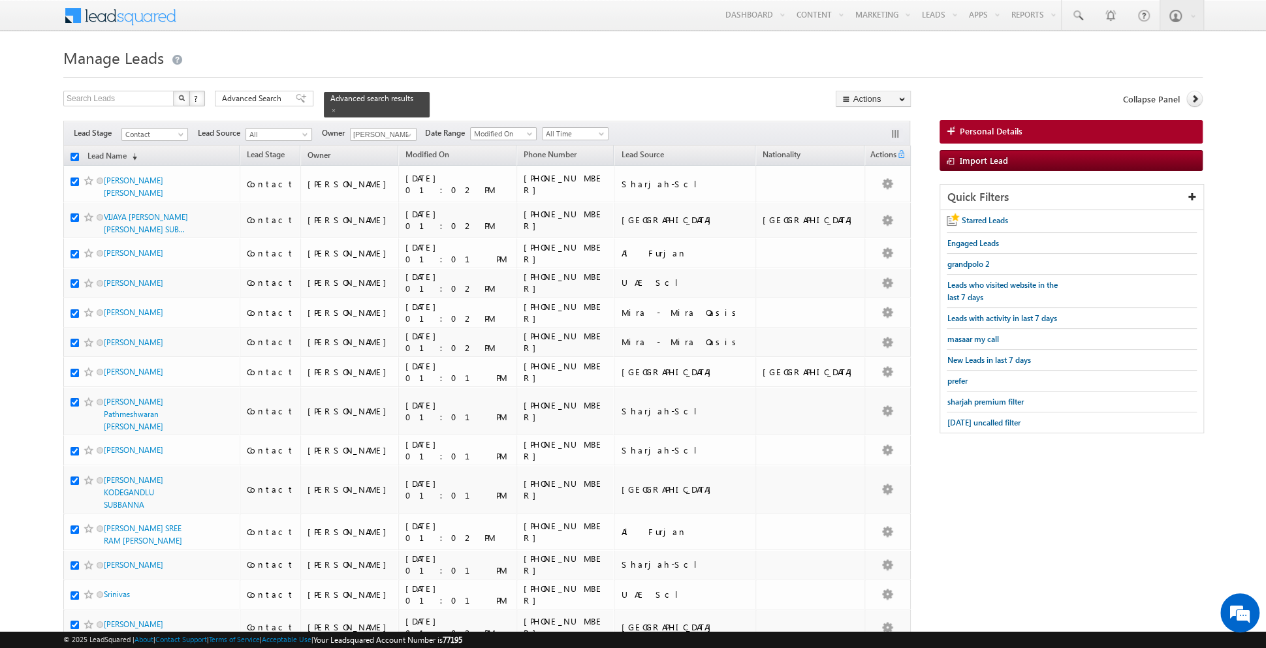
checkbox input "true"
click at [868, 210] on link "Change Owner" at bounding box center [873, 212] width 74 height 16
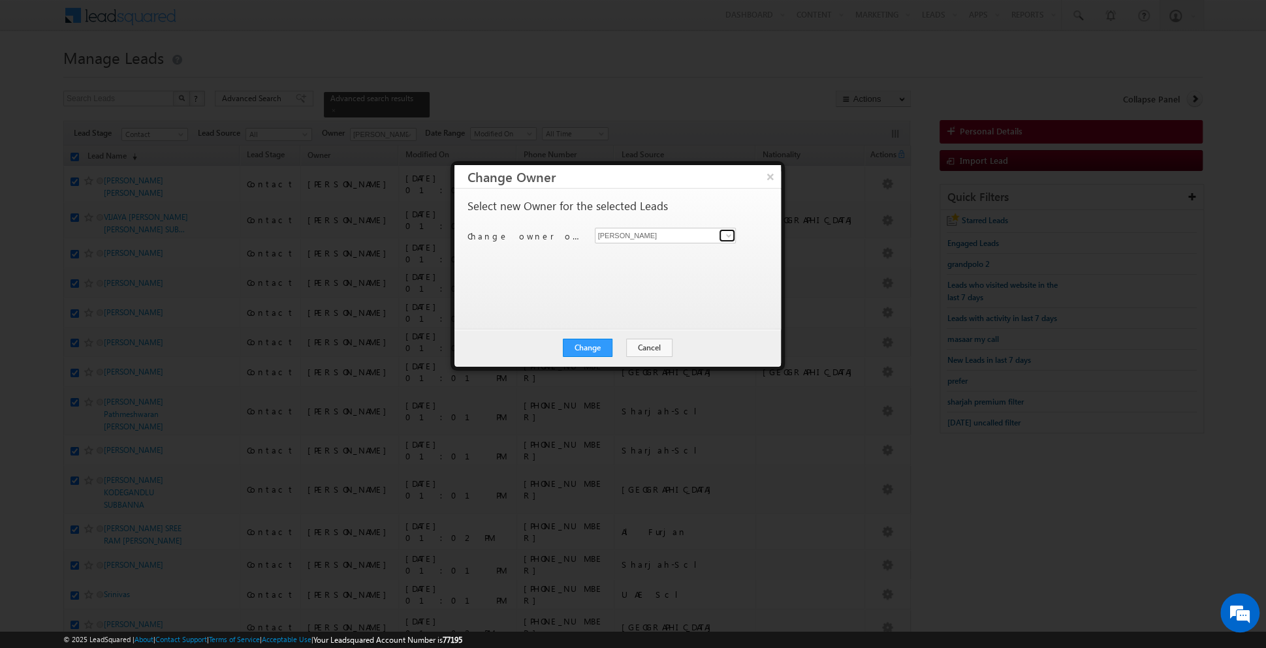
click at [720, 236] on link at bounding box center [727, 235] width 16 height 13
click at [665, 245] on link "[PERSON_NAME] [PERSON_NAME][EMAIL_ADDRESS][DOMAIN_NAME]" at bounding box center [666, 255] width 142 height 25
type input "[PERSON_NAME]"
click at [581, 350] on button "Change" at bounding box center [588, 348] width 50 height 18
click at [619, 348] on button "Close" at bounding box center [619, 348] width 42 height 18
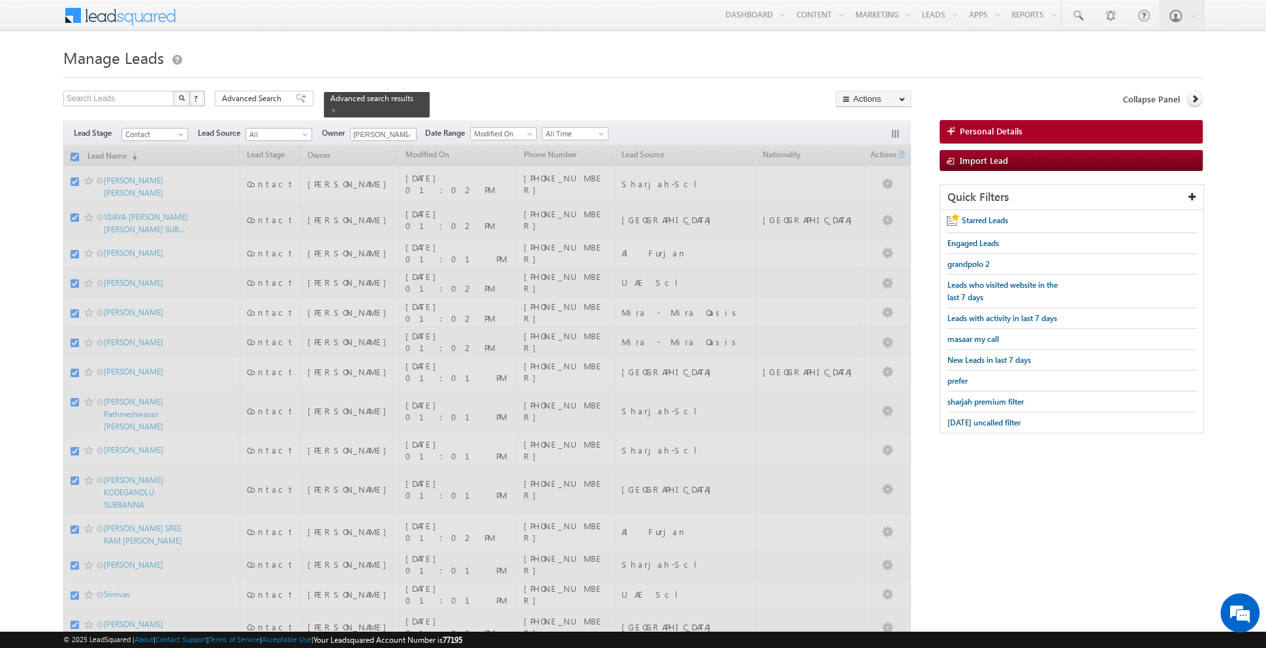
checkbox input "false"
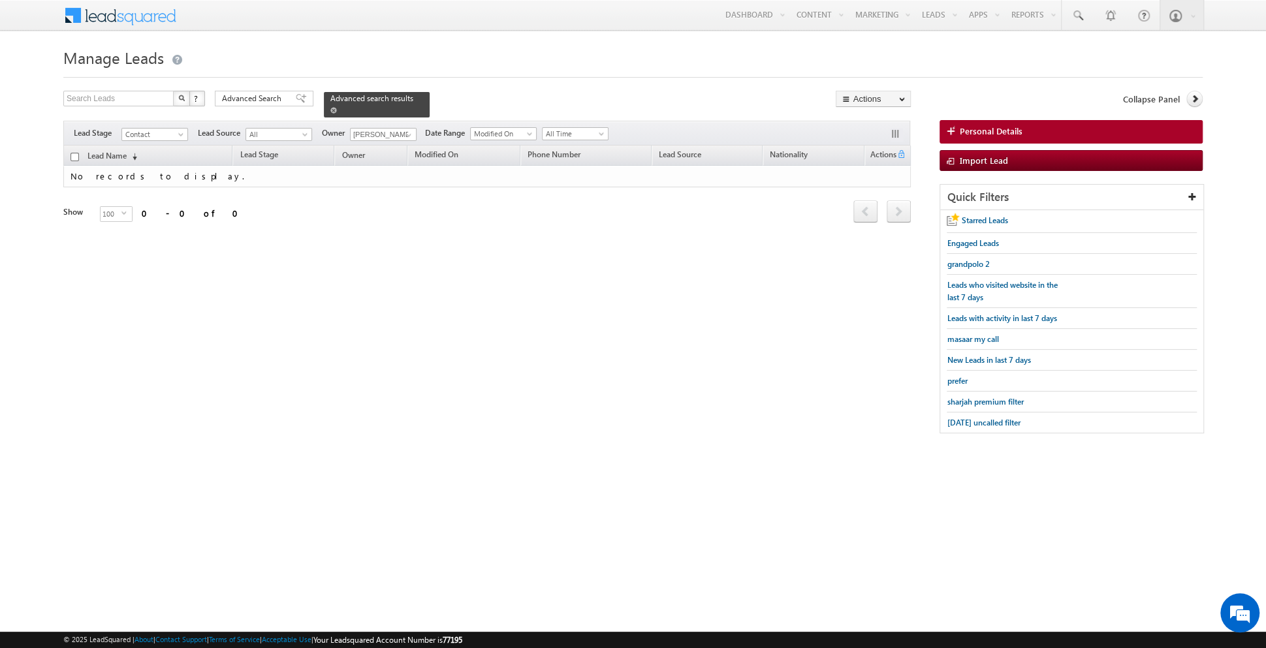
click at [330, 113] on link at bounding box center [333, 109] width 7 height 11
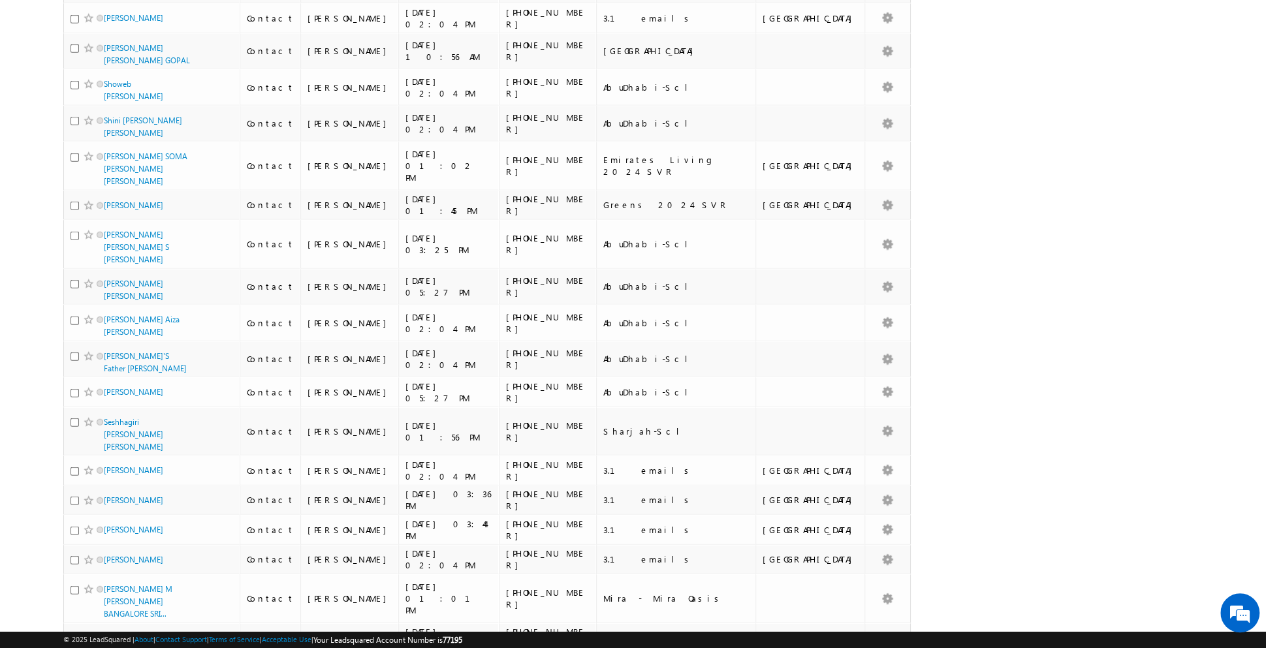
scroll to position [2859, 0]
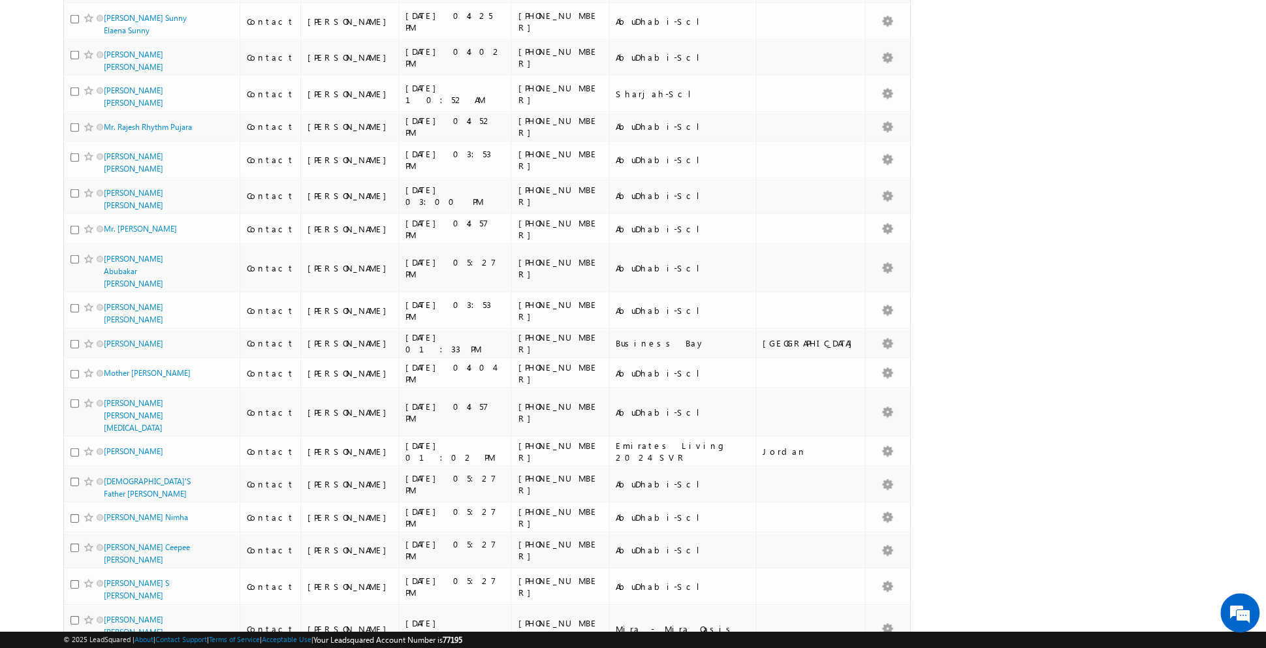
scroll to position [2942, 0]
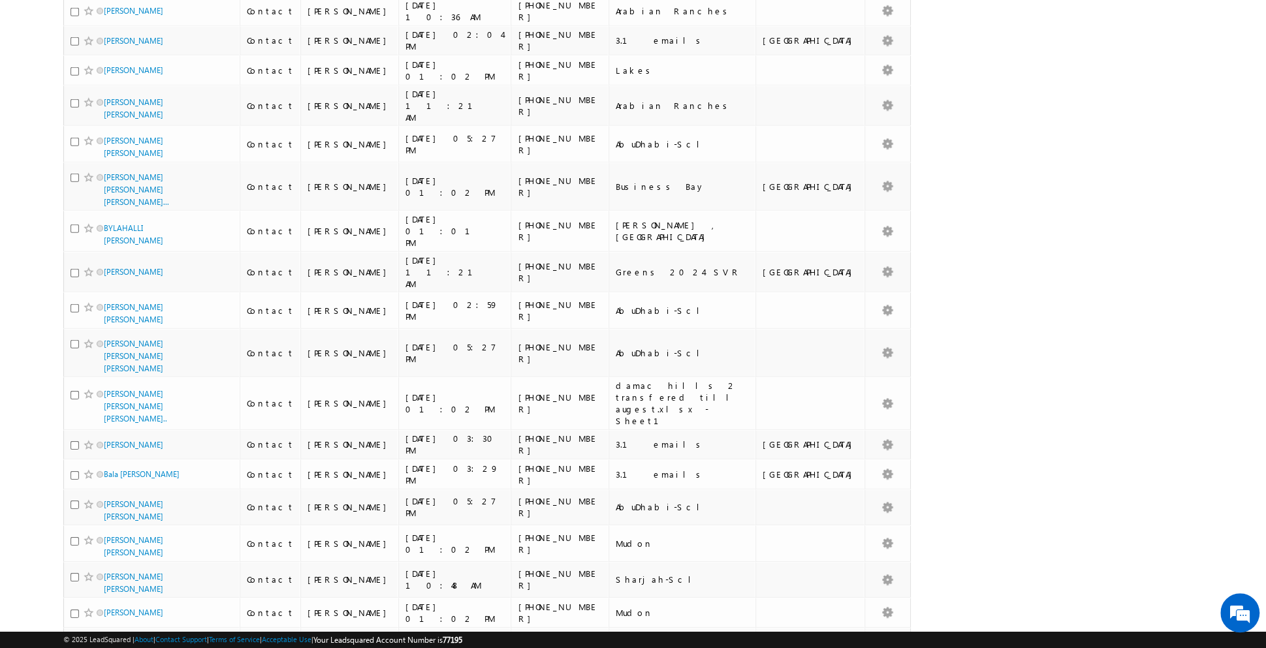
scroll to position [2862, 0]
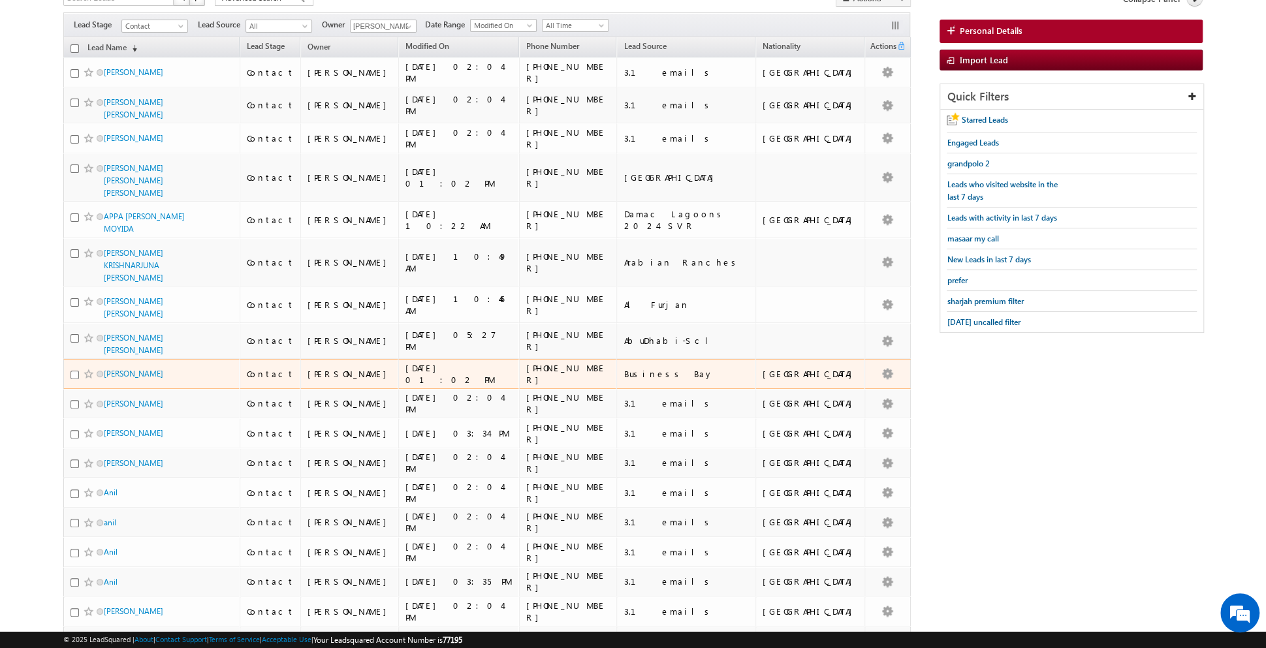
scroll to position [0, 0]
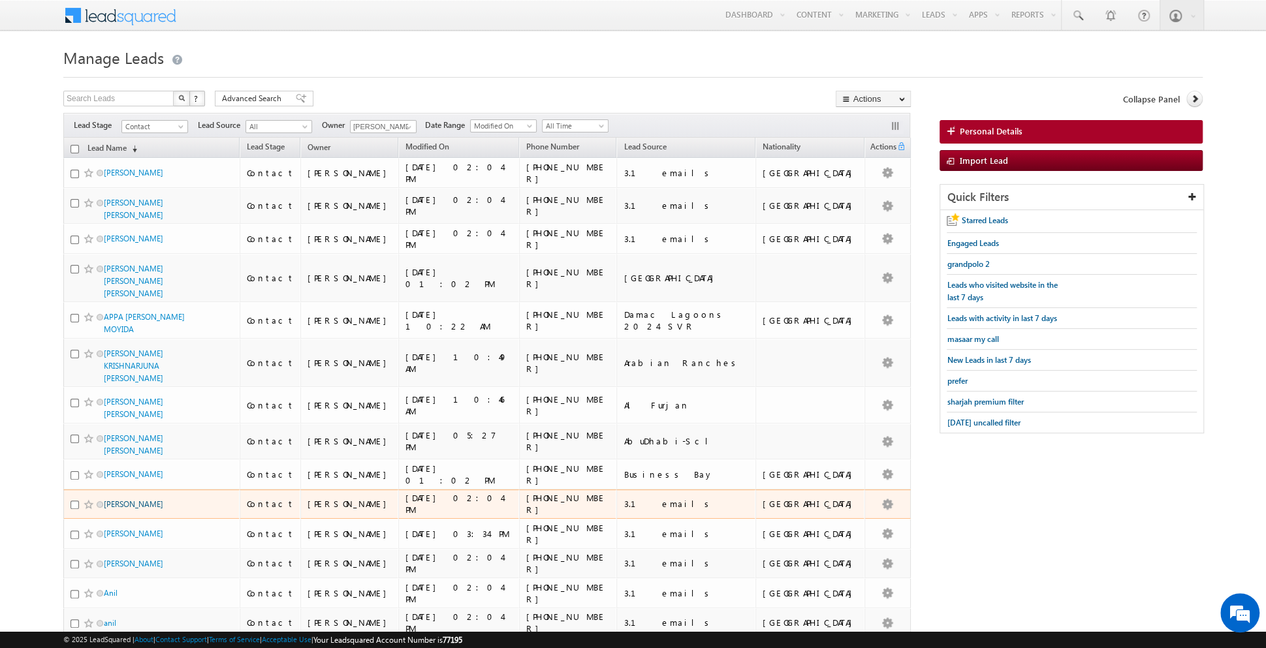
click at [129, 499] on link "[PERSON_NAME]" at bounding box center [133, 504] width 59 height 10
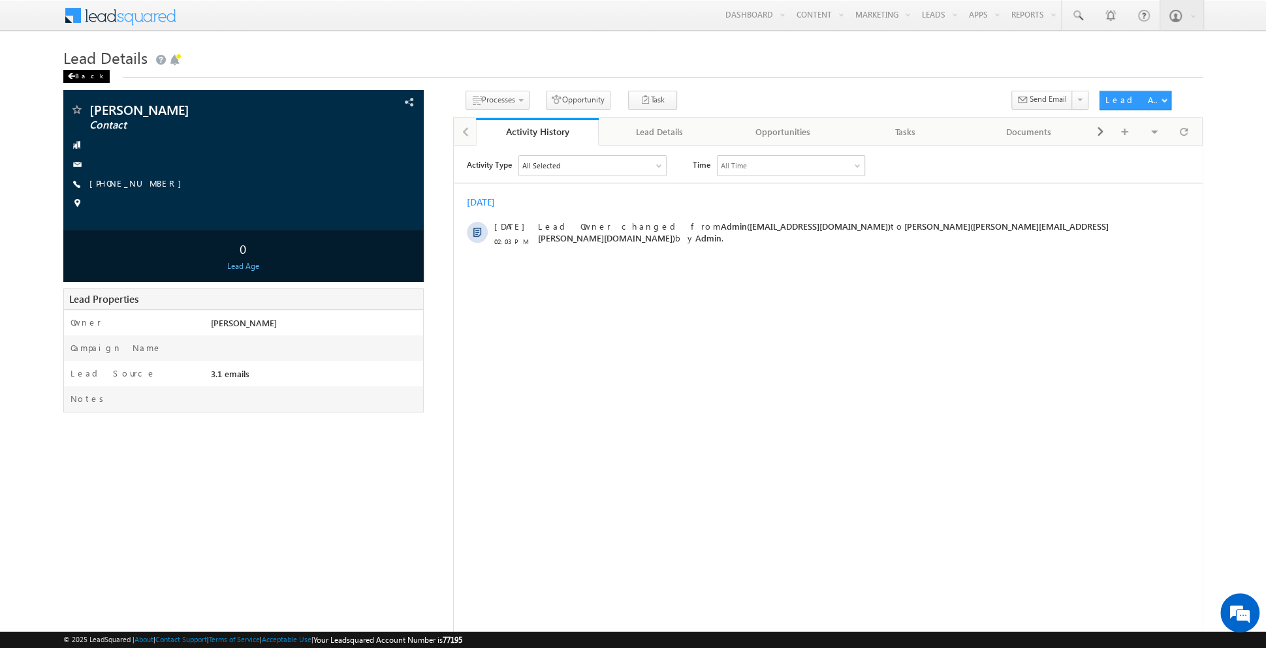
click at [78, 76] on div "Back" at bounding box center [86, 76] width 46 height 13
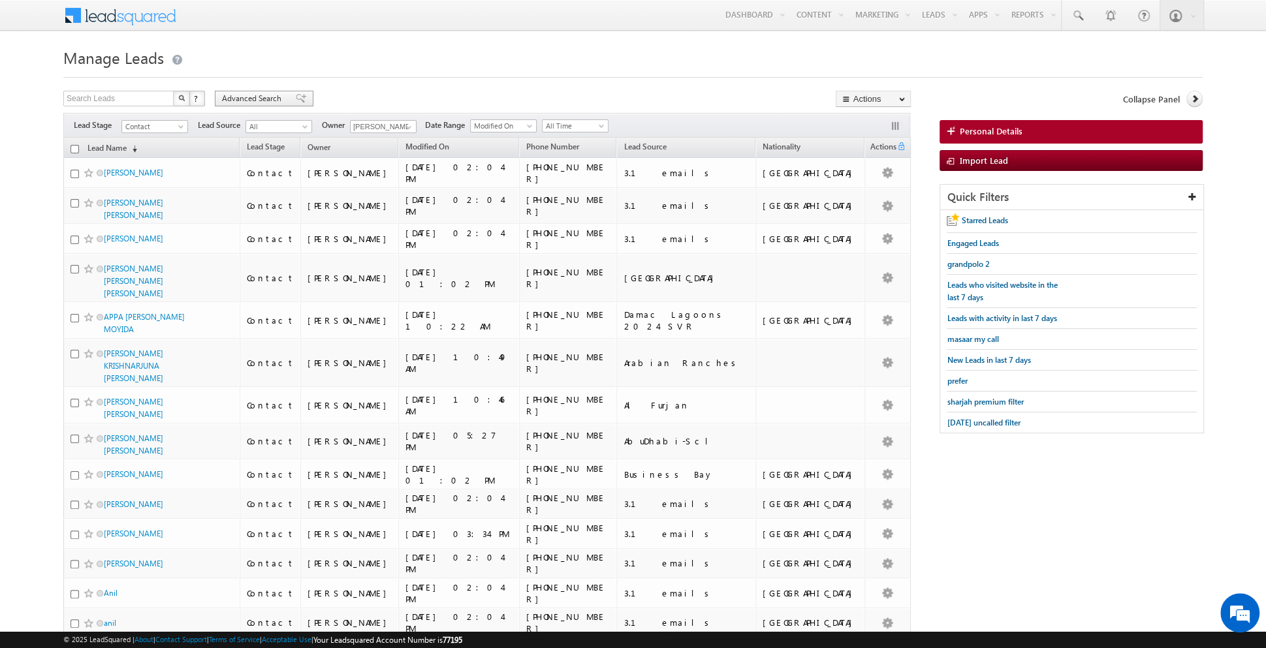
click at [296, 99] on span at bounding box center [301, 98] width 10 height 9
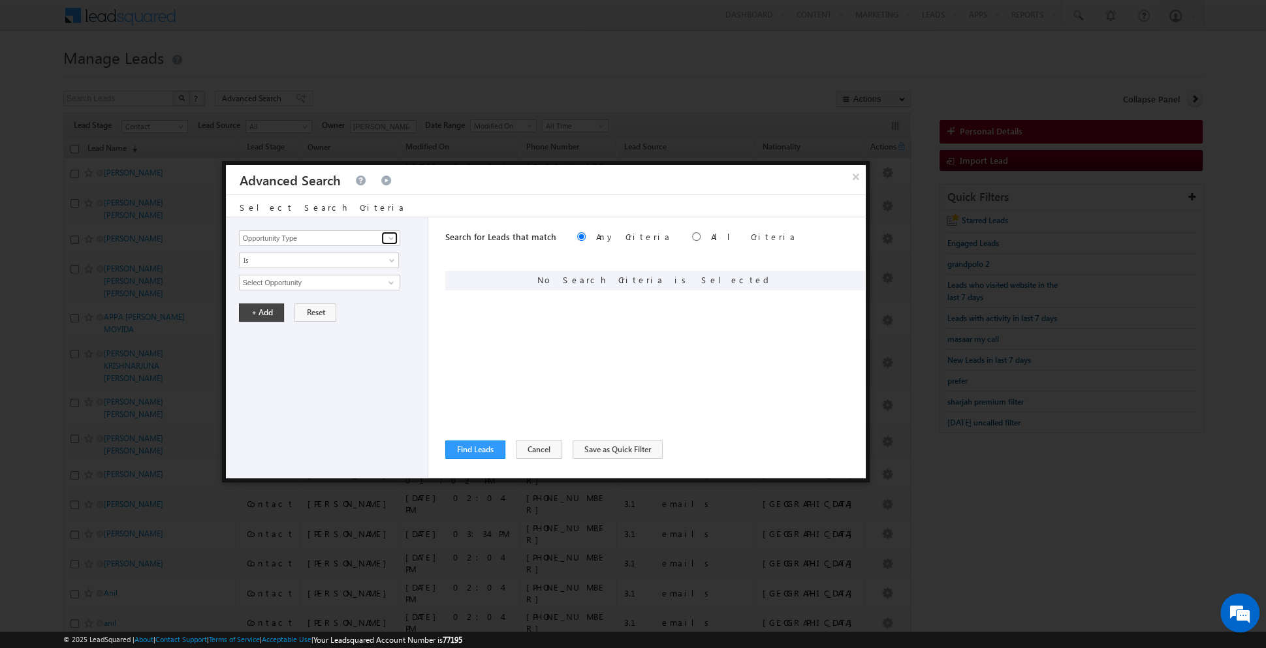
click at [382, 233] on link at bounding box center [389, 238] width 16 height 13
click at [311, 272] on link "Modified On" at bounding box center [319, 277] width 161 height 15
type input "Modified On"
click at [377, 255] on span "Is" at bounding box center [311, 261] width 142 height 12
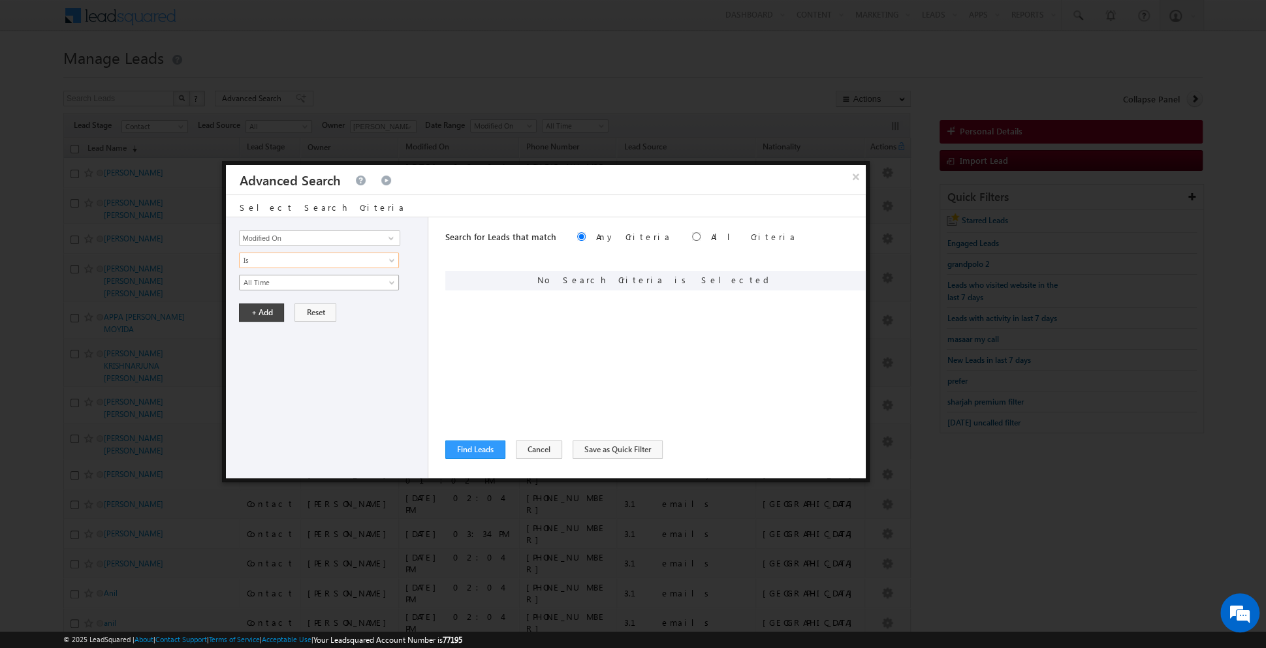
click at [371, 277] on span "All Time" at bounding box center [311, 283] width 142 height 12
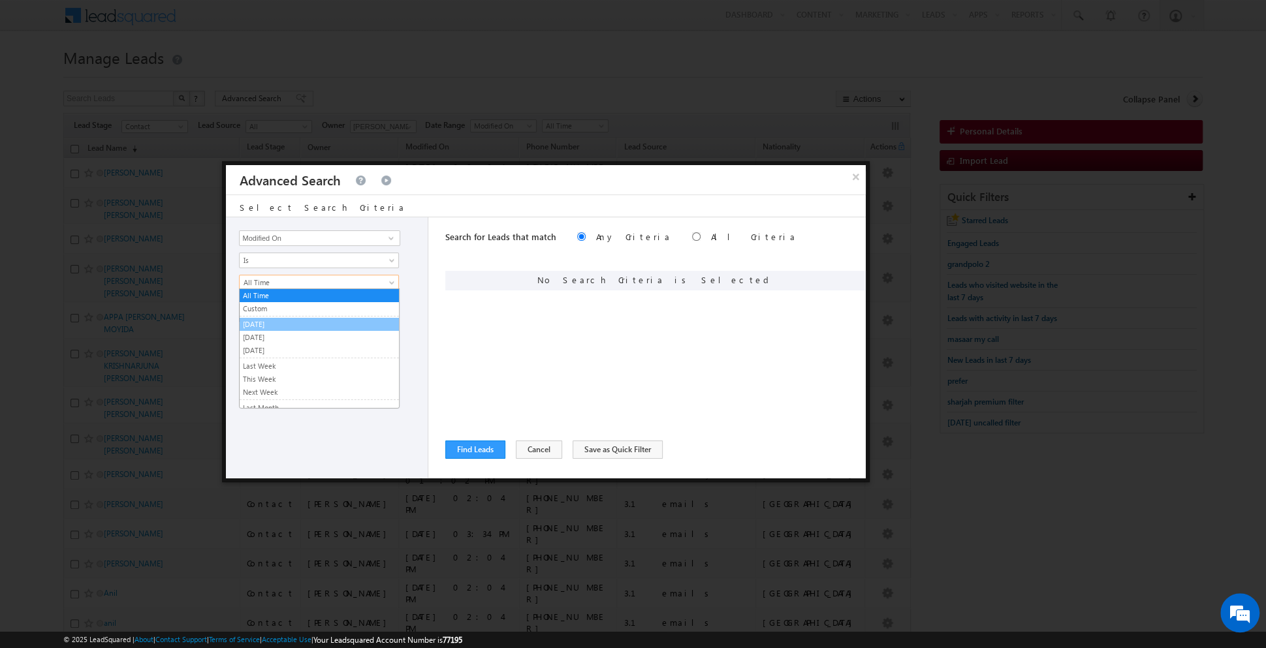
click at [315, 322] on link "[DATE]" at bounding box center [319, 325] width 159 height 12
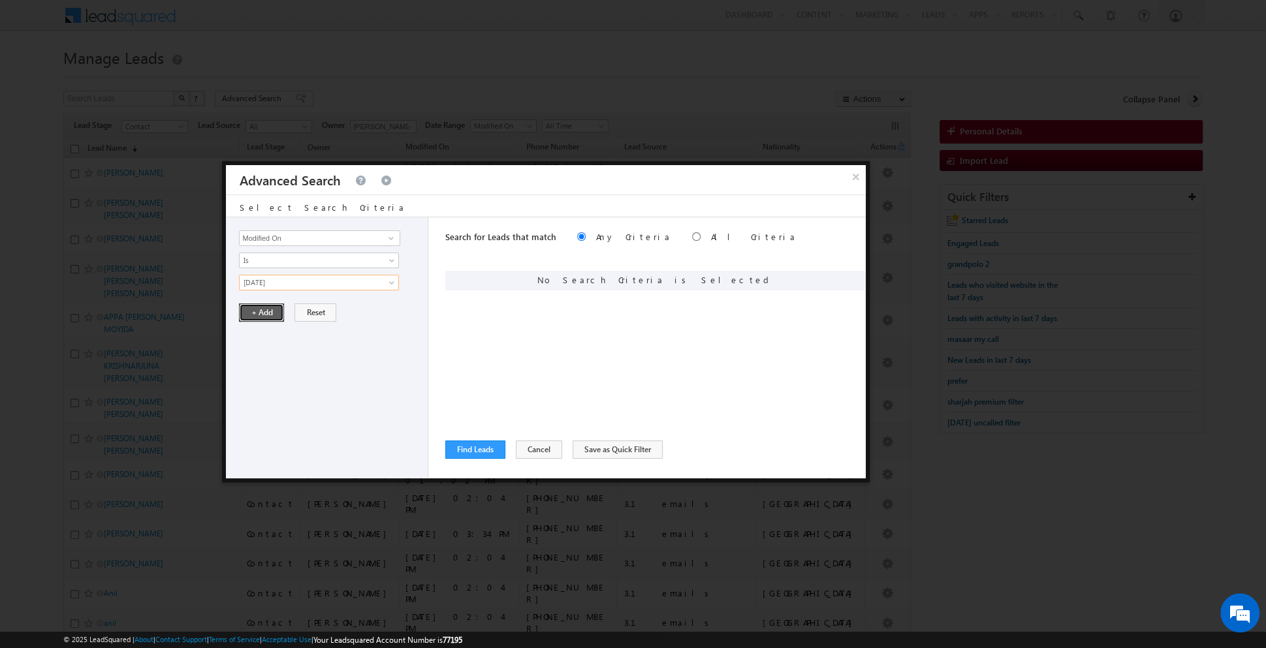
click at [260, 311] on button "+ Add" at bounding box center [261, 313] width 45 height 18
click at [692, 232] on input "radio" at bounding box center [696, 236] width 8 height 8
radio input "true"
click at [390, 234] on span at bounding box center [391, 238] width 10 height 10
click at [323, 282] on link "Last Activity Date" at bounding box center [319, 277] width 161 height 15
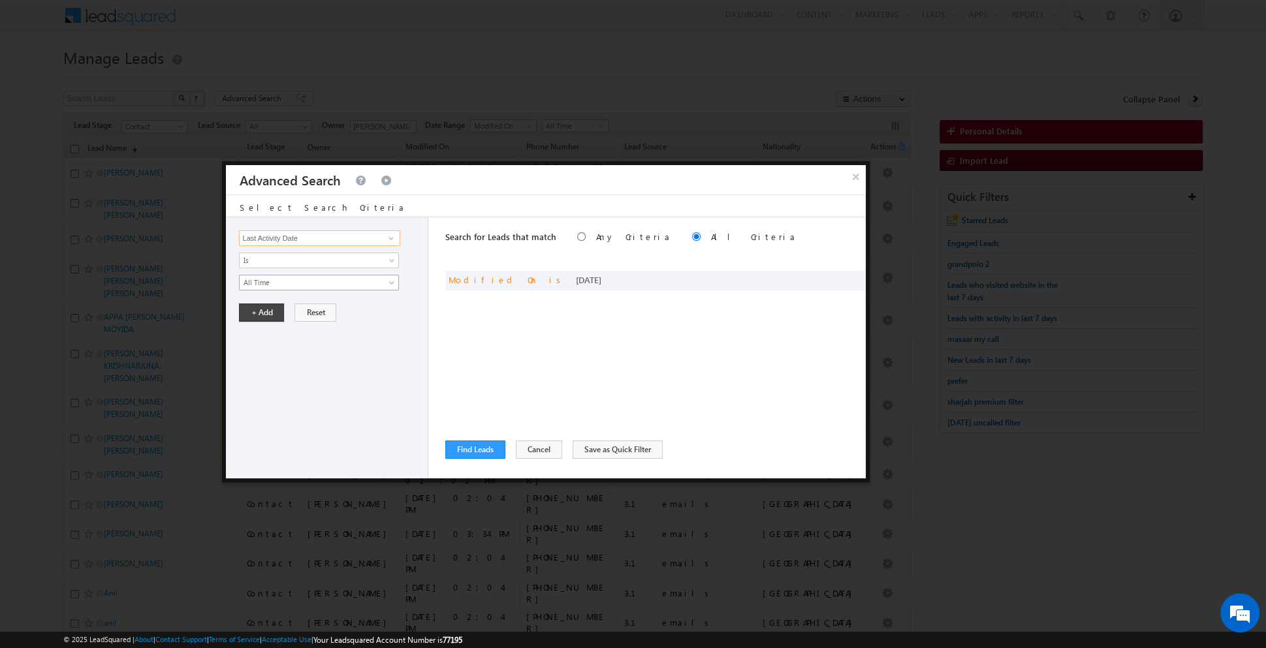
type input "Last Activity Date"
click at [362, 283] on span "All Time" at bounding box center [311, 283] width 142 height 12
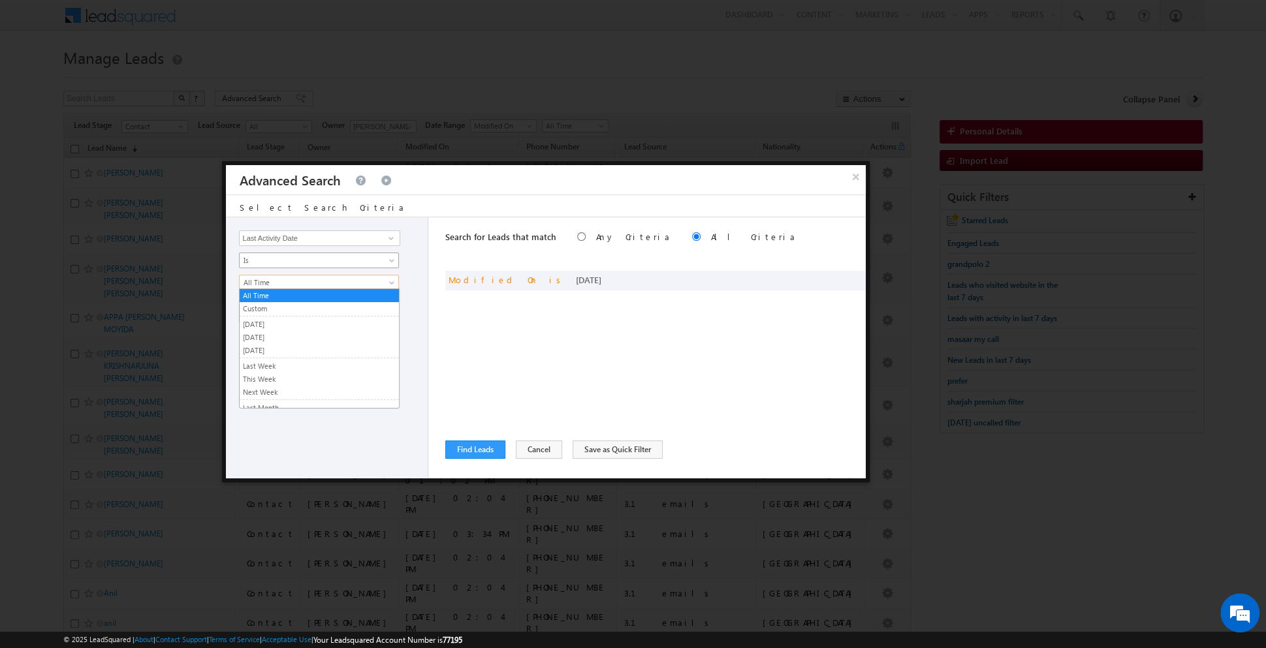
click at [330, 257] on span "Is" at bounding box center [311, 261] width 142 height 12
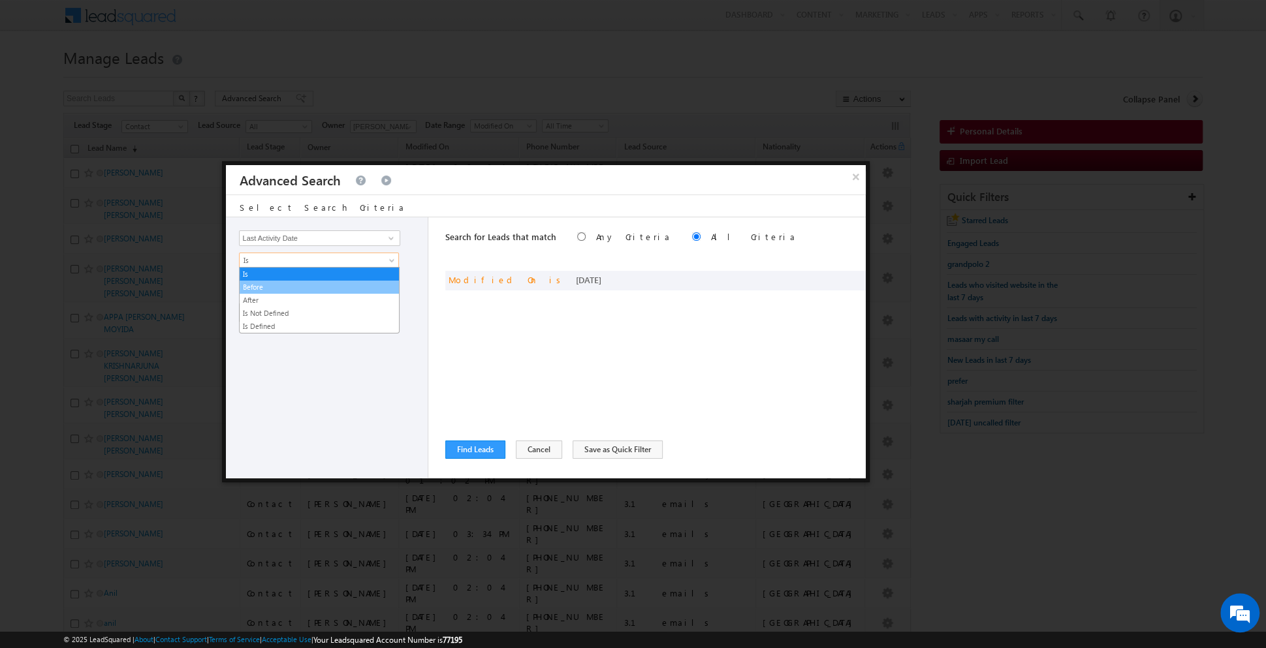
click at [307, 281] on link "Before" at bounding box center [319, 287] width 159 height 12
click at [306, 282] on span "[DATE]" at bounding box center [311, 283] width 142 height 12
click at [281, 308] on link "[DATE]" at bounding box center [319, 309] width 159 height 12
click at [254, 311] on button "+ Add" at bounding box center [261, 313] width 45 height 18
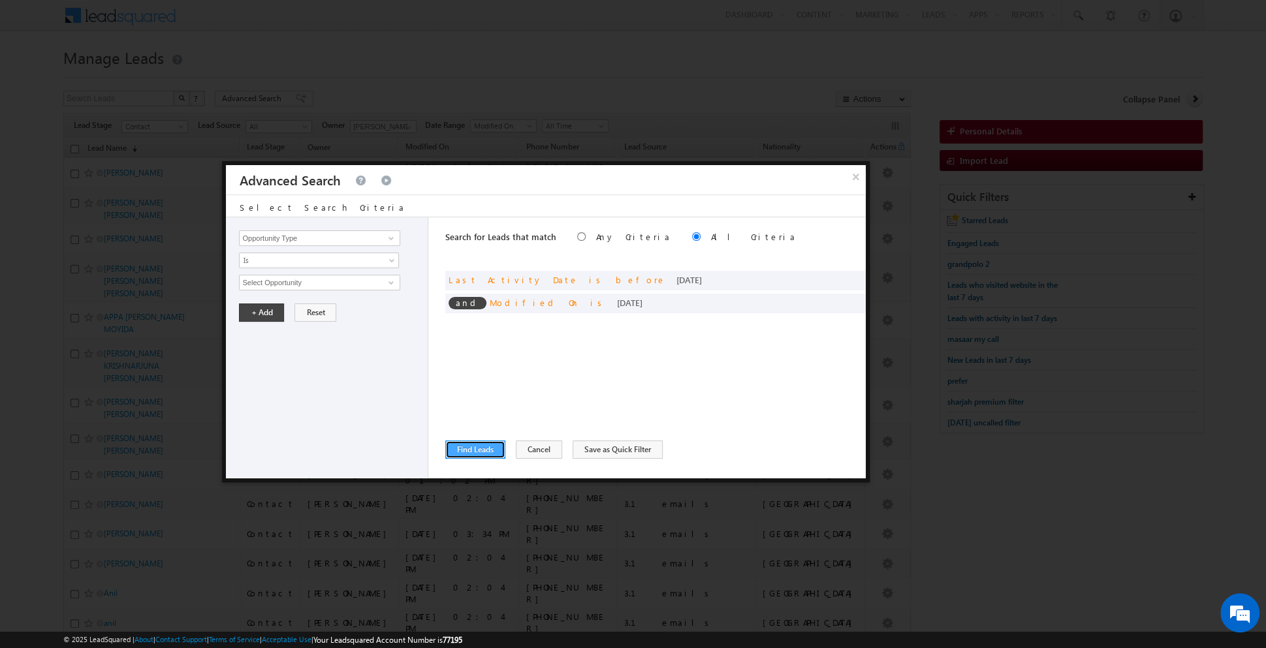
click at [476, 446] on button "Find Leads" at bounding box center [475, 450] width 60 height 18
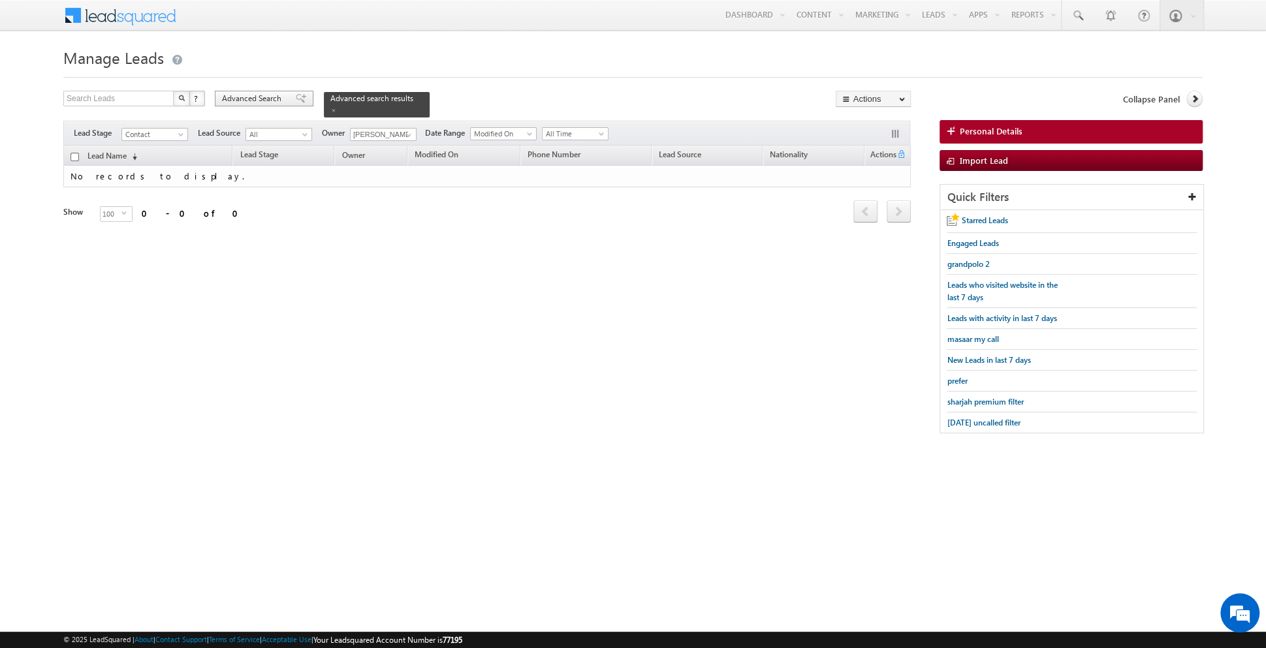
click at [296, 95] on span at bounding box center [301, 98] width 10 height 9
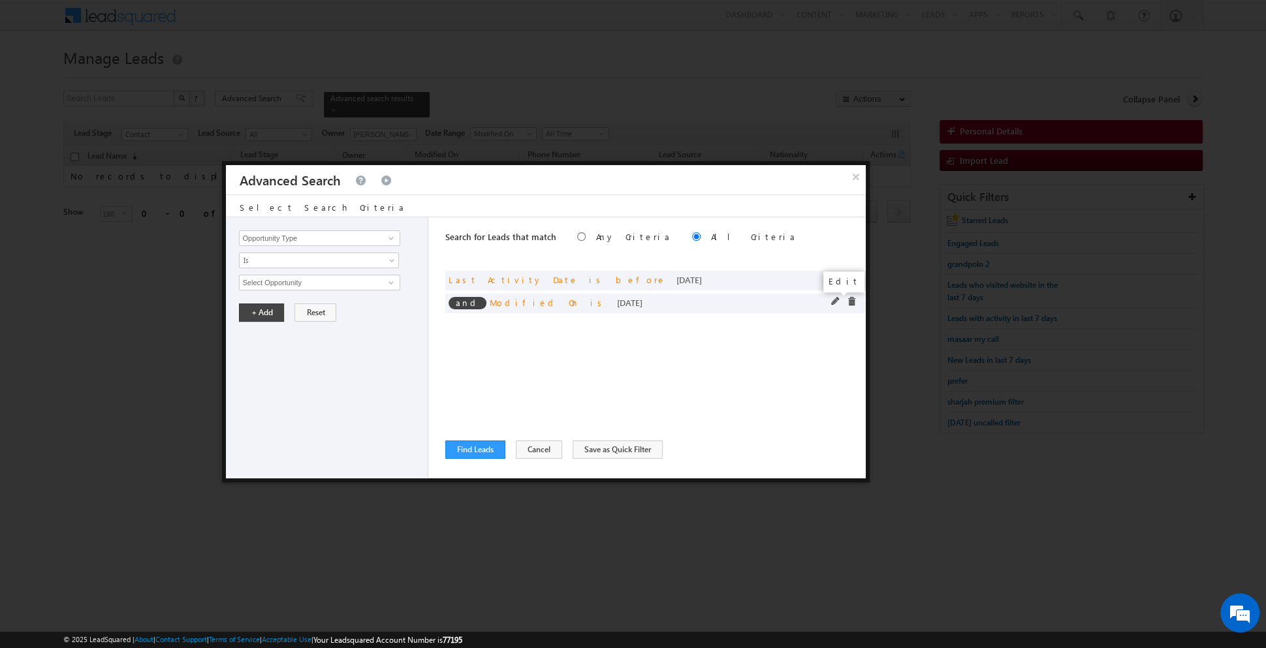
click at [832, 300] on span at bounding box center [835, 301] width 9 height 9
click at [833, 277] on span at bounding box center [835, 278] width 9 height 9
click at [371, 261] on span "Before" at bounding box center [311, 261] width 142 height 12
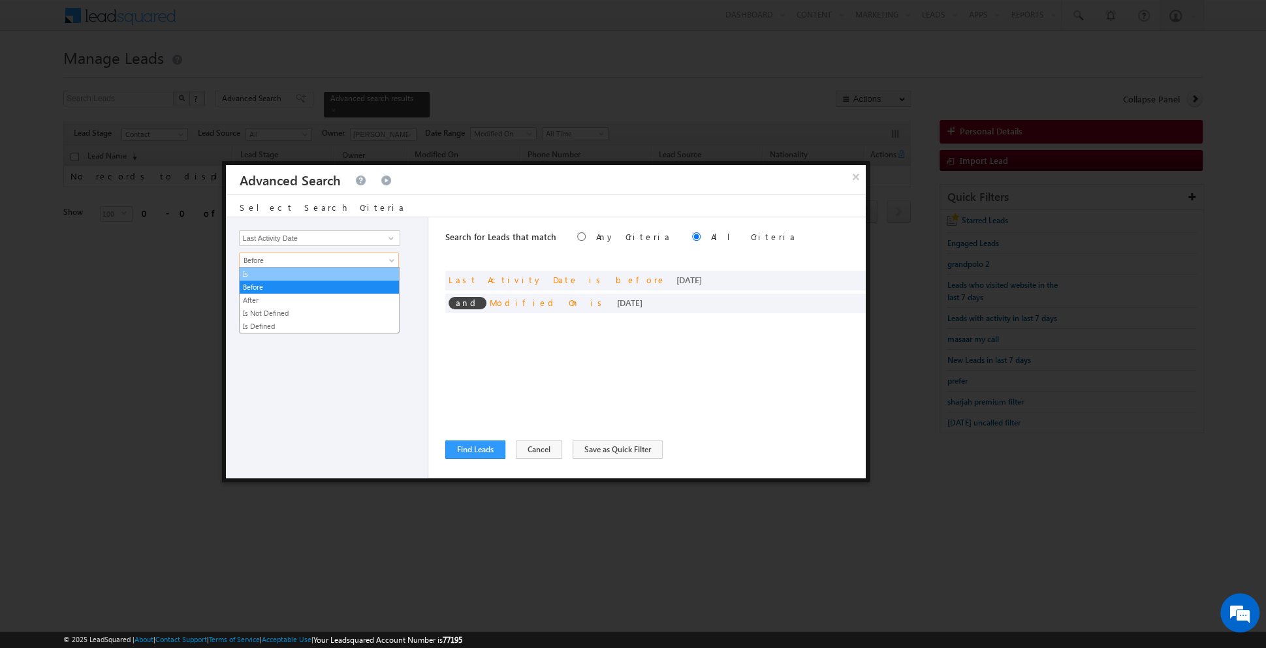
click at [330, 275] on link "Is" at bounding box center [319, 274] width 159 height 12
click at [283, 284] on span "All Time" at bounding box center [311, 283] width 142 height 12
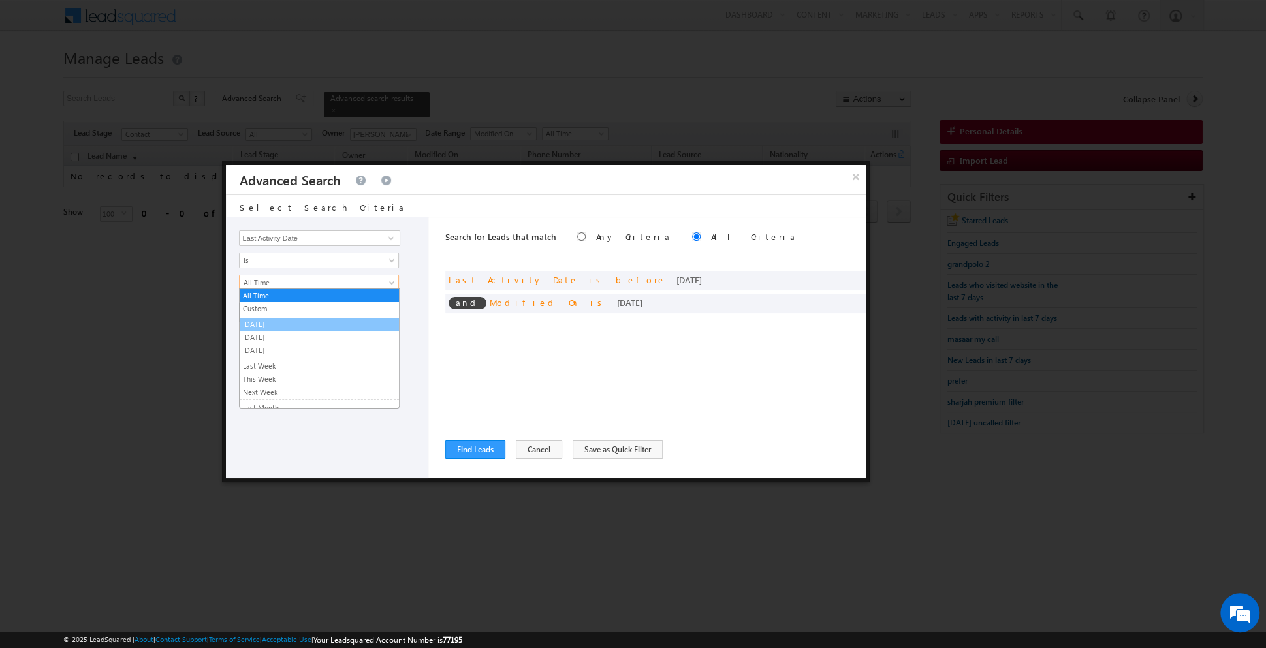
click at [268, 319] on link "[DATE]" at bounding box center [319, 325] width 159 height 12
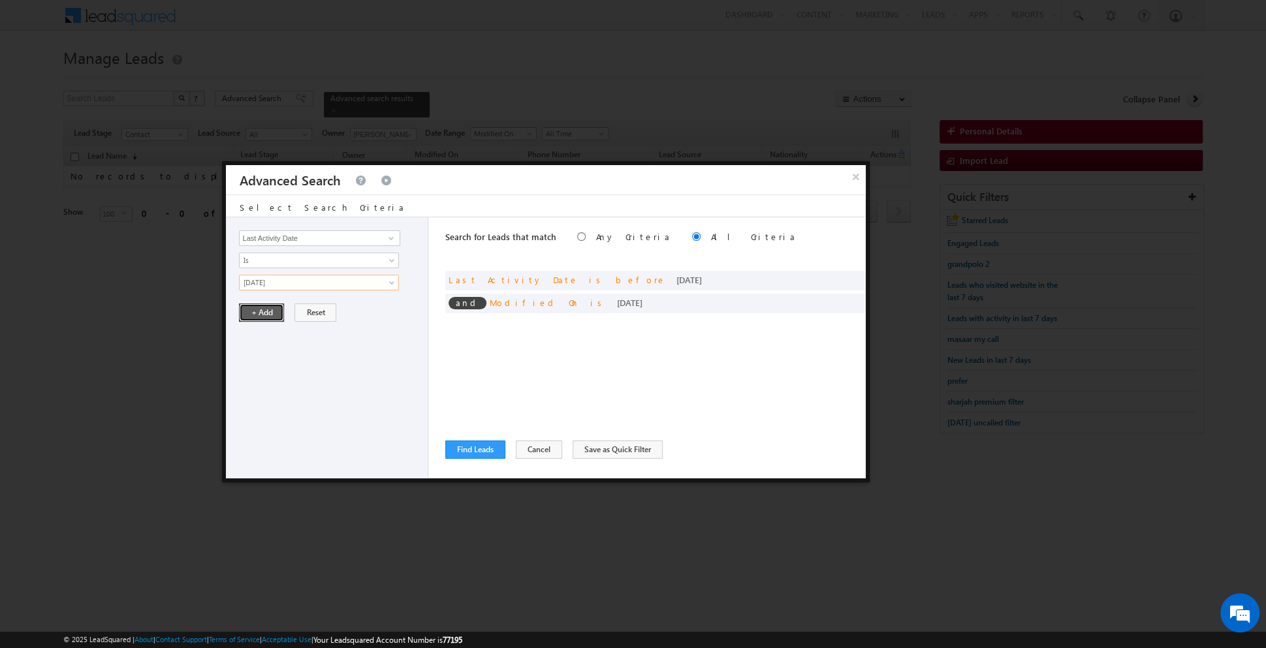
click at [260, 310] on button "+ Add" at bounding box center [261, 313] width 45 height 18
click at [472, 443] on button "Find Leads" at bounding box center [475, 450] width 60 height 18
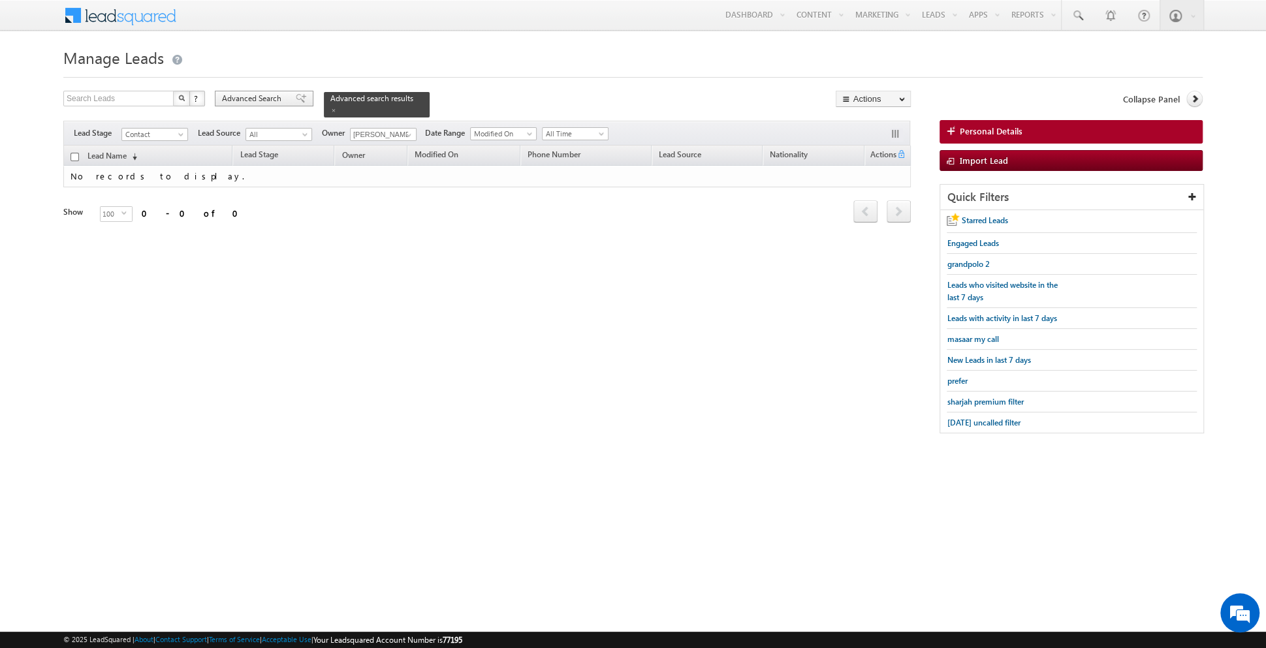
click at [296, 99] on span at bounding box center [301, 98] width 10 height 9
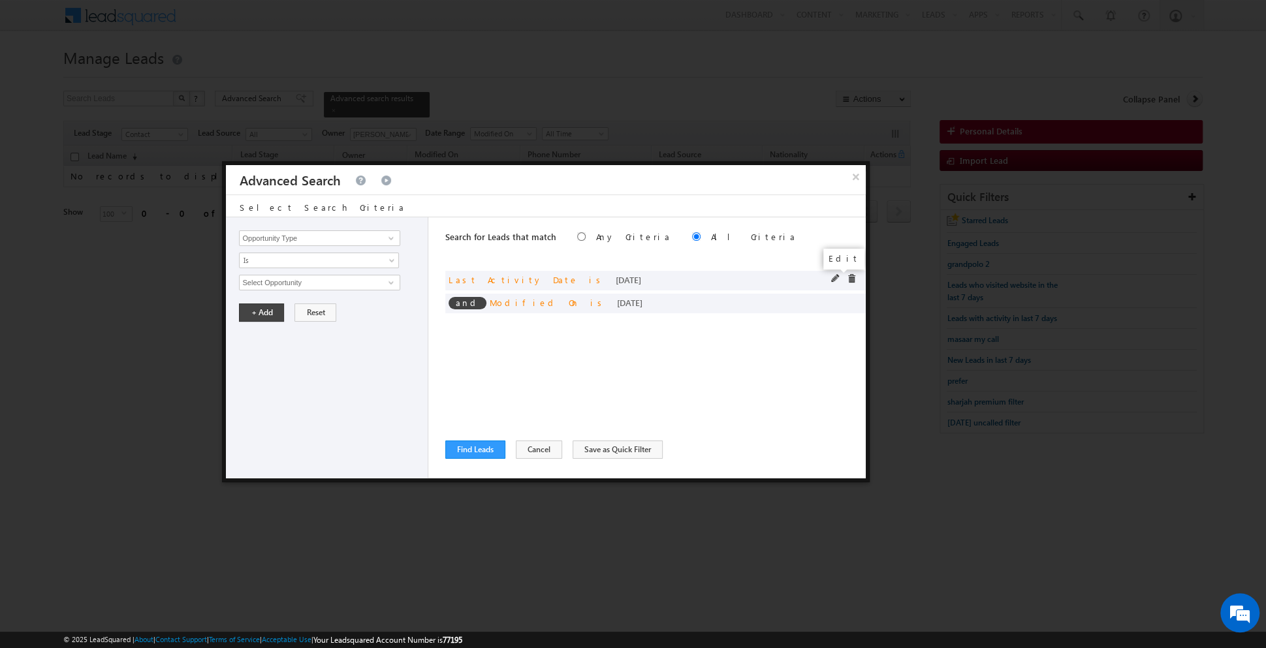
click at [835, 277] on span at bounding box center [835, 278] width 9 height 9
click at [837, 277] on span at bounding box center [835, 278] width 9 height 9
click at [834, 300] on span at bounding box center [835, 301] width 9 height 9
click at [377, 275] on link "[DATE]" at bounding box center [319, 283] width 160 height 16
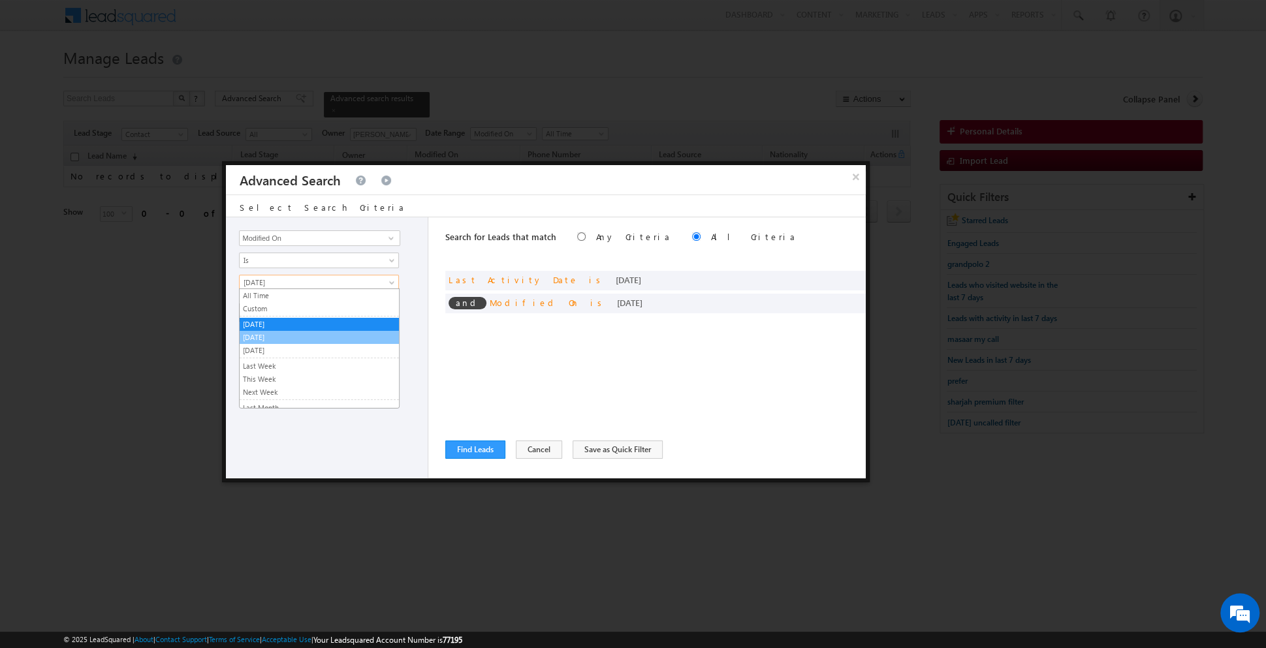
click at [301, 334] on link "[DATE]" at bounding box center [319, 338] width 159 height 12
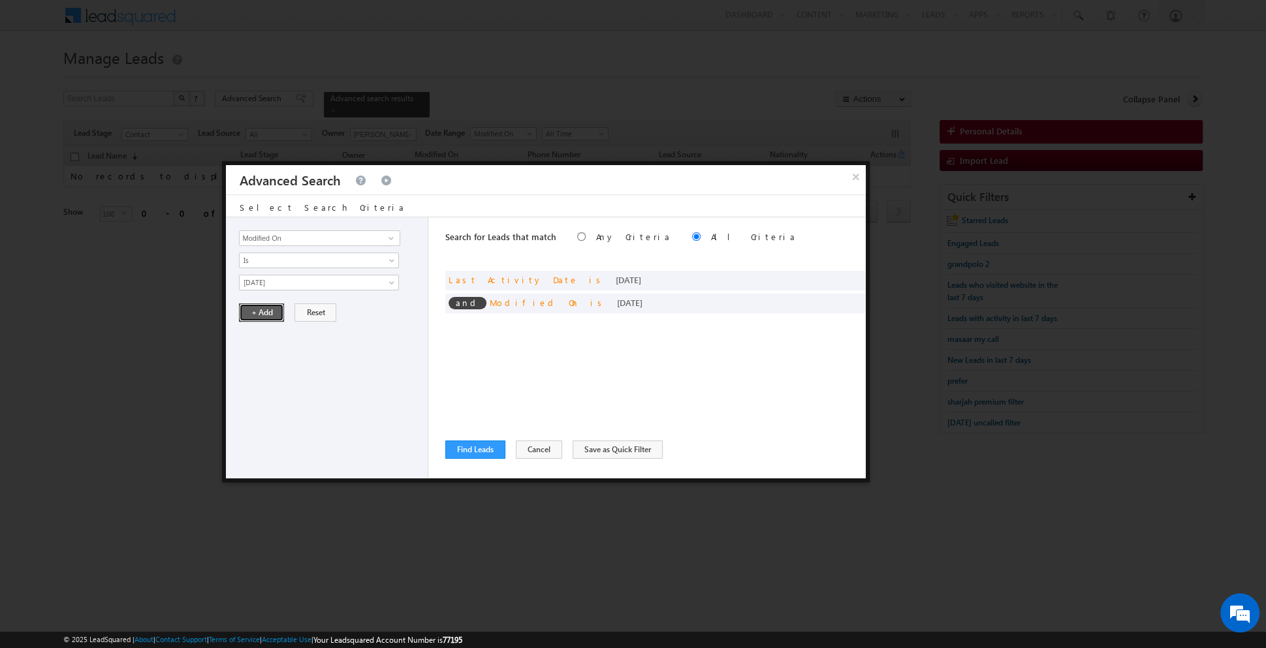
click at [252, 311] on button "+ Add" at bounding box center [261, 313] width 45 height 18
click at [476, 450] on button "Find Leads" at bounding box center [475, 450] width 60 height 18
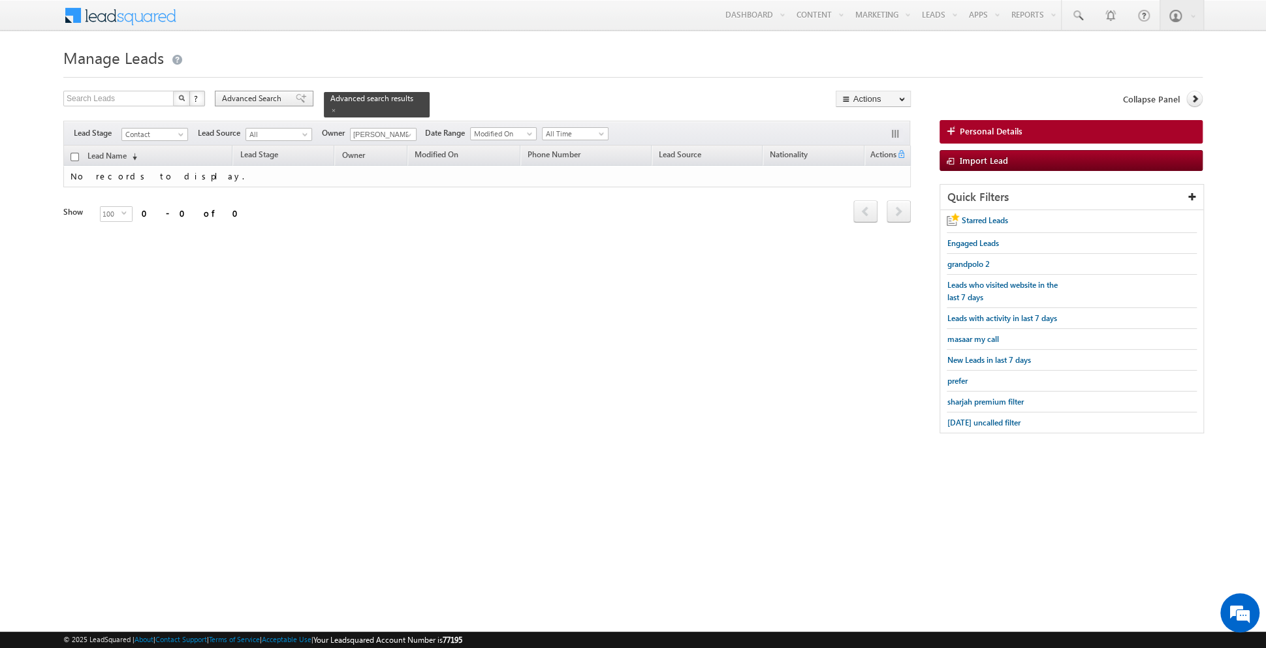
click at [296, 95] on span at bounding box center [301, 98] width 10 height 9
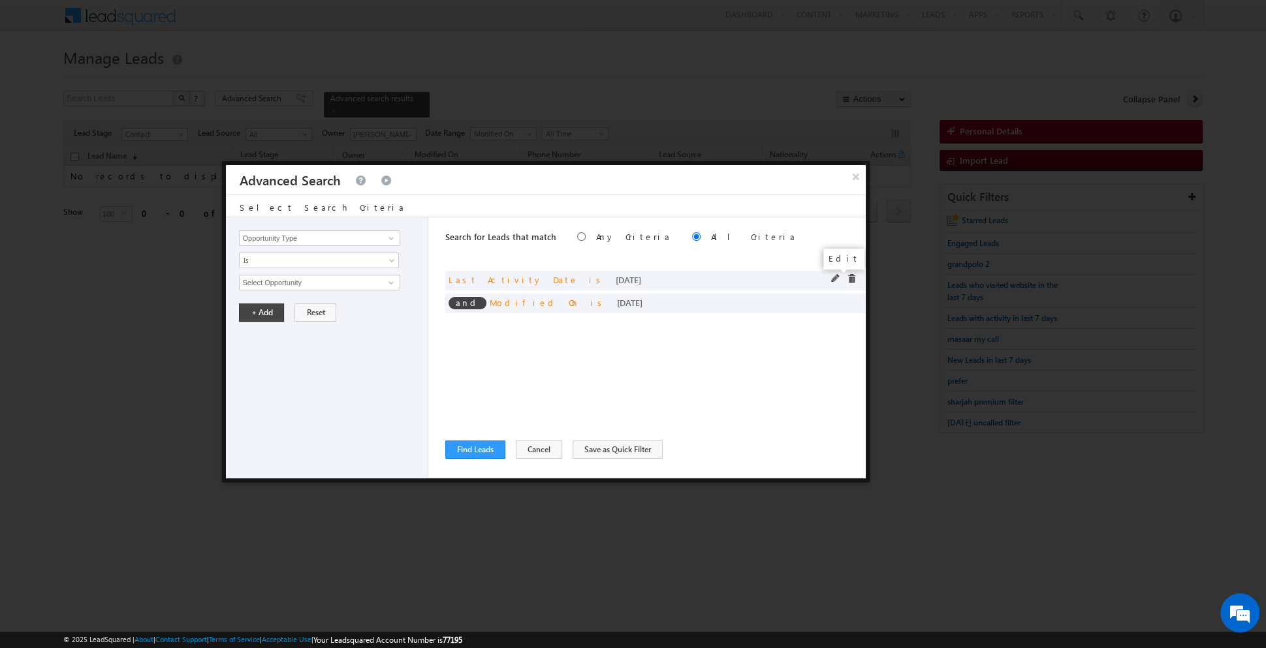
click at [833, 278] on span at bounding box center [835, 278] width 9 height 9
click at [392, 258] on span at bounding box center [393, 263] width 10 height 10
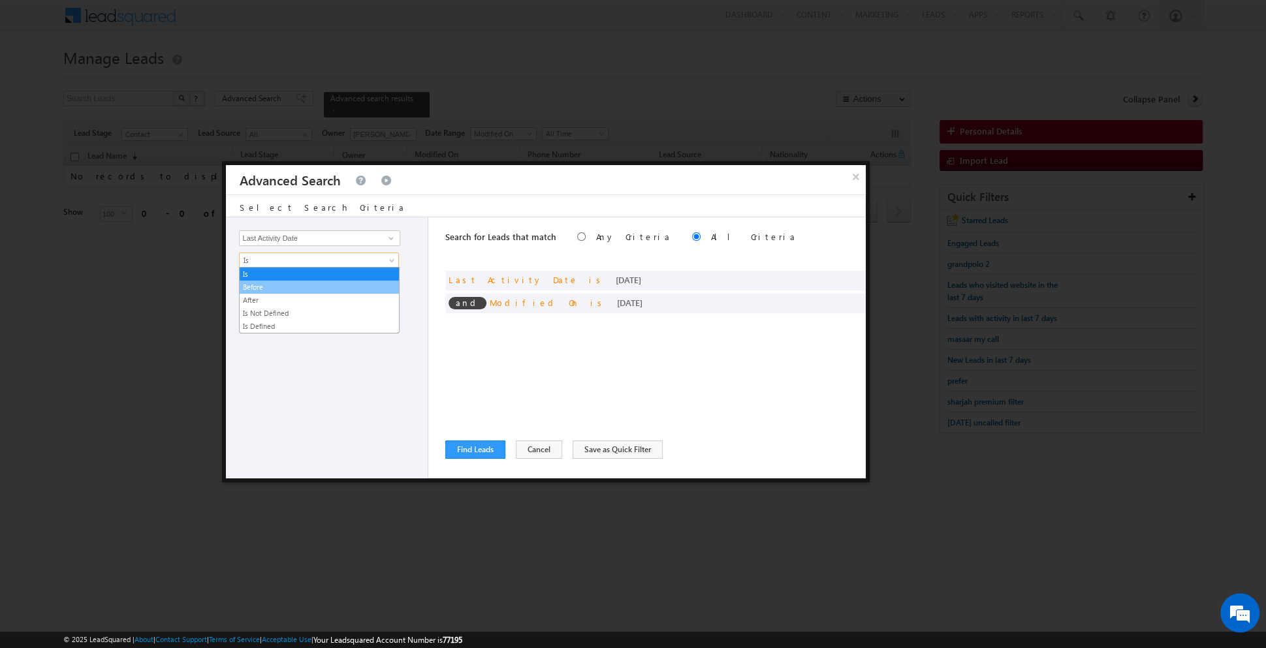
click at [345, 281] on link "Before" at bounding box center [319, 287] width 159 height 12
click at [255, 311] on button "+ Add" at bounding box center [261, 313] width 45 height 18
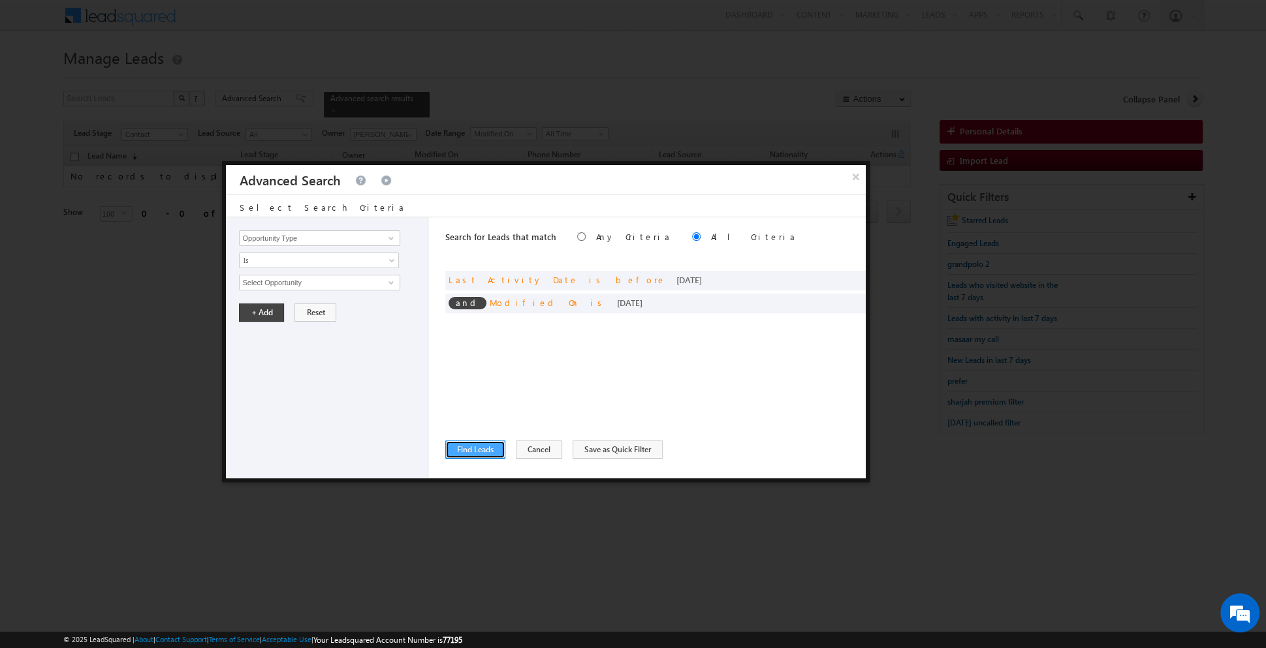
click at [463, 448] on button "Find Leads" at bounding box center [475, 450] width 60 height 18
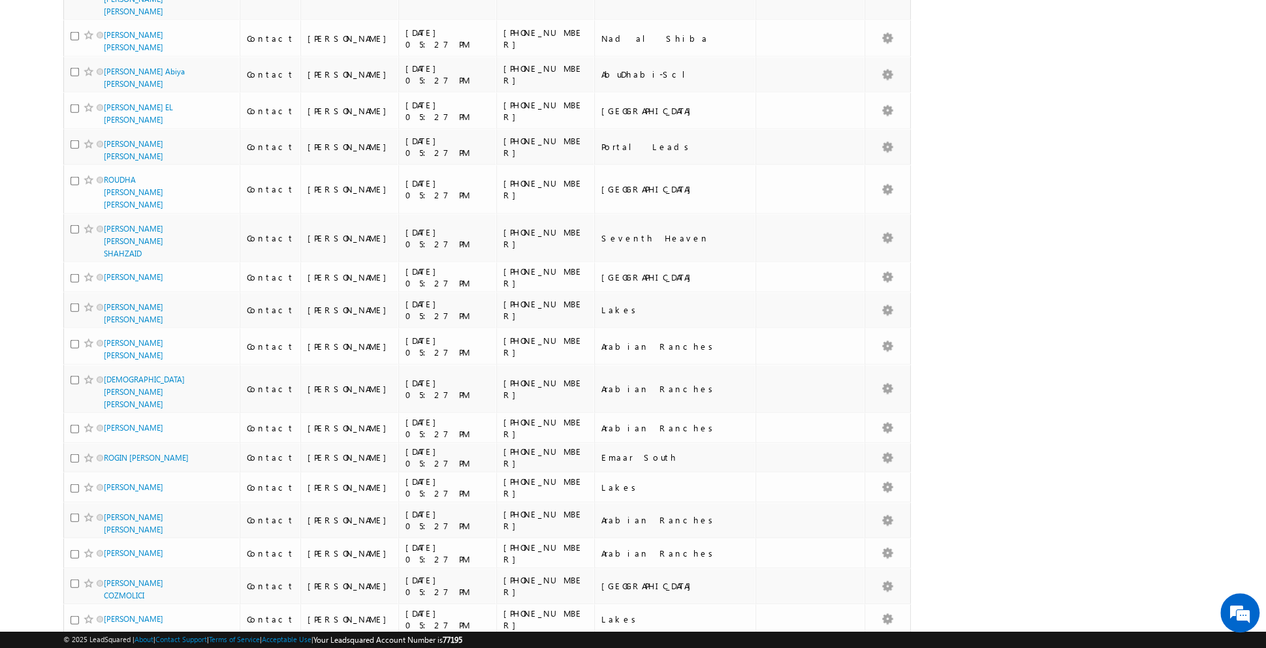
scroll to position [2901, 0]
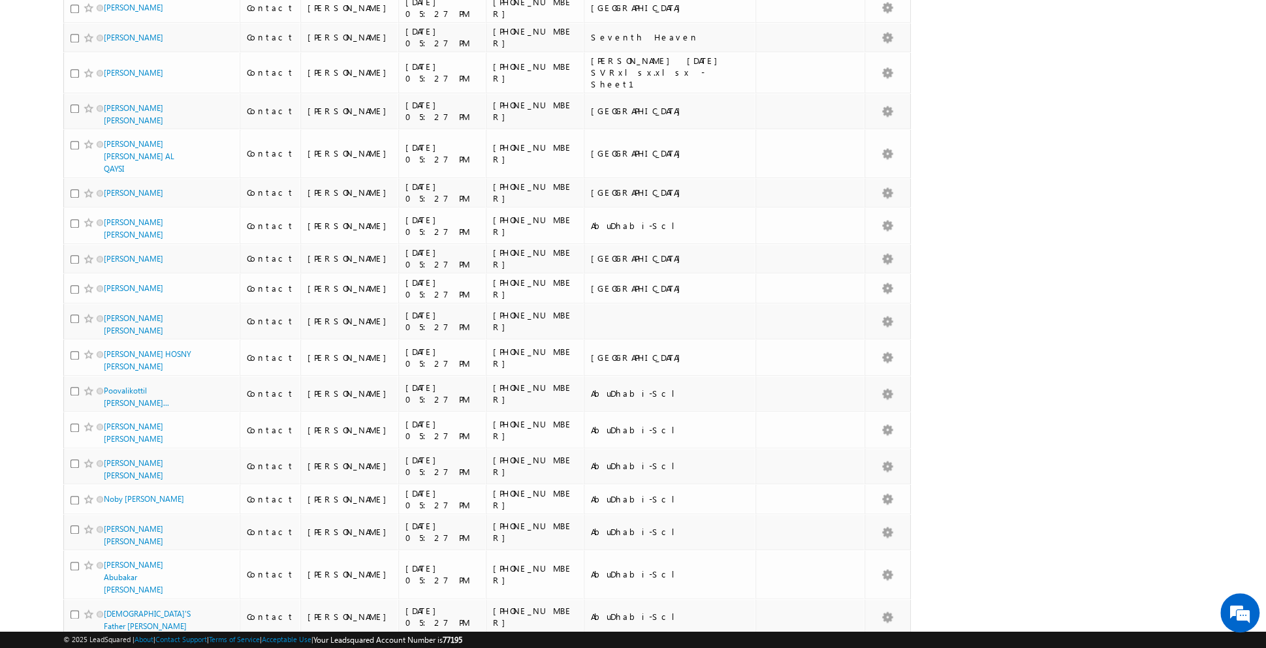
scroll to position [1465, 0]
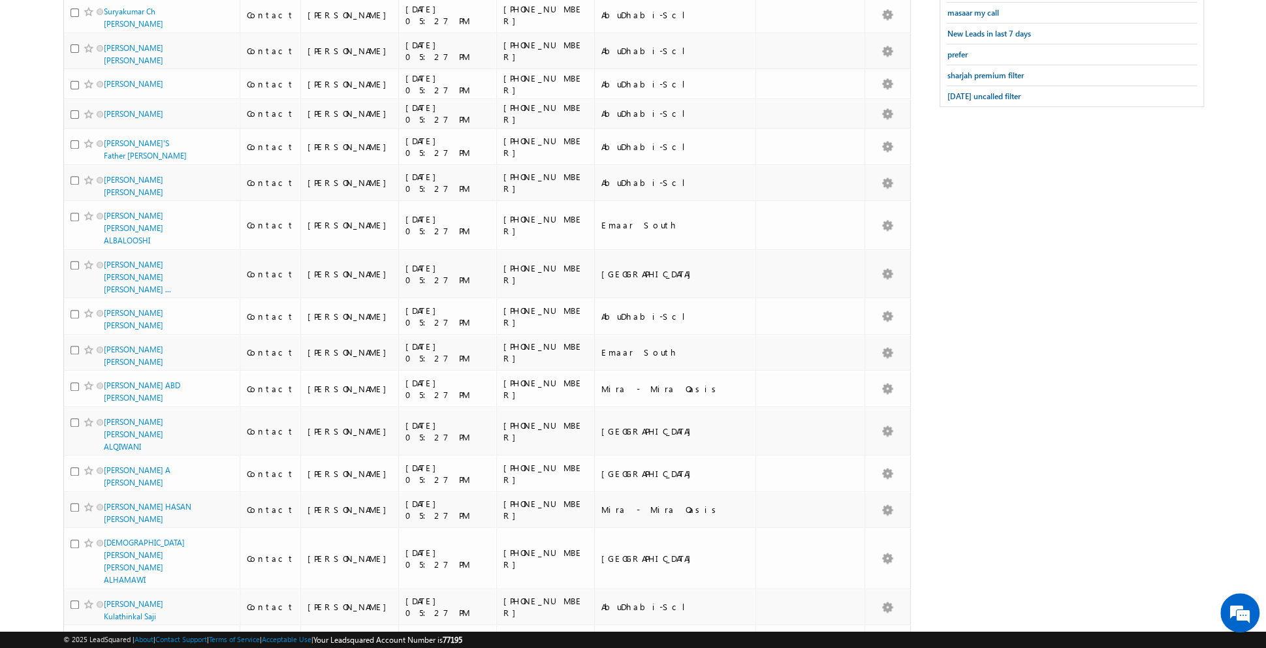
scroll to position [0, 0]
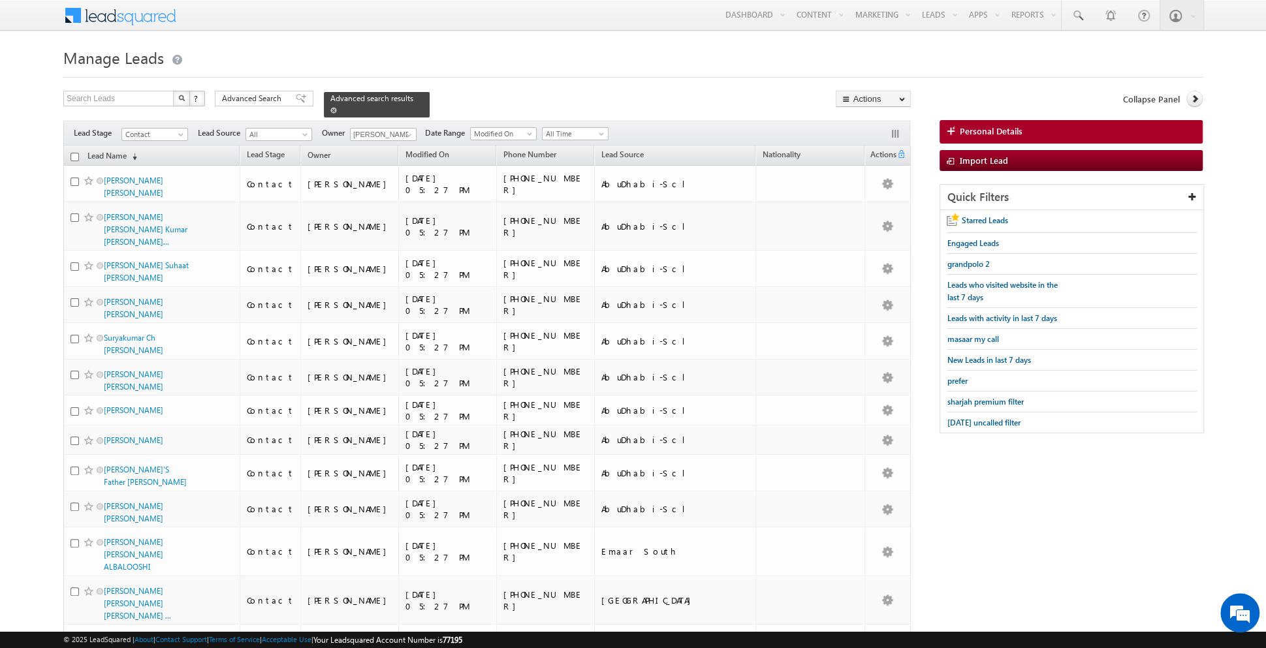
click at [330, 112] on span at bounding box center [333, 110] width 7 height 7
